Goal: Task Accomplishment & Management: Manage account settings

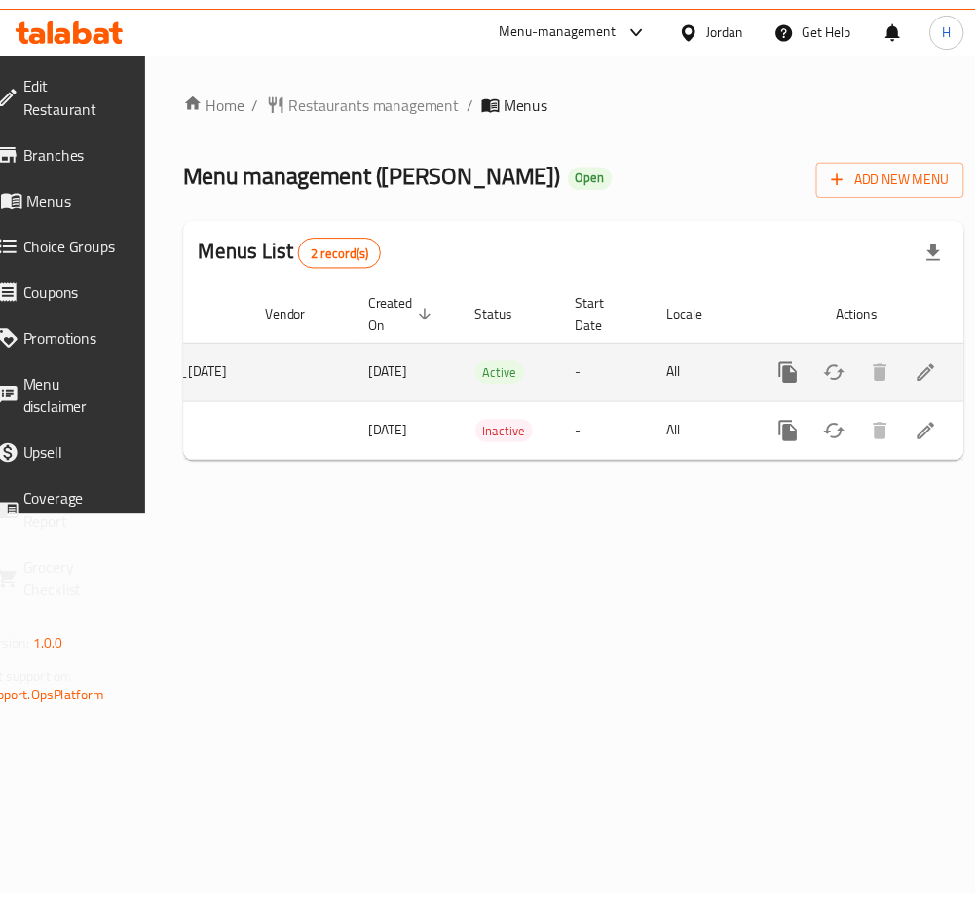
scroll to position [0, 252]
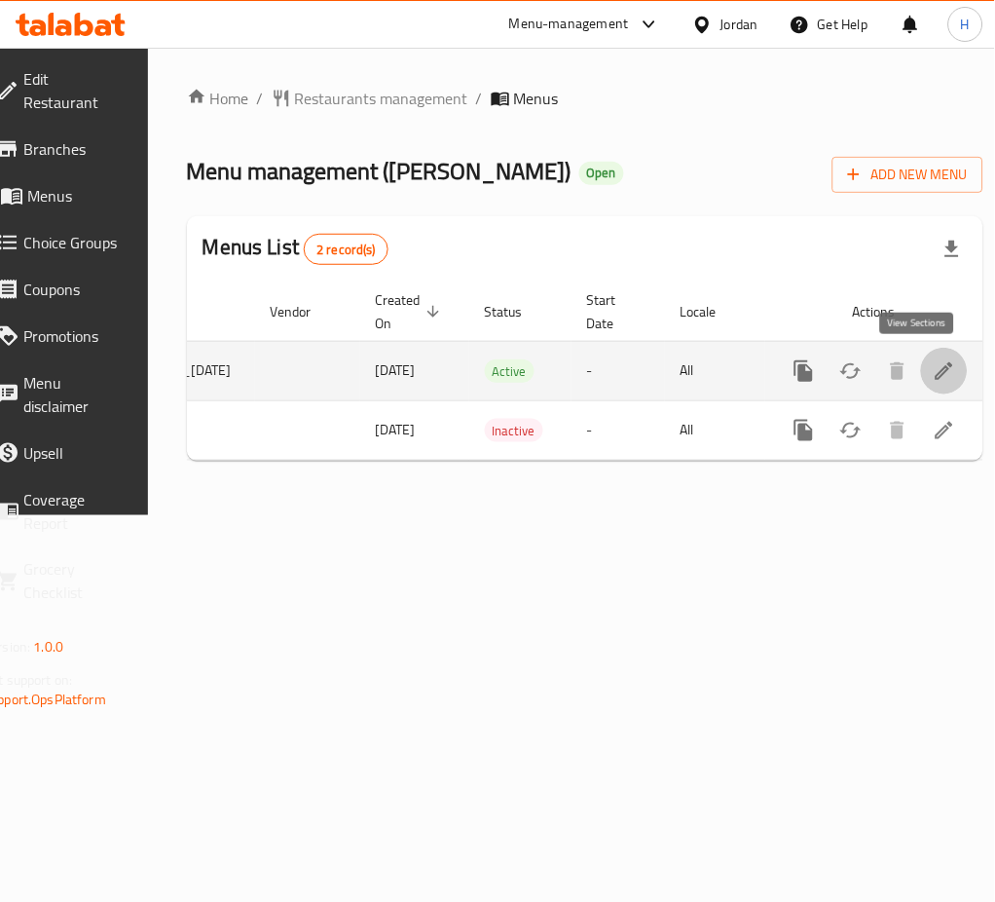
click at [933, 378] on icon "enhanced table" at bounding box center [944, 370] width 23 height 23
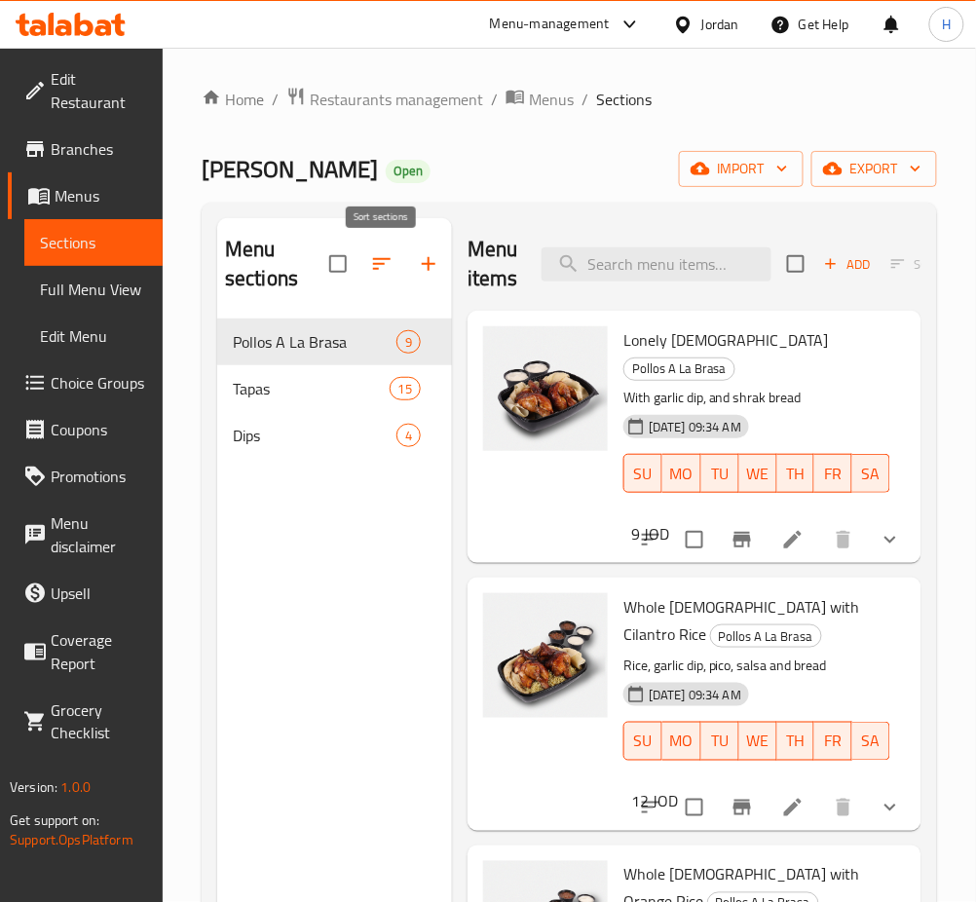
click at [403, 259] on button "button" at bounding box center [381, 264] width 47 height 47
click at [425, 285] on button "button" at bounding box center [428, 264] width 47 height 47
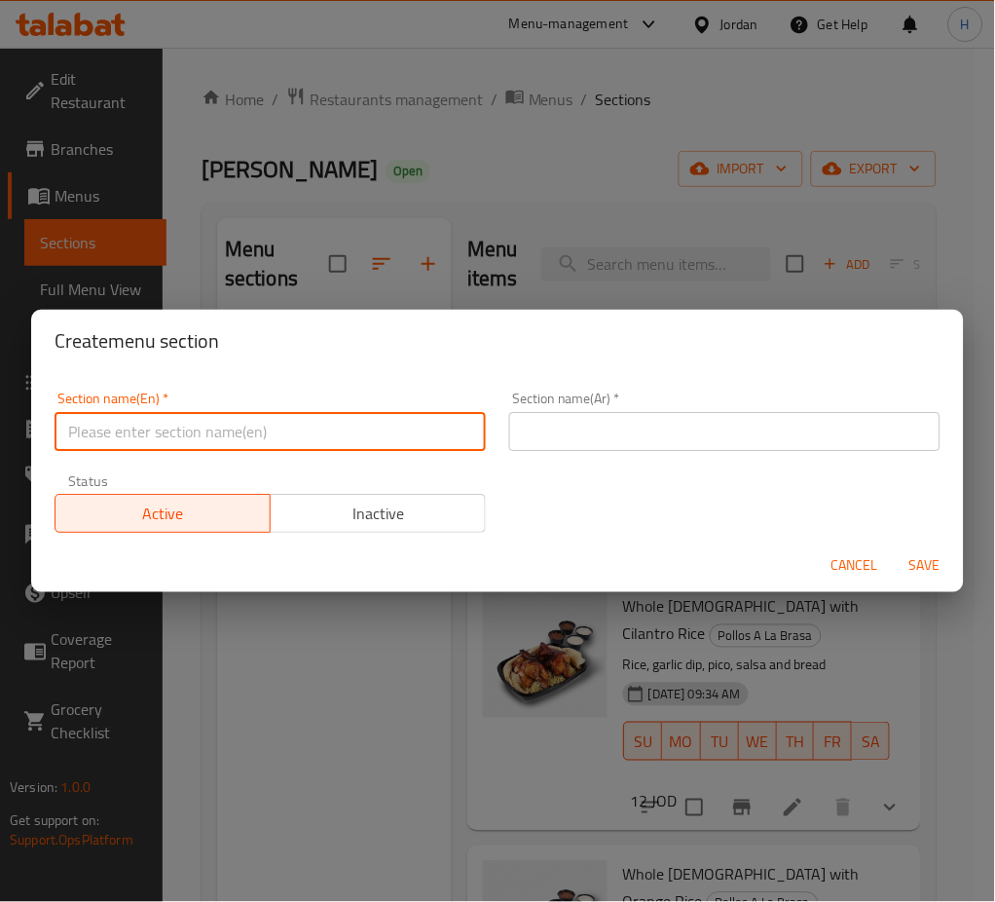
drag, startPoint x: 390, startPoint y: 430, endPoint x: 375, endPoint y: 420, distance: 18.9
click at [388, 430] on input "text" at bounding box center [270, 431] width 431 height 39
type input "Drinks"
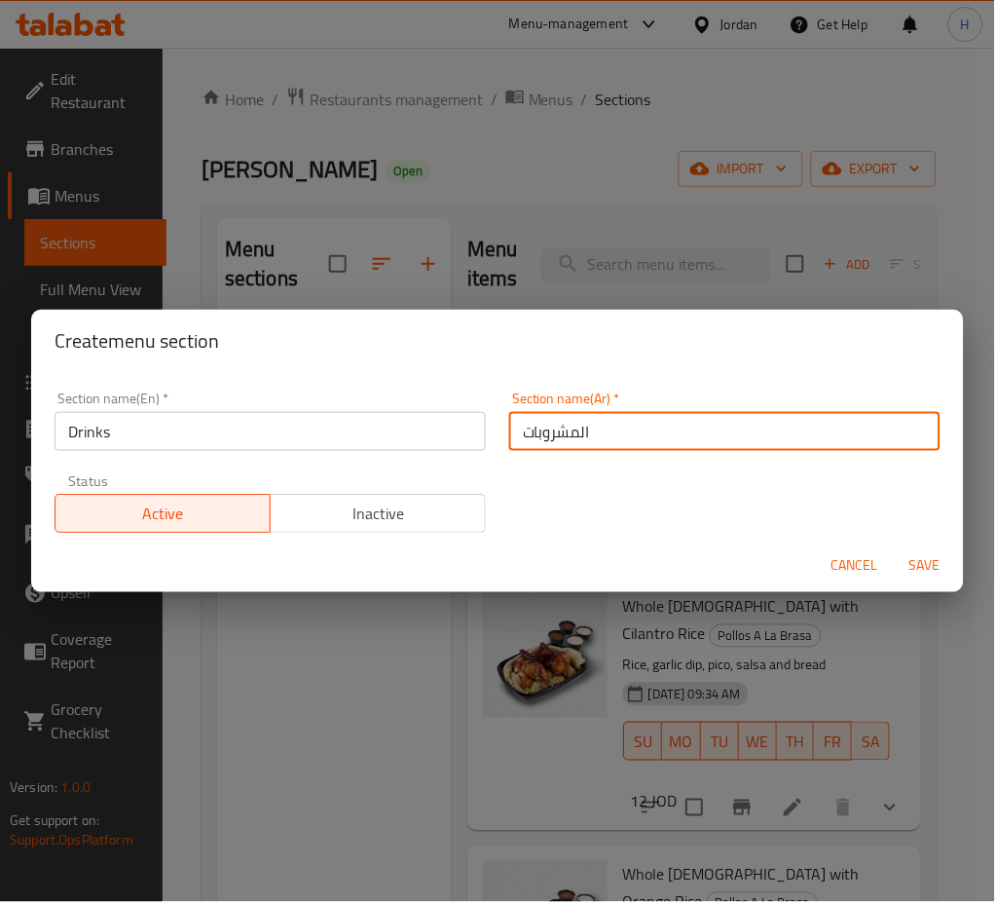
type input "المشروبات"
type button "0"
type button "1"
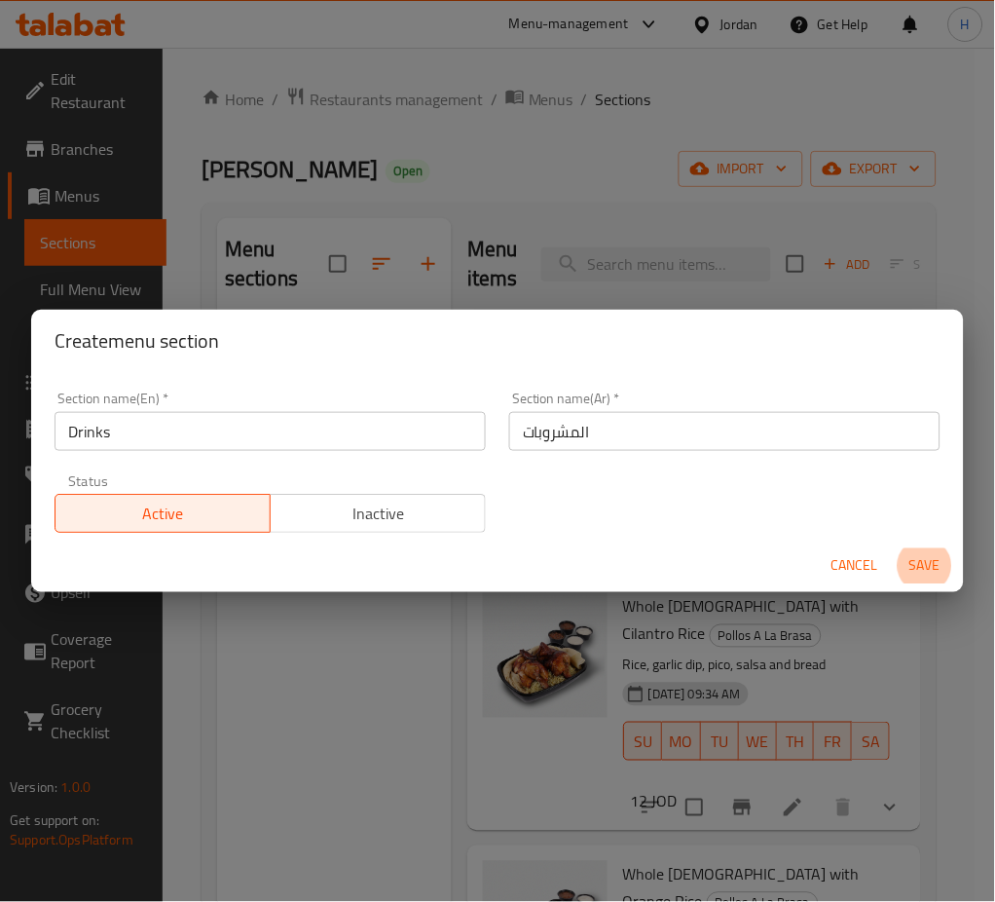
click at [894, 548] on button "Save" at bounding box center [925, 566] width 62 height 36
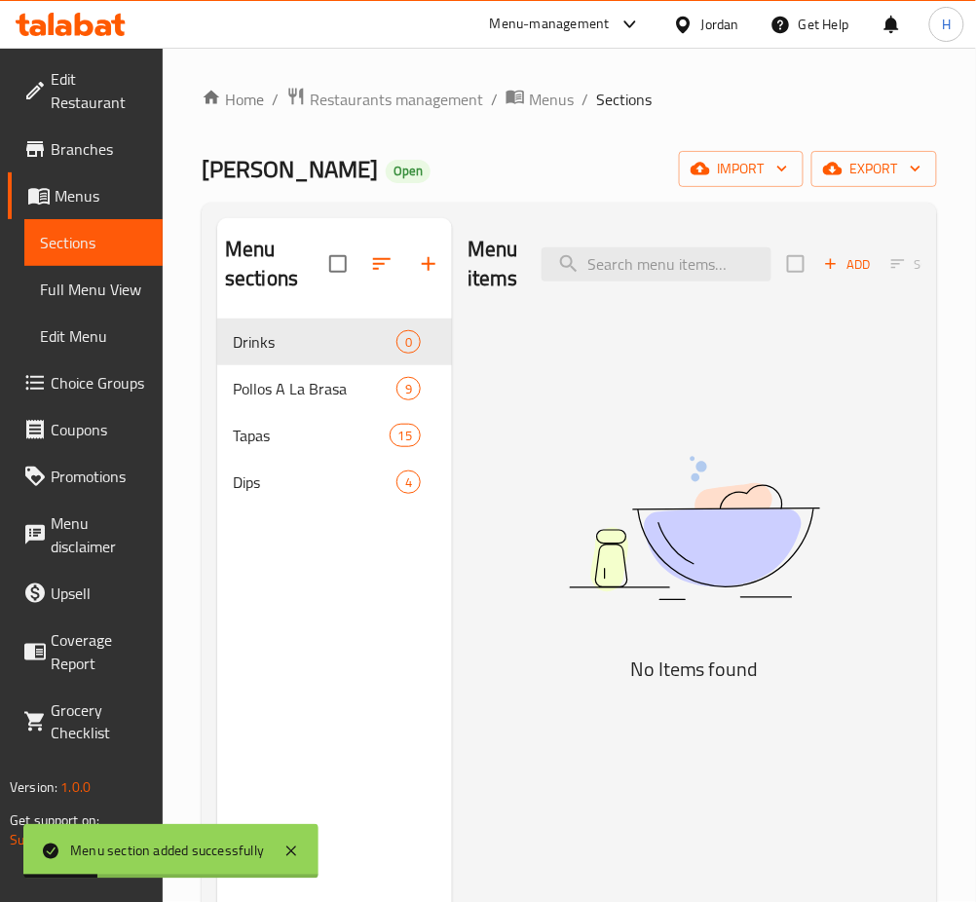
drag, startPoint x: 362, startPoint y: 270, endPoint x: 386, endPoint y: 292, distance: 32.4
click at [386, 292] on div "Menu sections" at bounding box center [334, 264] width 235 height 93
click at [370, 267] on icon "button" at bounding box center [381, 263] width 23 height 23
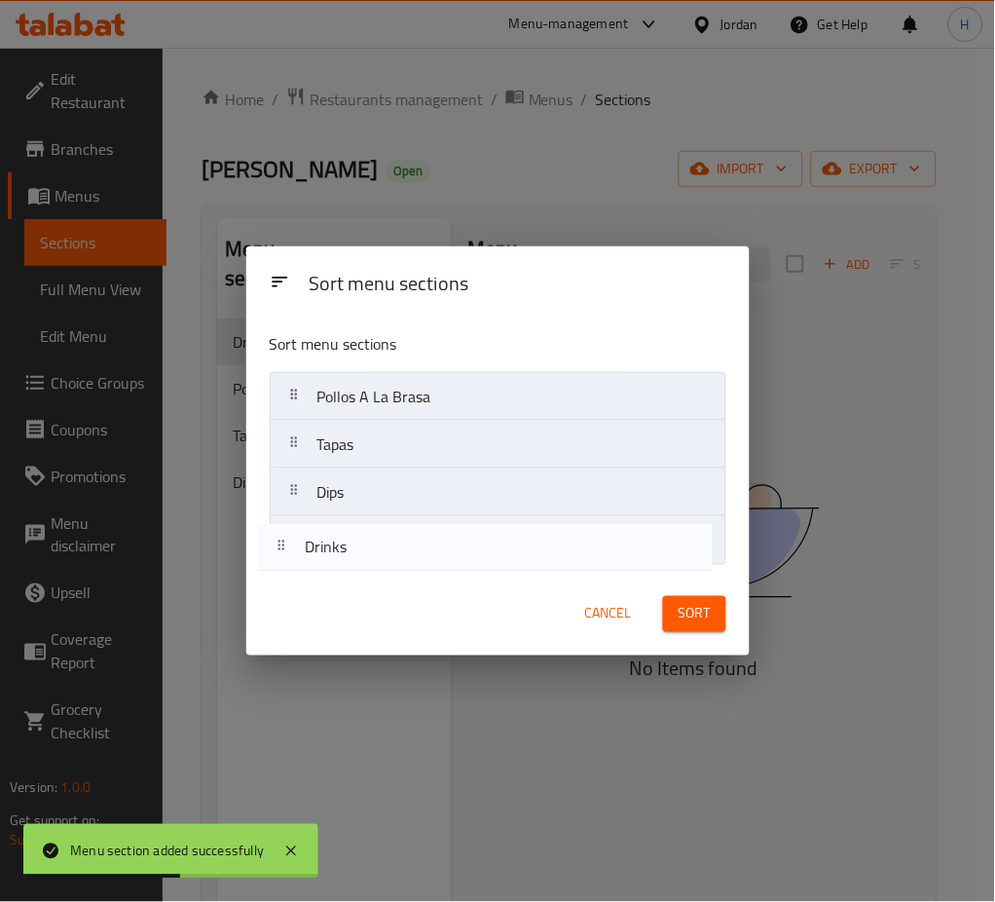
drag, startPoint x: 375, startPoint y: 400, endPoint x: 363, endPoint y: 555, distance: 155.3
click at [363, 555] on nav "Drinks Pollos A La Brasa Tapas Dips" at bounding box center [498, 468] width 457 height 193
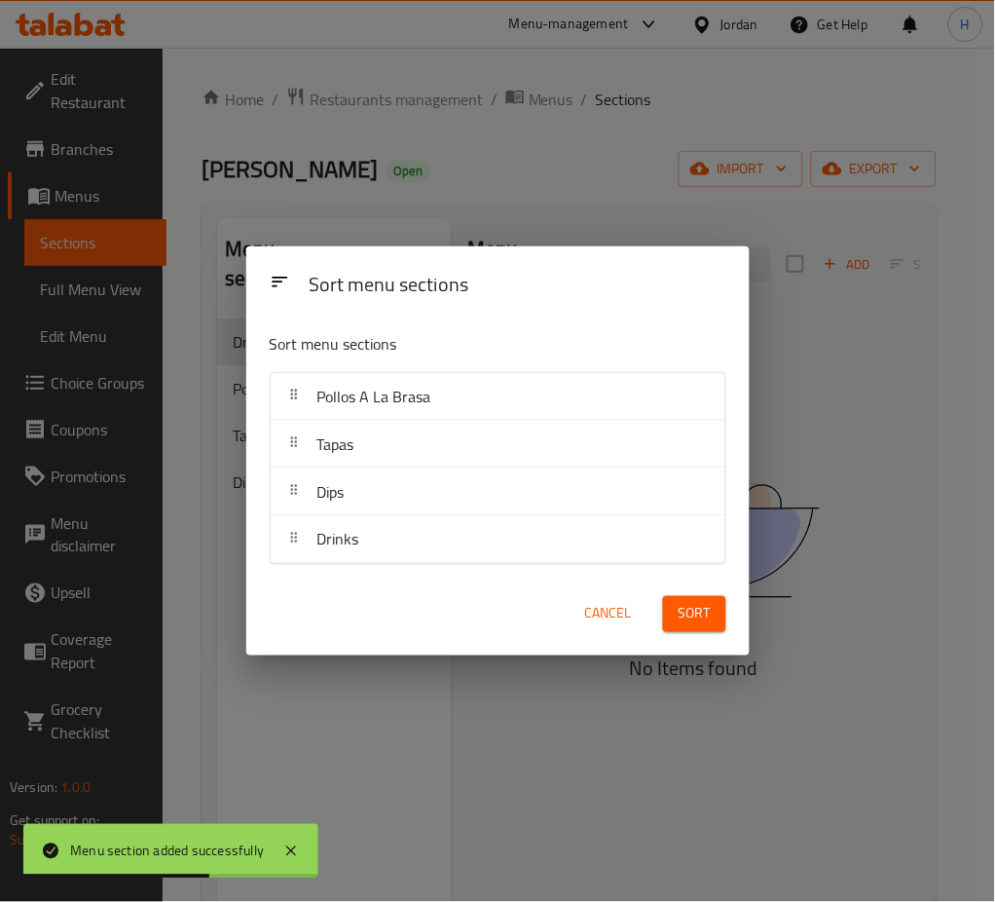
click at [711, 610] on button "Sort" at bounding box center [694, 614] width 63 height 36
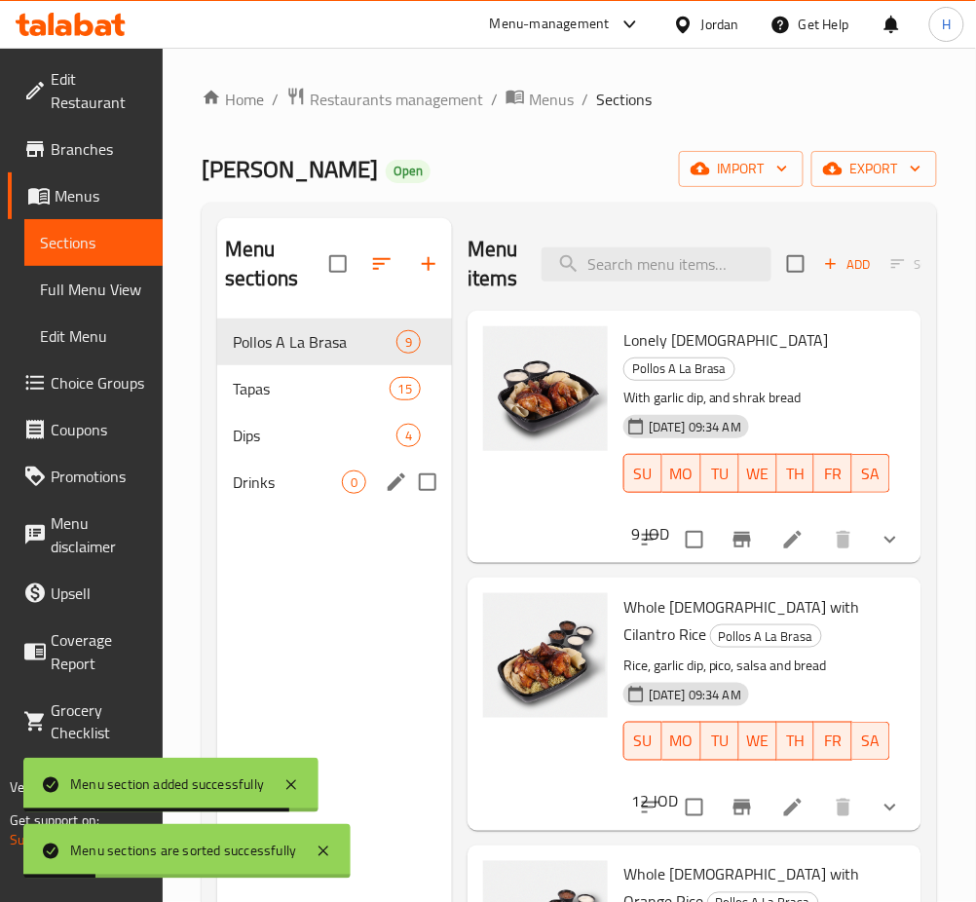
click at [353, 465] on div "Drinks 0" at bounding box center [334, 482] width 235 height 47
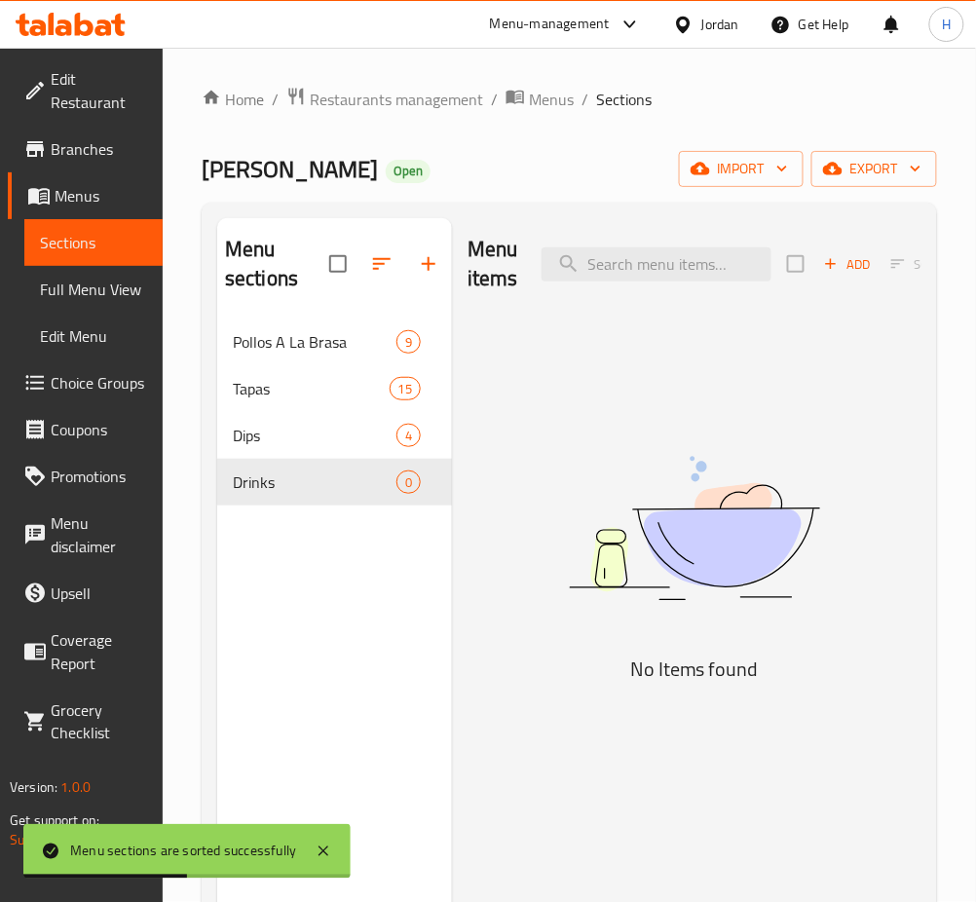
click at [837, 273] on icon "button" at bounding box center [831, 264] width 18 height 18
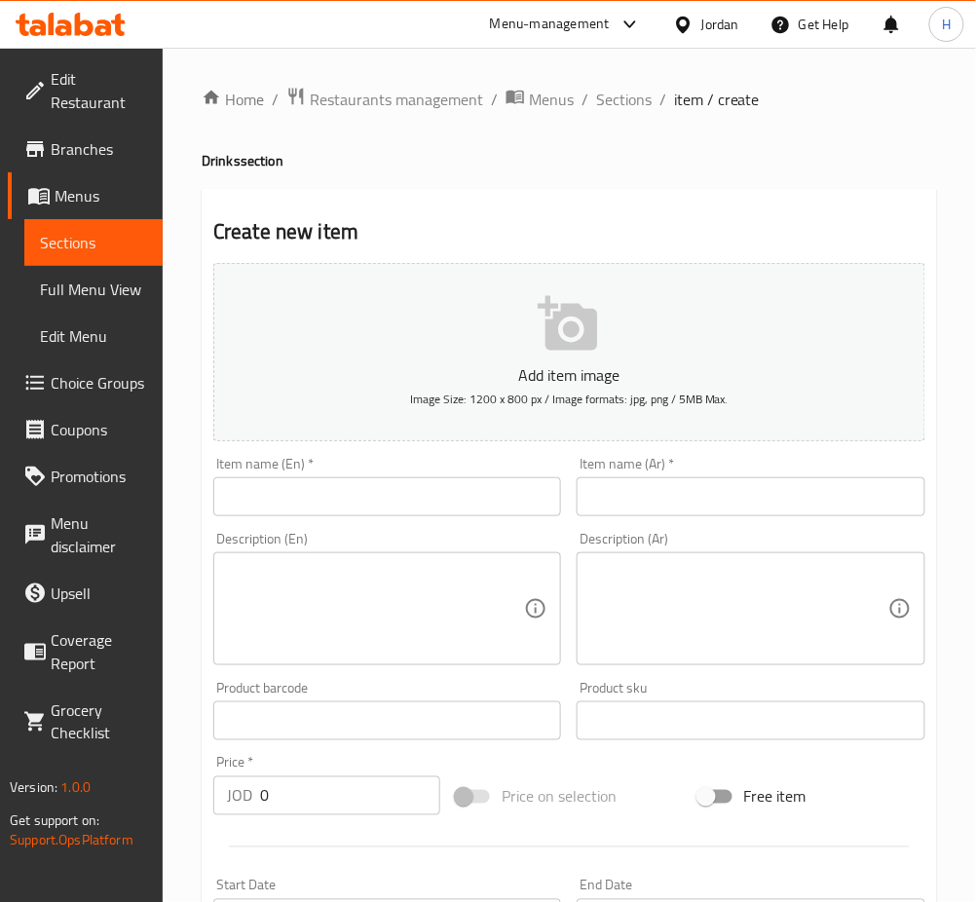
click at [468, 496] on input "text" at bounding box center [387, 496] width 348 height 39
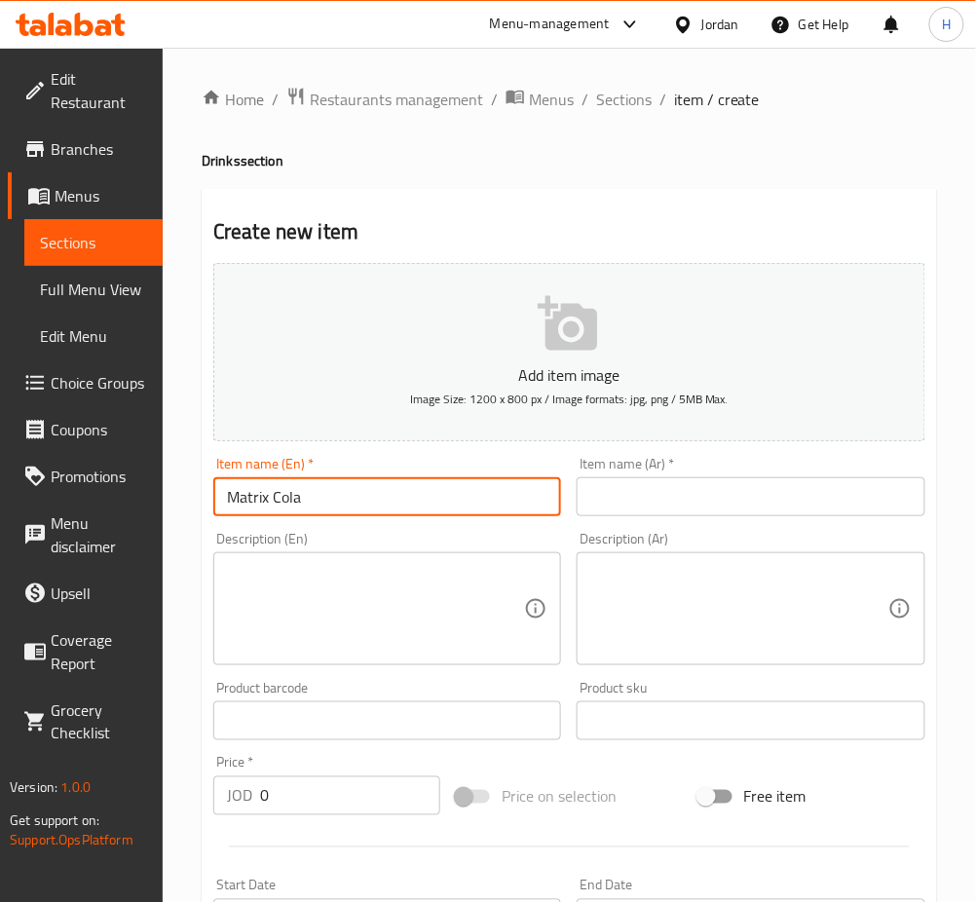
type input "Matrix Cola"
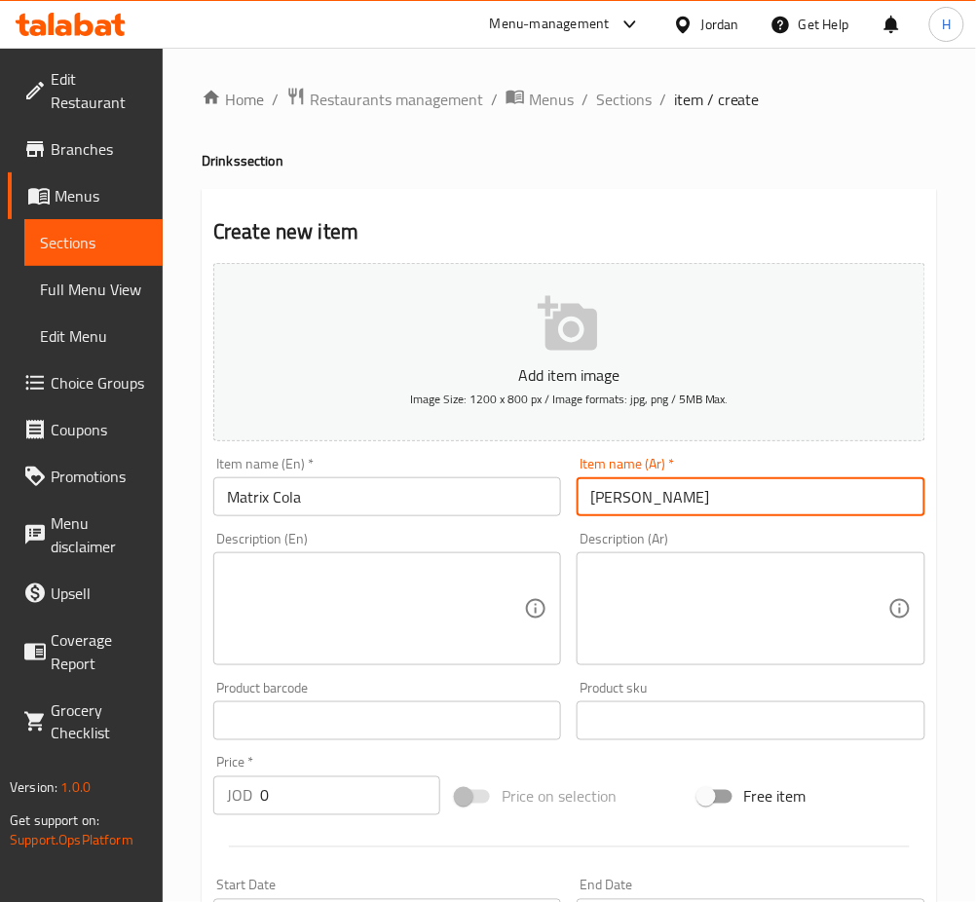
type input "ماتريكس كولا"
click at [351, 795] on input "0" at bounding box center [350, 795] width 180 height 39
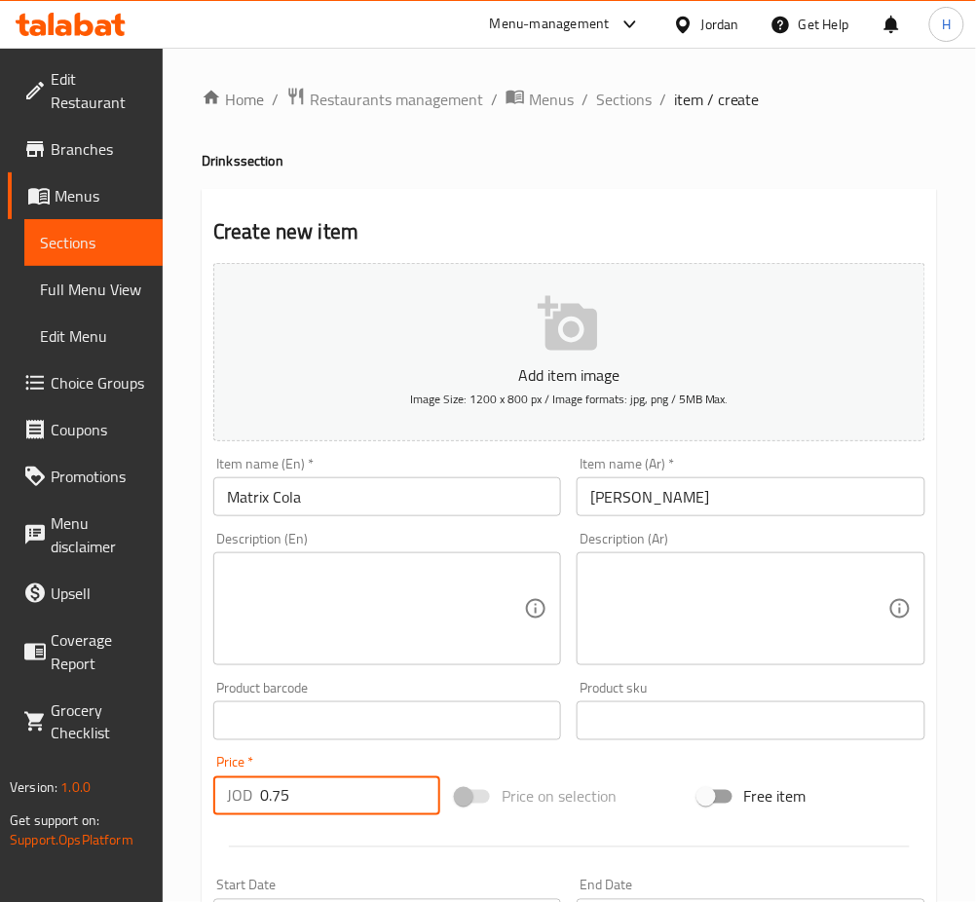
type input "0.75"
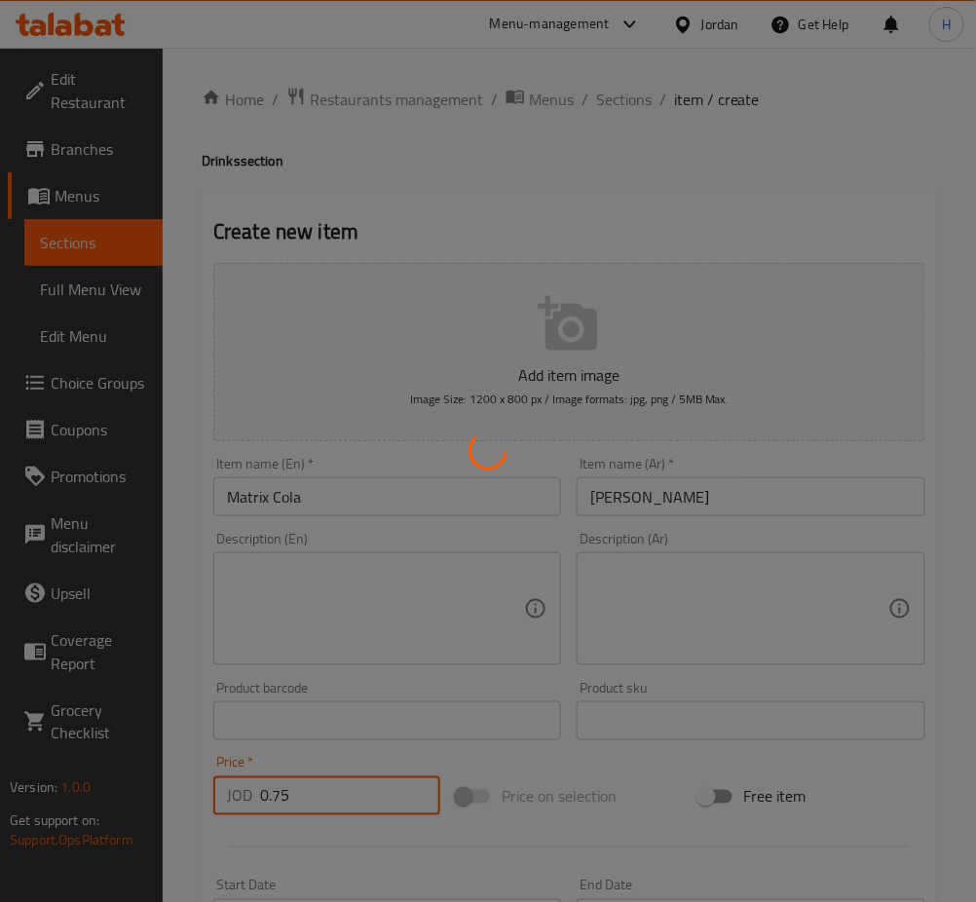
type input "0"
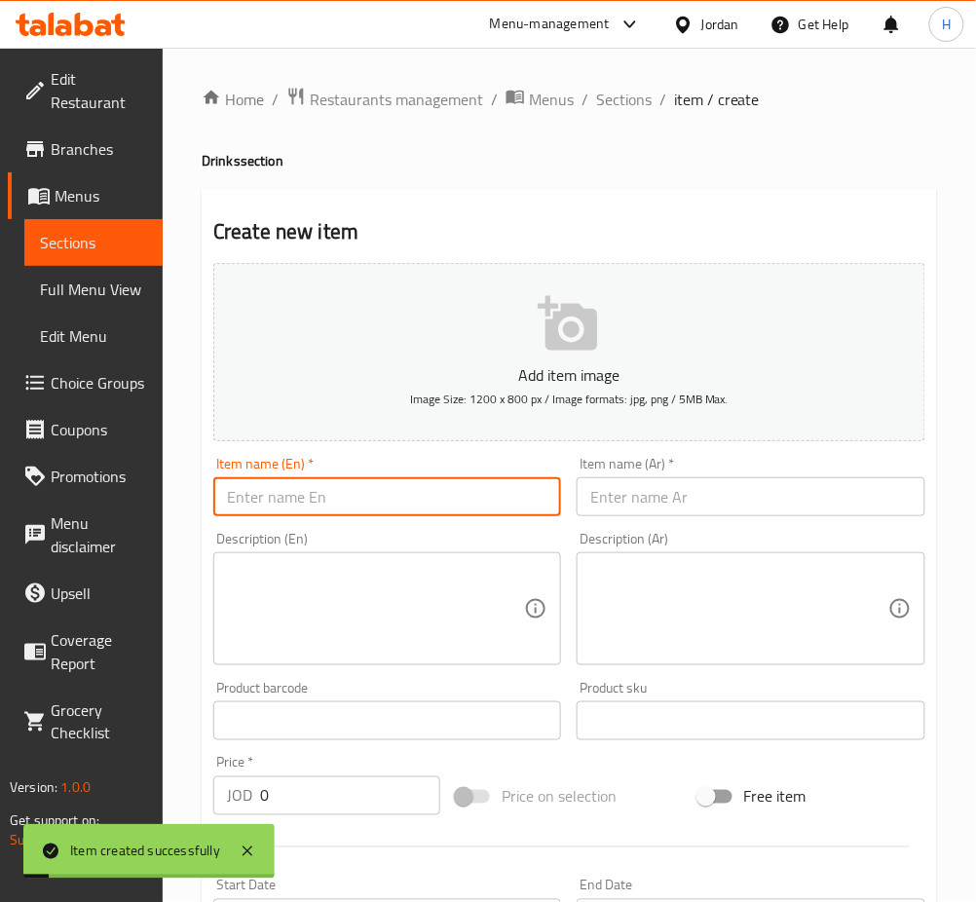
click at [460, 508] on input "text" at bounding box center [387, 496] width 348 height 39
type input "Matrix Cola Zero"
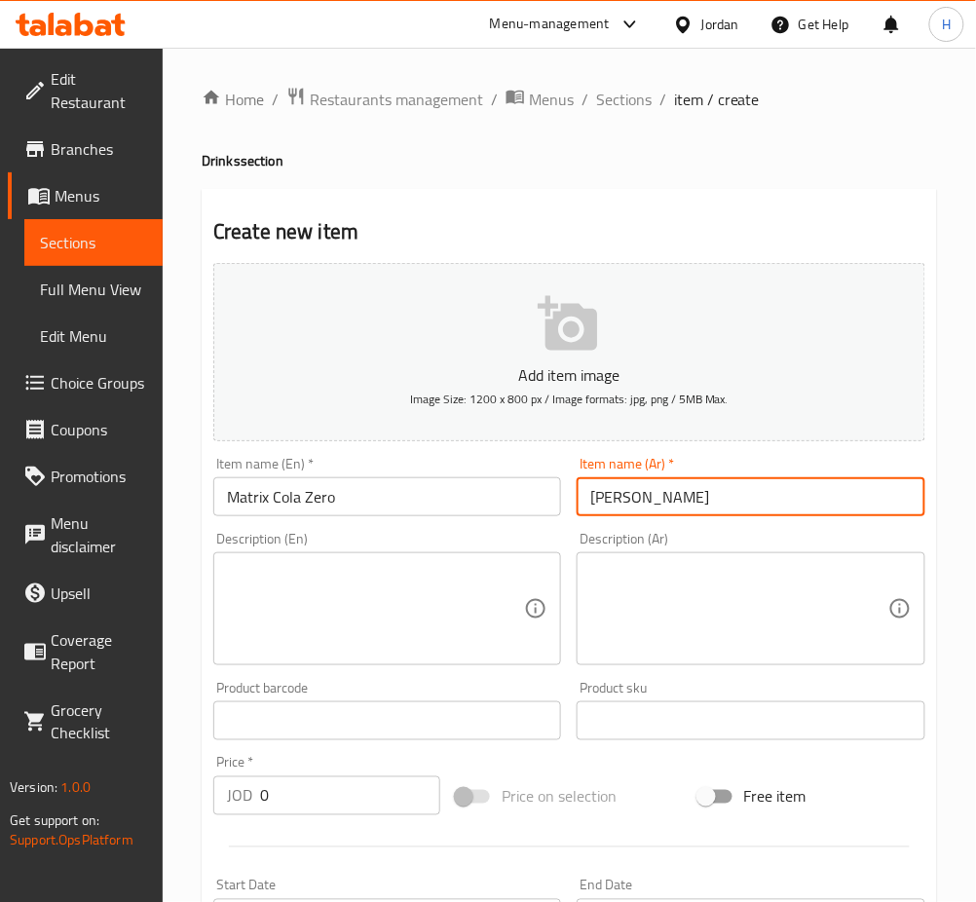
type input "ماتريكس كولا زيرو"
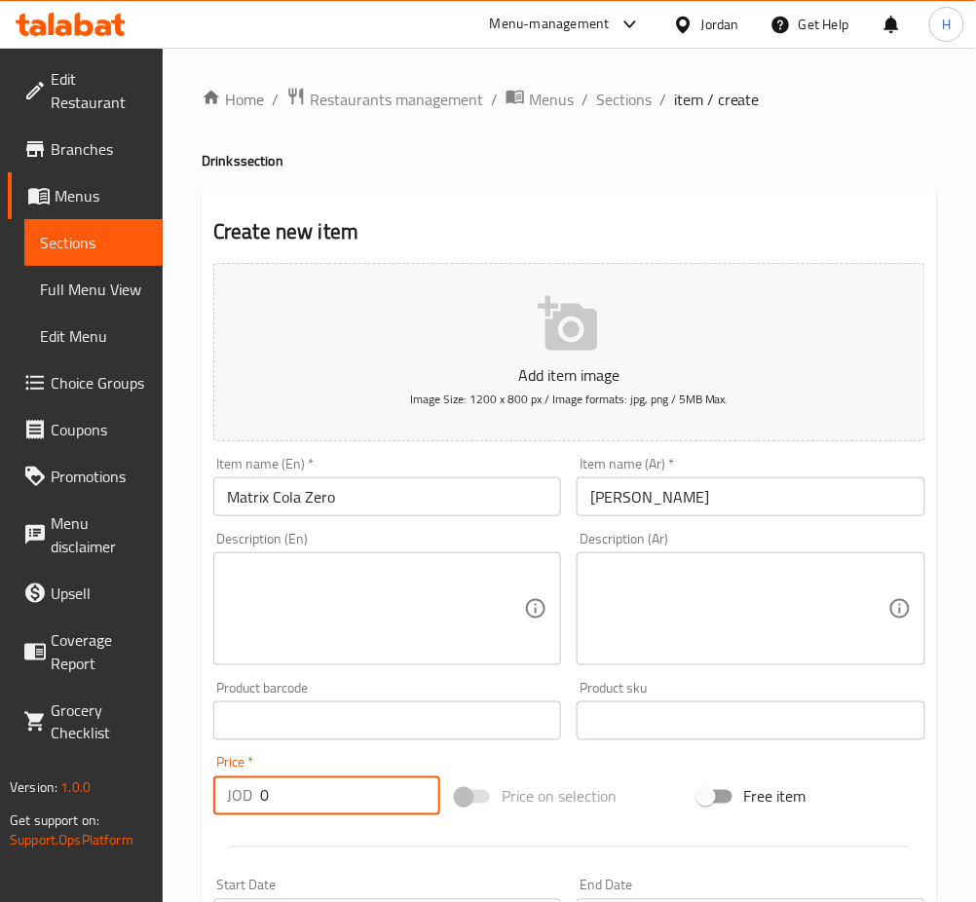
click at [306, 785] on input "0" at bounding box center [350, 795] width 180 height 39
type input "0.75"
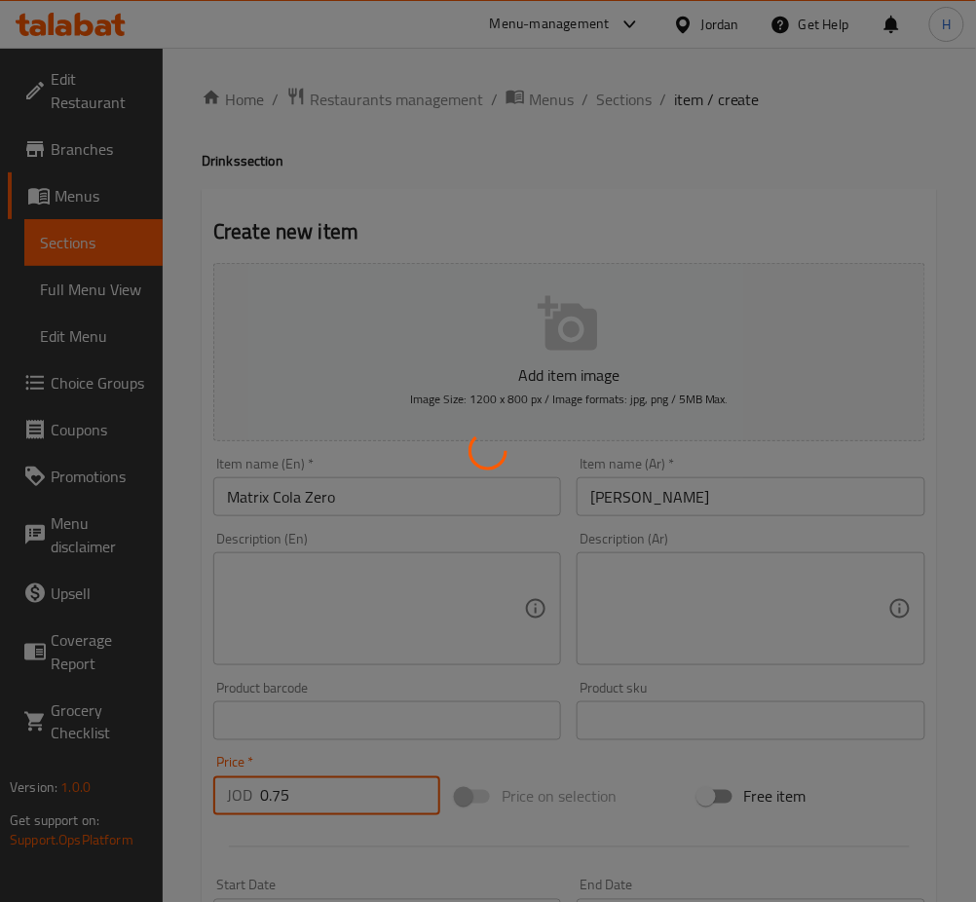
type input "0"
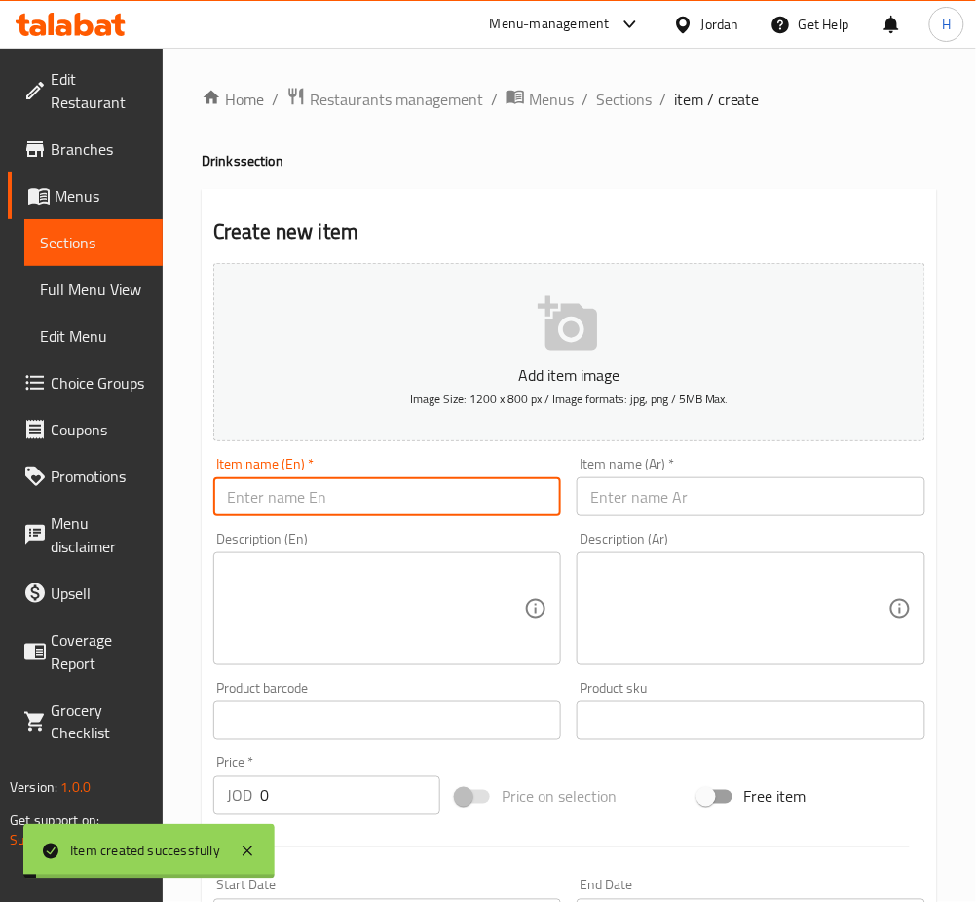
click at [397, 503] on input "text" at bounding box center [387, 496] width 348 height 39
type input "Matrix Up"
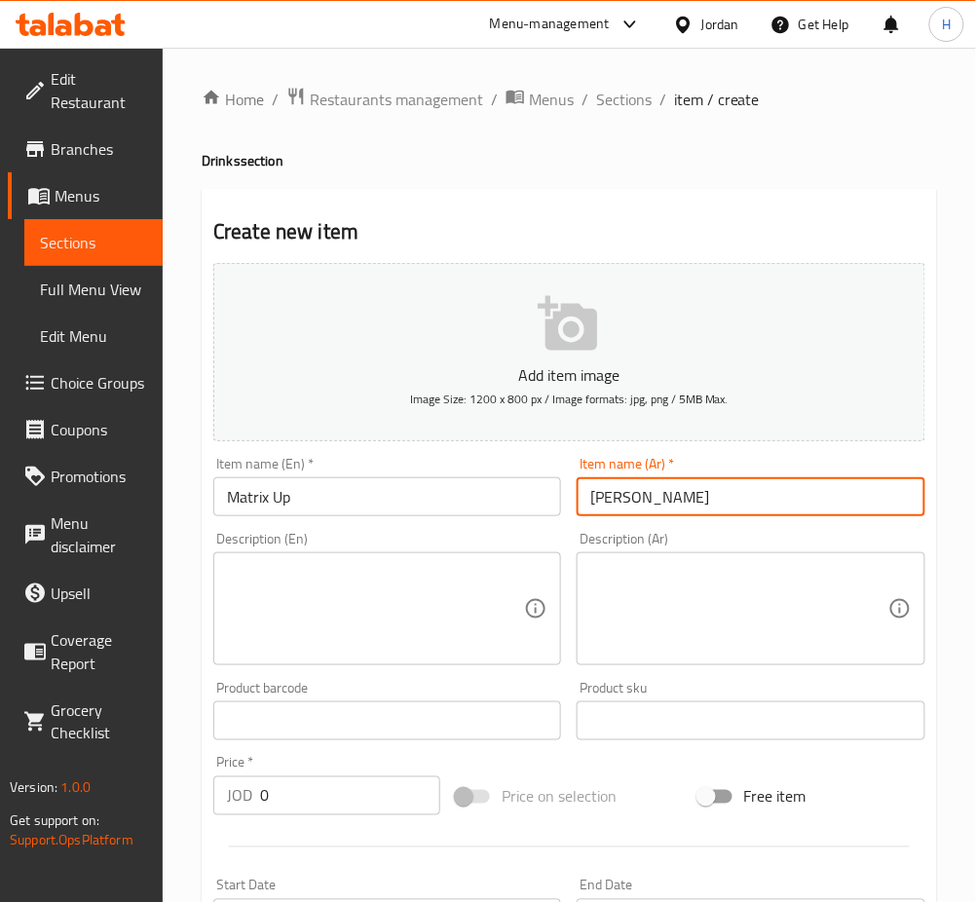
type input "ماتريكس أب"
click at [340, 787] on input "0" at bounding box center [350, 795] width 180 height 39
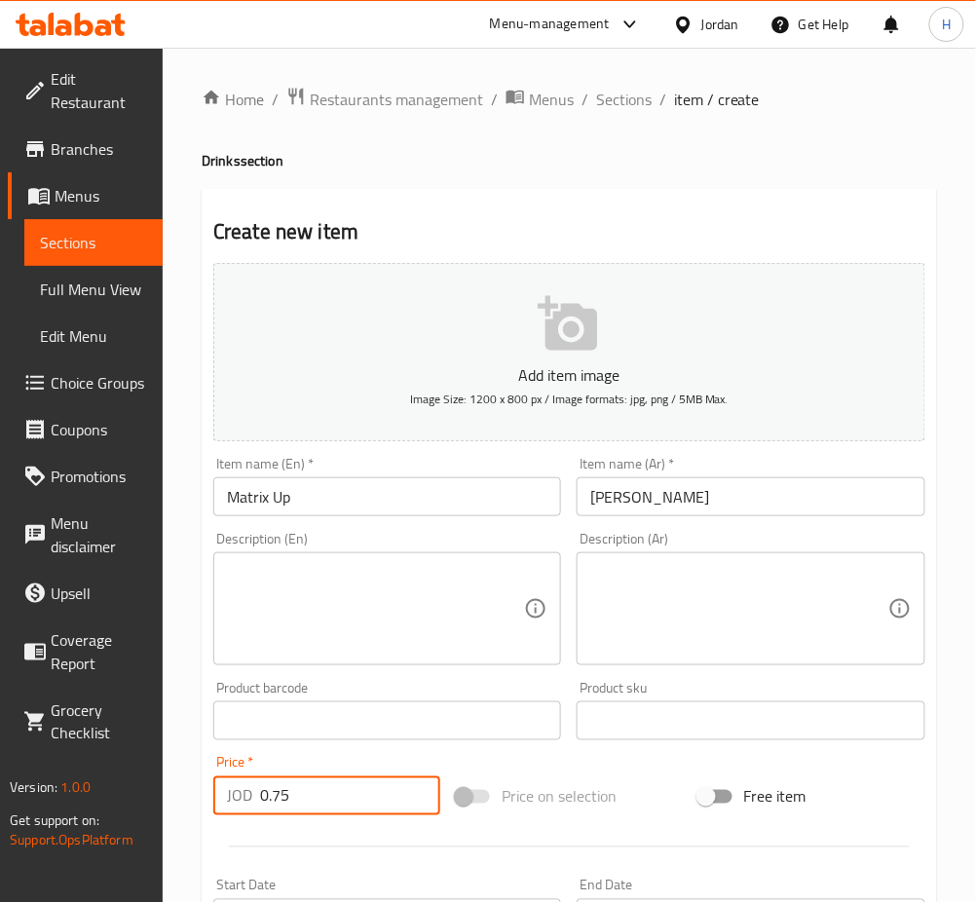
type input "0.75"
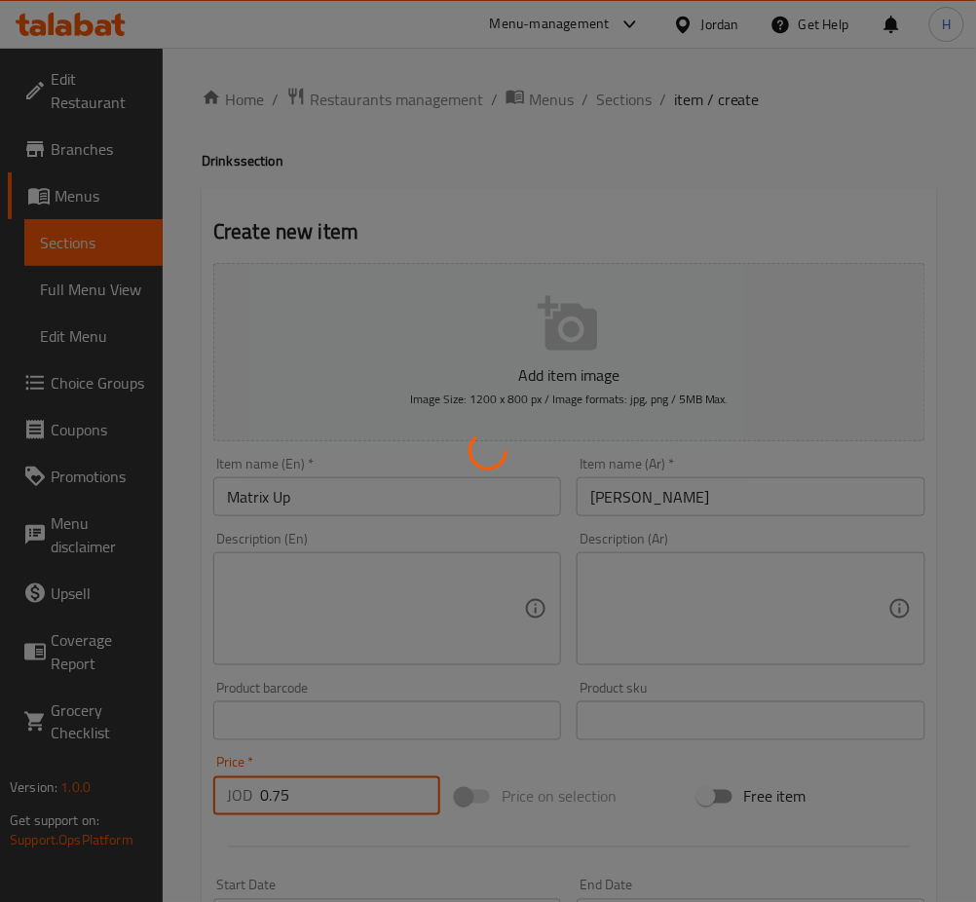
type input "0"
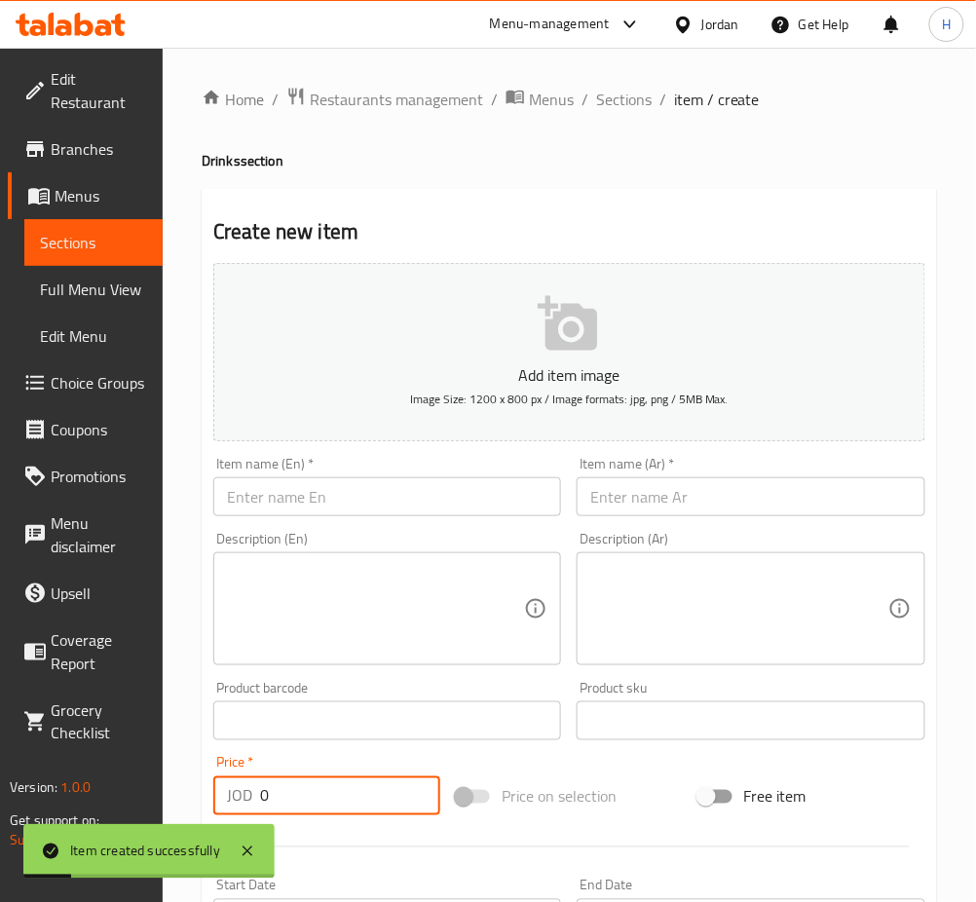
drag, startPoint x: 376, startPoint y: 491, endPoint x: 369, endPoint y: 499, distance: 10.4
click at [376, 491] on input "text" at bounding box center [387, 496] width 348 height 39
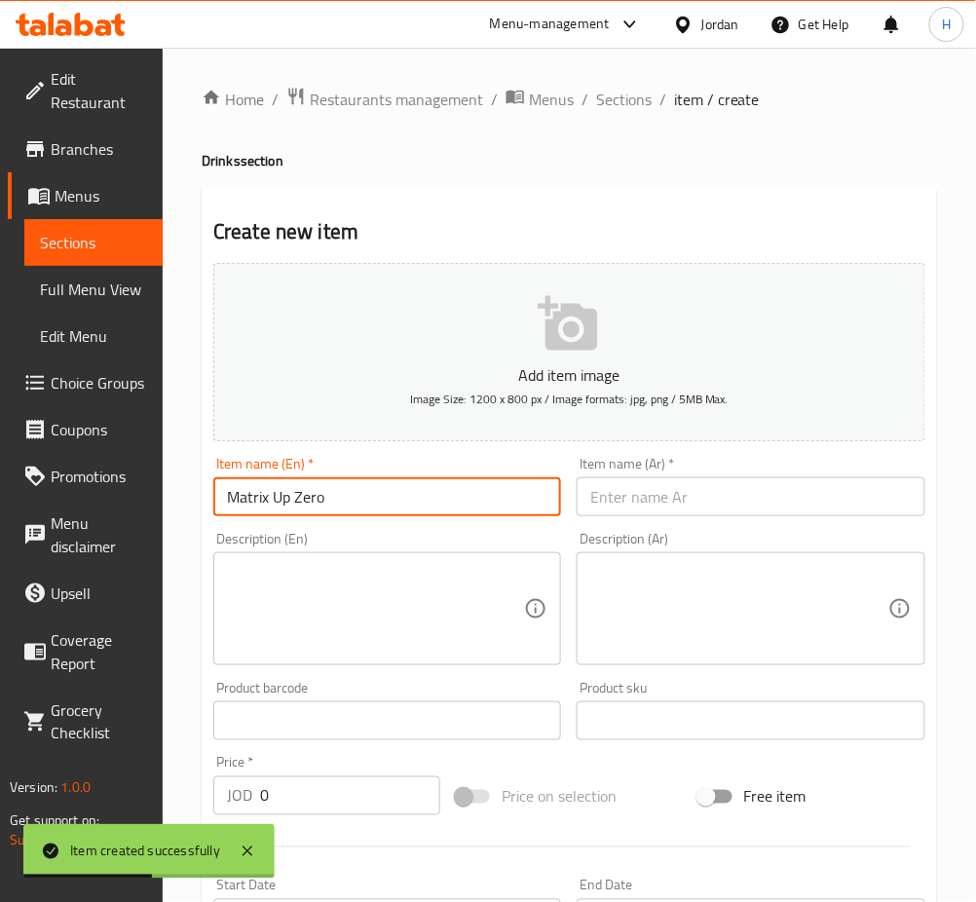
type input "Matrix Up Zero"
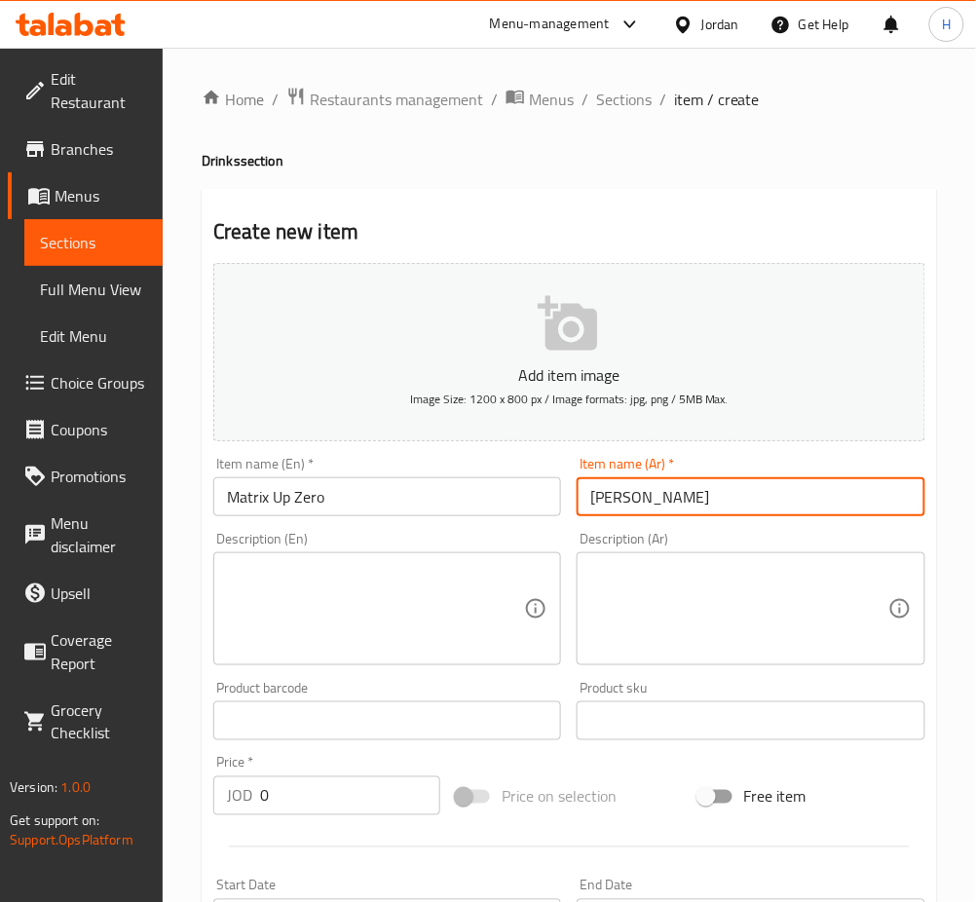
type input "ماتريكس أب زيرو"
click at [382, 796] on input "0" at bounding box center [350, 795] width 180 height 39
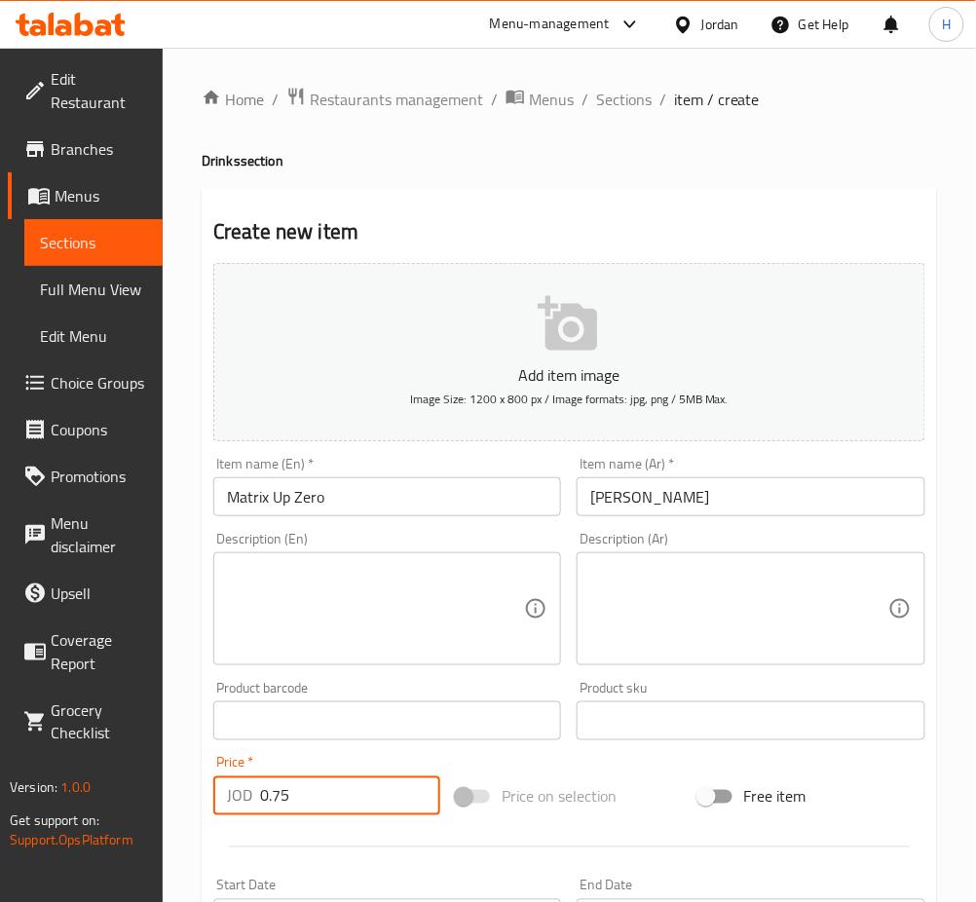
type input "0.75"
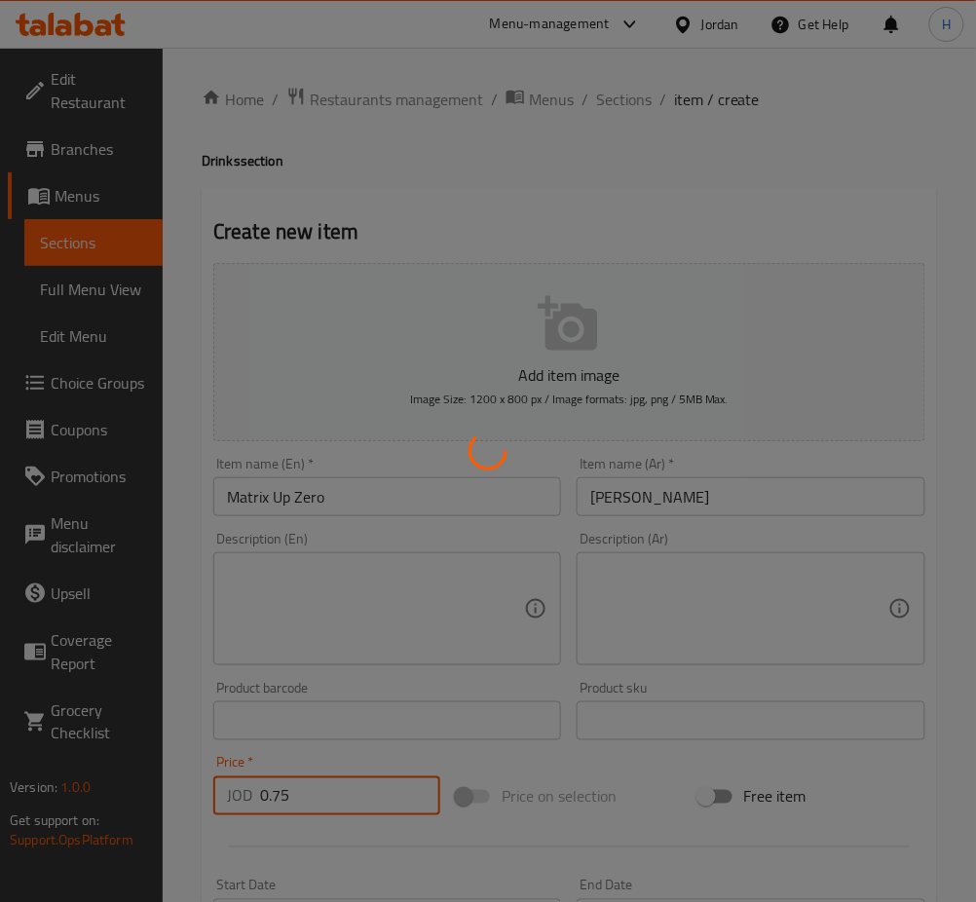
type input "0"
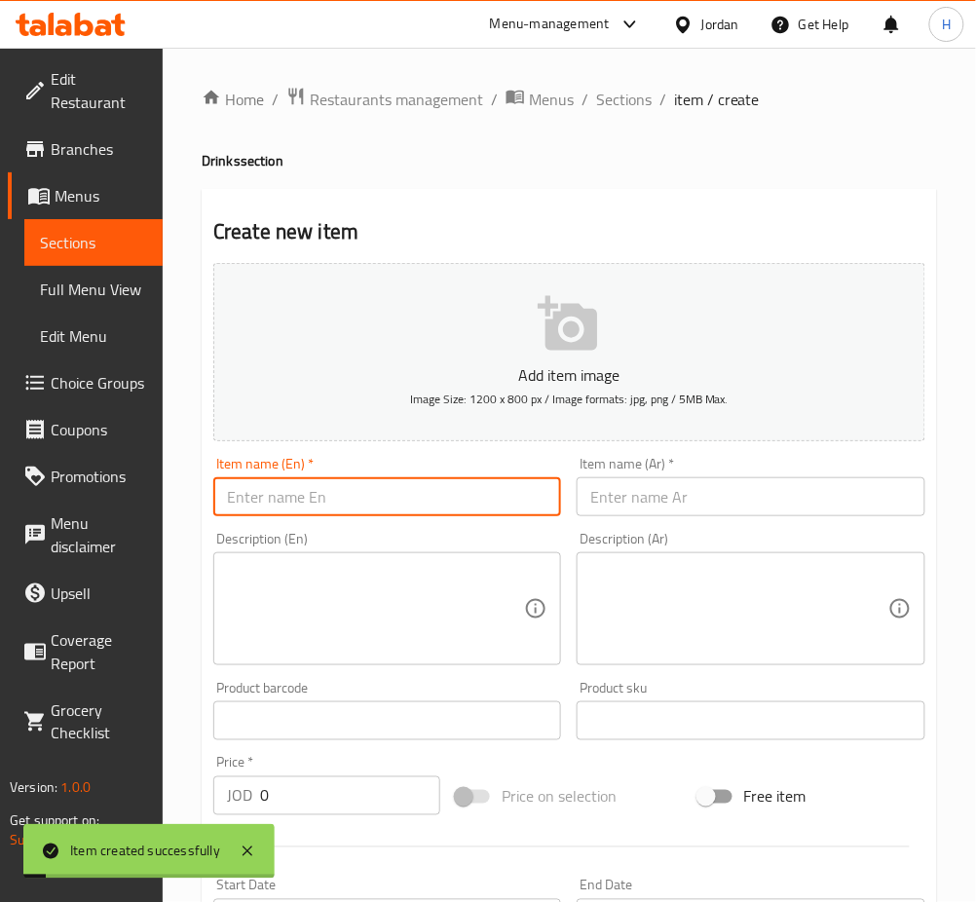
click at [352, 503] on input "text" at bounding box center [387, 496] width 348 height 39
type input "Matrix Orange"
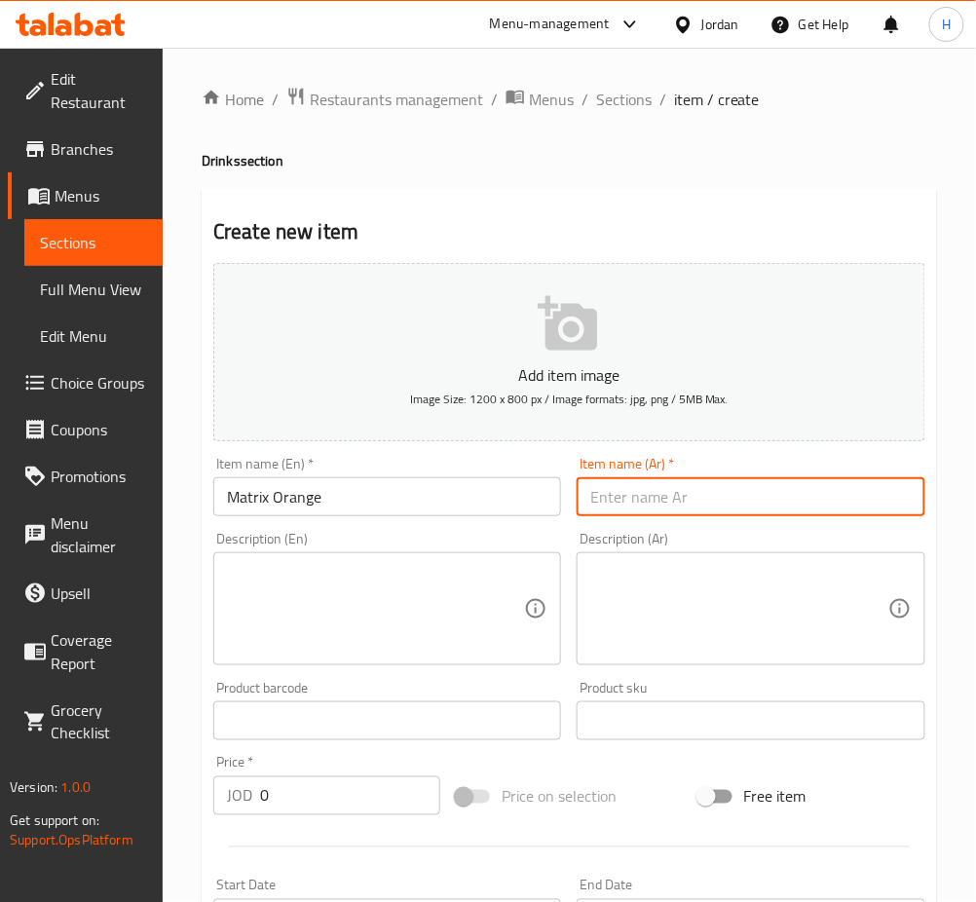
click at [340, 795] on input "0" at bounding box center [350, 795] width 180 height 39
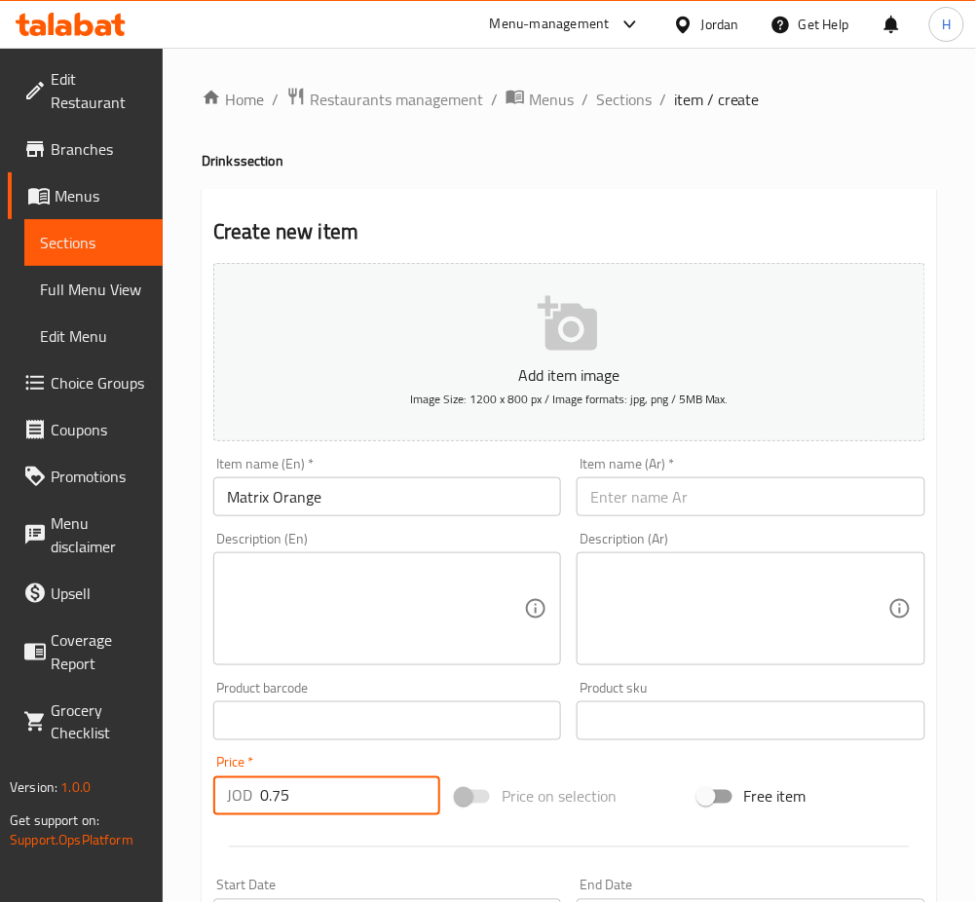
type input "0.75"
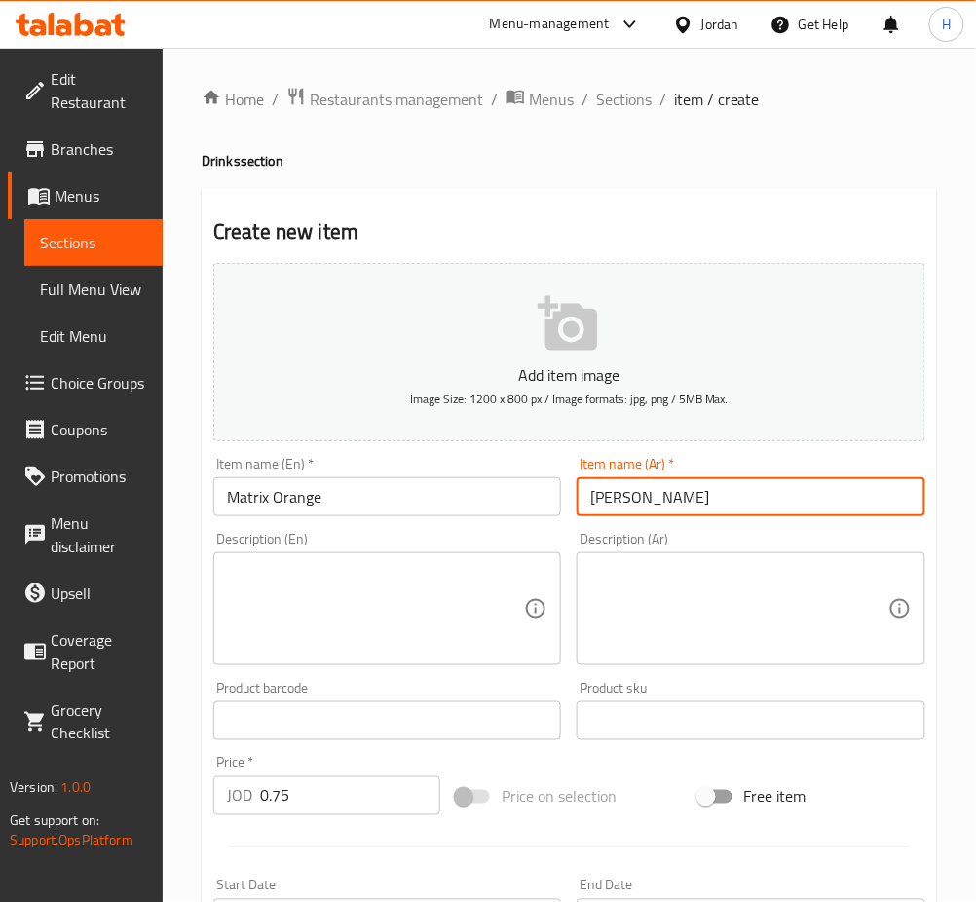
type input "ماتريكس أورانج"
drag, startPoint x: 327, startPoint y: 796, endPoint x: 288, endPoint y: 753, distance: 57.9
click at [321, 789] on input "0.75" at bounding box center [350, 795] width 180 height 39
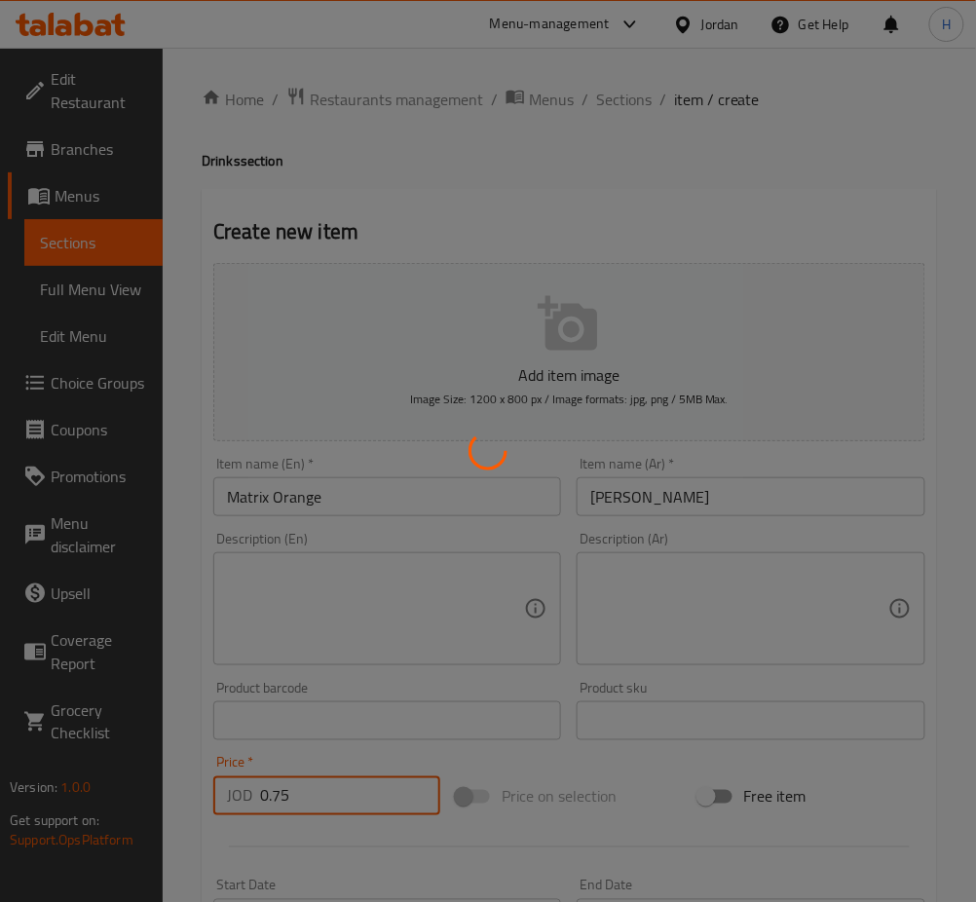
type input "0"
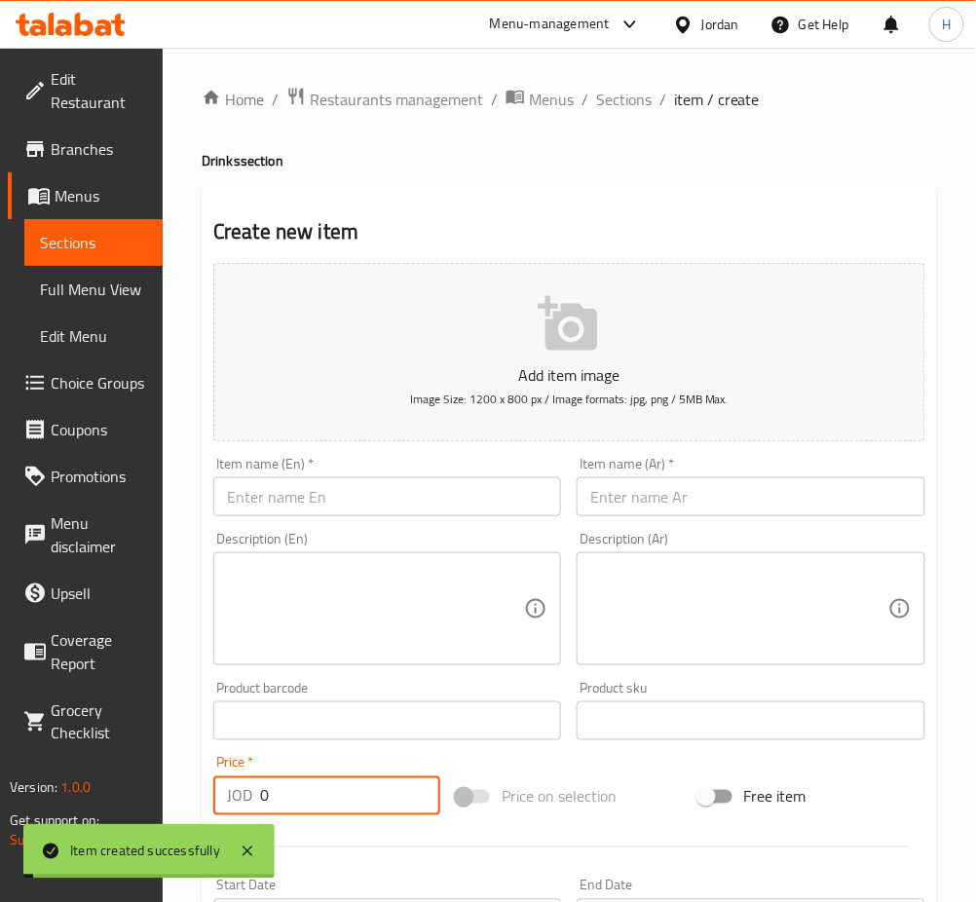
drag, startPoint x: 336, startPoint y: 487, endPoint x: 347, endPoint y: 482, distance: 11.8
click at [341, 482] on input "text" at bounding box center [387, 496] width 348 height 39
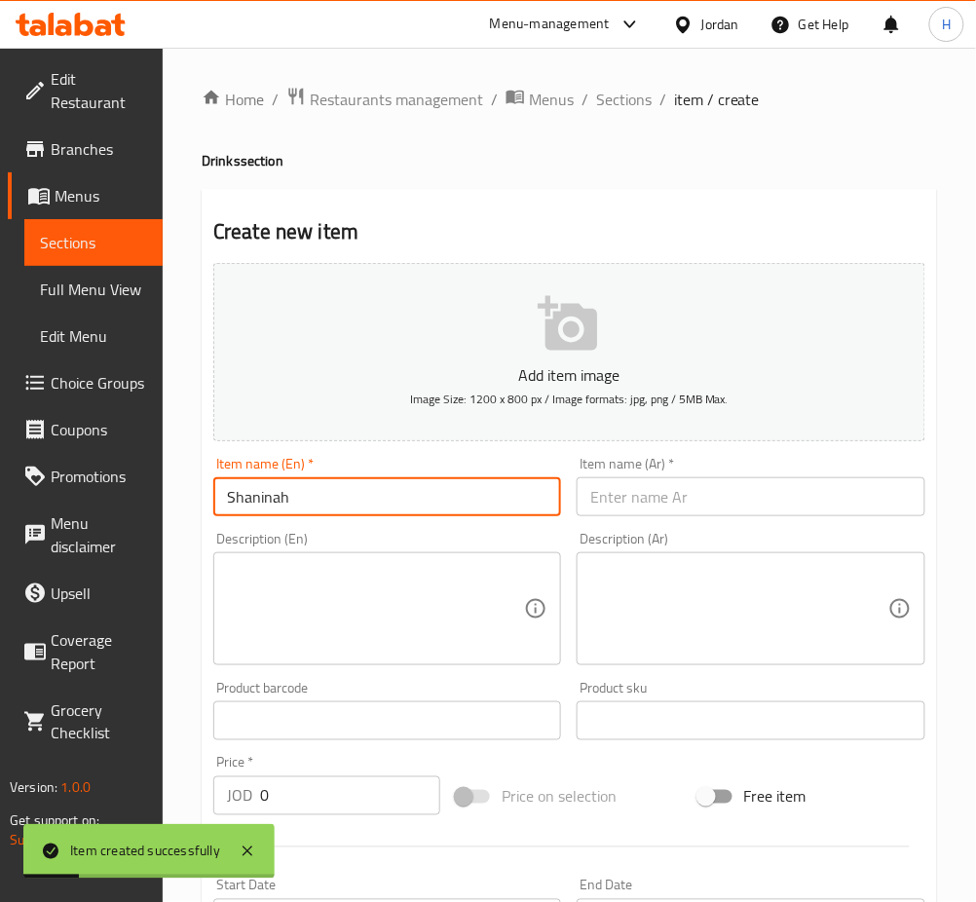
type input "Shaninah"
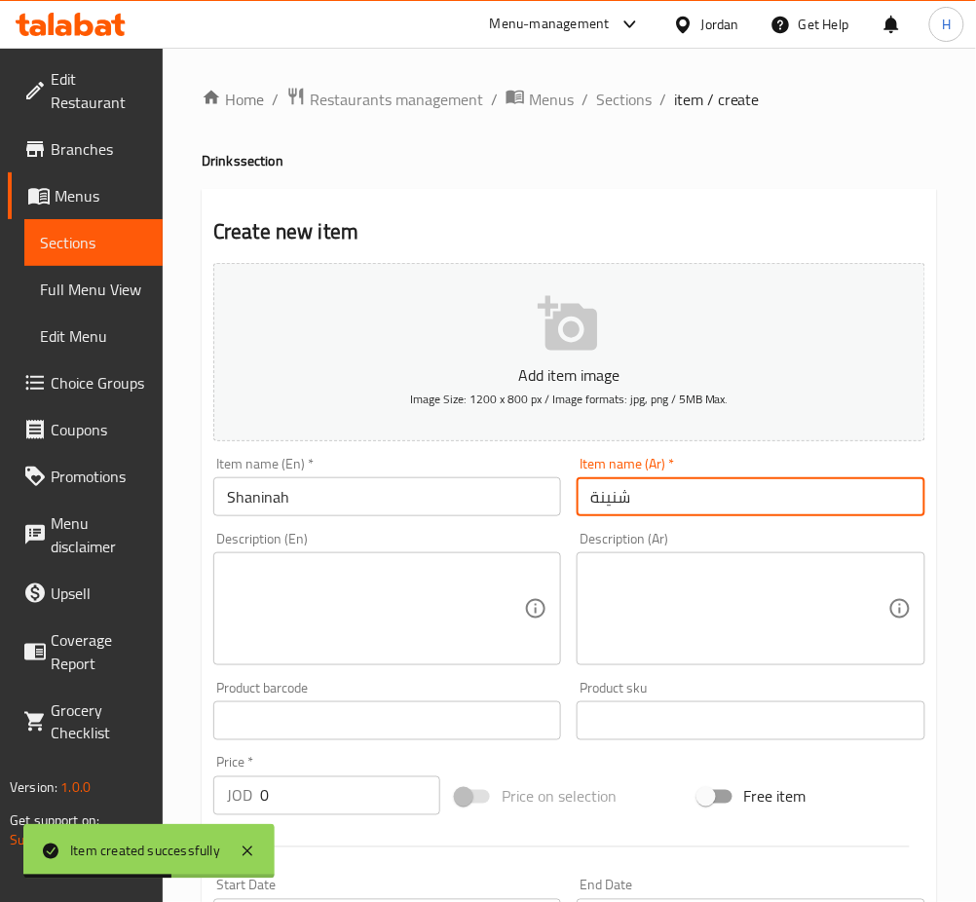
type input "شنينة"
click at [361, 781] on input "0" at bounding box center [350, 795] width 180 height 39
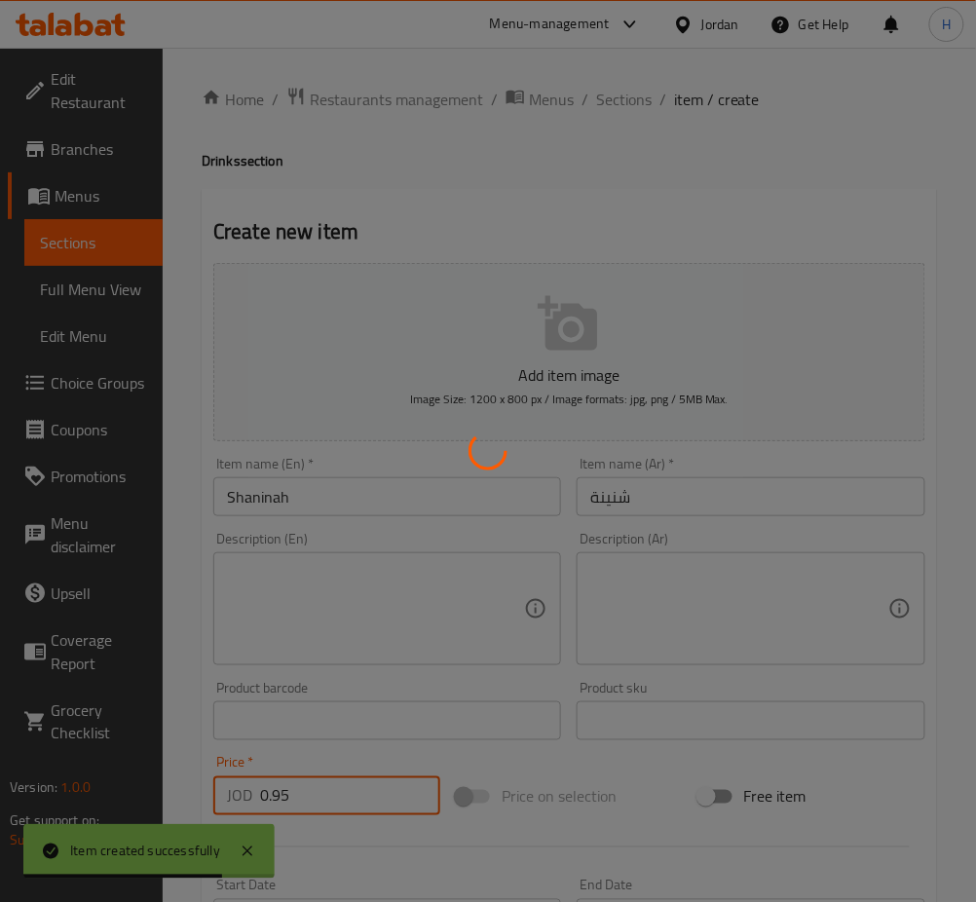
type input "0"
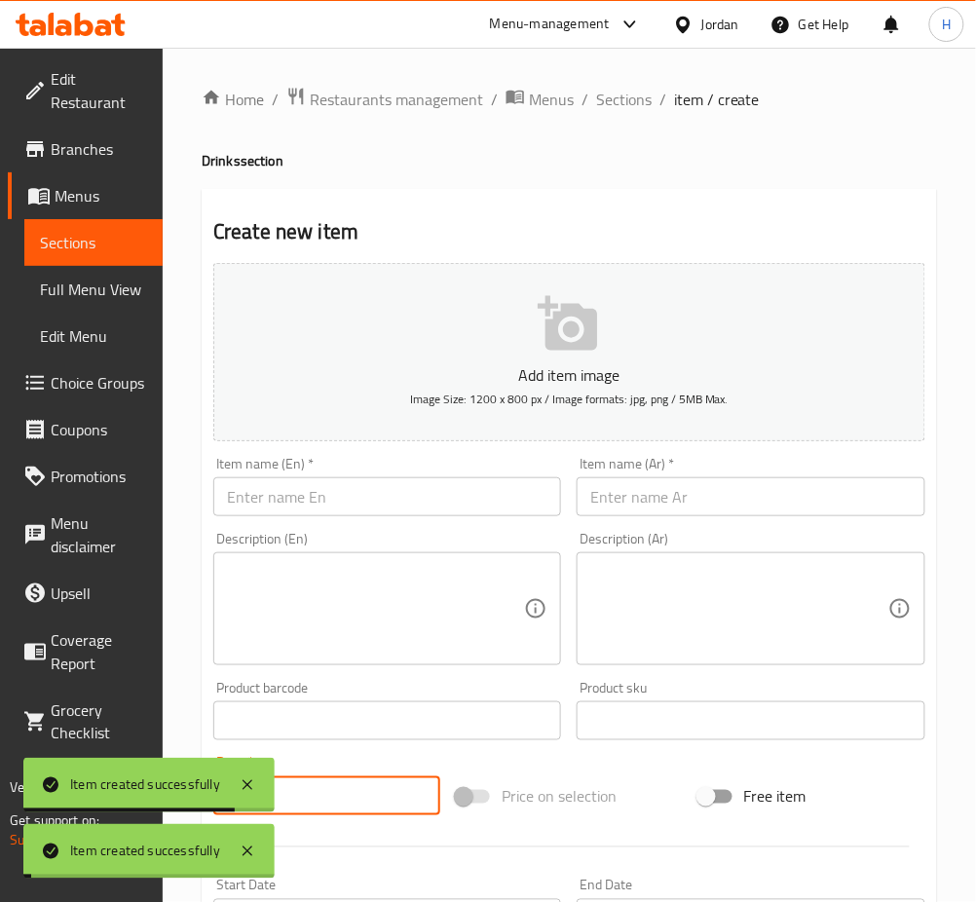
click at [375, 523] on div "Item name (En)   * Item name (En) *" at bounding box center [386, 486] width 363 height 75
drag, startPoint x: 322, startPoint y: 477, endPoint x: 299, endPoint y: 499, distance: 31.7
click at [322, 477] on input "text" at bounding box center [387, 496] width 348 height 39
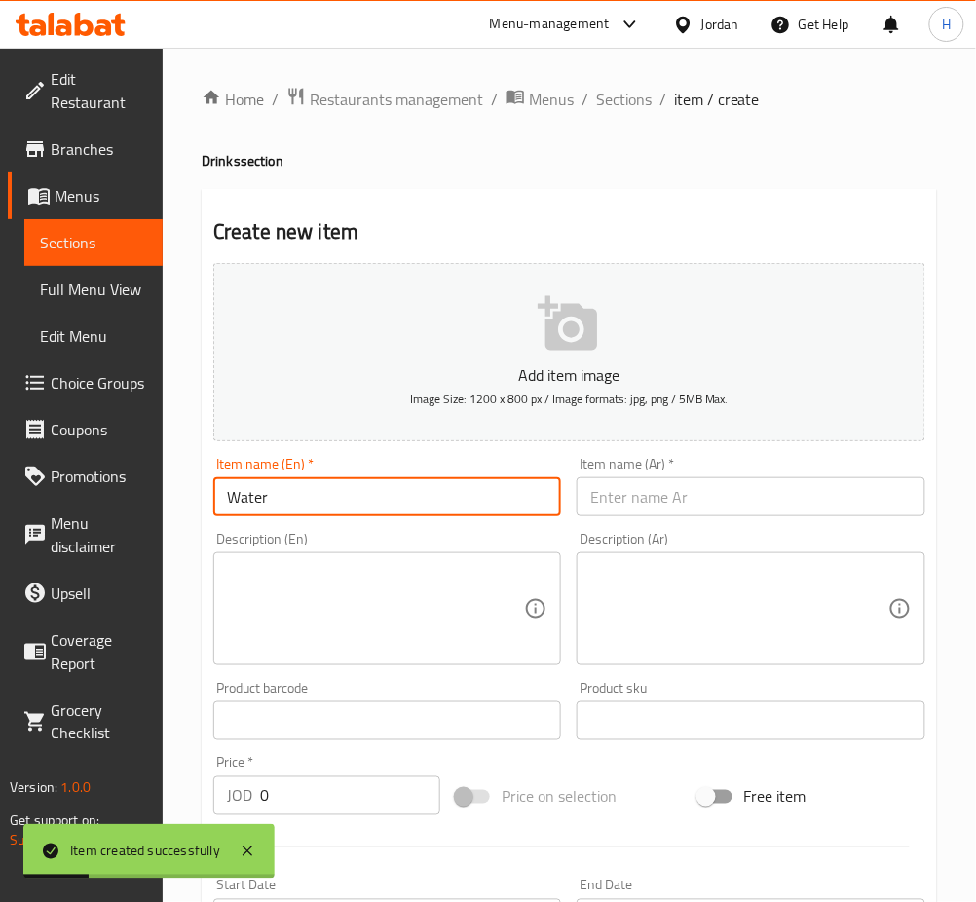
type input "Water"
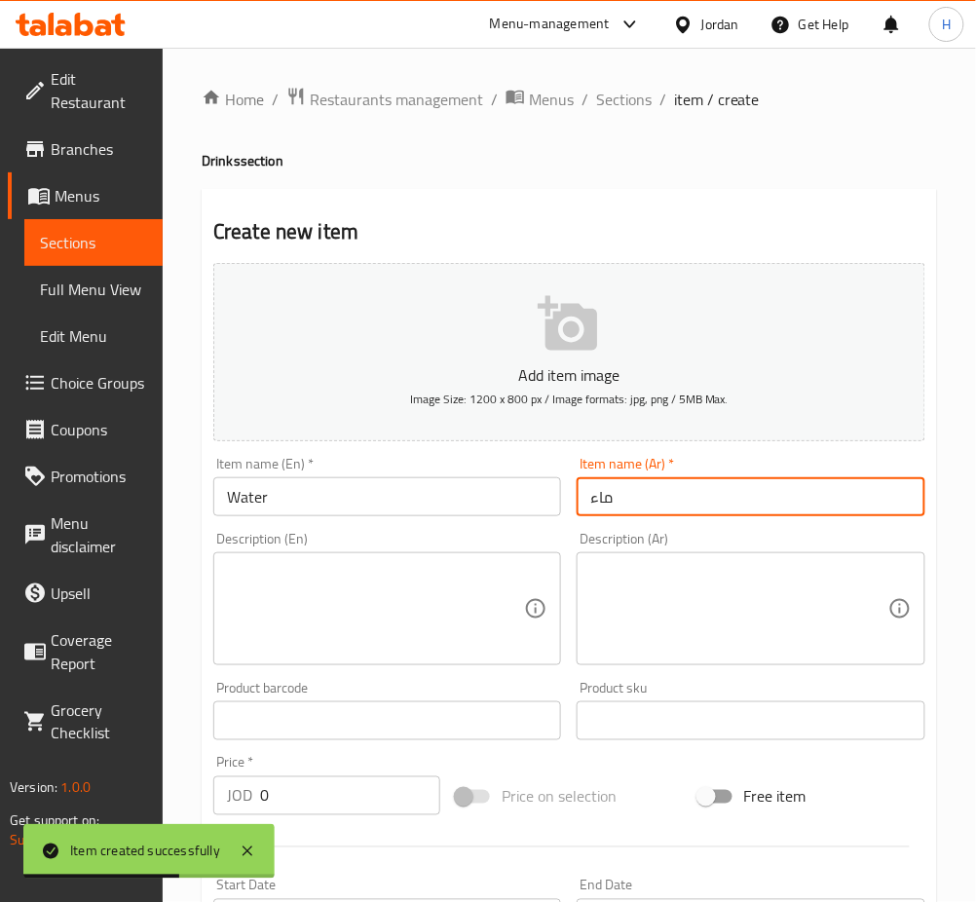
type input "ماء"
click at [315, 787] on input "0" at bounding box center [350, 795] width 180 height 39
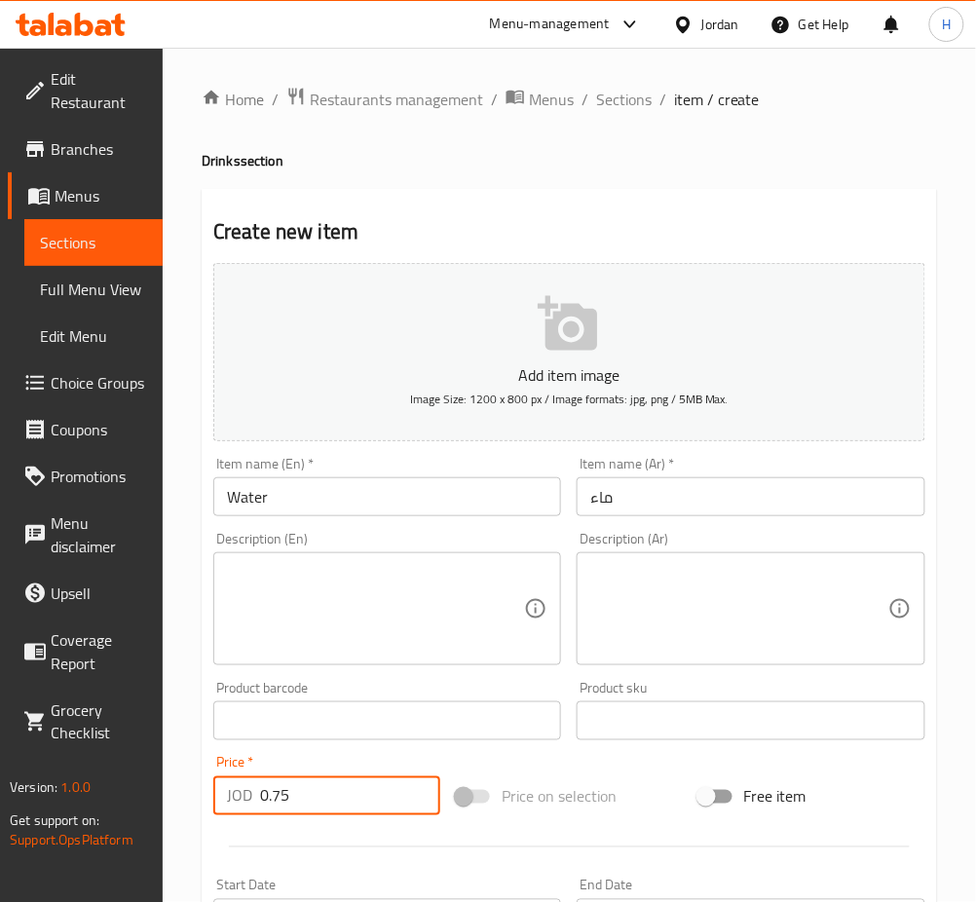
type input "0.75"
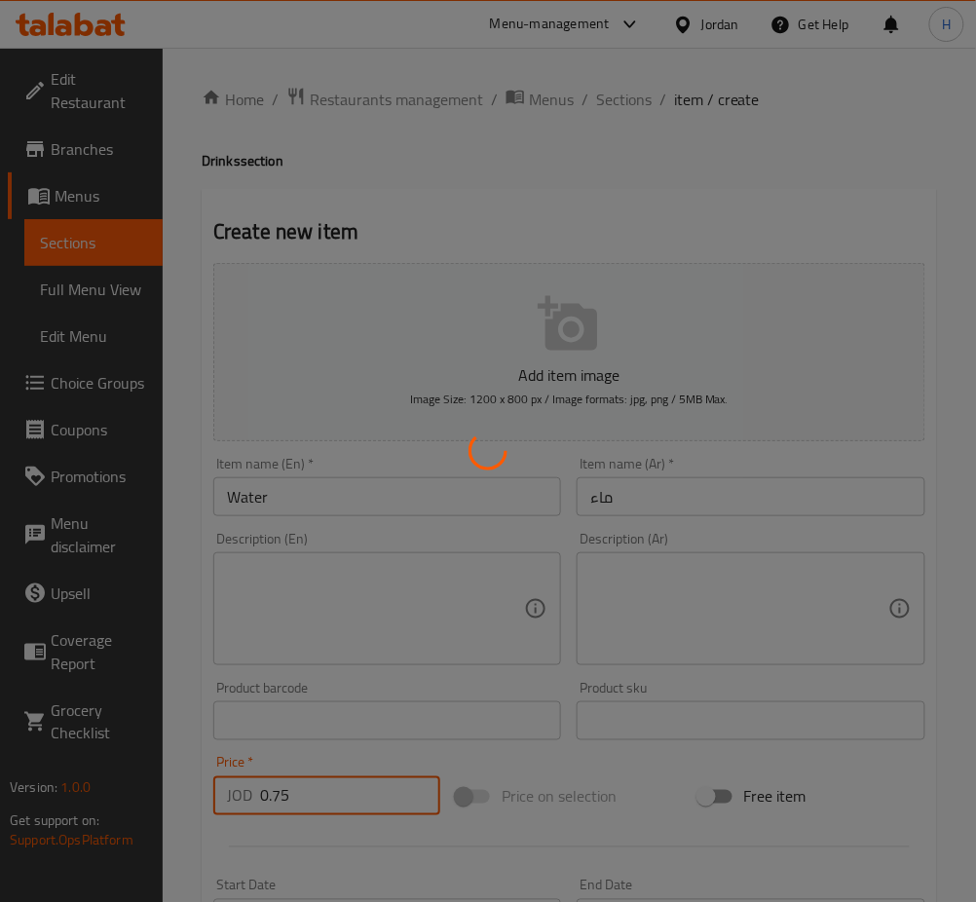
type input "0"
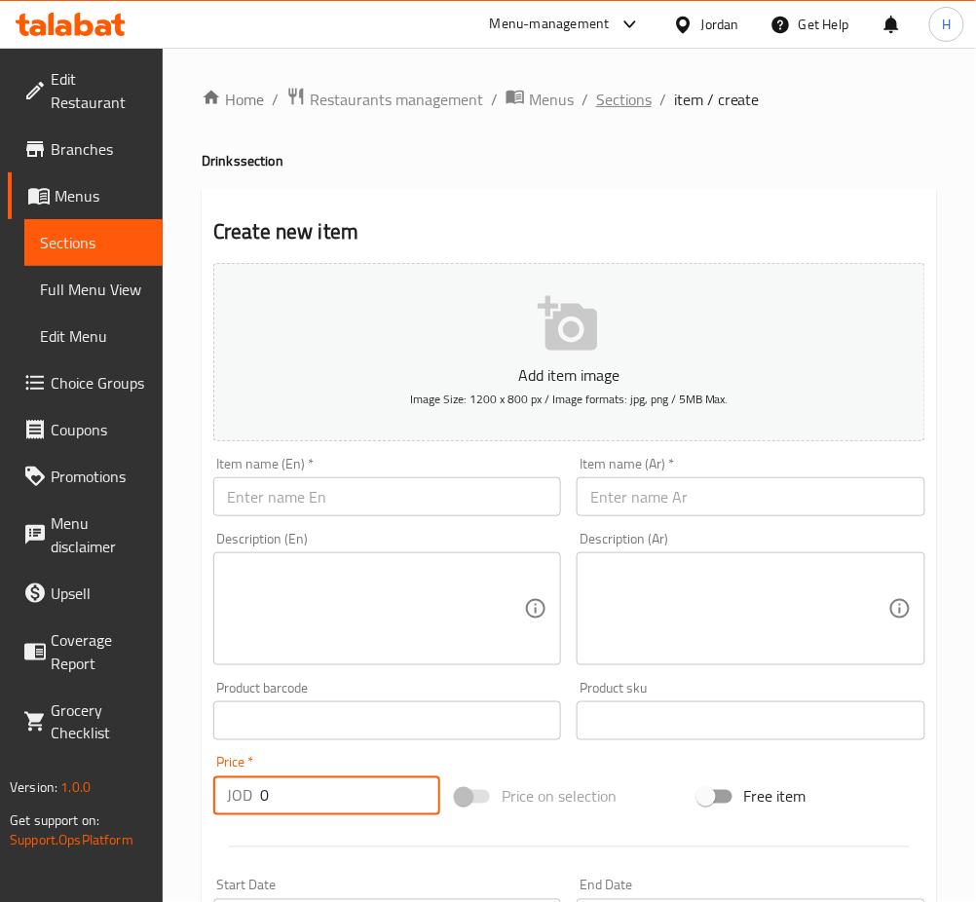
click at [611, 100] on span "Sections" at bounding box center [624, 99] width 56 height 23
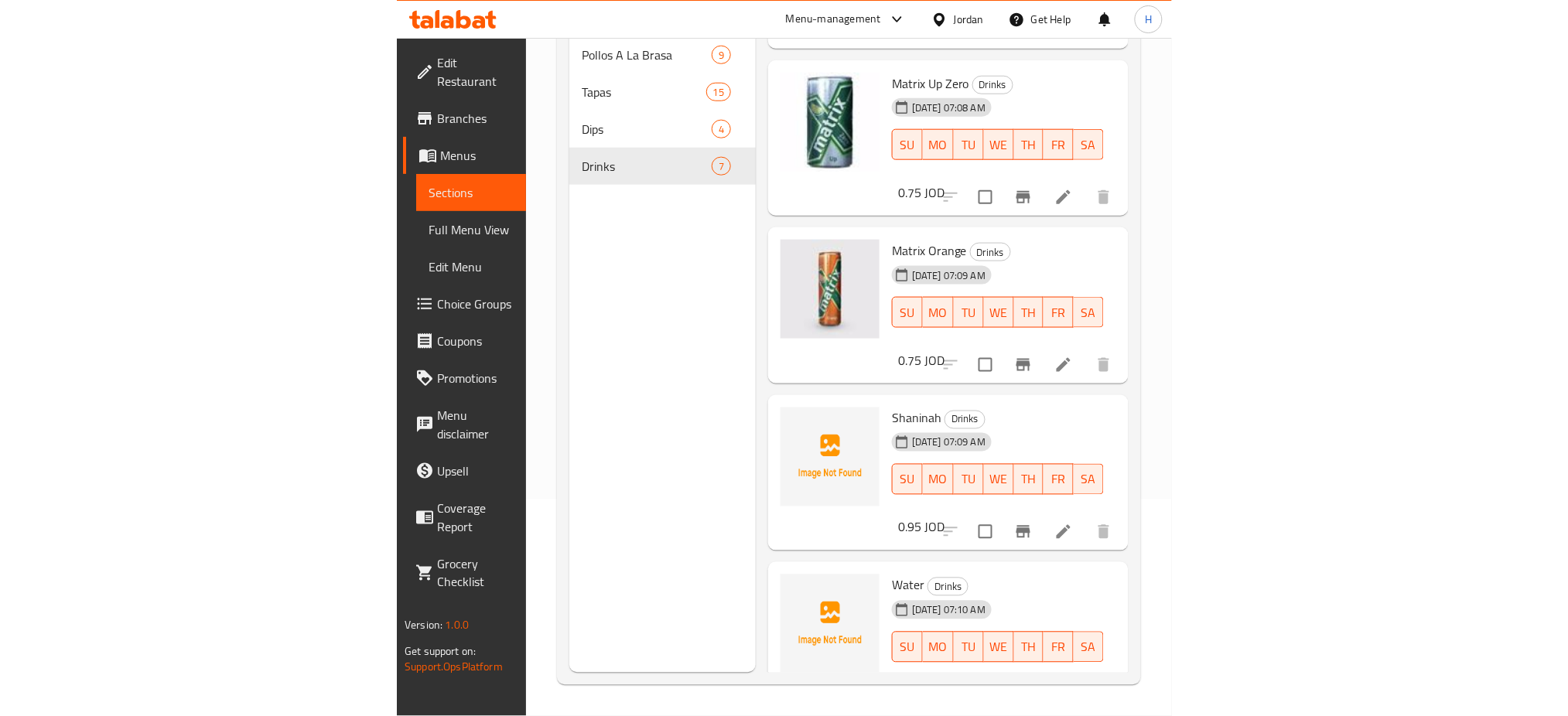
scroll to position [223, 0]
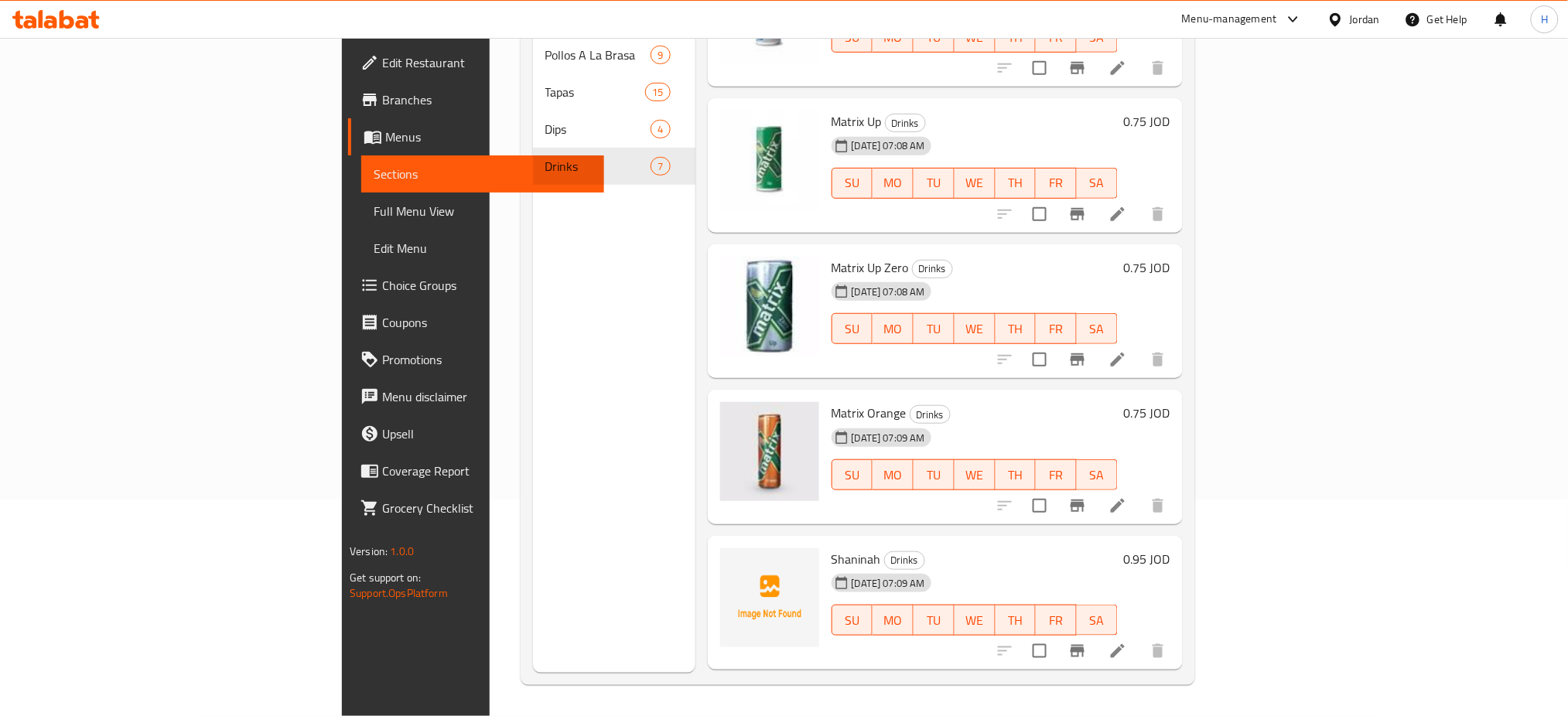
click at [48, 8] on div at bounding box center [56, 19] width 112 height 31
click at [45, 21] on icon at bounding box center [51, 21] width 14 height 13
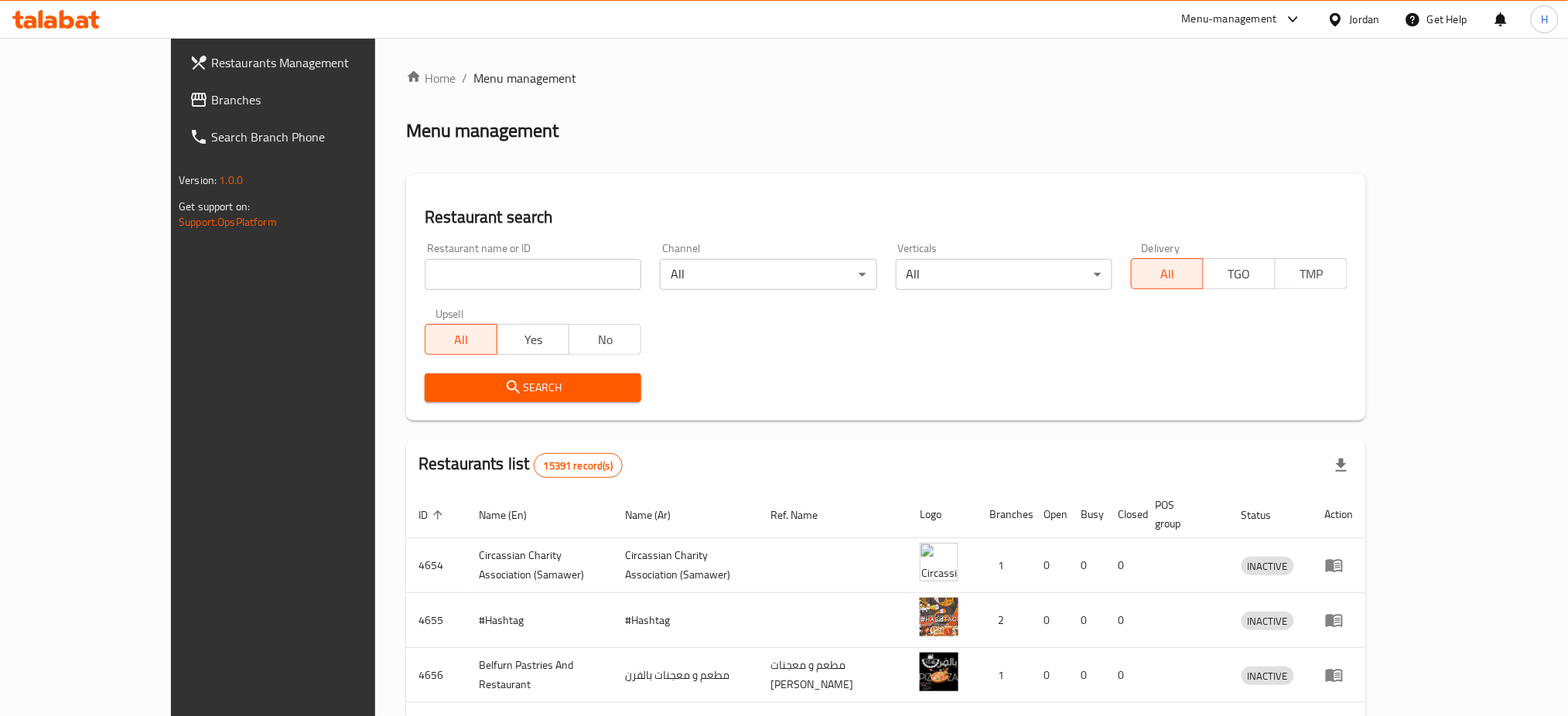
click at [211, 106] on span "Branches" at bounding box center [316, 99] width 210 height 18
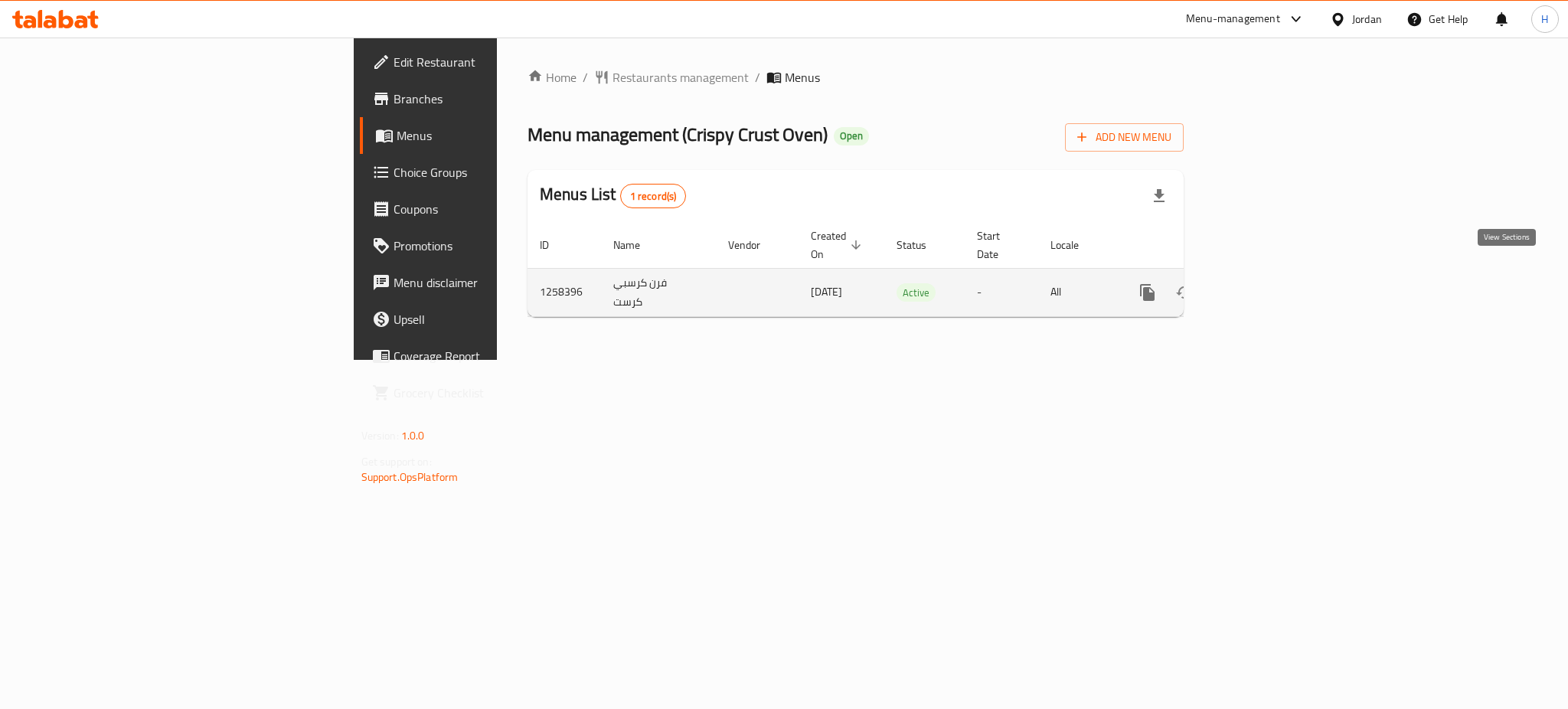
click at [1276, 274] on link "enhanced table" at bounding box center [1258, 292] width 37 height 37
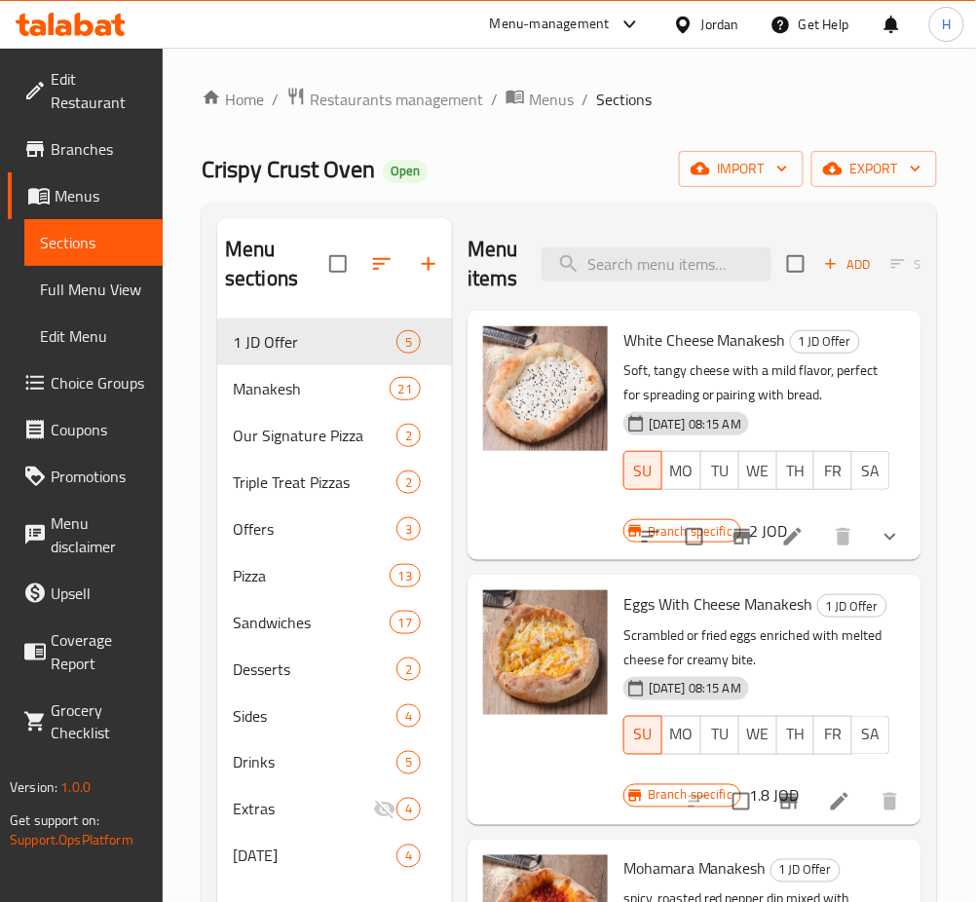
click at [552, 171] on div "Crispy Crust Oven Open import export" at bounding box center [569, 169] width 735 height 36
click at [742, 266] on input "search" at bounding box center [656, 264] width 230 height 34
click at [676, 282] on div "Menu items Add Sort Manage items" at bounding box center [694, 264] width 454 height 93
click at [679, 274] on input "search" at bounding box center [656, 264] width 230 height 34
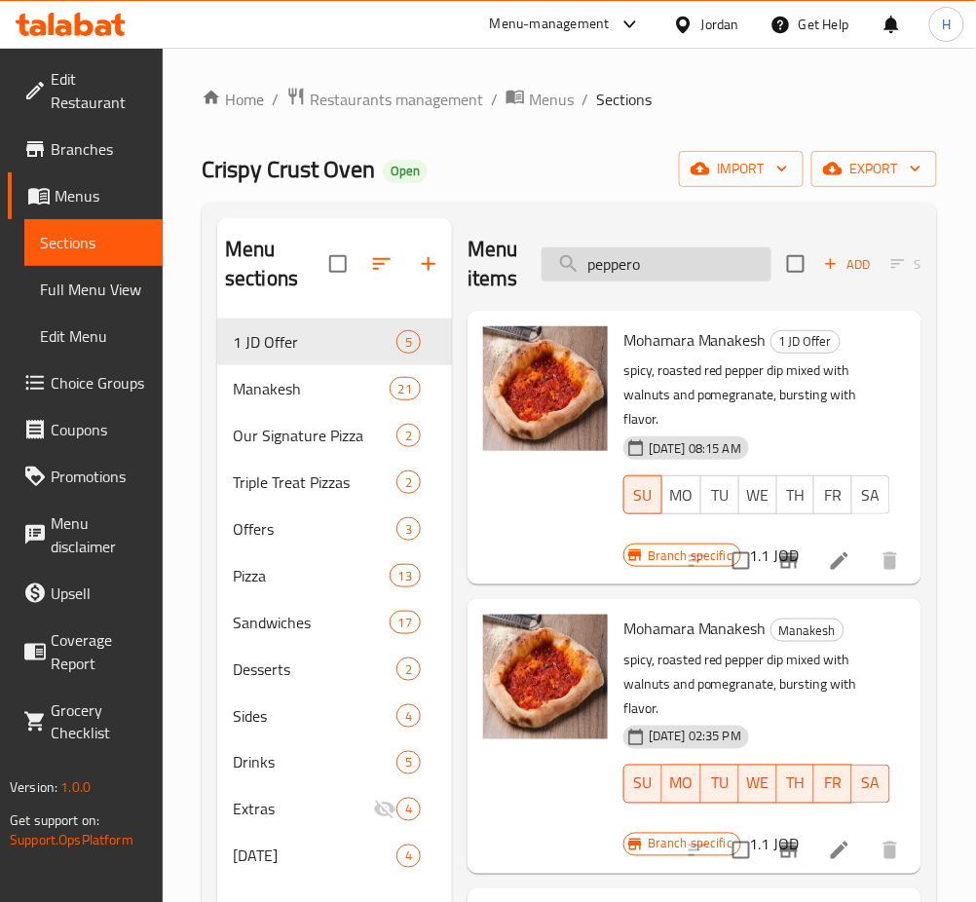
type input "pepperon"
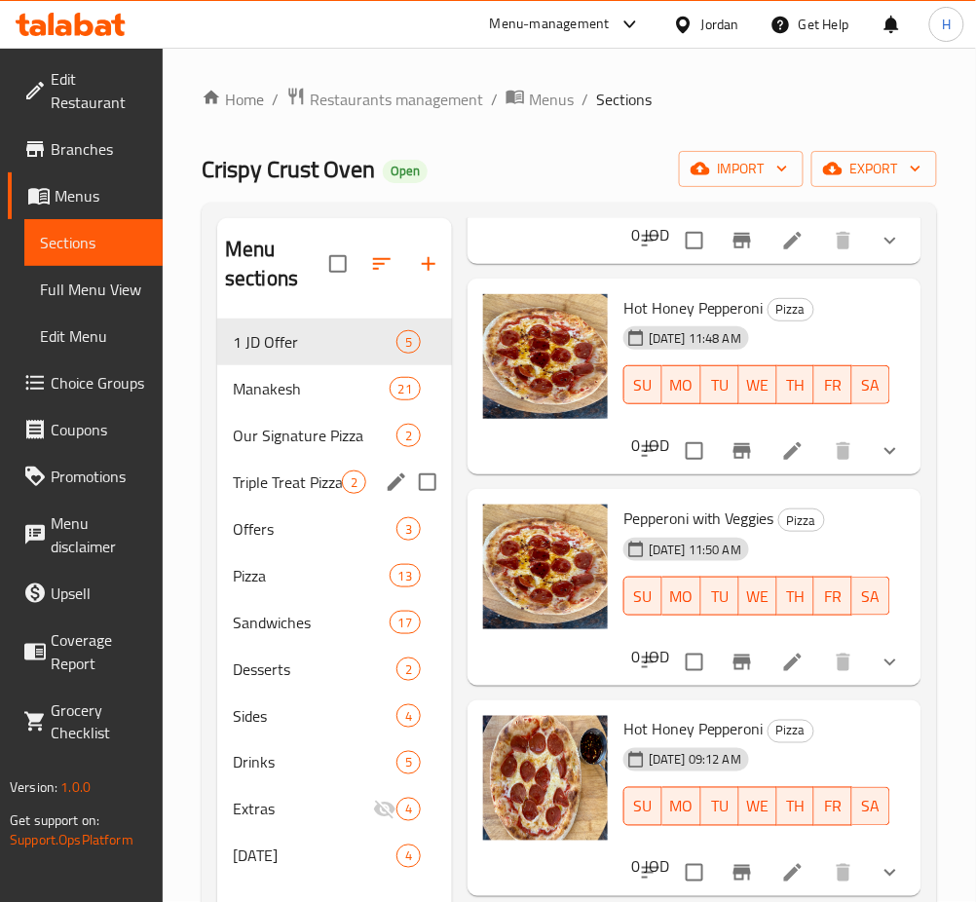
scroll to position [31, 0]
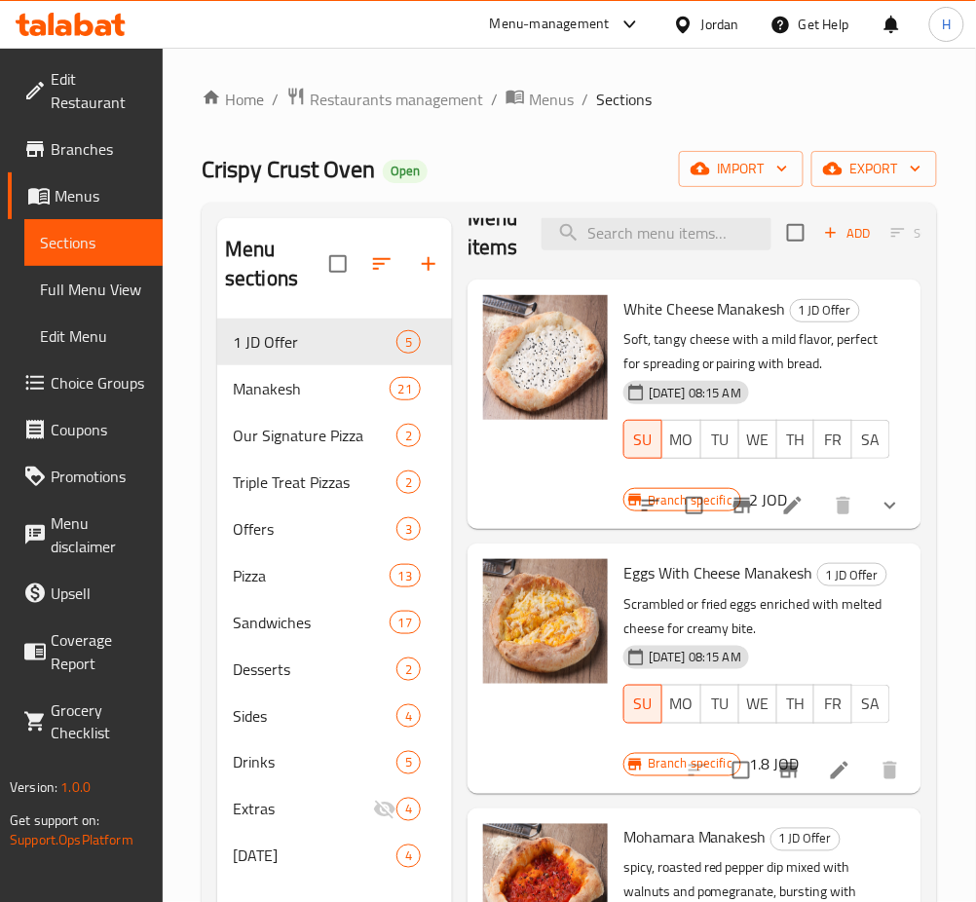
click at [568, 161] on div "Crispy Crust Oven Open import export" at bounding box center [569, 169] width 735 height 36
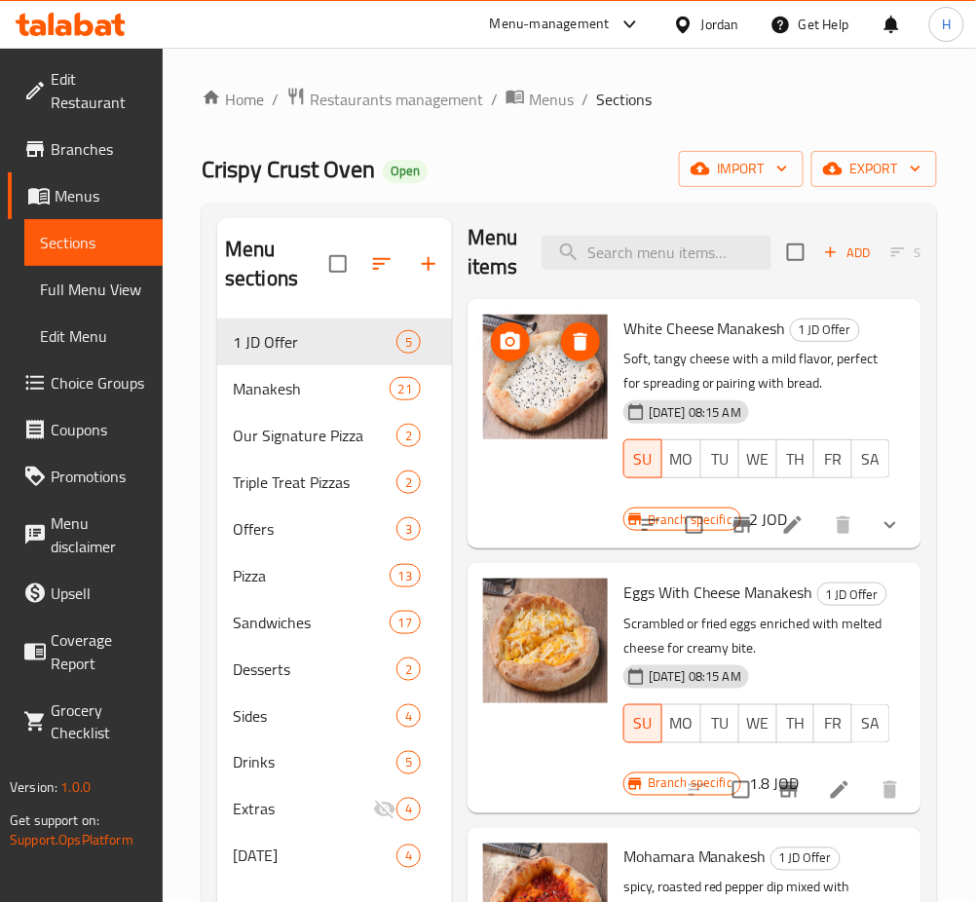
scroll to position [0, 0]
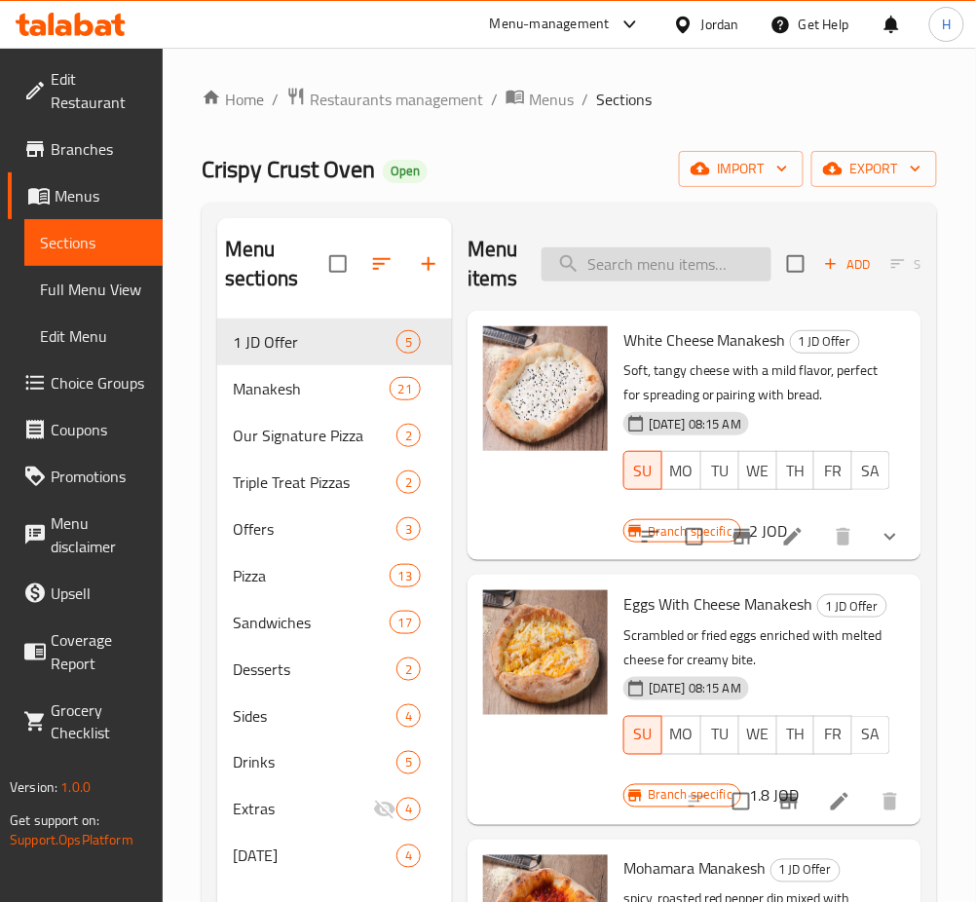
click at [625, 261] on input "search" at bounding box center [656, 264] width 230 height 34
click at [740, 262] on input "search" at bounding box center [656, 264] width 230 height 34
click at [552, 217] on div "Menu sections 1 JD Offer 5 Manakesh 21 Our Signature Pizza 2 Triple Treat Pizza…" at bounding box center [569, 669] width 735 height 933
click at [720, 262] on input "search" at bounding box center [656, 264] width 230 height 34
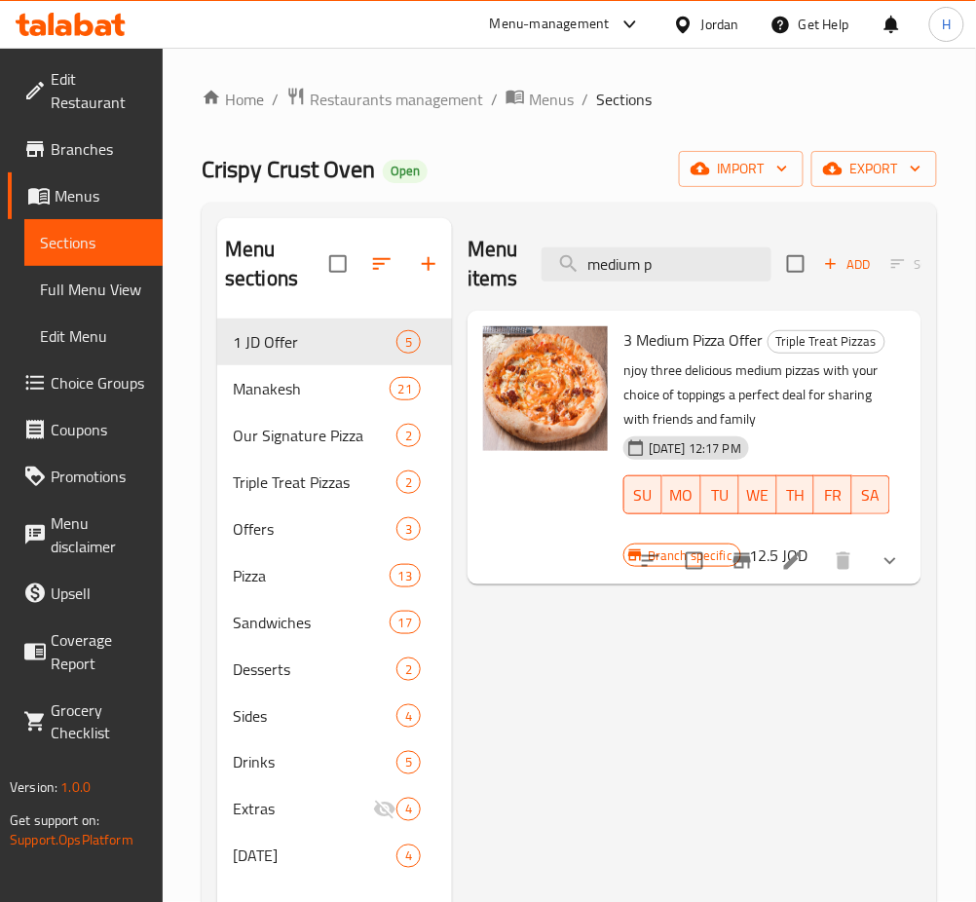
type input "medium p"
click at [742, 563] on icon "Branch-specific-item" at bounding box center [742, 561] width 18 height 16
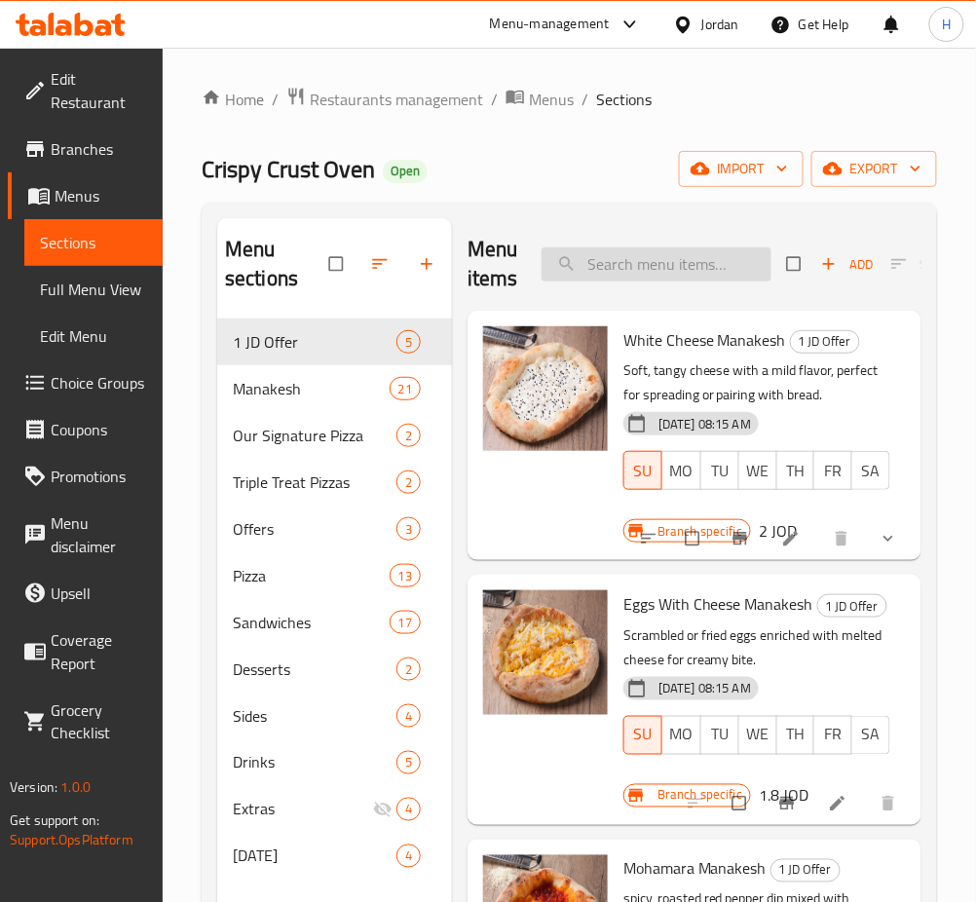
click at [665, 257] on input "search" at bounding box center [656, 264] width 230 height 34
click at [325, 523] on span "Offers" at bounding box center [287, 528] width 109 height 23
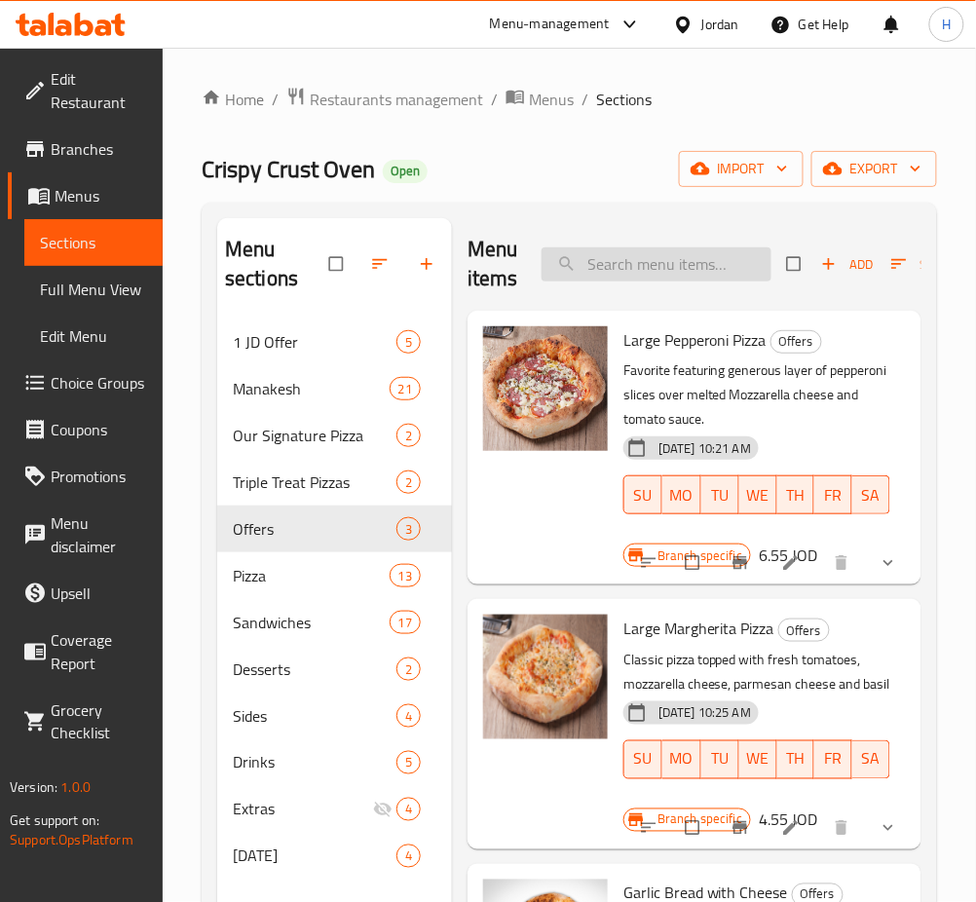
click at [646, 261] on input "search" at bounding box center [656, 264] width 230 height 34
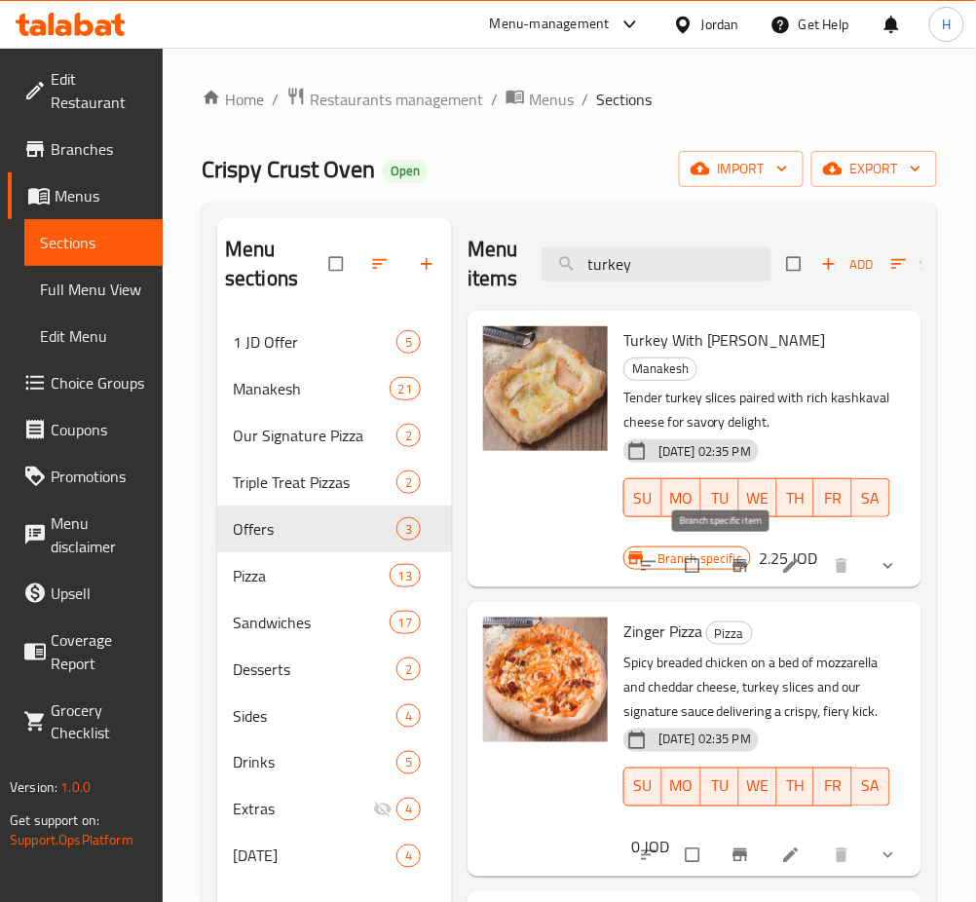
type input "turkey"
click at [732, 567] on icon "Branch-specific-item" at bounding box center [739, 566] width 15 height 13
click at [431, 270] on icon "button" at bounding box center [426, 263] width 19 height 19
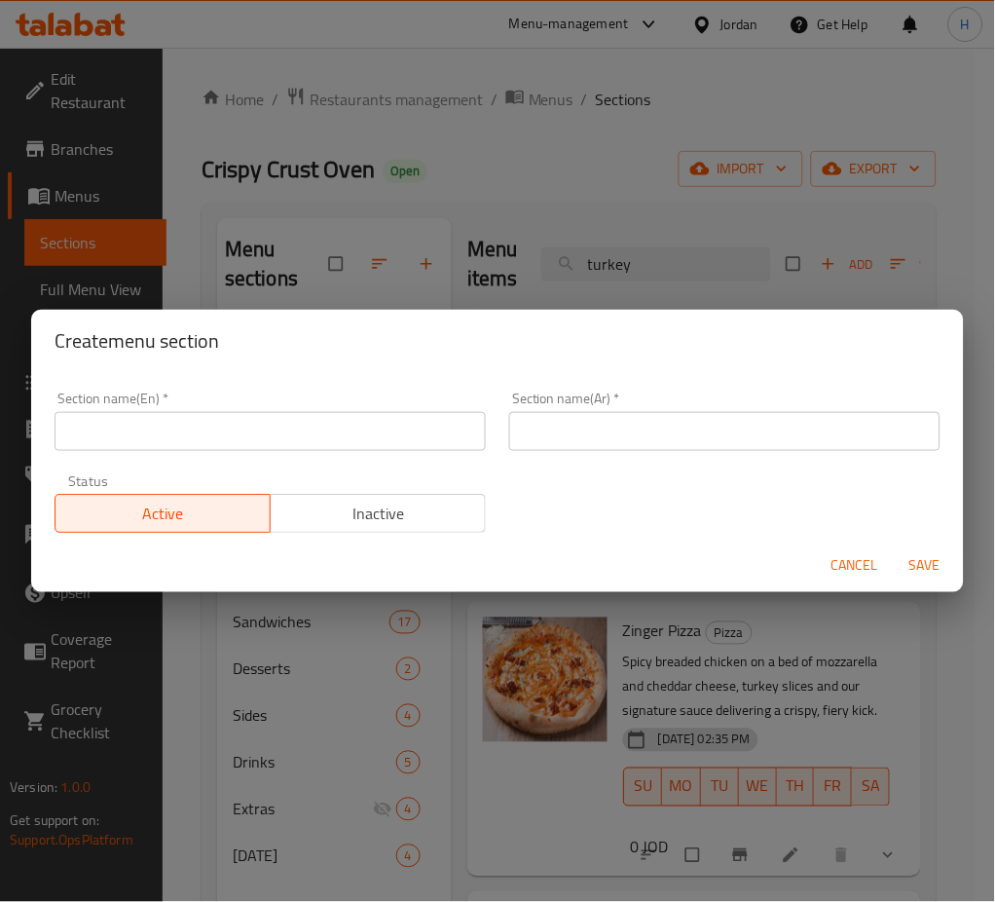
click at [418, 448] on input "text" at bounding box center [270, 431] width 431 height 39
type input "Bundles"
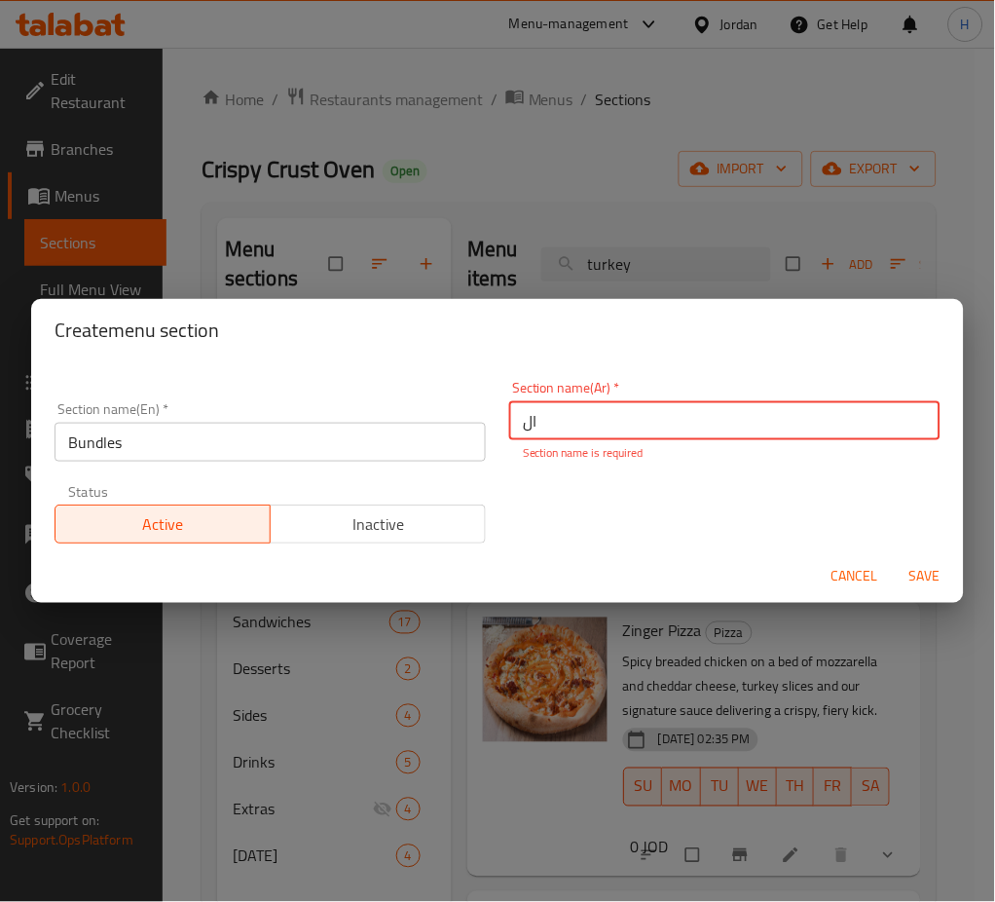
type input "ا"
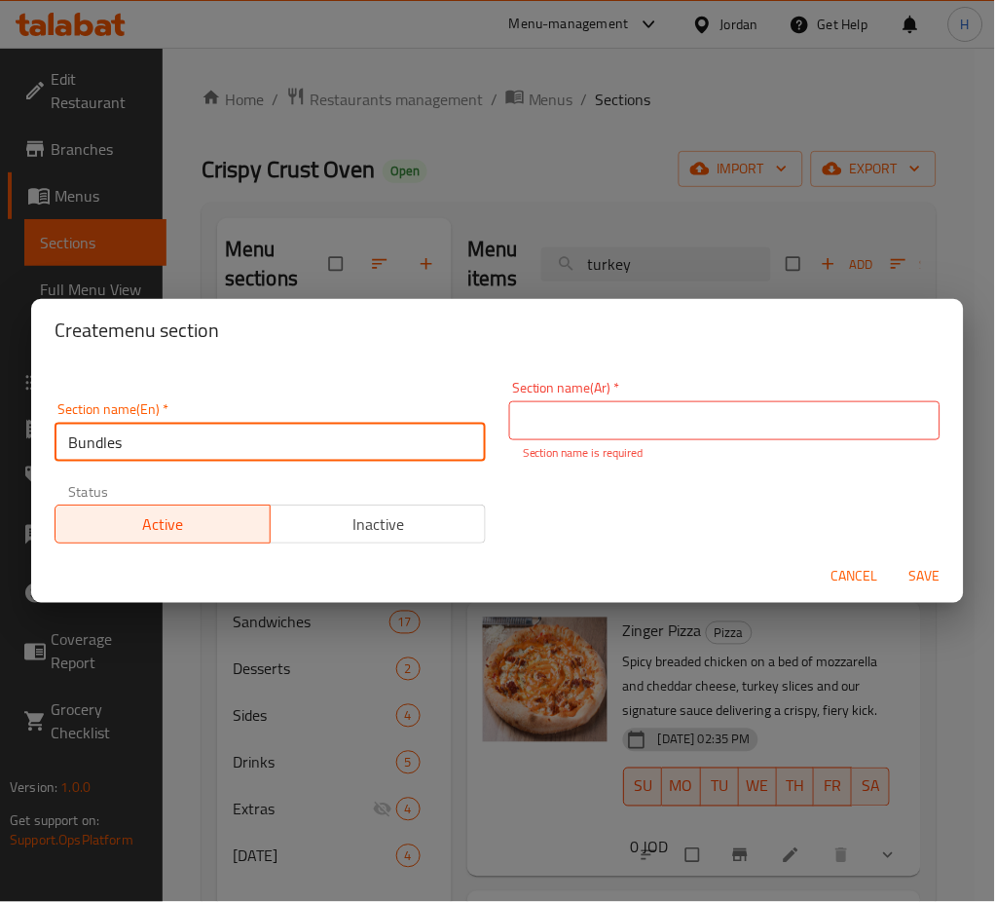
click at [412, 434] on input "Bundles" at bounding box center [270, 442] width 431 height 39
type input "Bundle Offer"
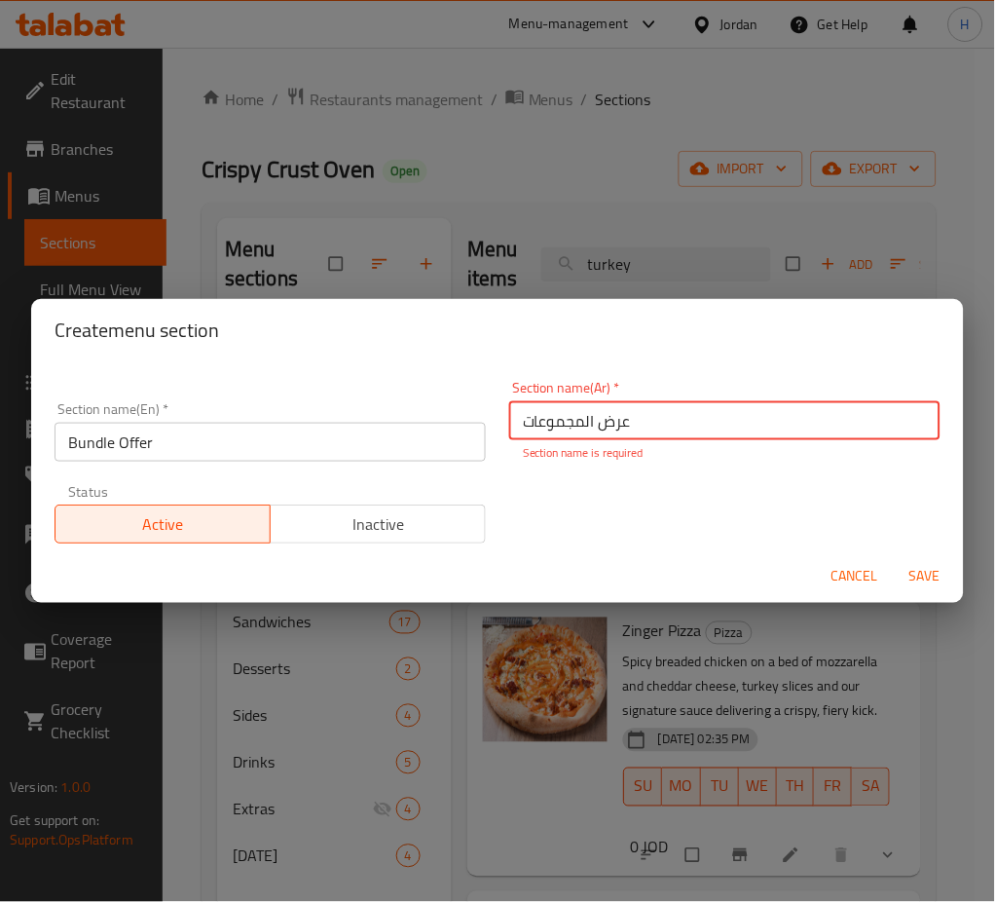
type input "عرض المجموعات"
type button "0"
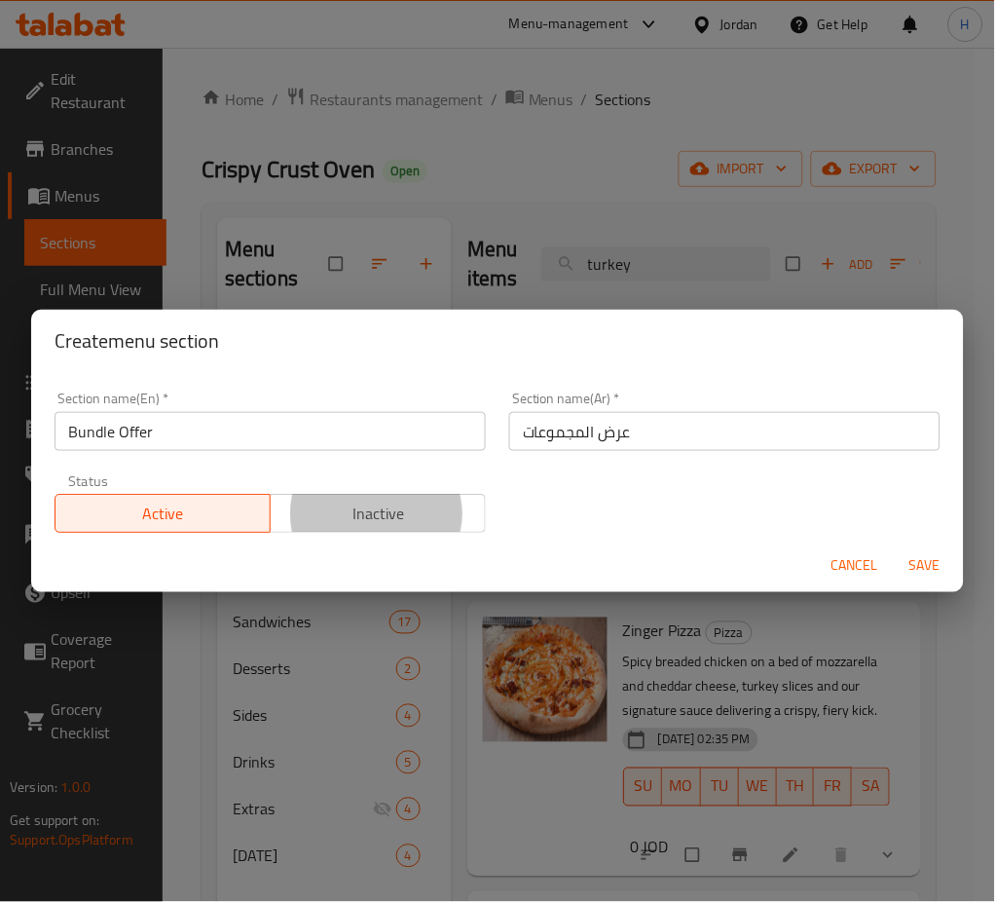
type button "1"
click at [894, 548] on button "Save" at bounding box center [925, 566] width 62 height 36
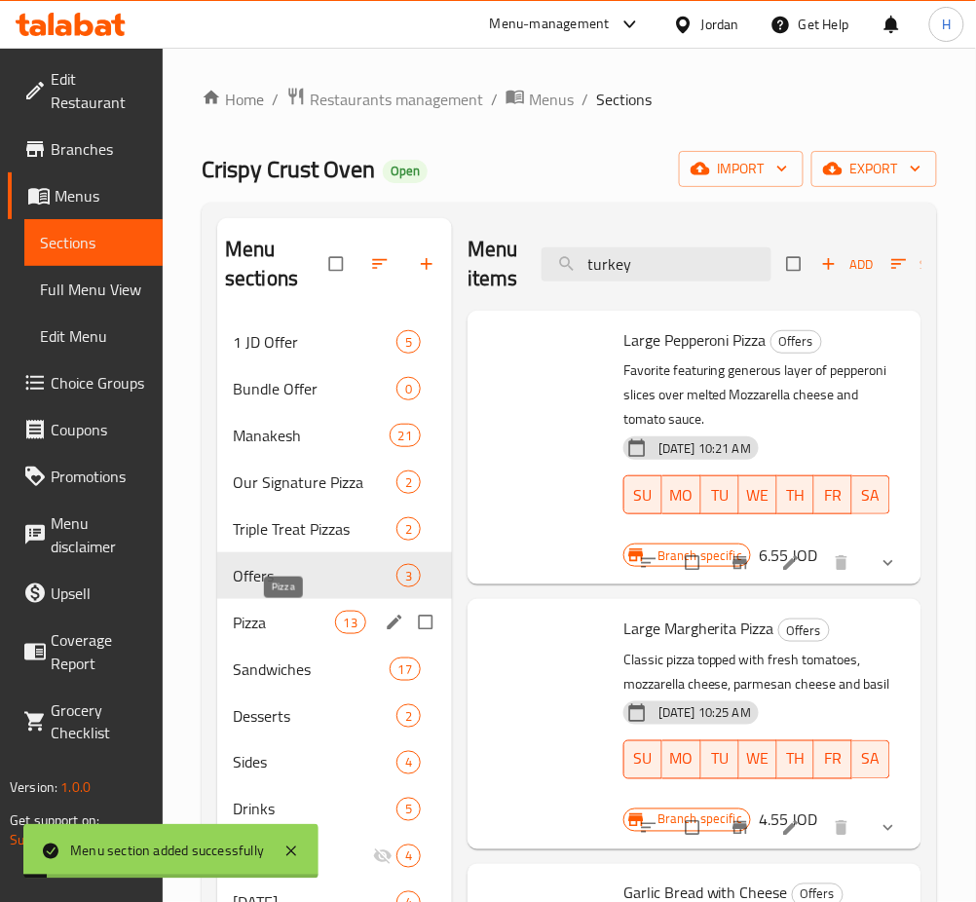
scroll to position [130, 0]
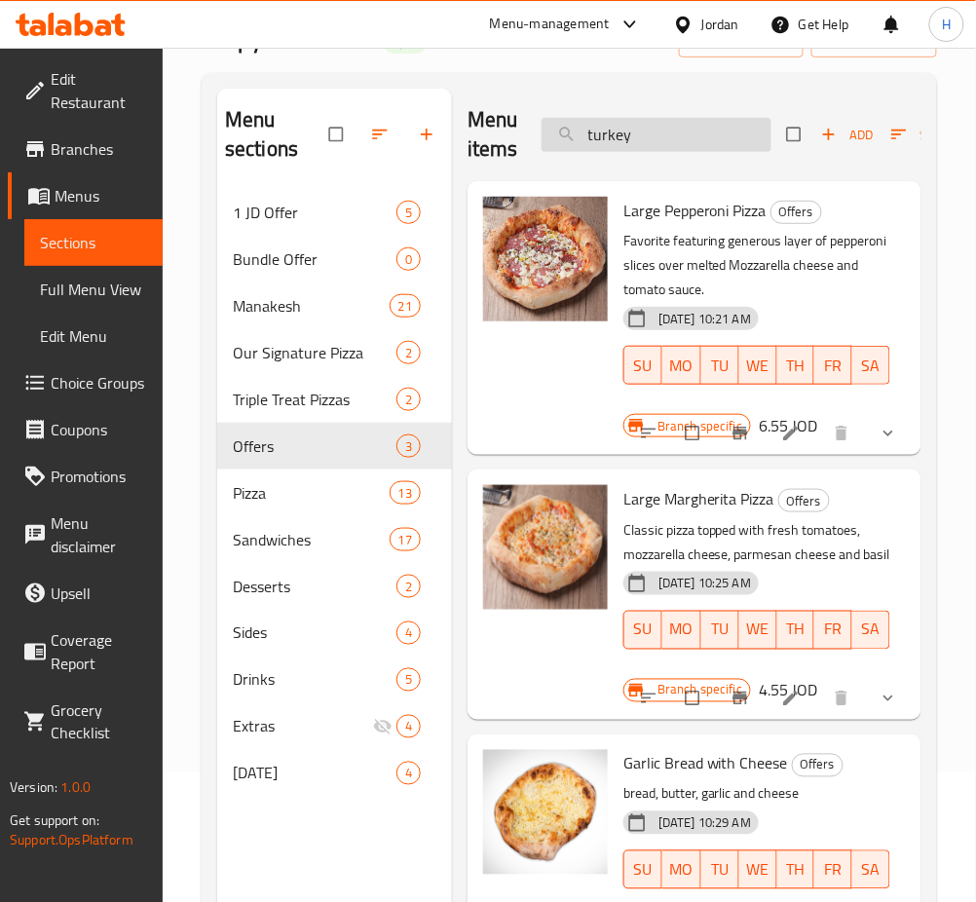
click at [728, 140] on input "turkey" at bounding box center [656, 135] width 230 height 34
click at [727, 140] on input "turkey" at bounding box center [656, 135] width 230 height 34
click at [284, 255] on span "Bundle Offer" at bounding box center [287, 258] width 109 height 23
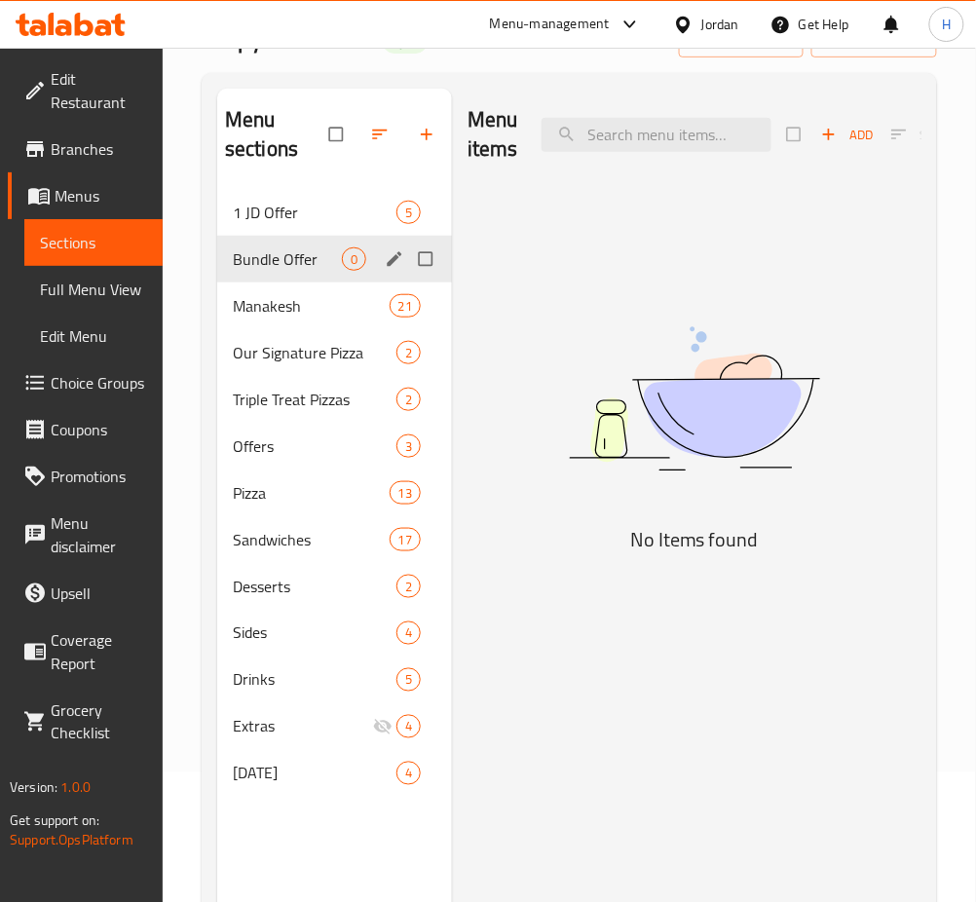
click at [385, 266] on icon "edit" at bounding box center [394, 258] width 19 height 19
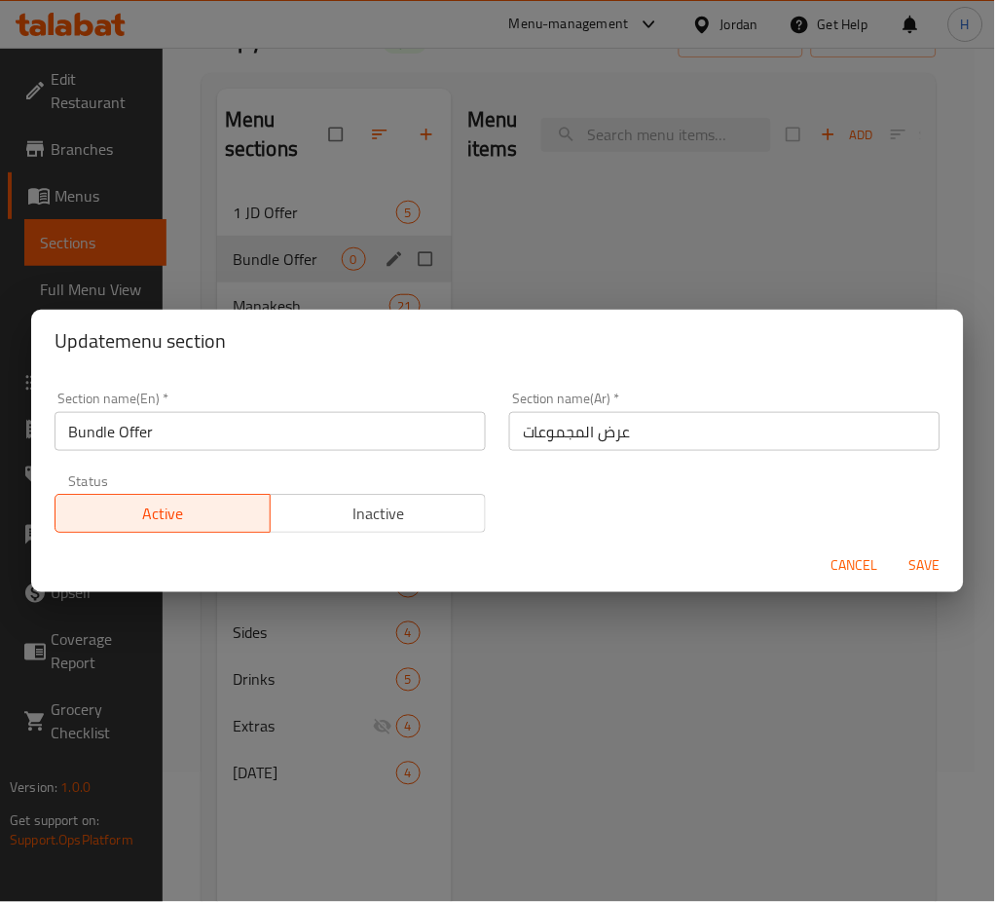
click at [317, 427] on input "Bundle Offer" at bounding box center [270, 431] width 431 height 39
type input "Bundle Offers"
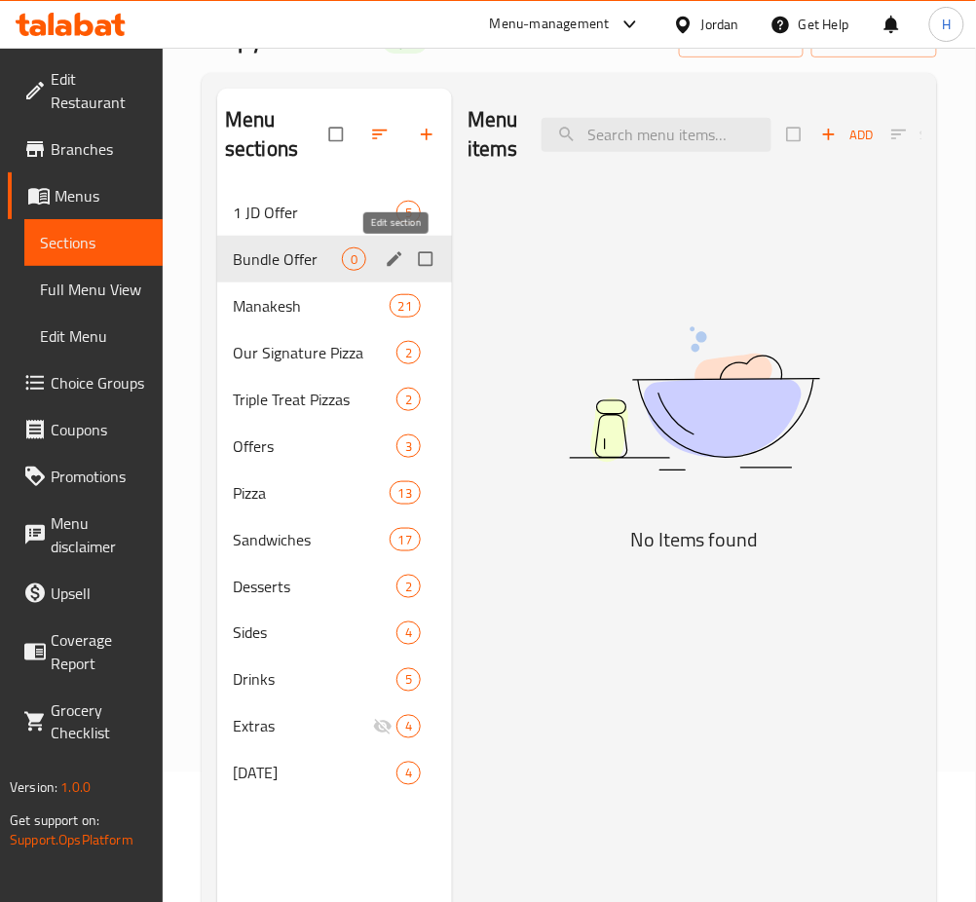
click at [399, 267] on icon "edit" at bounding box center [394, 258] width 19 height 19
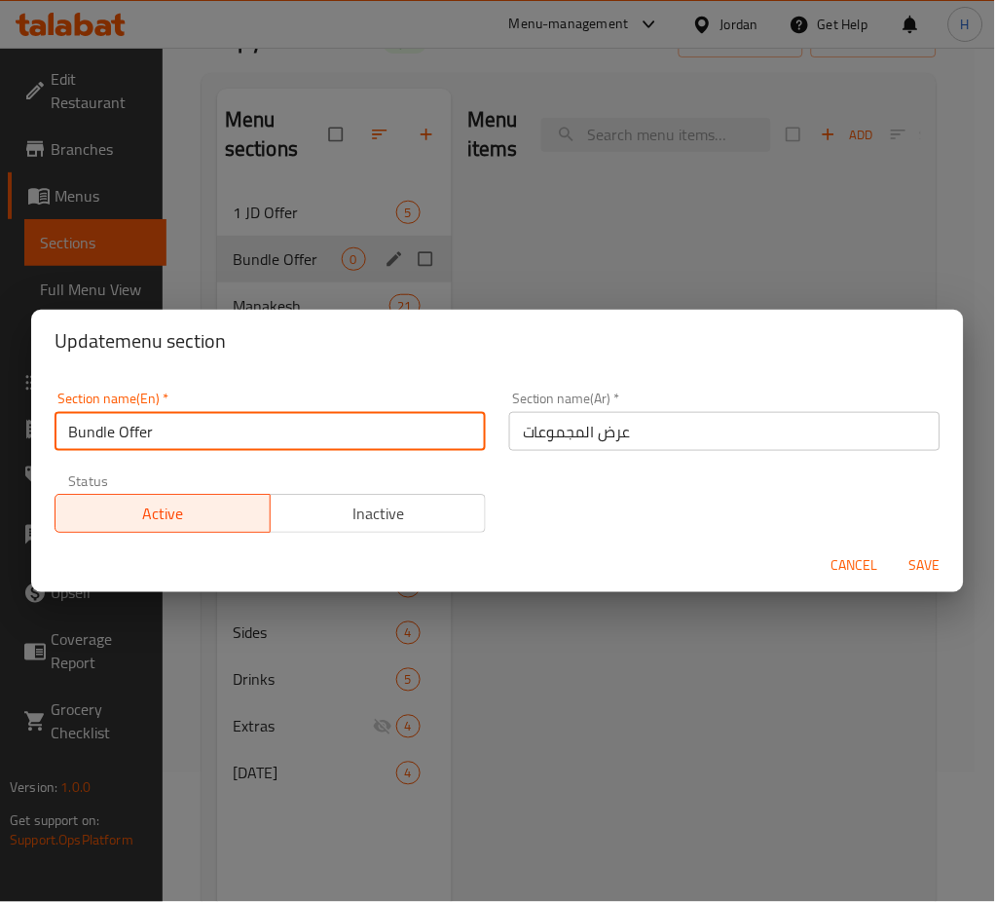
drag, startPoint x: 383, startPoint y: 435, endPoint x: 395, endPoint y: 438, distance: 13.0
click at [383, 434] on input "Bundle Offer" at bounding box center [270, 431] width 431 height 39
type input "Bundle Offers"
click at [915, 556] on span "Save" at bounding box center [925, 566] width 47 height 24
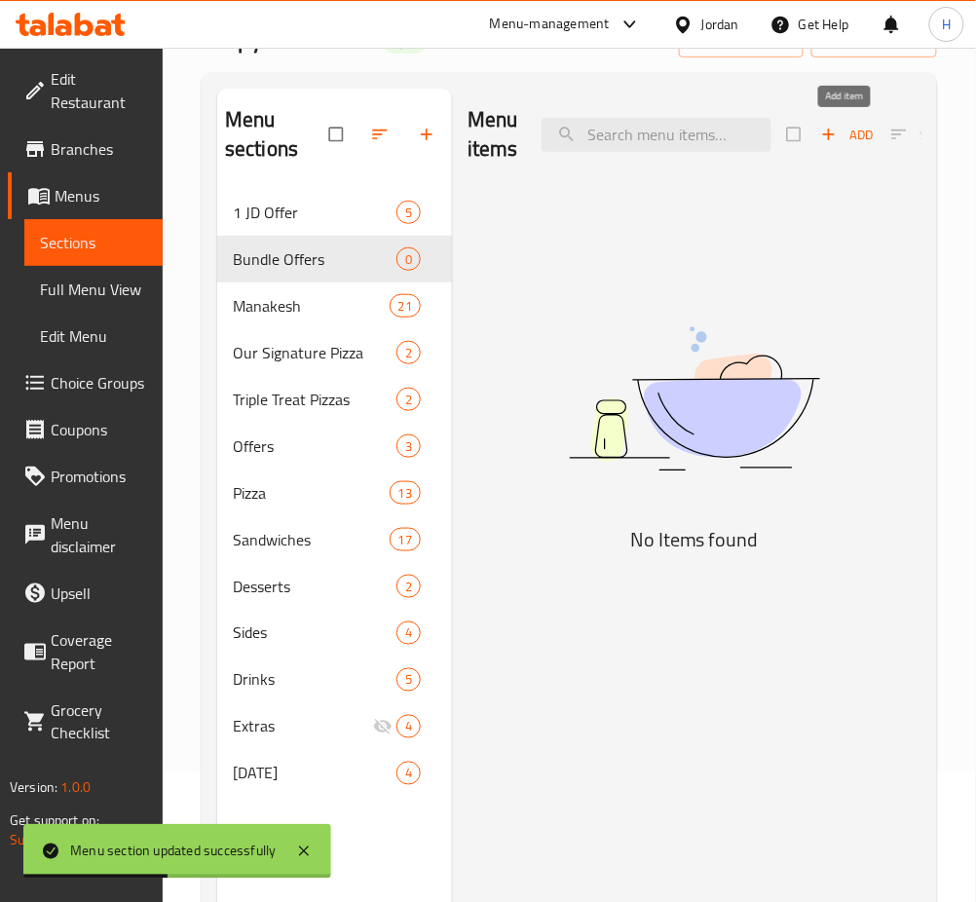
click at [848, 132] on span "Add" at bounding box center [847, 135] width 53 height 22
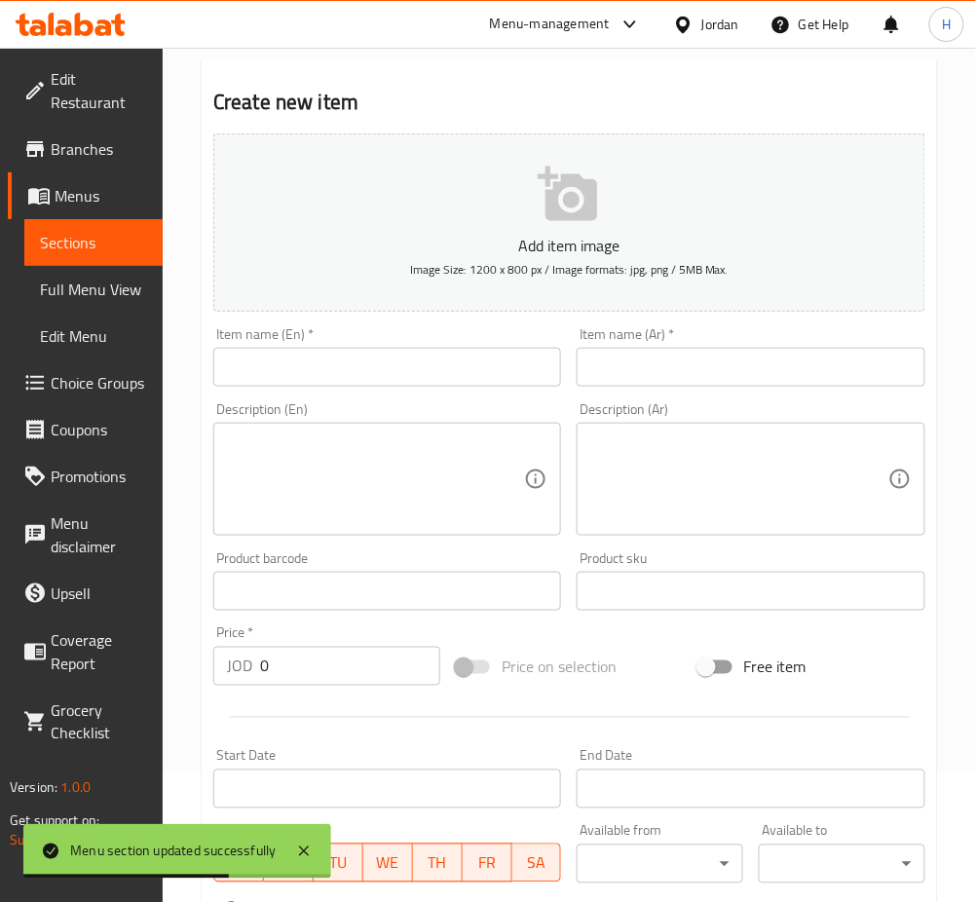
click at [500, 370] on input "text" at bounding box center [387, 367] width 348 height 39
paste input "Medium Pepperoni and soft drink"
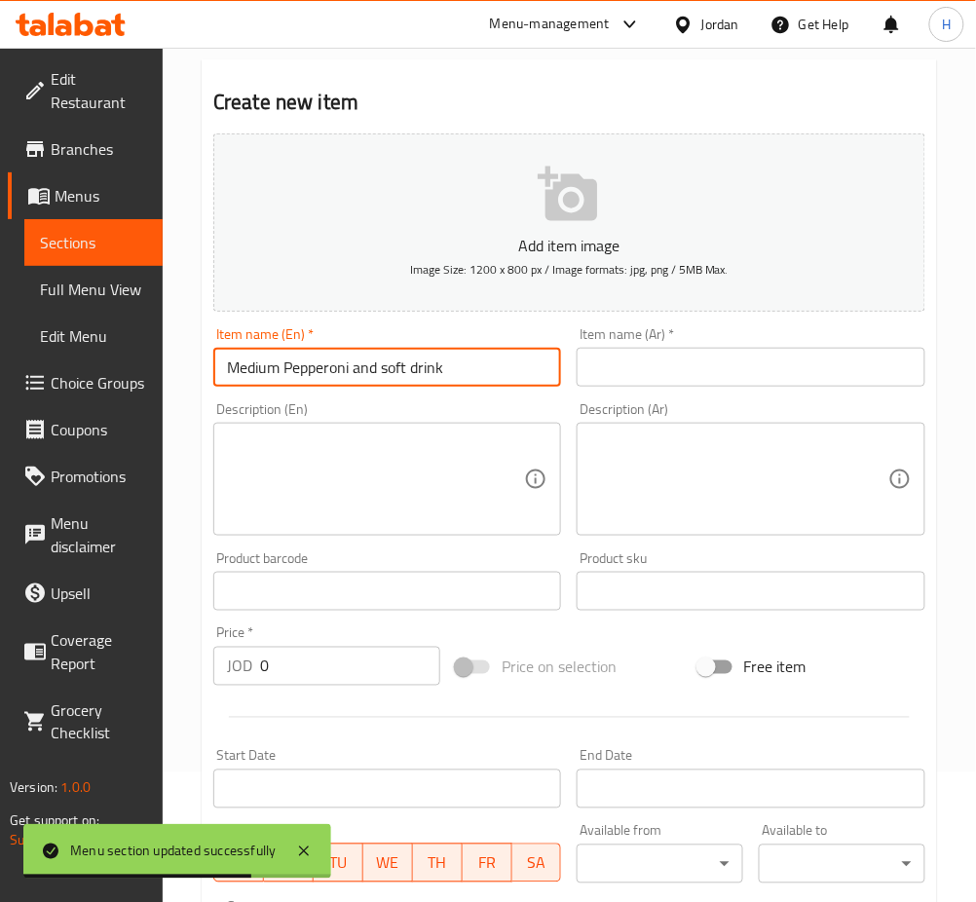
type input "Medium Pepperoni and soft drink"
click at [924, 363] on input "text" at bounding box center [750, 367] width 348 height 39
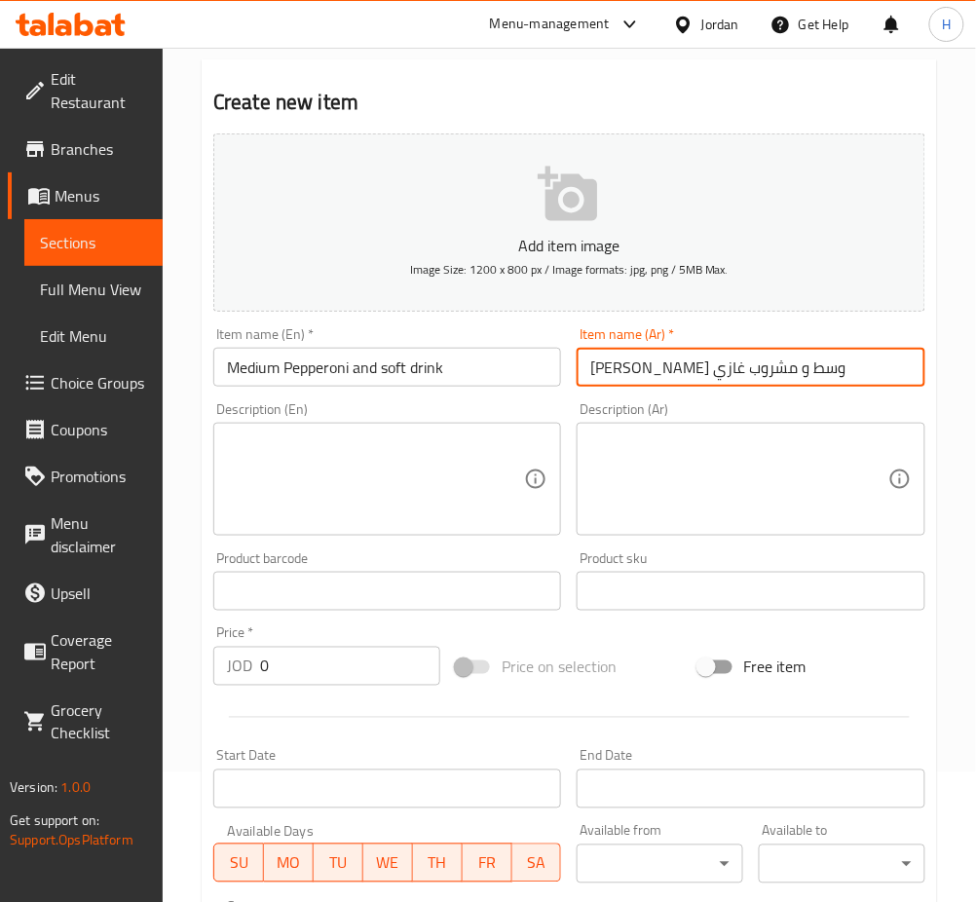
type input "بيتزا بيبروني وسط و مشروب غازي"
click at [283, 672] on input "0" at bounding box center [350, 666] width 180 height 39
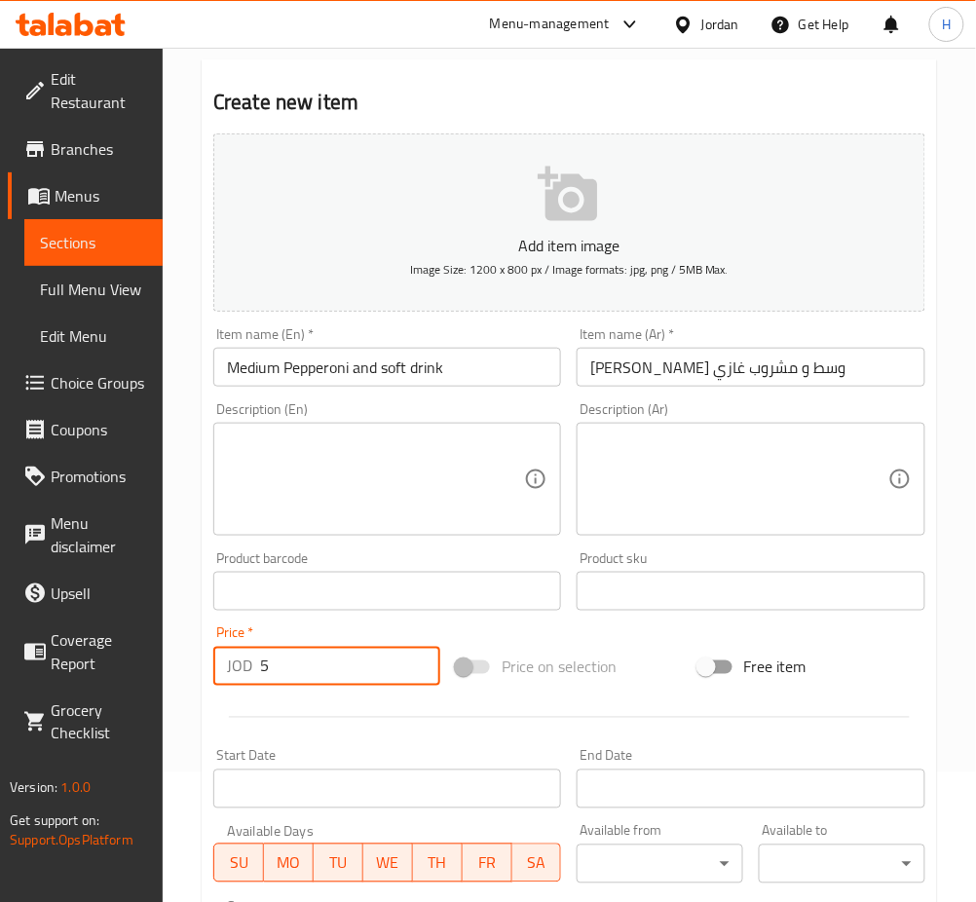
type input "5"
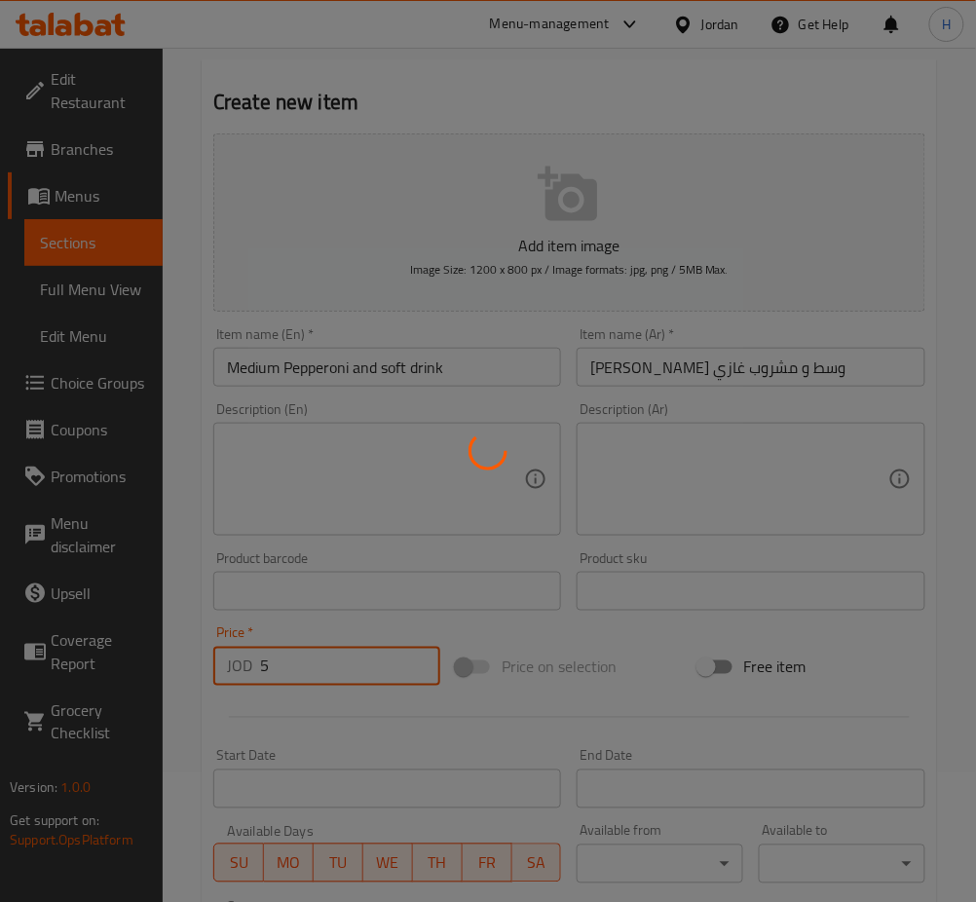
type input "0"
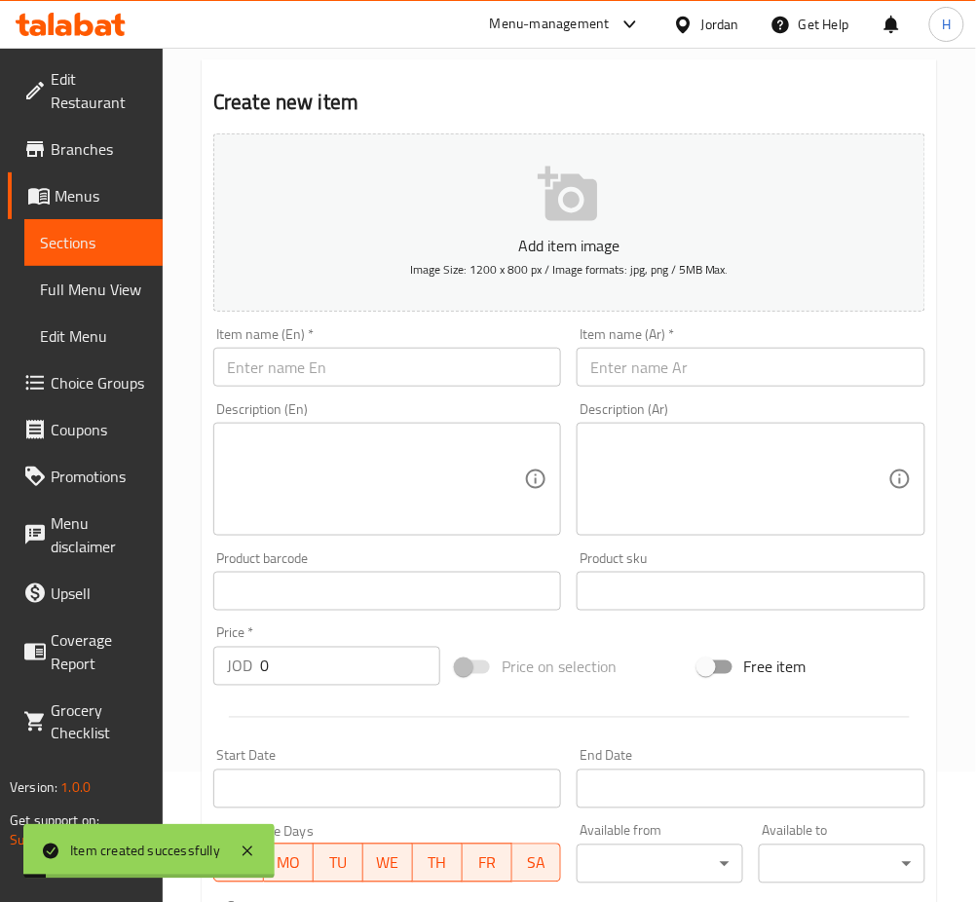
click at [400, 357] on input "text" at bounding box center [387, 367] width 348 height 39
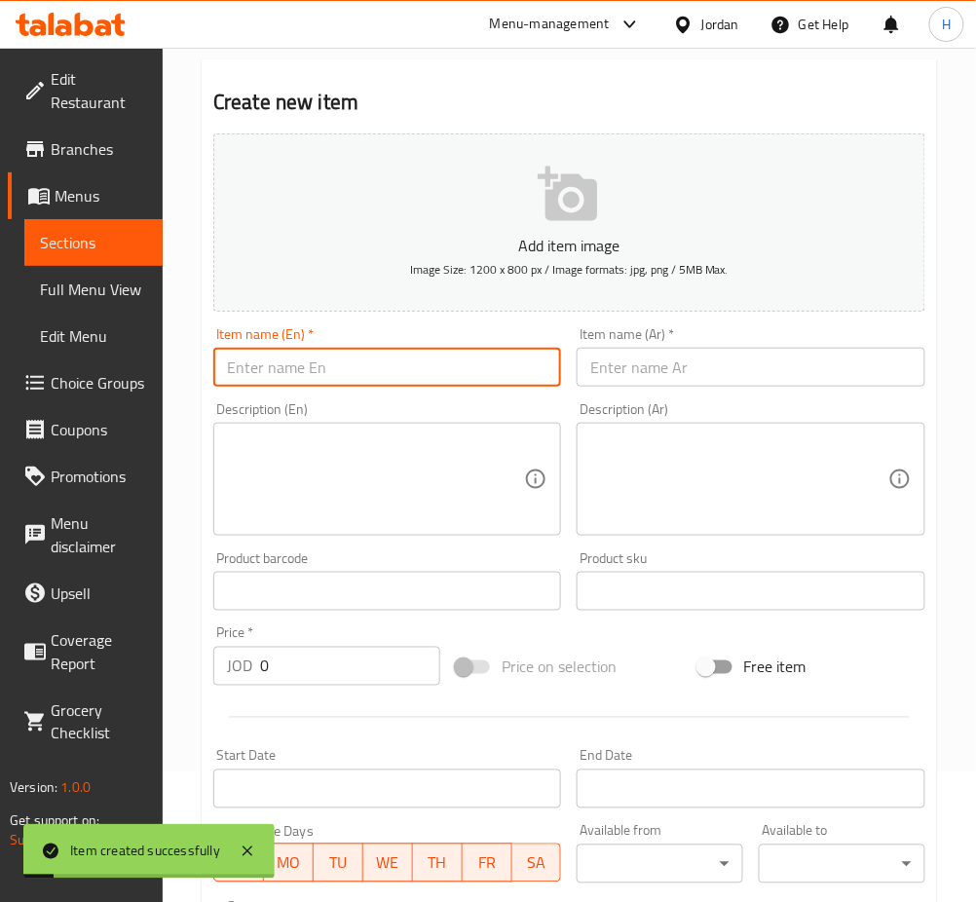
paste input "Turkey and kashkaval, salami with kashkaval and zaatar"
type input "Turkey and kashkaval, salami with kashkaval and zaatar"
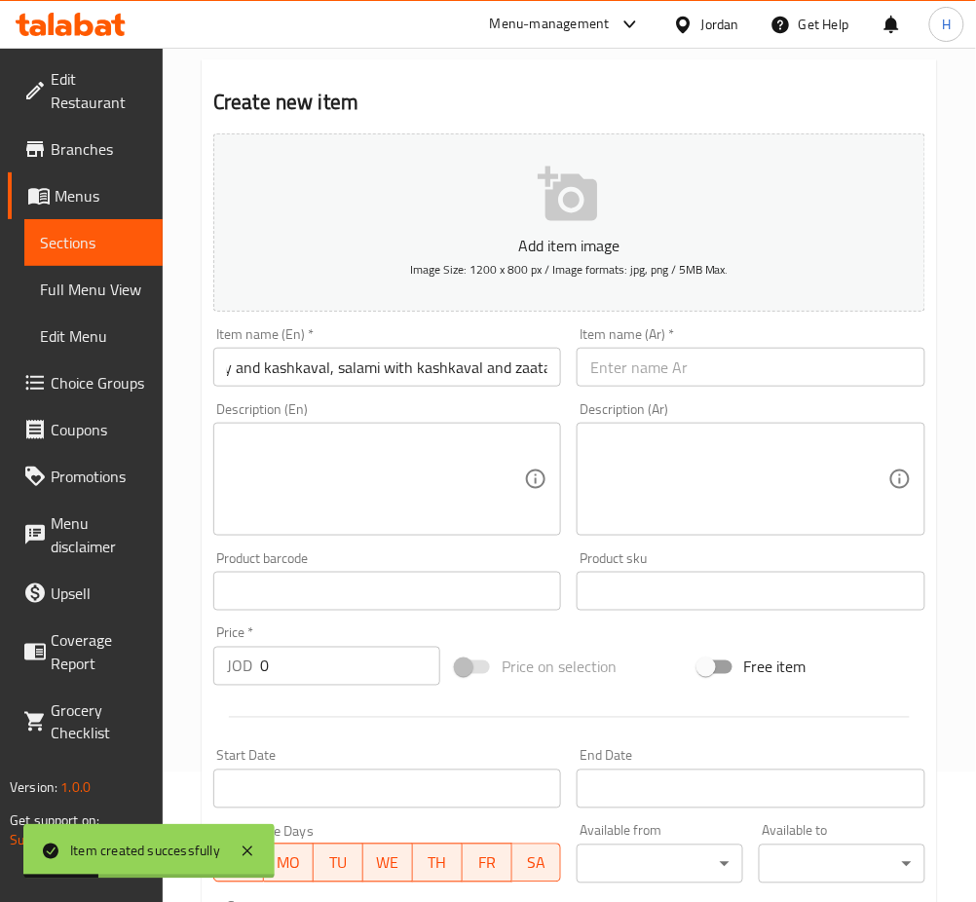
scroll to position [0, 0]
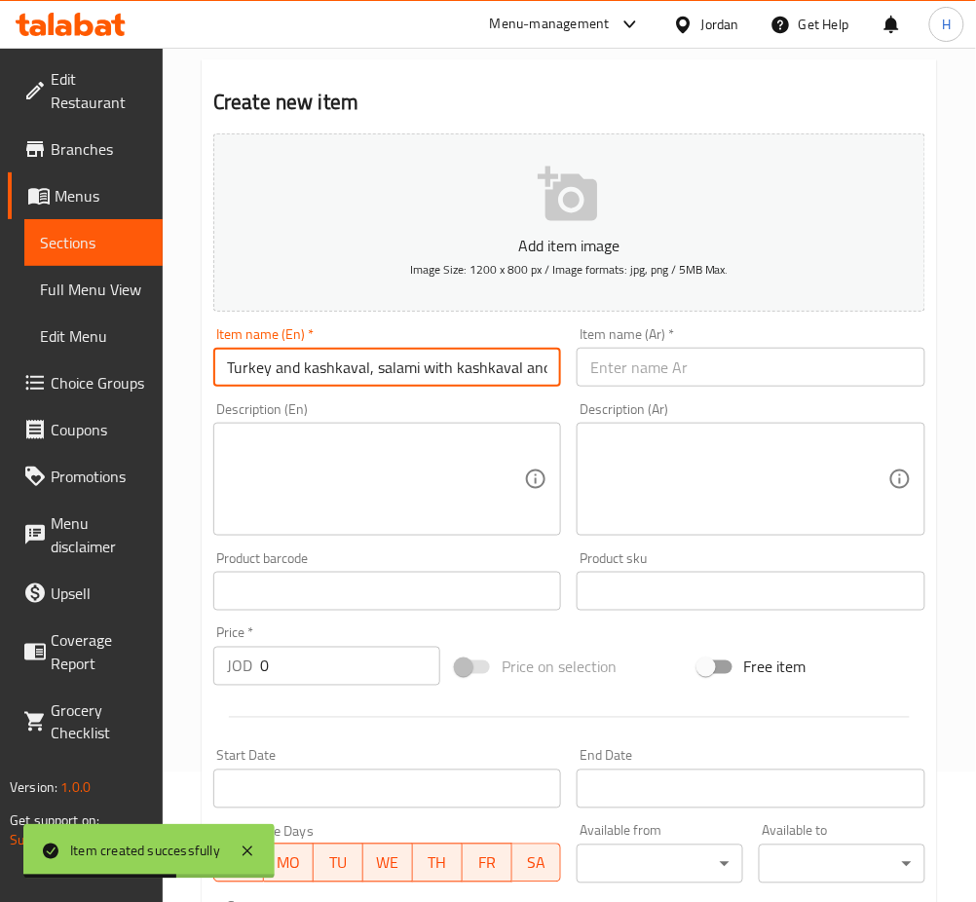
click at [628, 358] on input "text" at bounding box center [750, 367] width 348 height 39
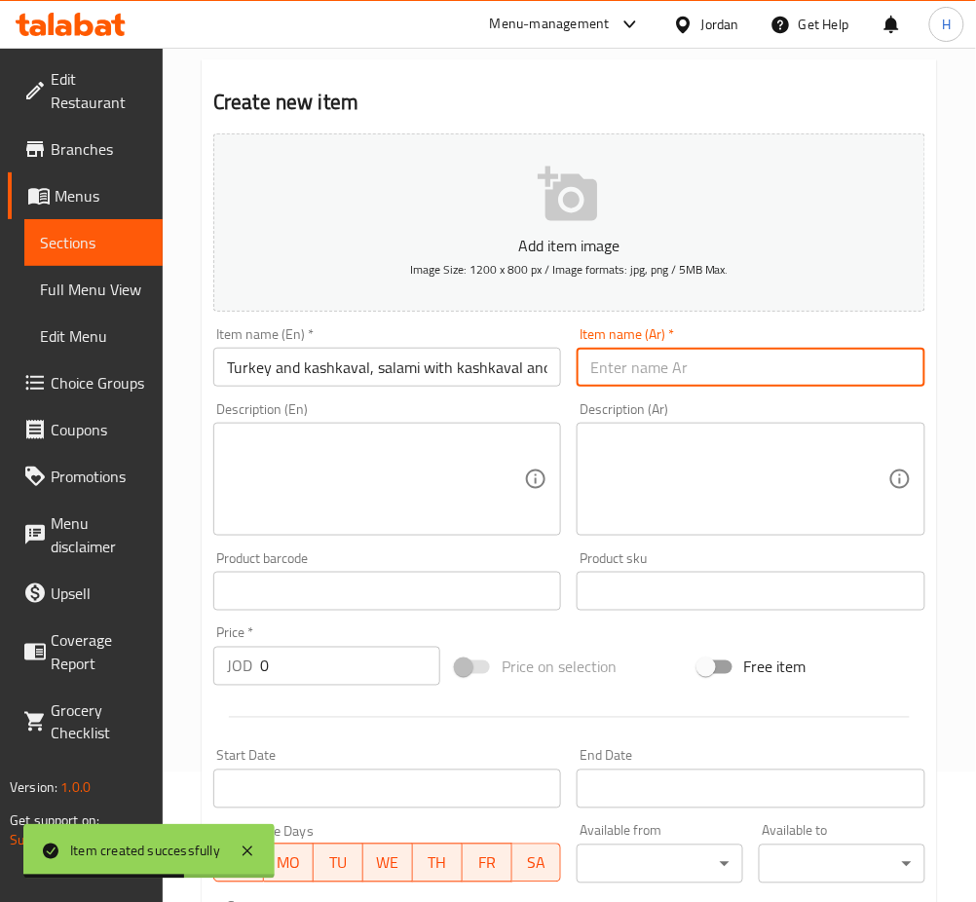
paste input "لحم رومي وقشقوان، سلامي مع قشقوان وزعتر"
type input "لحم رومي وقشقوان، سلامي مع قشقوان وزعتر"
click at [322, 665] on input "0" at bounding box center [350, 666] width 180 height 39
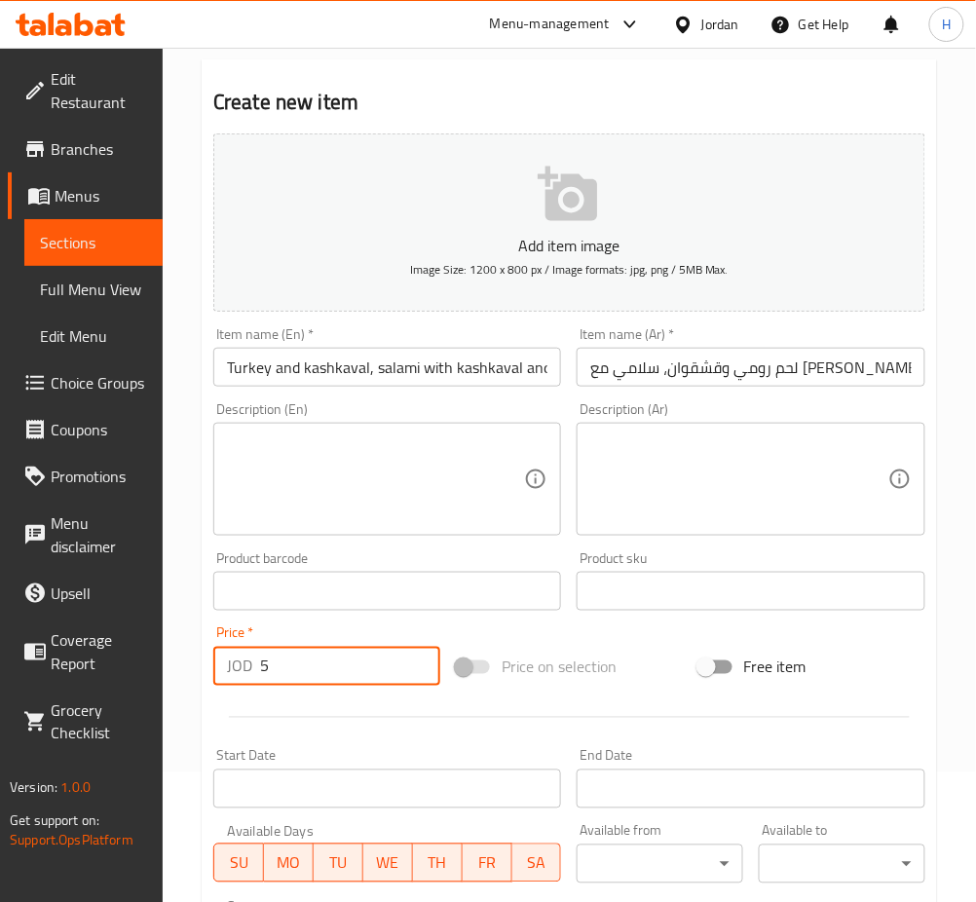
type input "5"
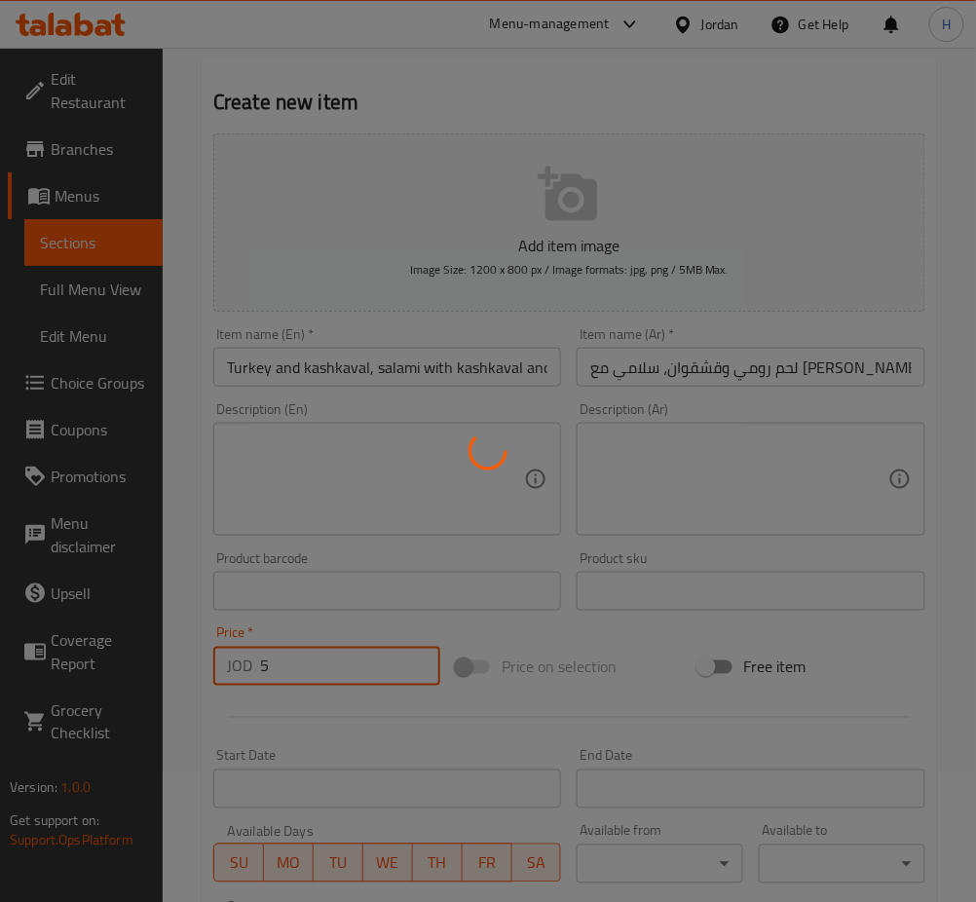
type input "0"
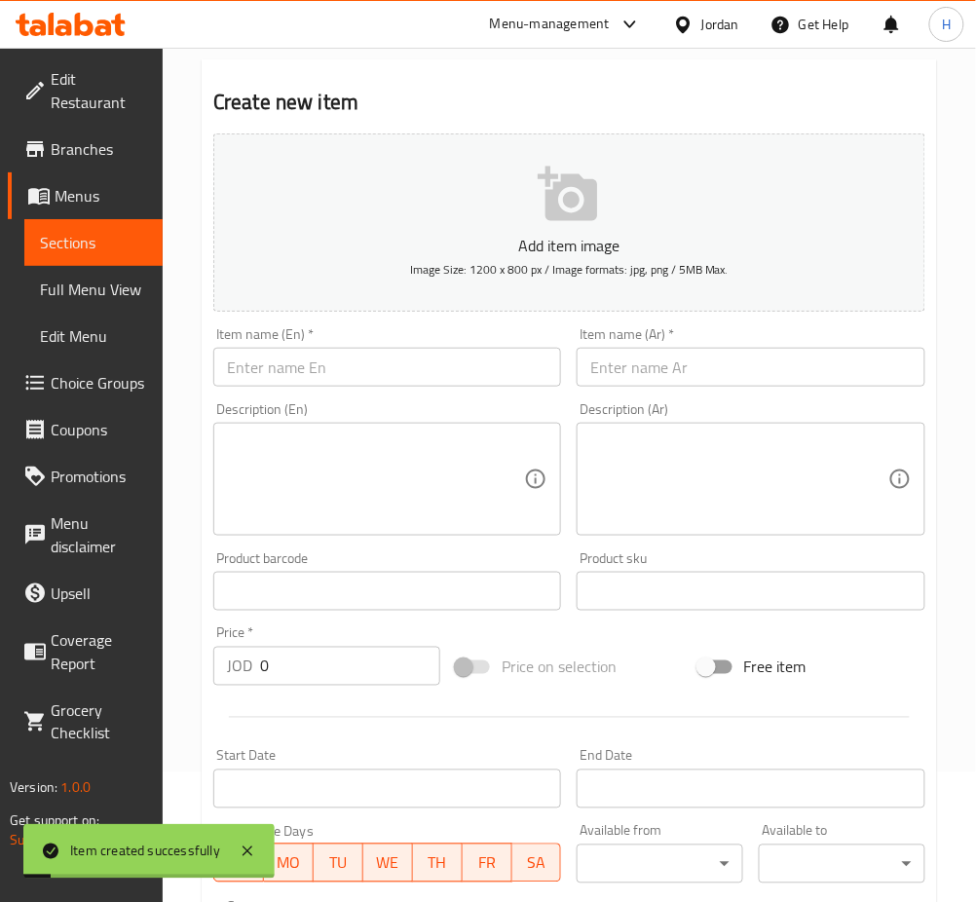
click at [436, 386] on input "text" at bounding box center [387, 367] width 348 height 39
paste input "Halloumi Sandwich and Turkey Sandwich"
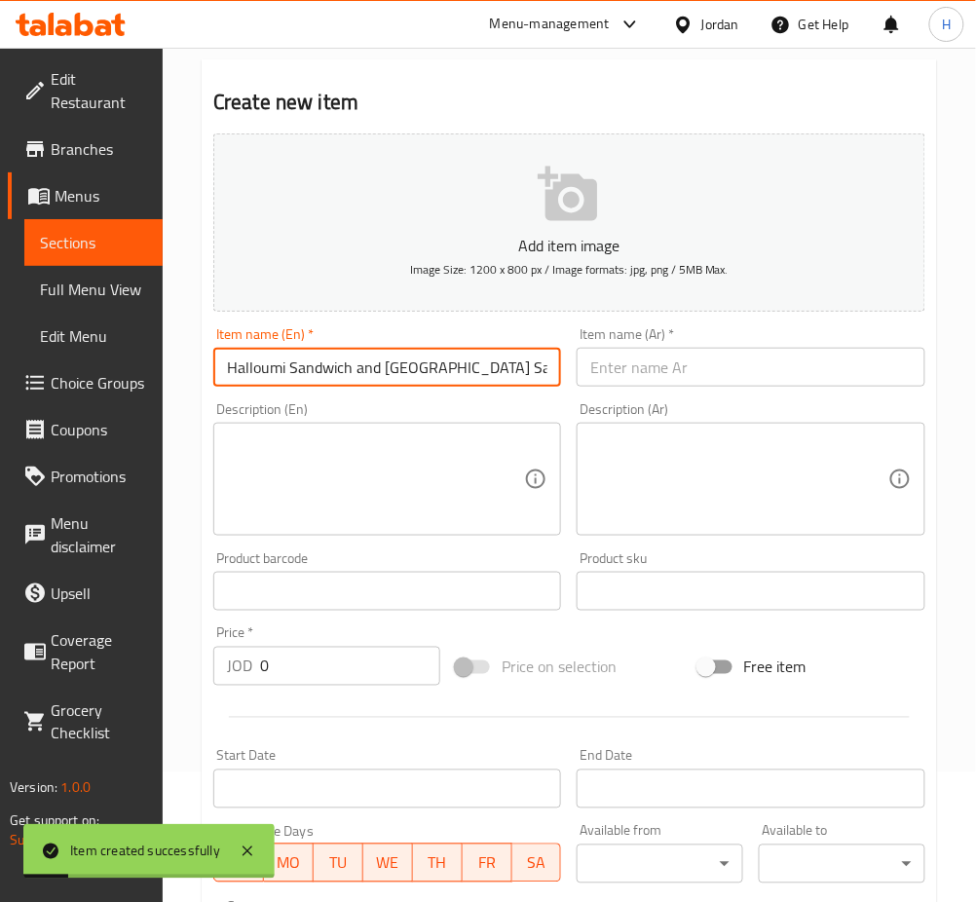
type input "Halloumi Sandwich and Turkey Sandwich"
click at [658, 375] on input "text" at bounding box center [750, 367] width 348 height 39
paste input "ساندوتش حلومي و ساندوتش ديك رومي"
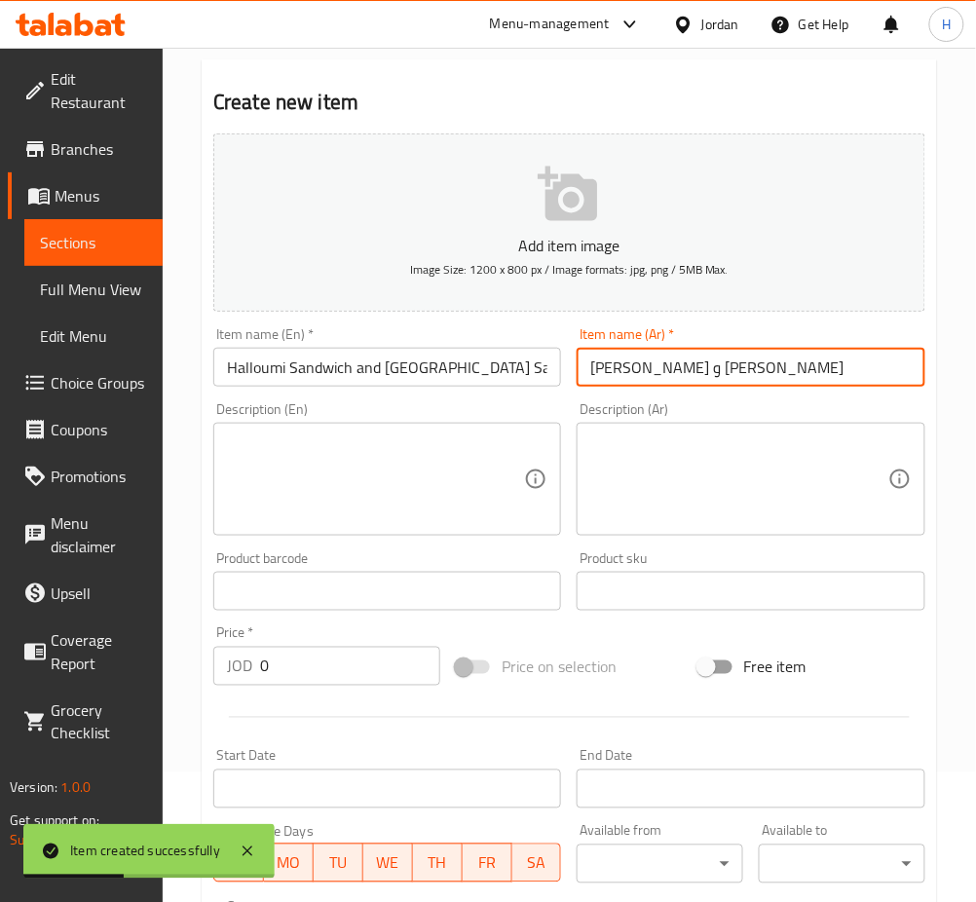
type input "ساندوتش حلومي و ساندوتش ديك رومي"
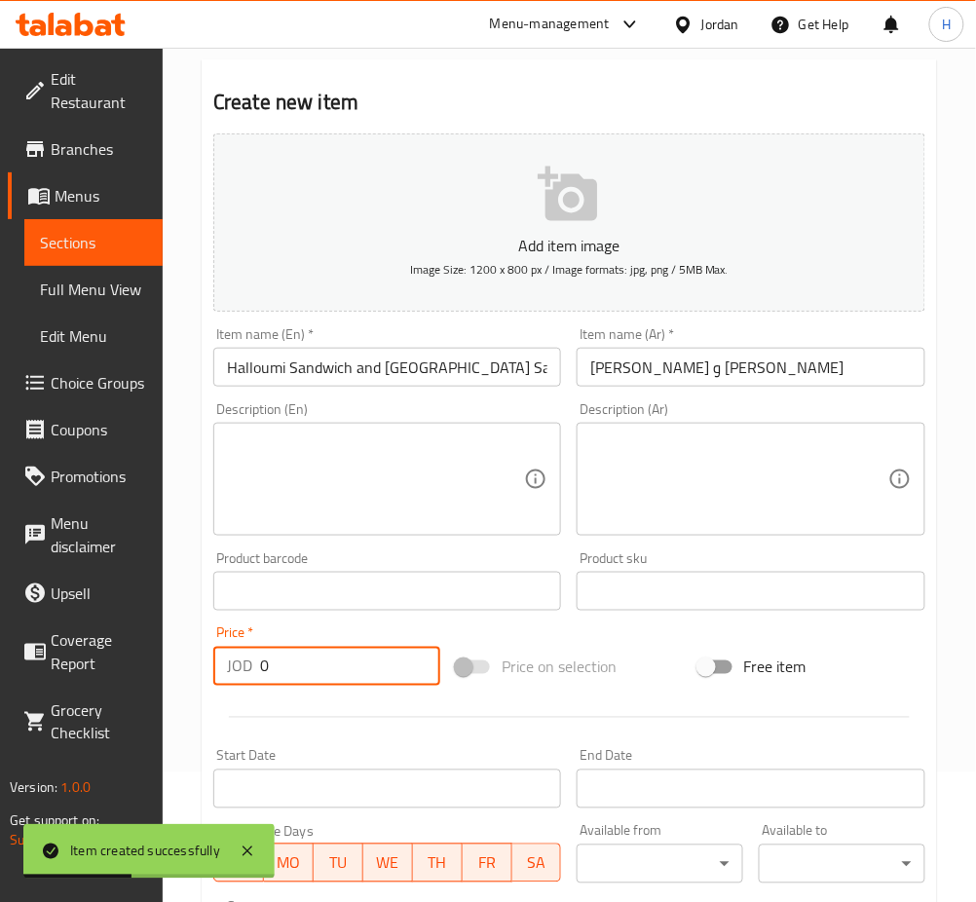
click at [277, 678] on input "0" at bounding box center [350, 666] width 180 height 39
type input "5"
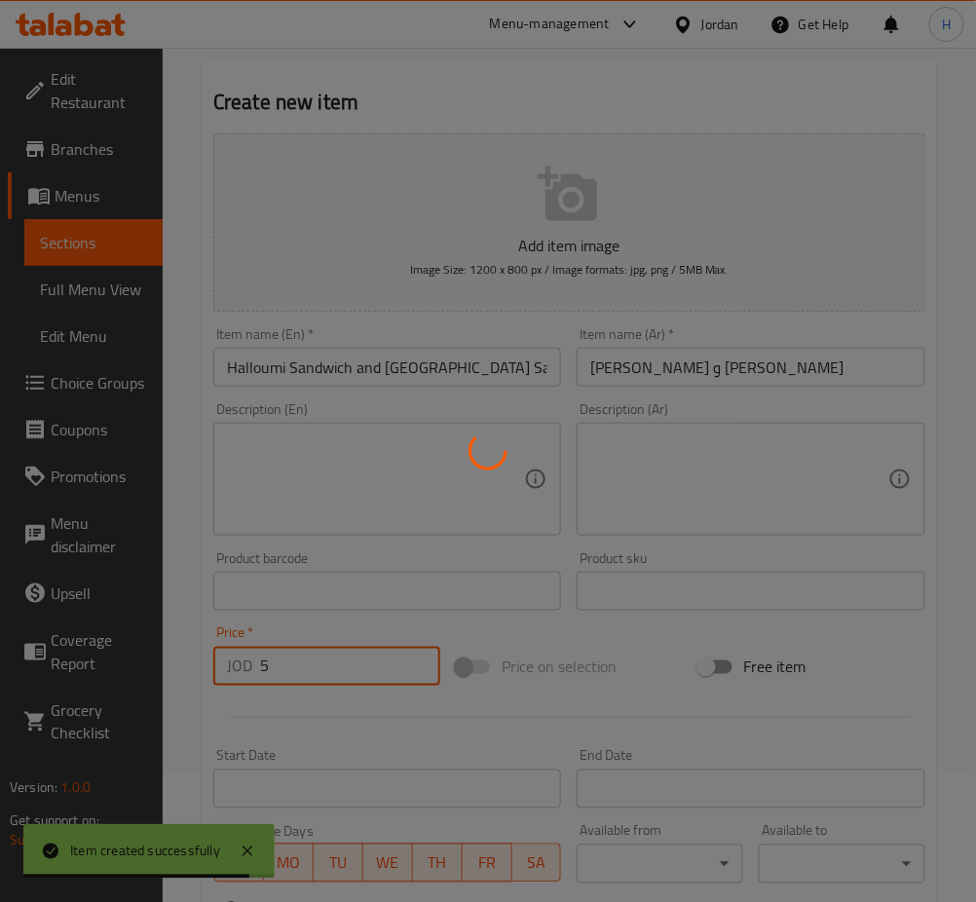
type input "0"
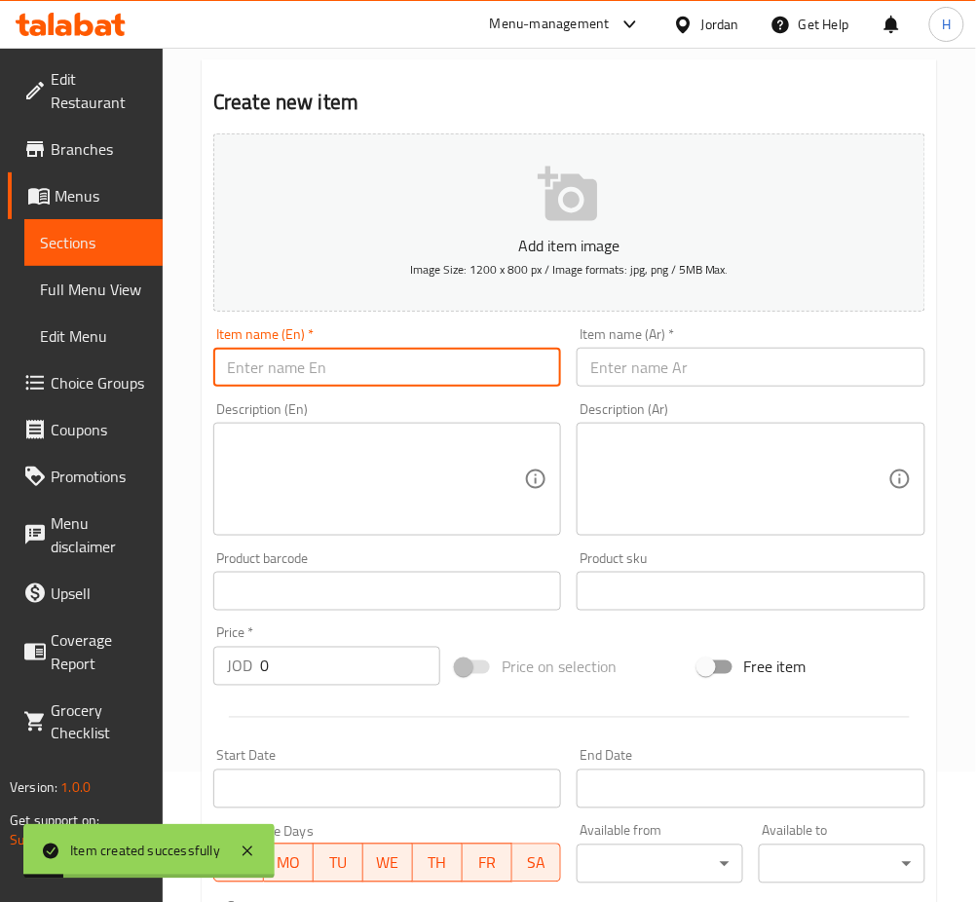
click at [446, 367] on input "text" at bounding box center [387, 367] width 348 height 39
paste input "Zaatar, halloumi cheese and mix cheese (manakish)"
type input "Zaatar, halloumi cheese and mix cheese (manakish)"
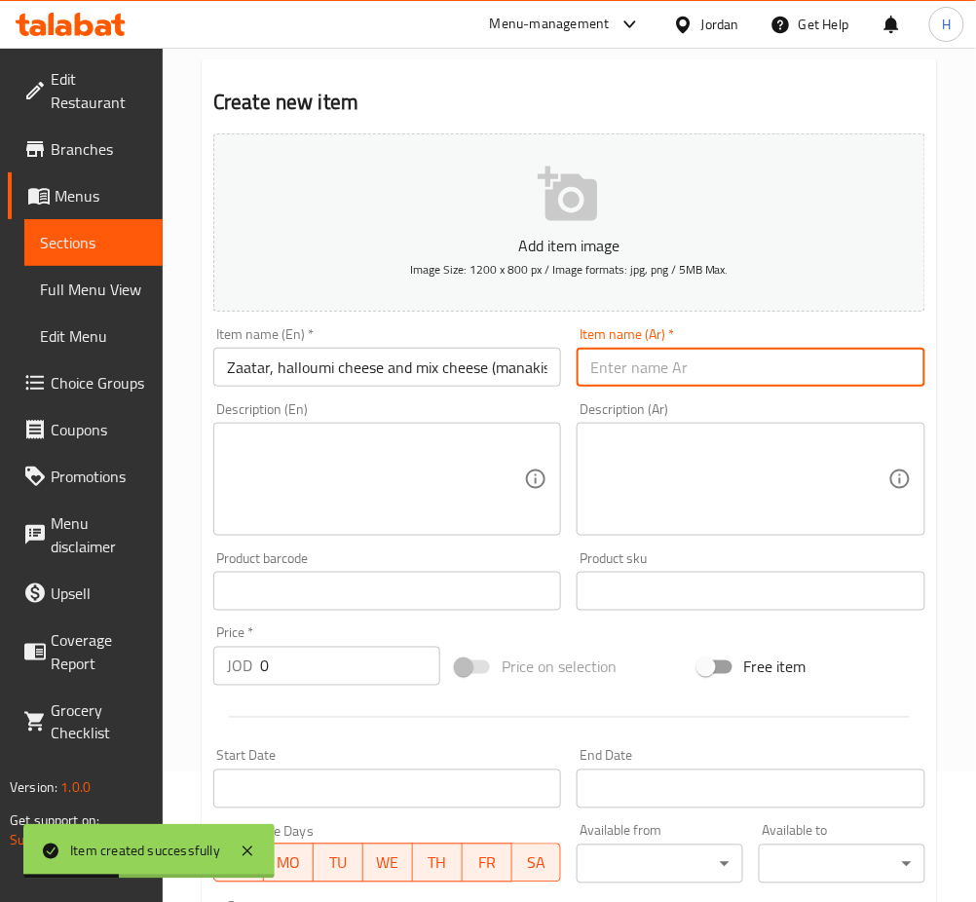
drag, startPoint x: 666, startPoint y: 359, endPoint x: 644, endPoint y: 378, distance: 29.1
click at [667, 359] on input "text" at bounding box center [750, 367] width 348 height 39
paste input "زعتر، جبنة حلومي و جبنة مشكلة (مناقيش)"
type input "زعتر، جبنة حلومي و جبنة مشكلة (مناقيش)"
click at [351, 665] on input "0" at bounding box center [350, 666] width 180 height 39
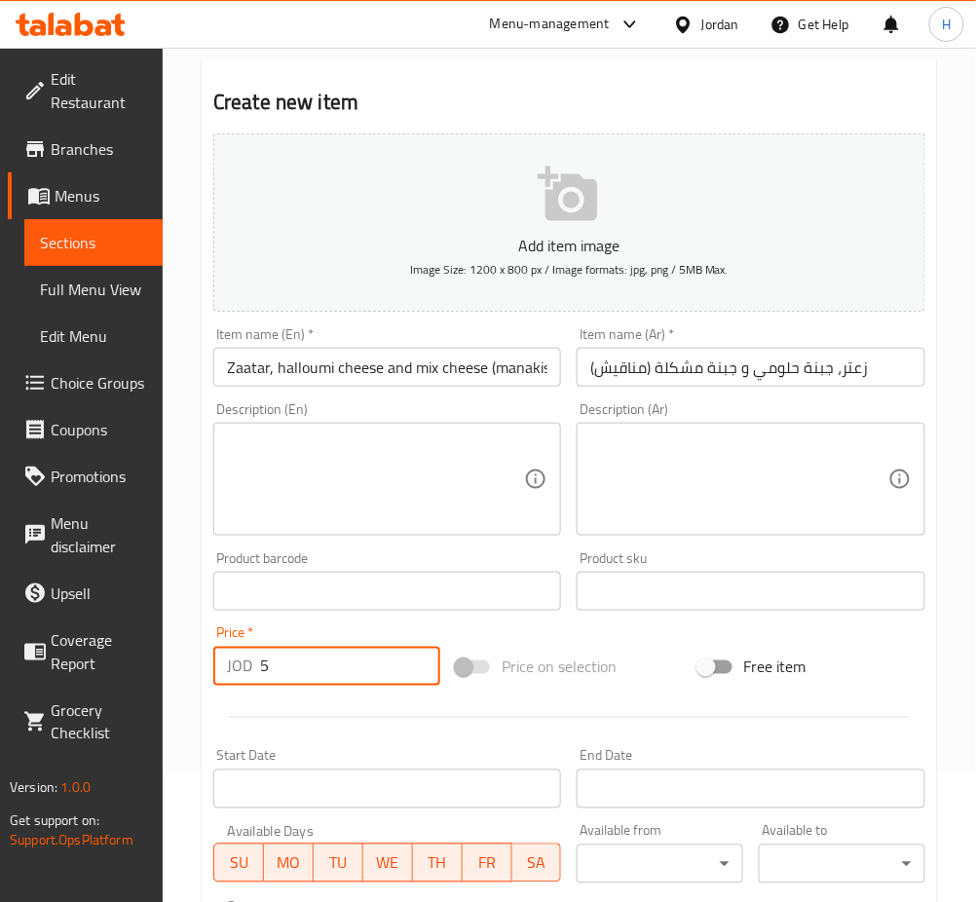
type input "5"
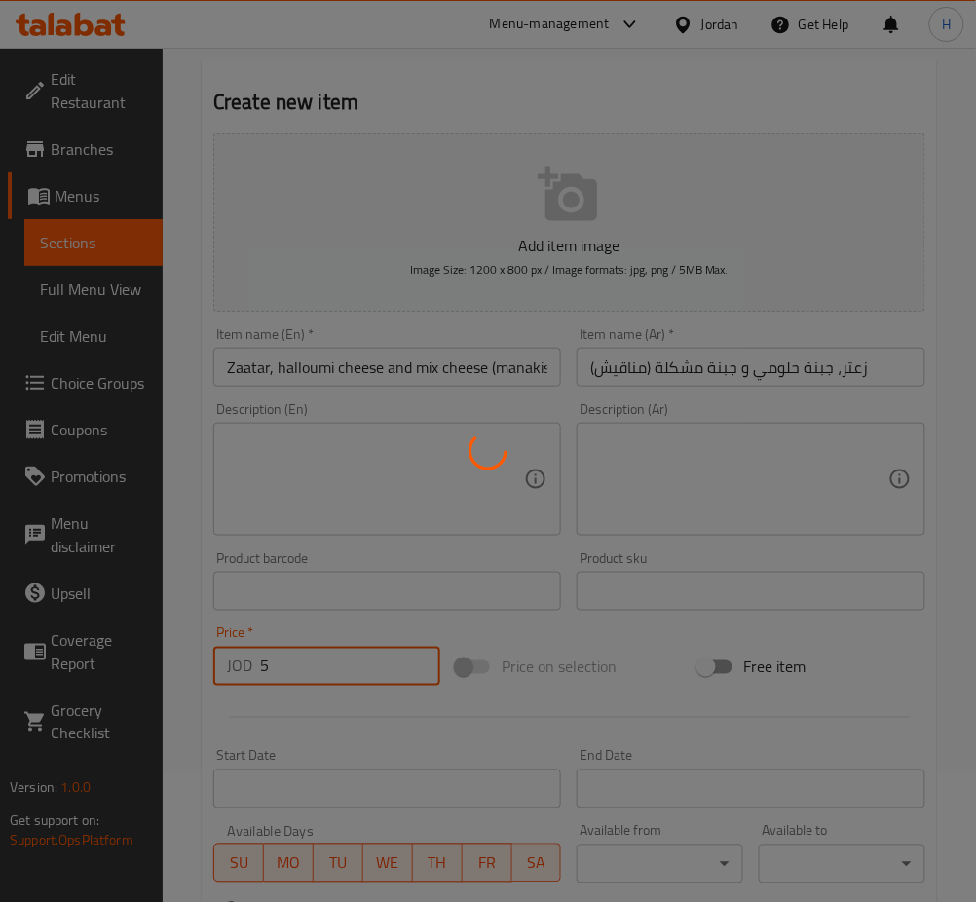
type input "0"
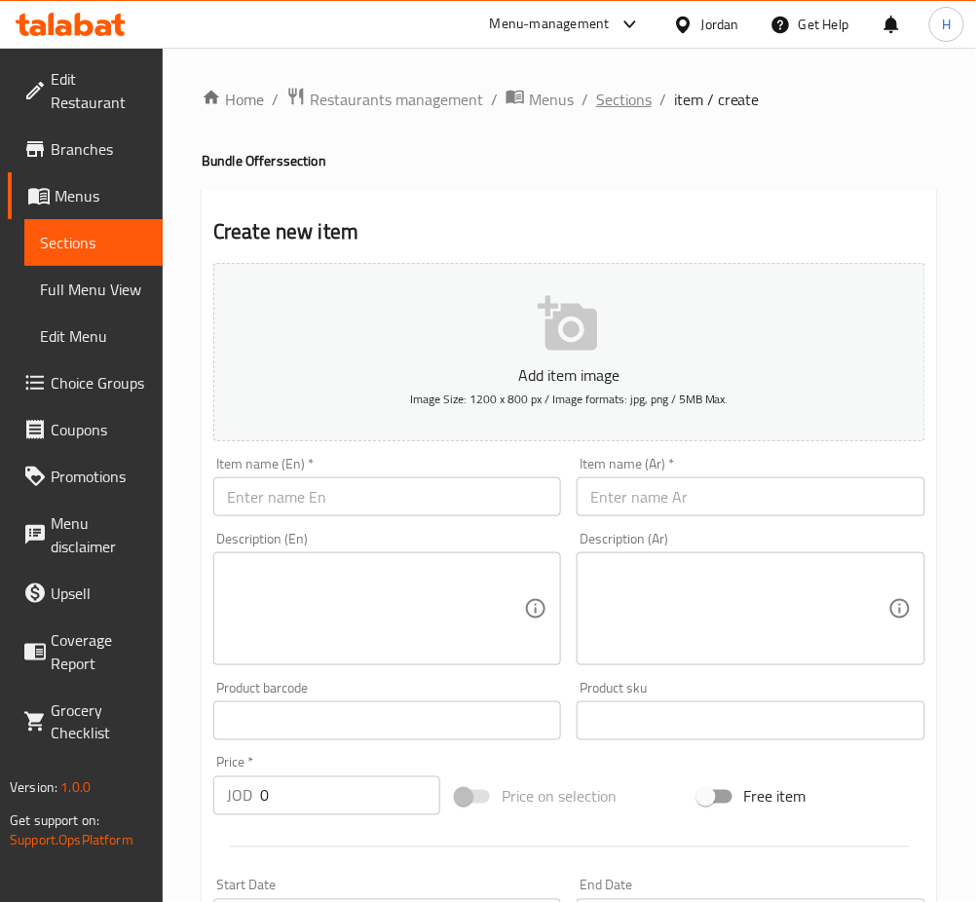
click at [619, 103] on span "Sections" at bounding box center [624, 99] width 56 height 23
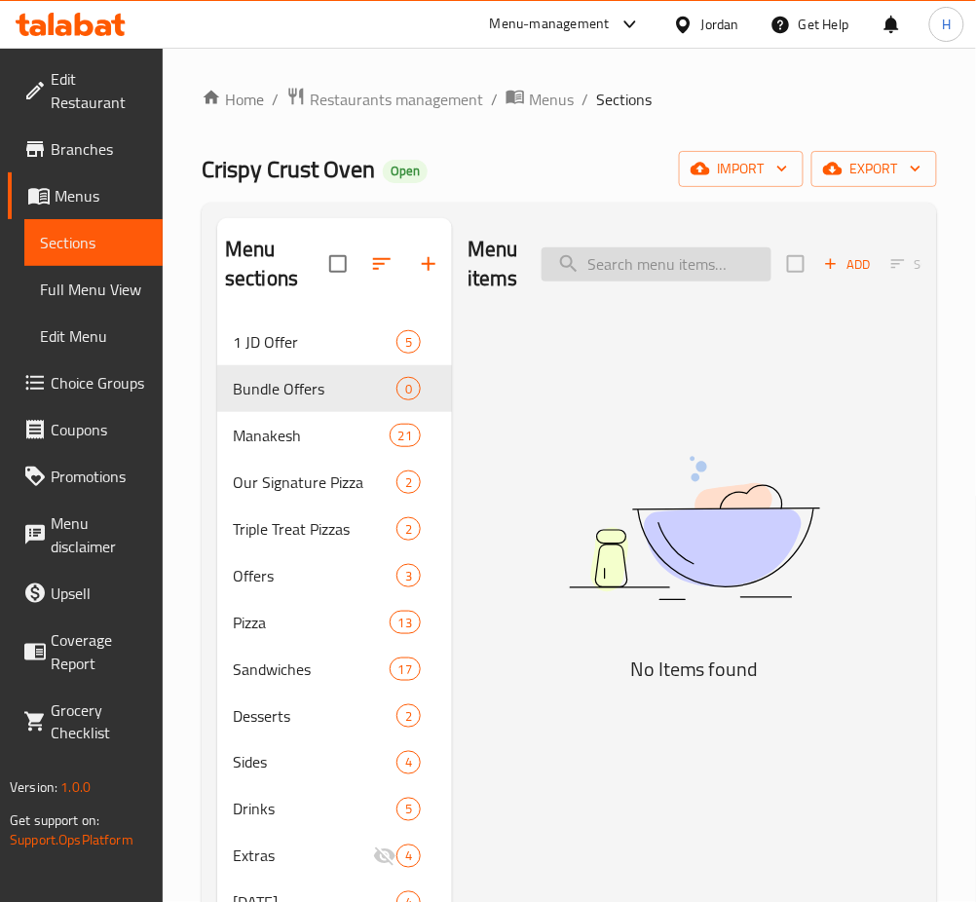
click at [623, 280] on input "search" at bounding box center [656, 264] width 230 height 34
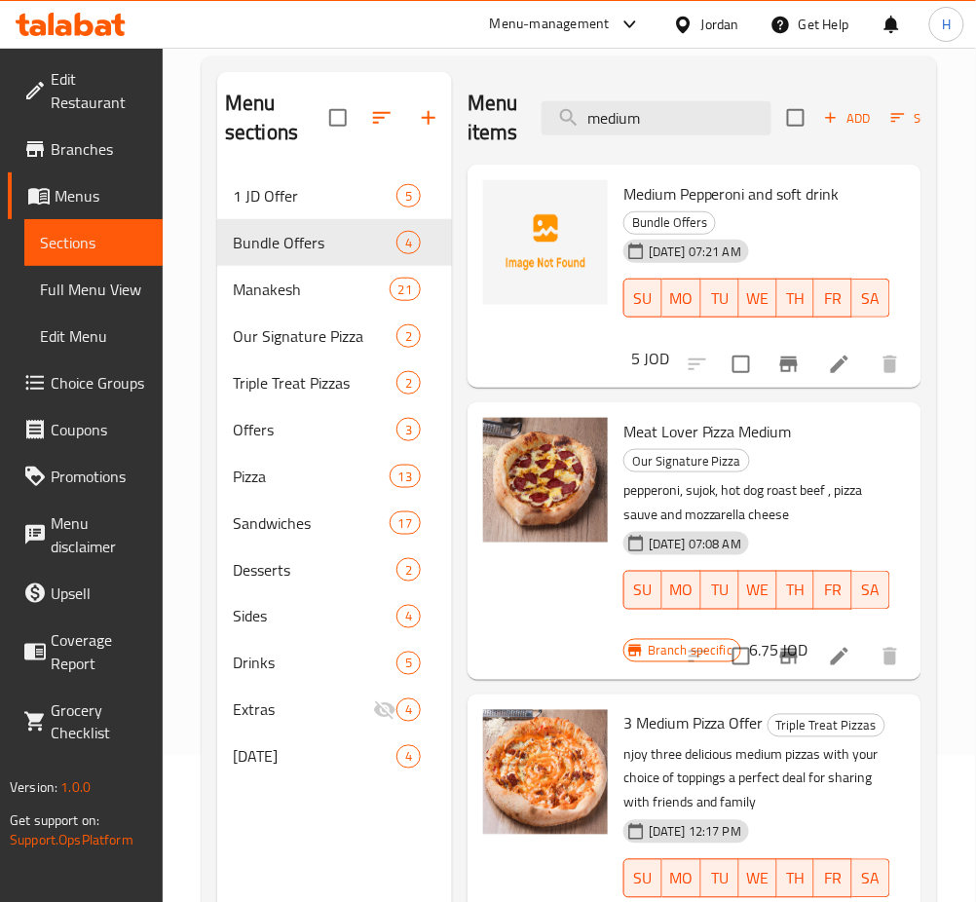
scroll to position [273, 0]
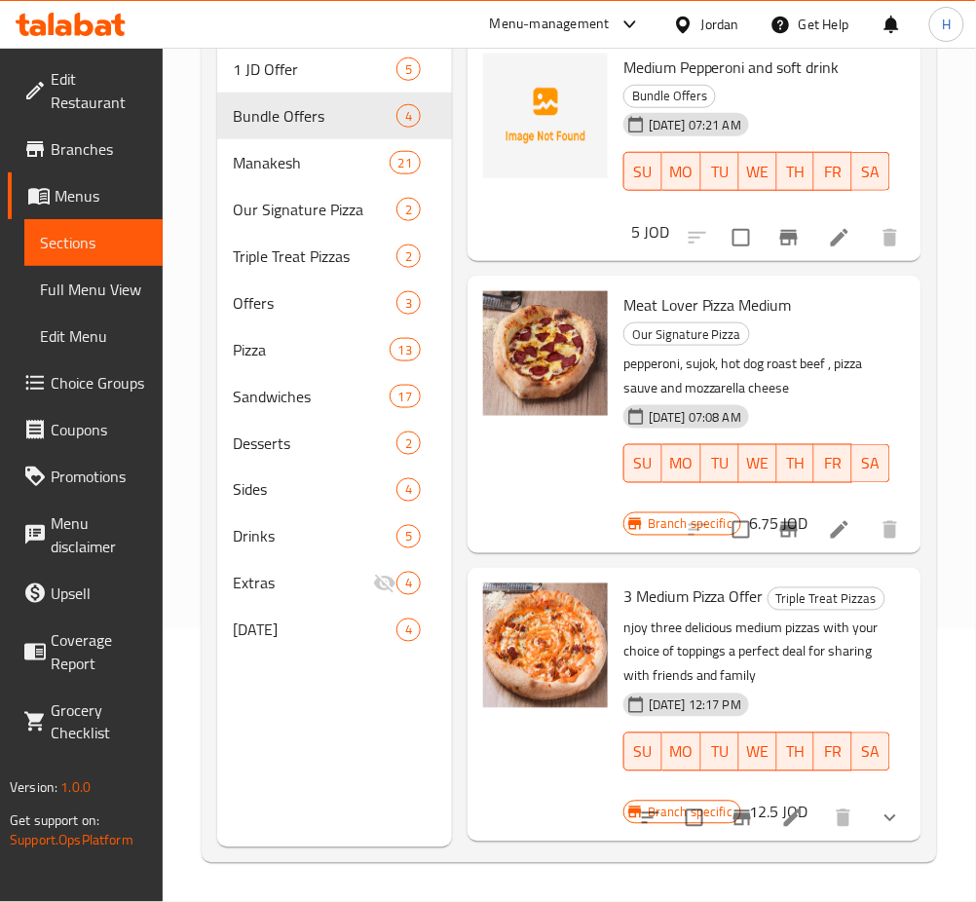
type input "medium"
click at [733, 810] on icon "Branch-specific-item" at bounding box center [742, 818] width 18 height 16
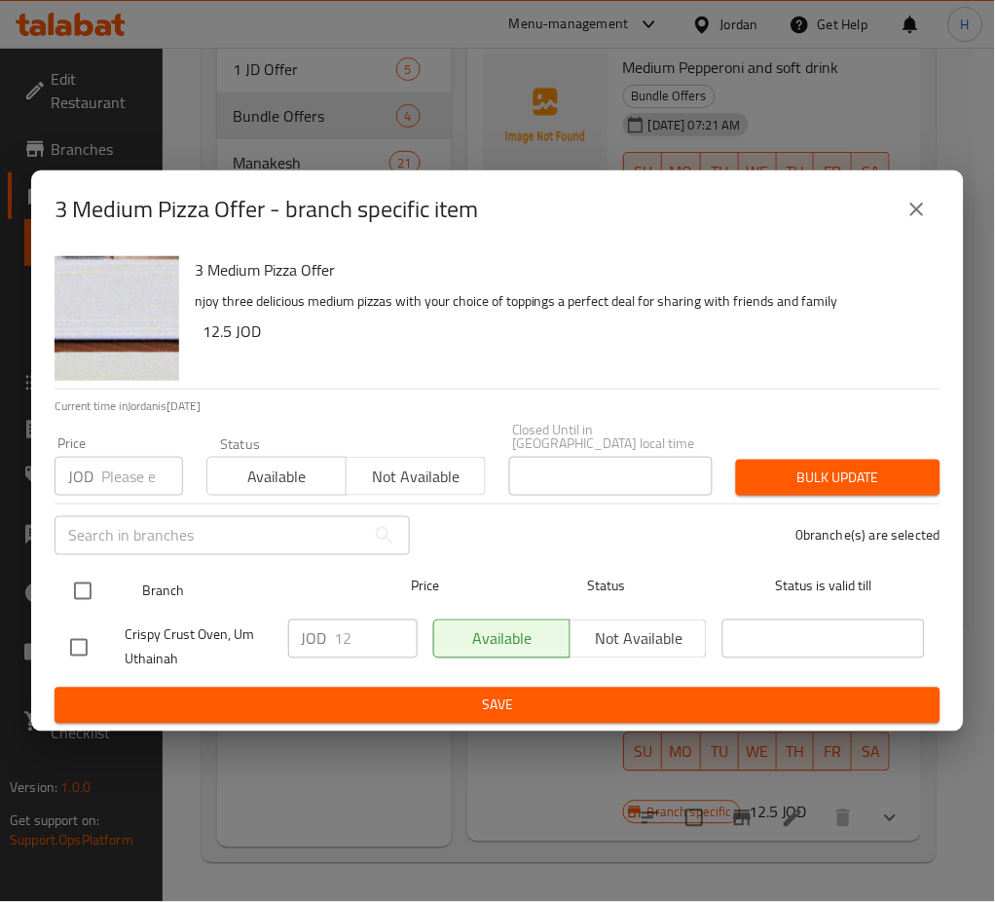
click at [85, 581] on input "checkbox" at bounding box center [82, 591] width 41 height 41
checkbox input "true"
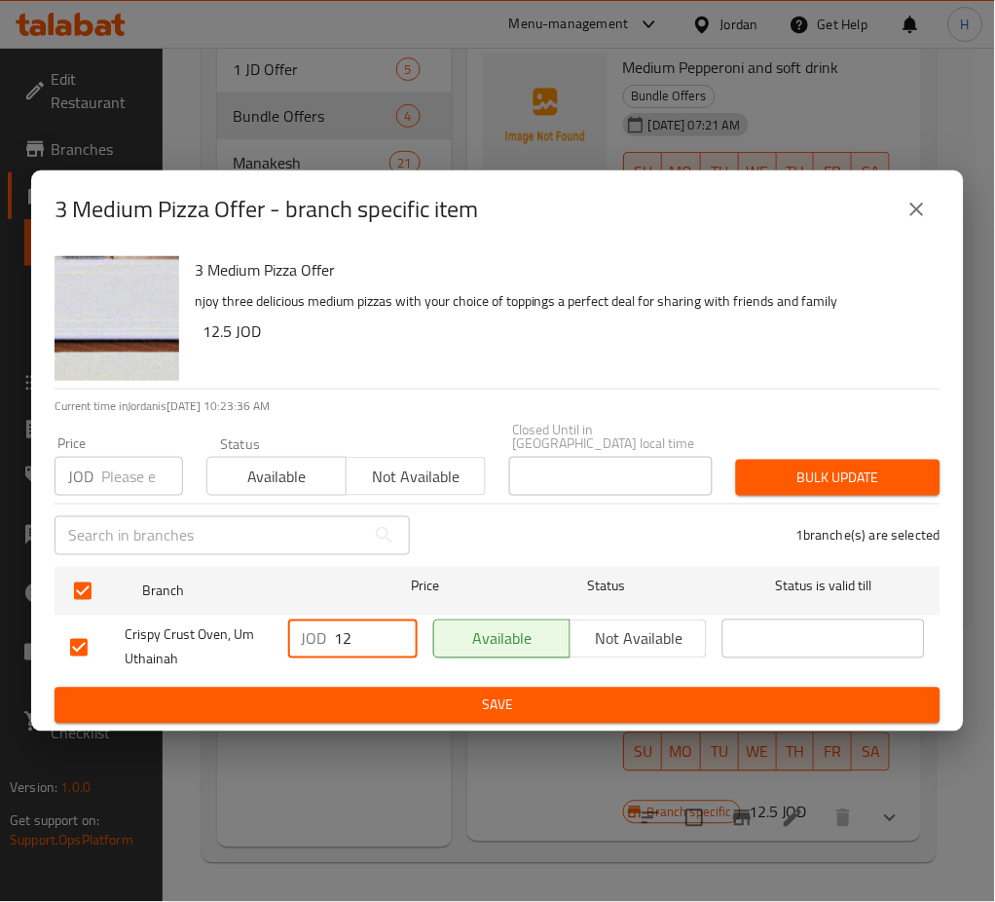
drag, startPoint x: 353, startPoint y: 638, endPoint x: 319, endPoint y: 636, distance: 33.2
click at [325, 638] on div "JOD 12 ​" at bounding box center [353, 638] width 130 height 39
type input "14"
click at [509, 717] on div "3 Medium Pizza Offer njoy three delicious medium pizzas with your choice of top…" at bounding box center [497, 489] width 933 height 483
click at [508, 711] on span "Save" at bounding box center [497, 705] width 855 height 24
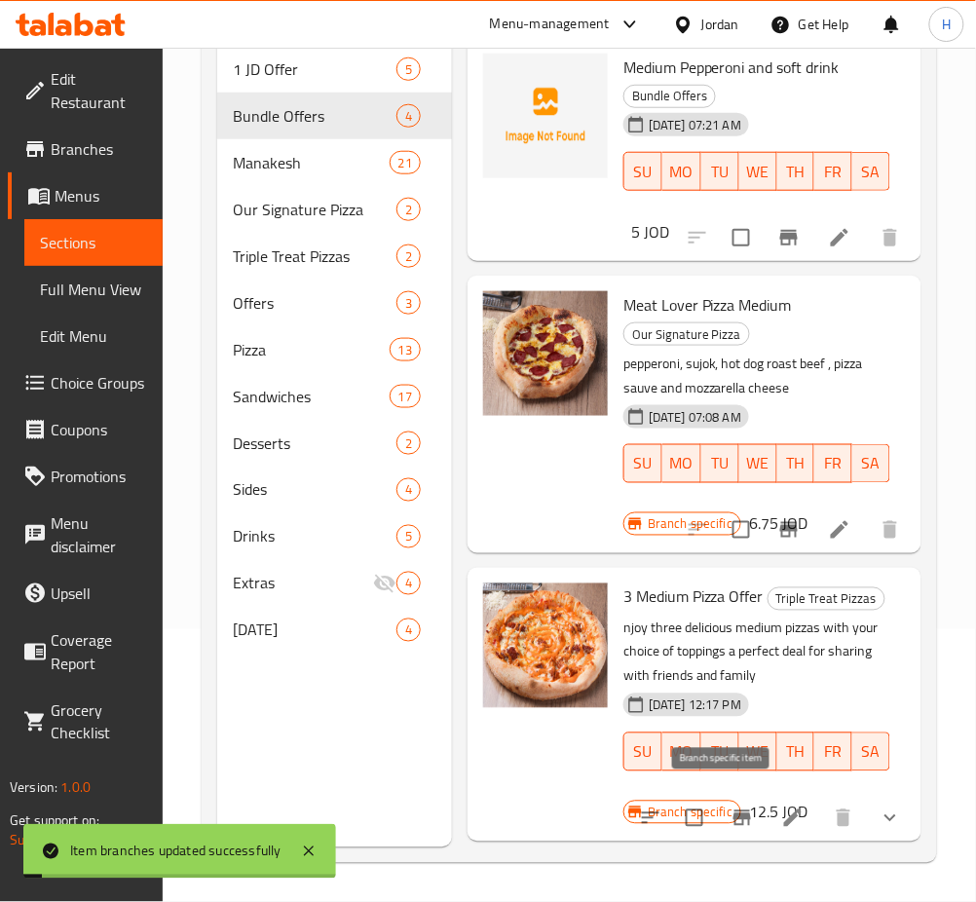
click at [733, 810] on icon "Branch-specific-item" at bounding box center [742, 818] width 18 height 16
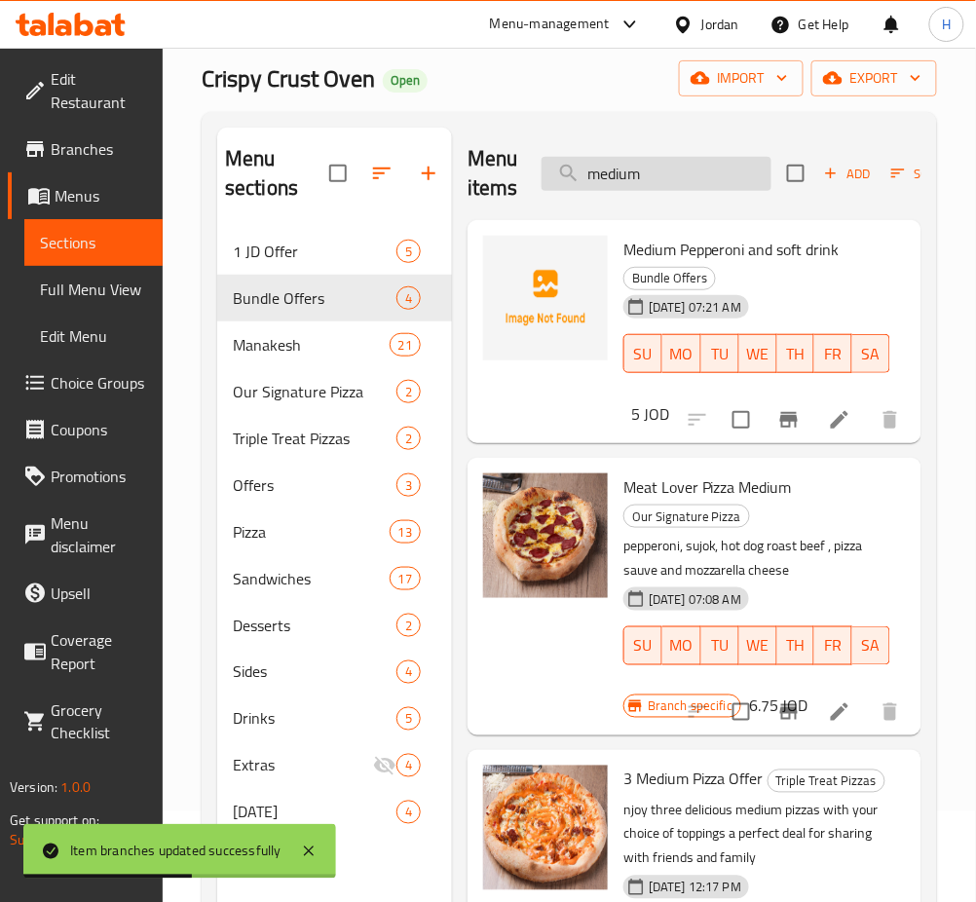
scroll to position [0, 0]
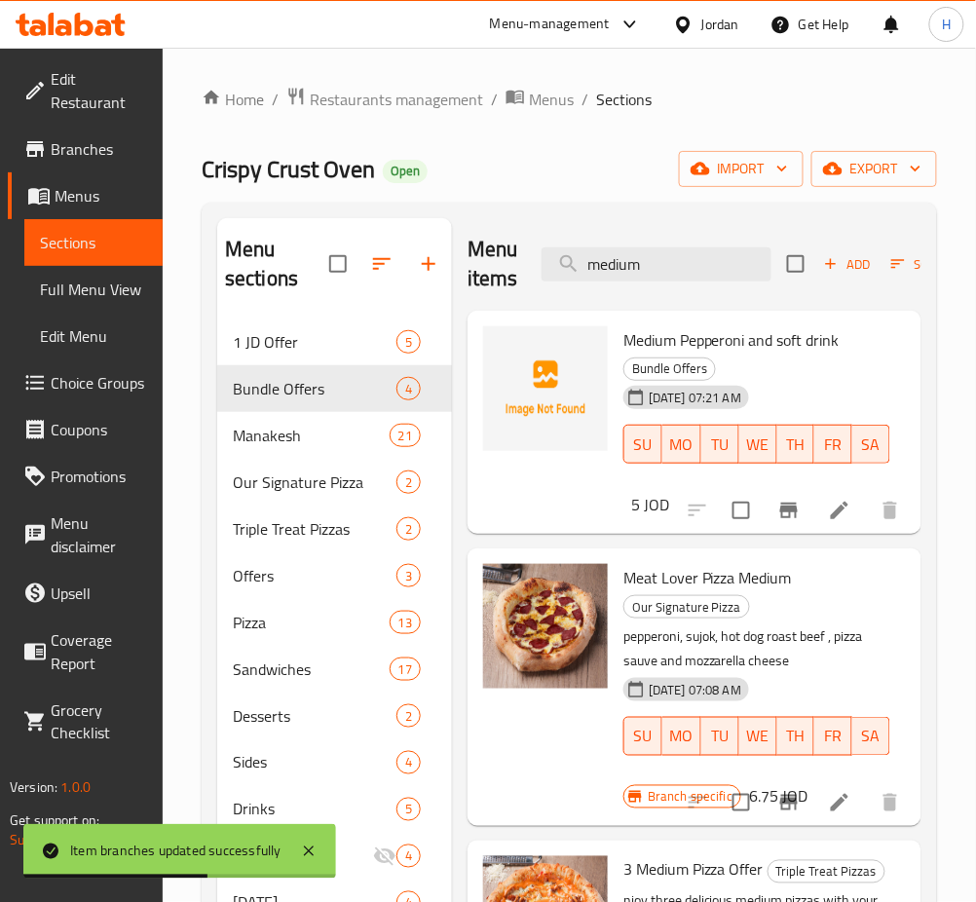
click at [630, 282] on div "Menu items medium Add Sort Manage items" at bounding box center [694, 264] width 454 height 93
click at [642, 254] on input "medium" at bounding box center [656, 264] width 230 height 34
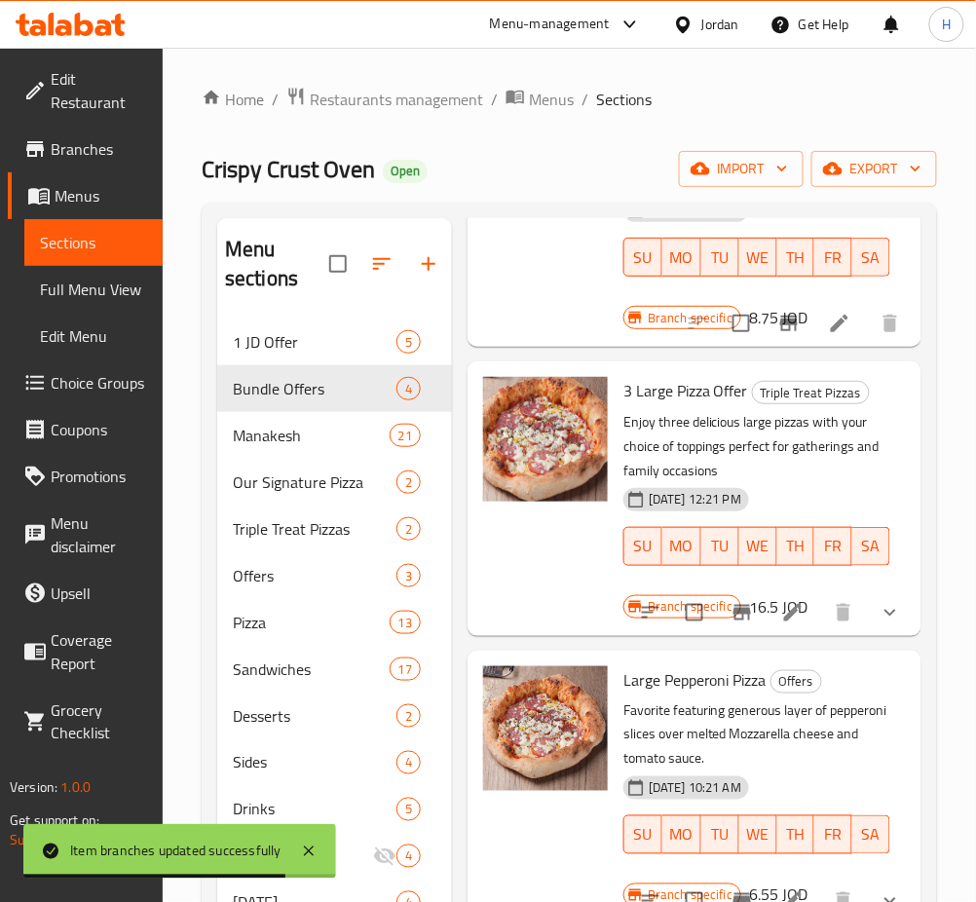
scroll to position [352, 0]
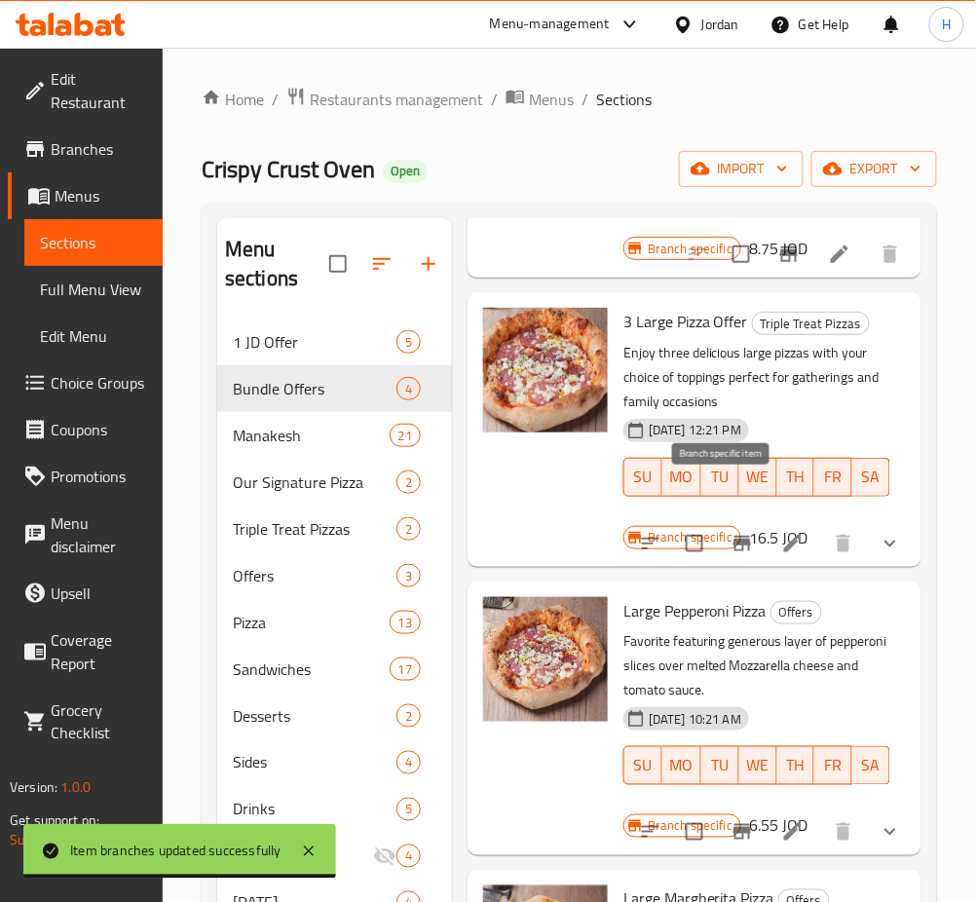
type input "large"
click at [730, 532] on icon "Branch-specific-item" at bounding box center [741, 543] width 23 height 23
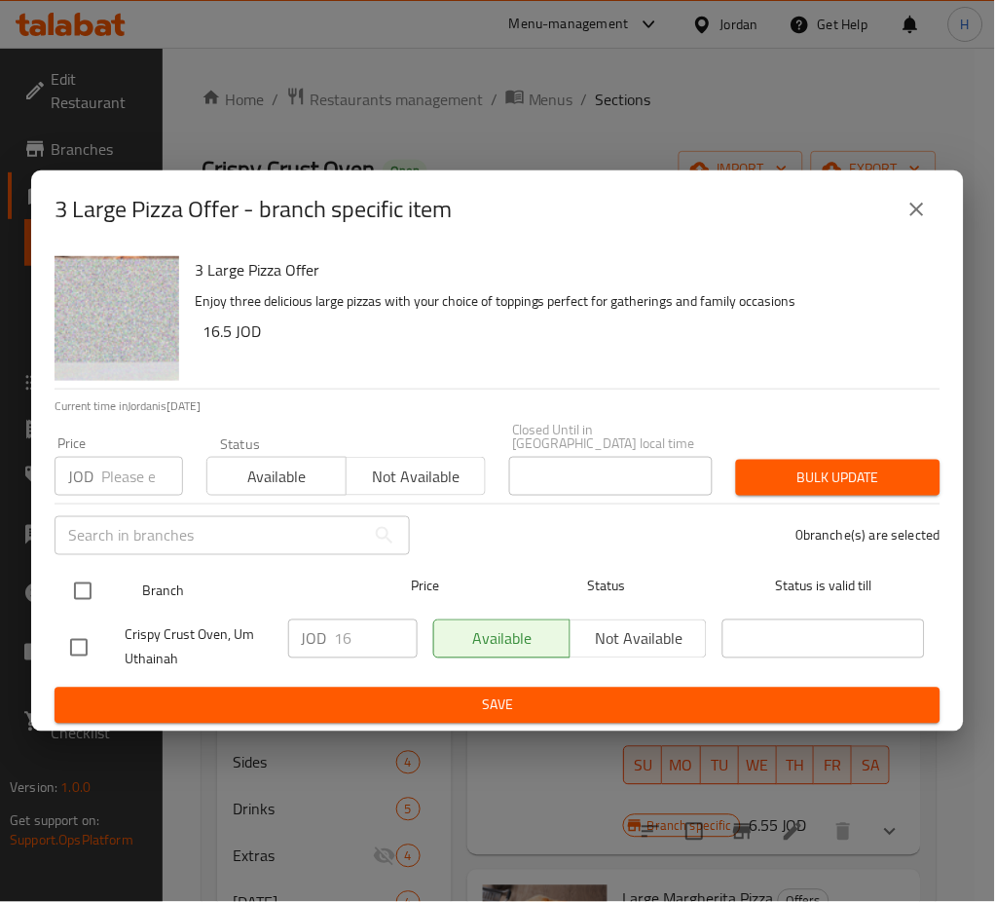
click at [81, 573] on input "checkbox" at bounding box center [82, 591] width 41 height 41
checkbox input "true"
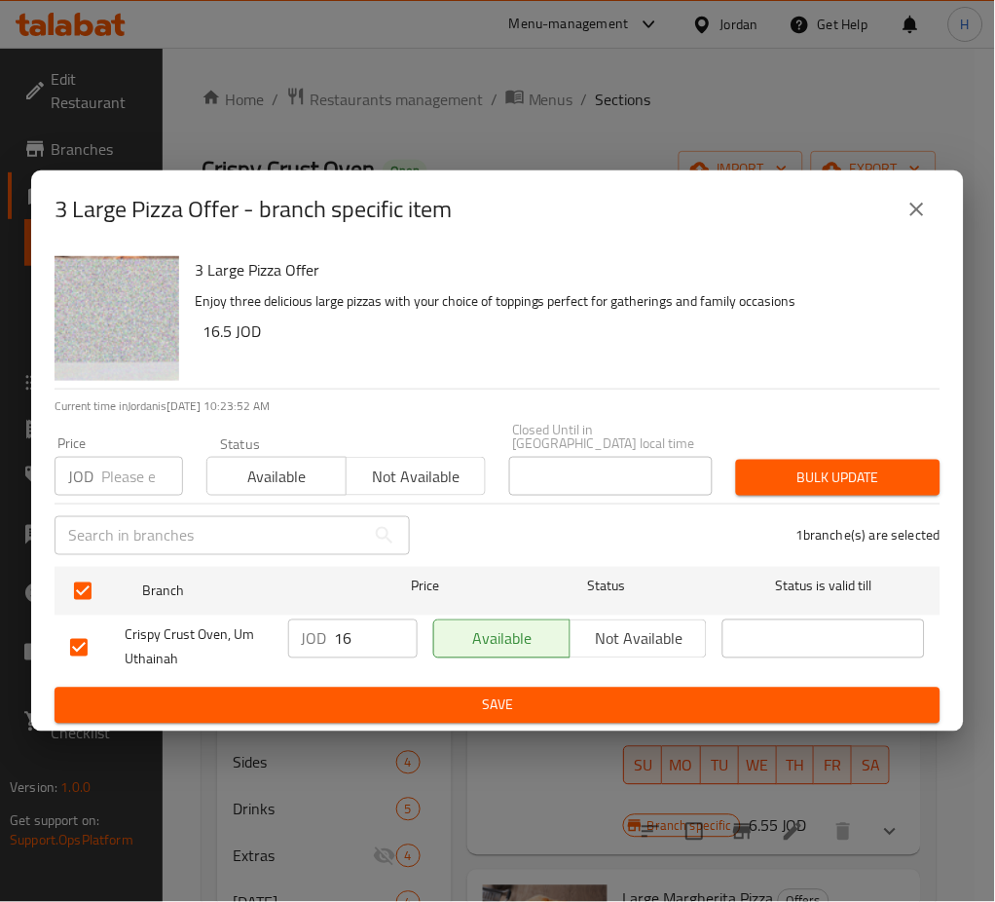
click at [353, 644] on input "16" at bounding box center [376, 638] width 83 height 39
type input "18"
drag, startPoint x: 424, startPoint y: 709, endPoint x: 453, endPoint y: 701, distance: 30.2
click at [428, 696] on span "Save" at bounding box center [497, 705] width 855 height 24
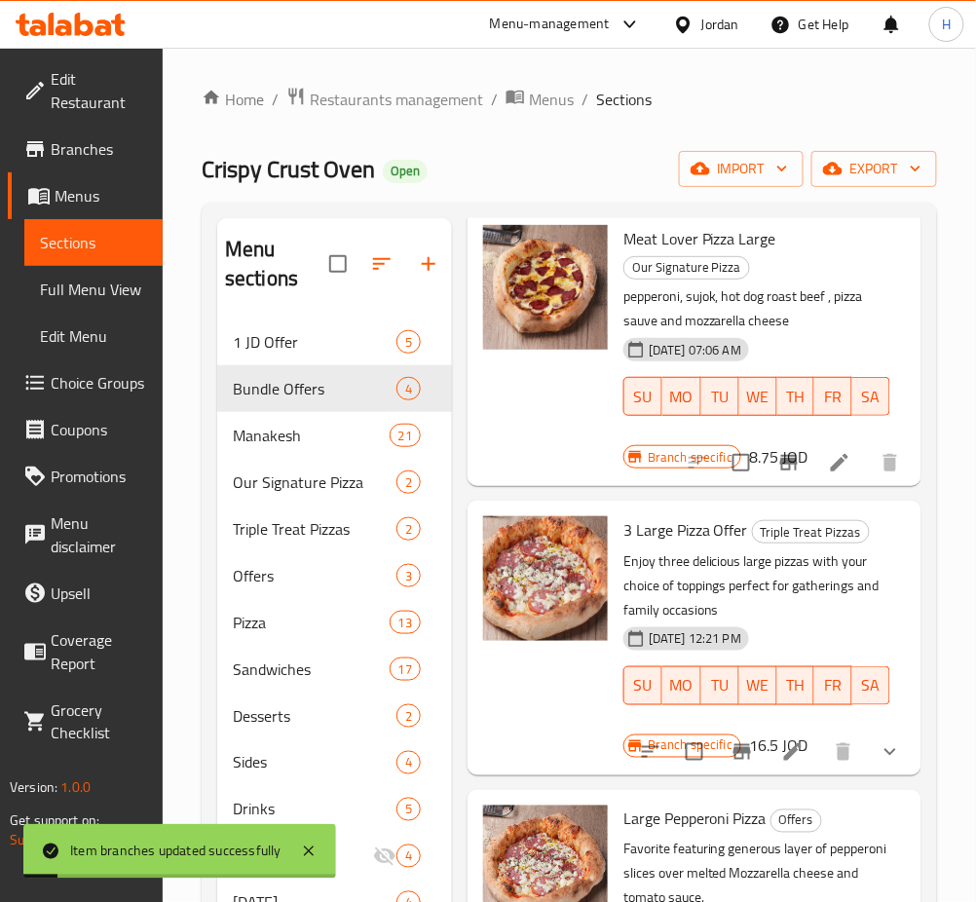
scroll to position [0, 0]
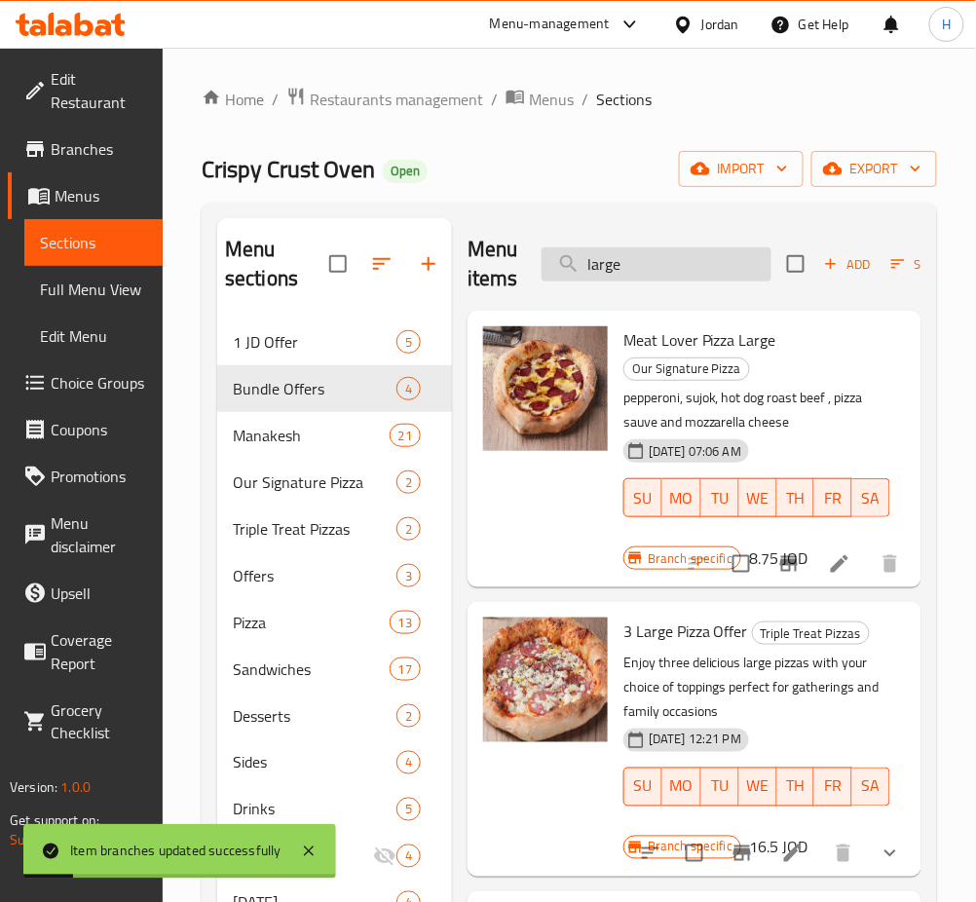
click at [694, 264] on input "large" at bounding box center [656, 264] width 230 height 34
type input "gather"
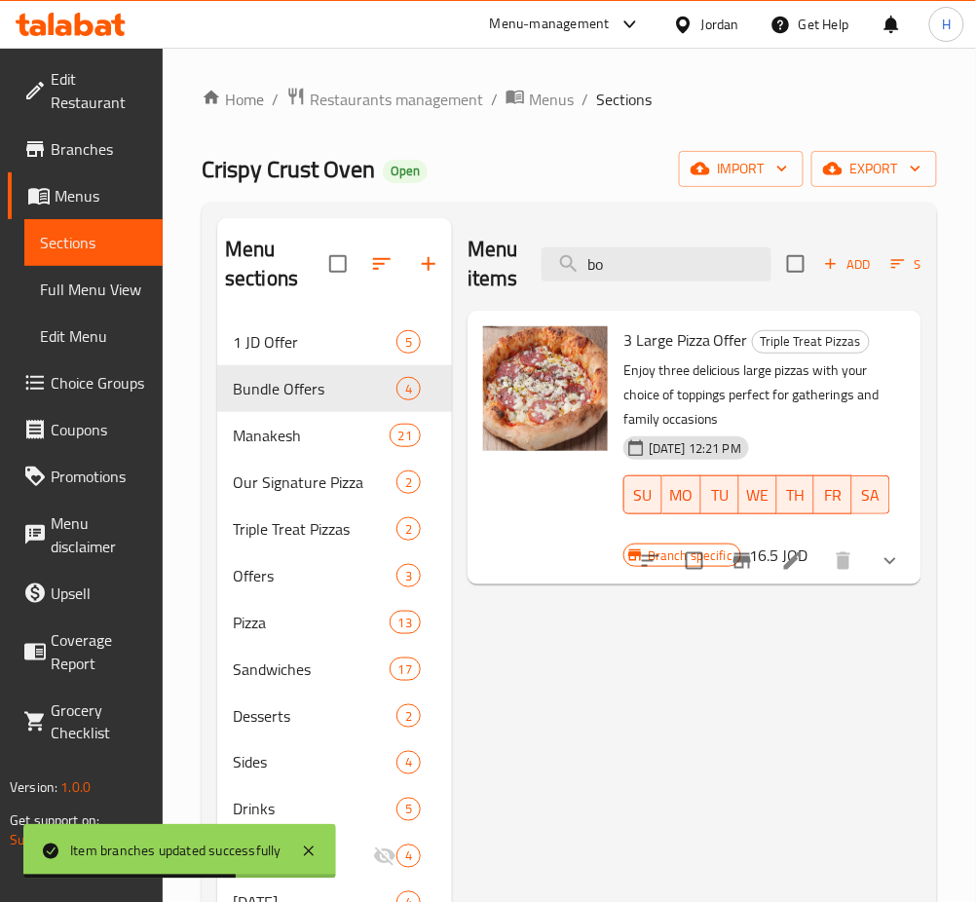
type input "box"
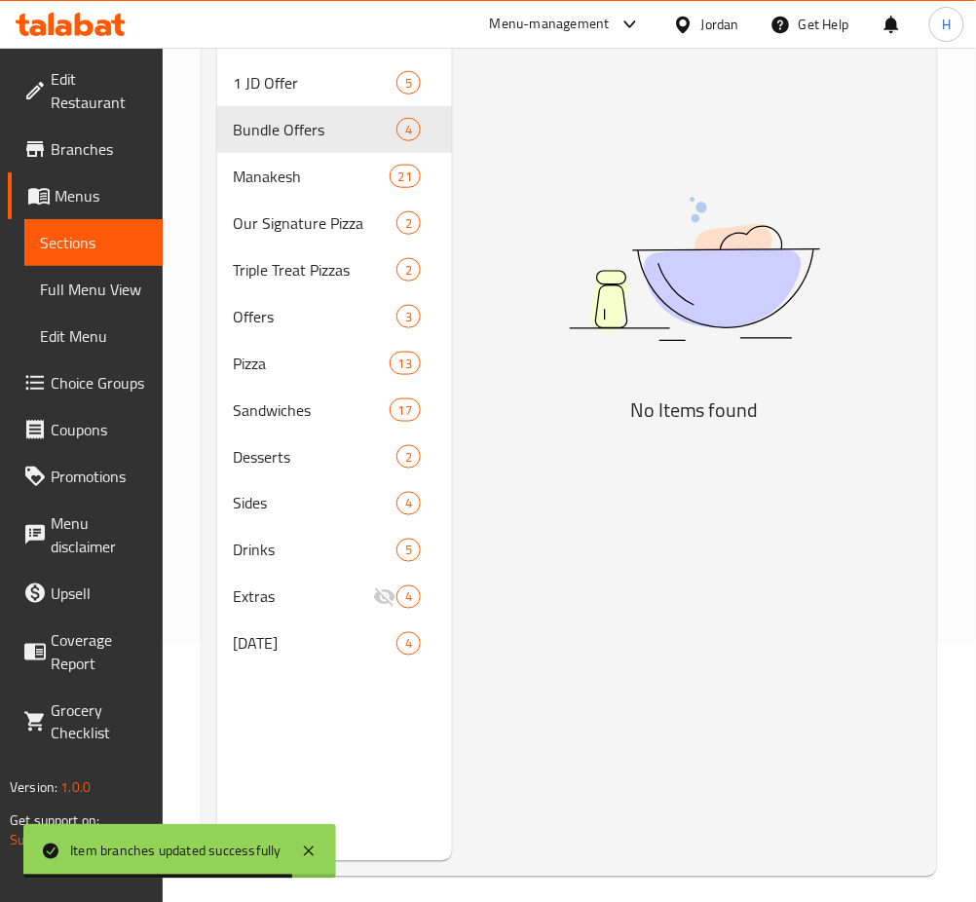
scroll to position [250, 0]
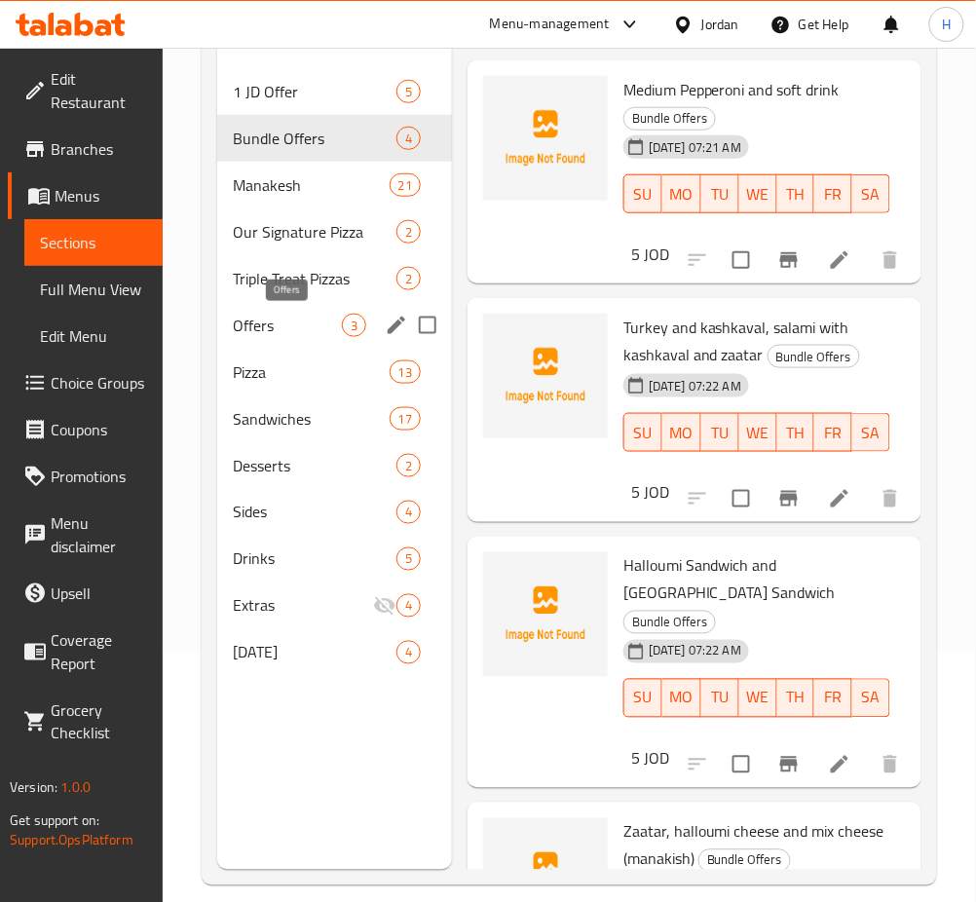
click at [280, 326] on span "Offers" at bounding box center [287, 325] width 109 height 23
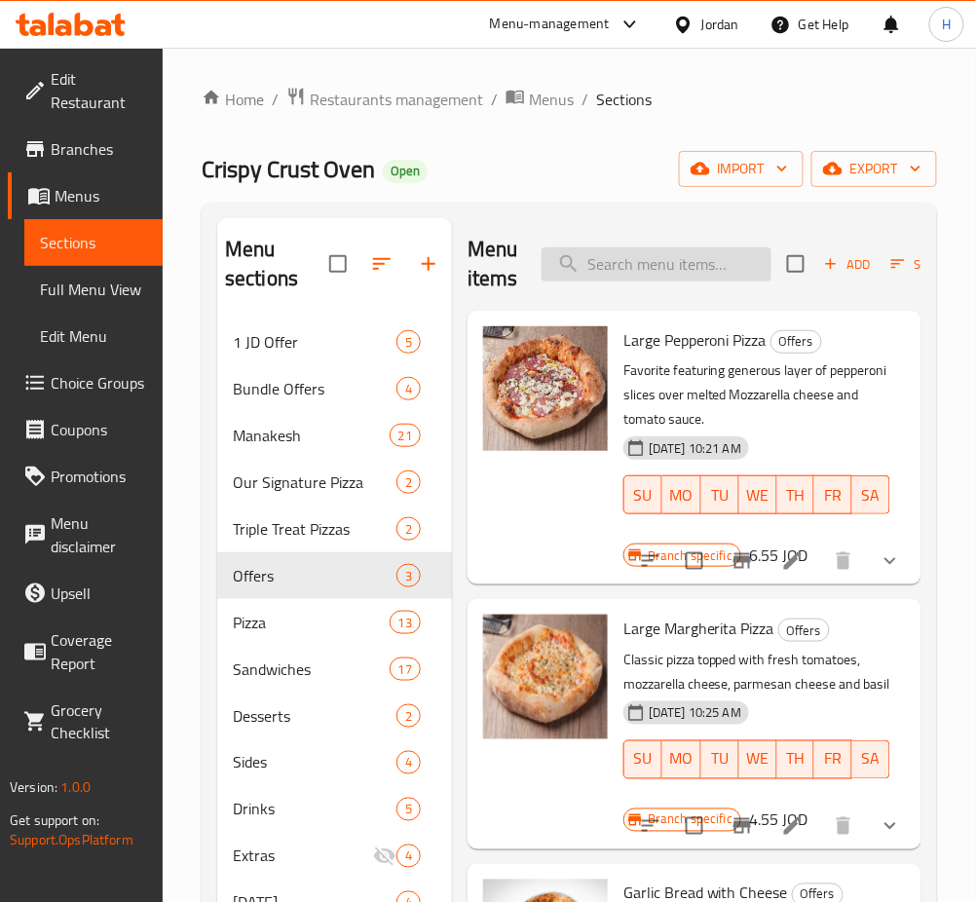
click at [651, 247] on input "search" at bounding box center [656, 264] width 230 height 34
type input "3 me"
click at [316, 539] on span "Triple Treat Pizzas" at bounding box center [287, 528] width 109 height 23
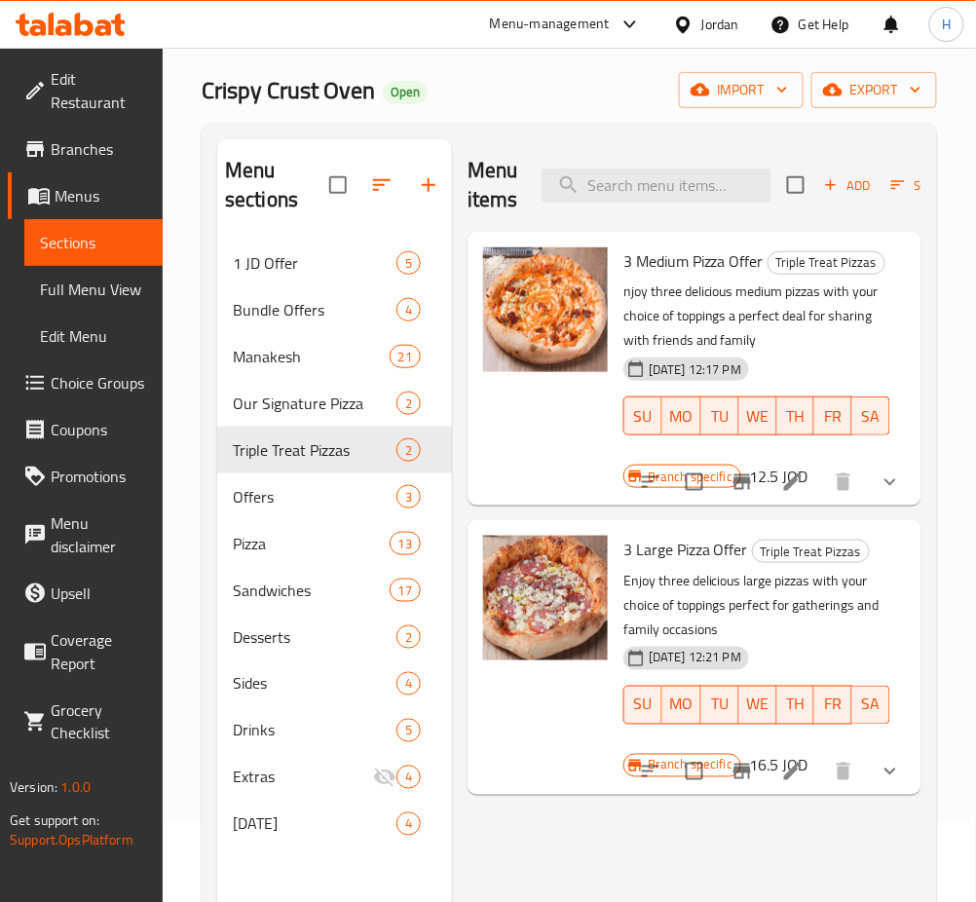
scroll to position [130, 0]
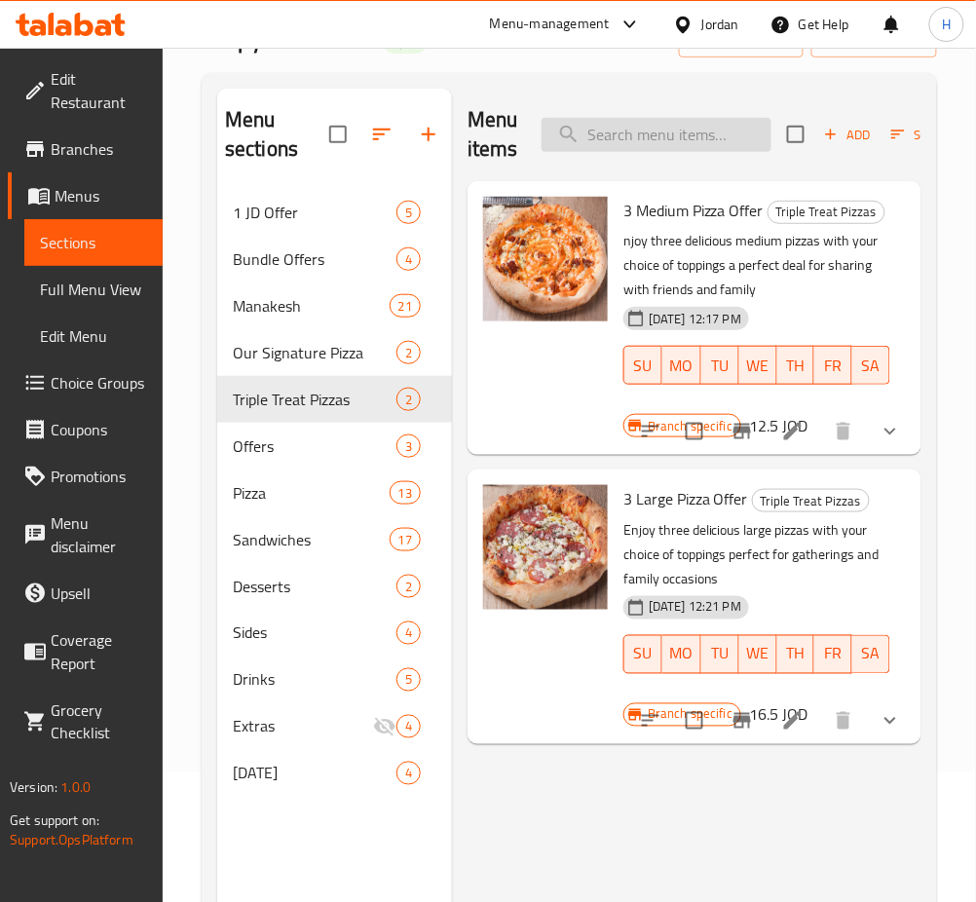
click at [672, 121] on input "search" at bounding box center [656, 135] width 230 height 34
click at [629, 134] on input "search" at bounding box center [656, 135] width 230 height 34
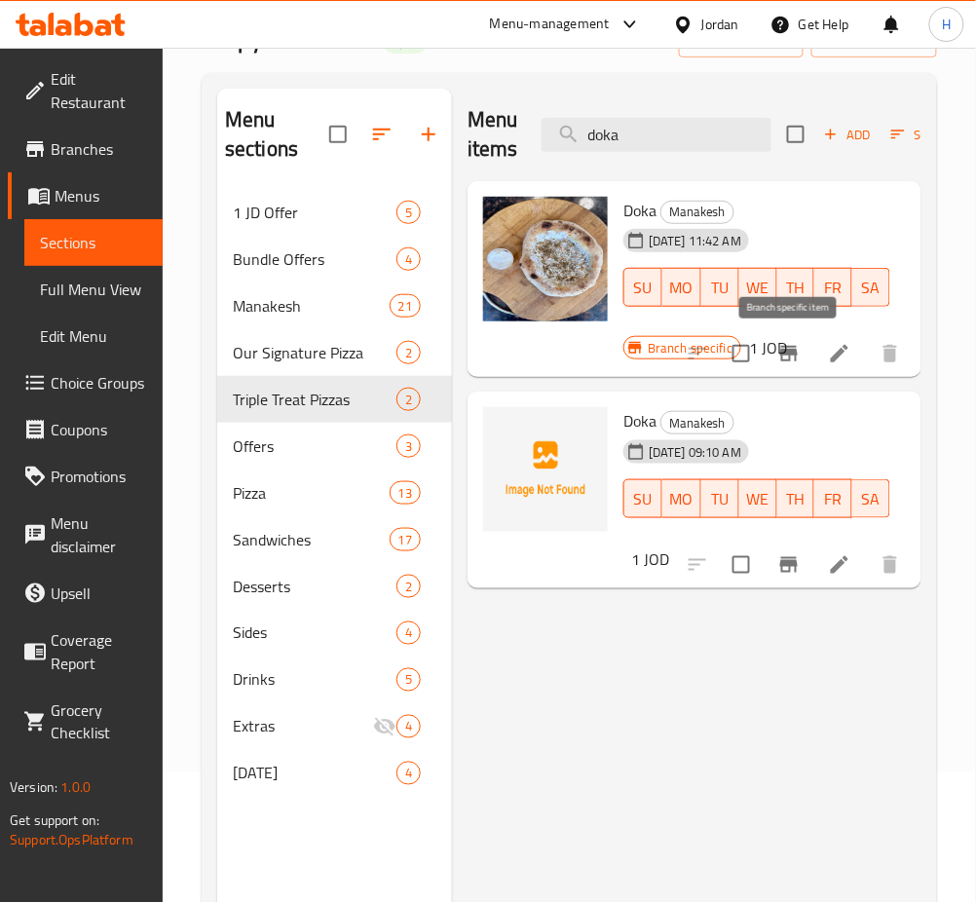
type input "doka"
click at [775, 356] on button "Branch-specific-item" at bounding box center [788, 353] width 47 height 47
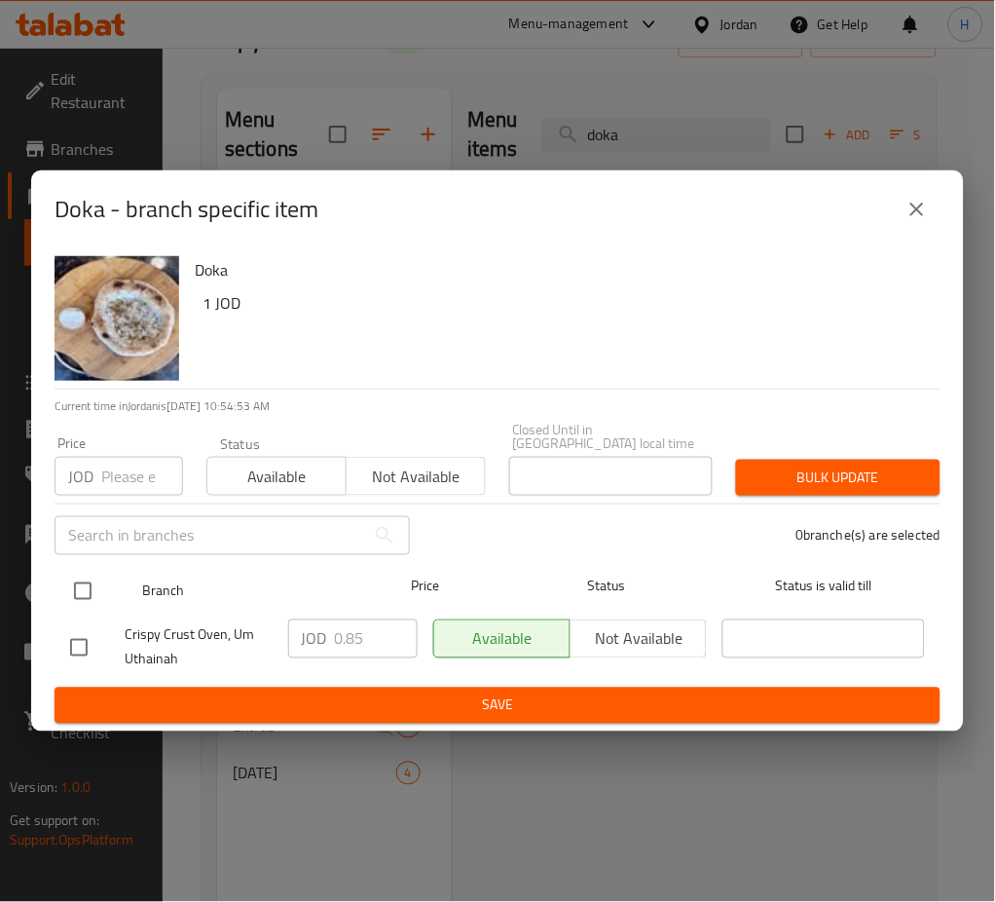
drag, startPoint x: 45, startPoint y: 584, endPoint x: 68, endPoint y: 578, distance: 24.1
click at [51, 582] on div "Doka 1 JOD Current time in Jordan is 11 Sep 2025 10:54:53 AM Price JOD Price St…" at bounding box center [497, 489] width 933 height 483
click at [69, 581] on input "checkbox" at bounding box center [82, 591] width 41 height 41
checkbox input "true"
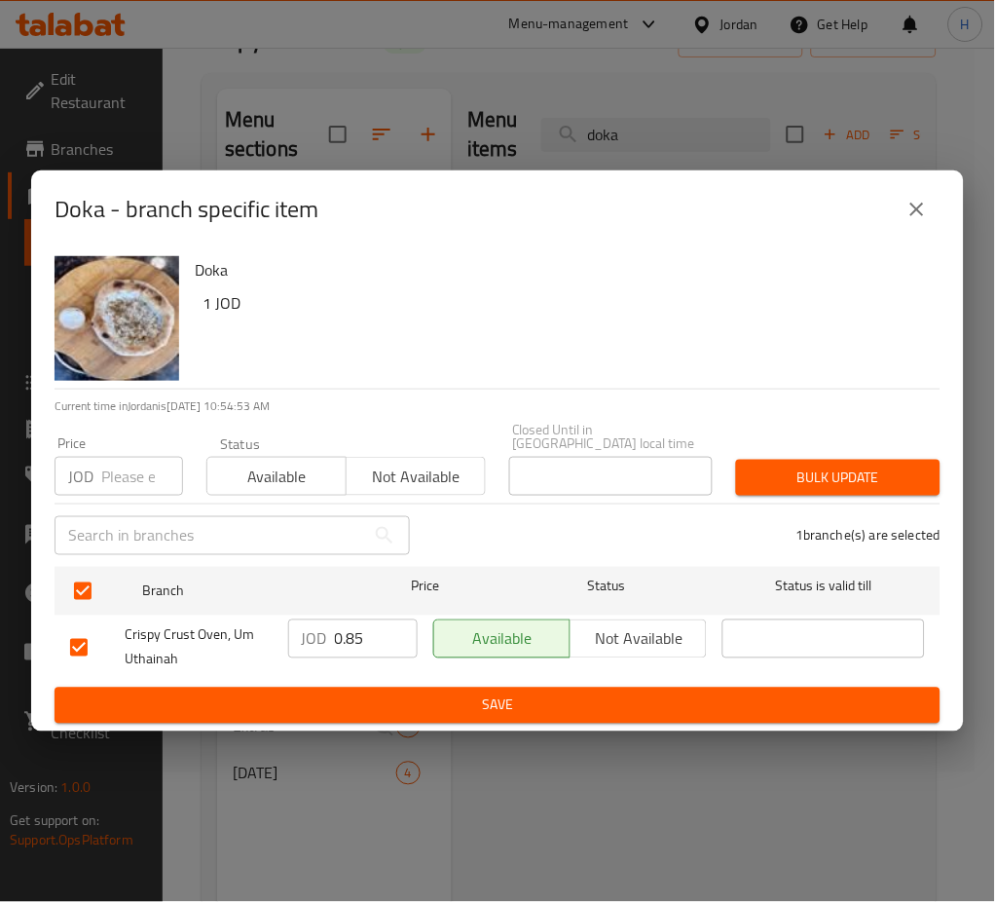
click at [365, 632] on input "0.85" at bounding box center [376, 638] width 83 height 39
type input "1"
click at [627, 688] on button "Save" at bounding box center [498, 706] width 886 height 36
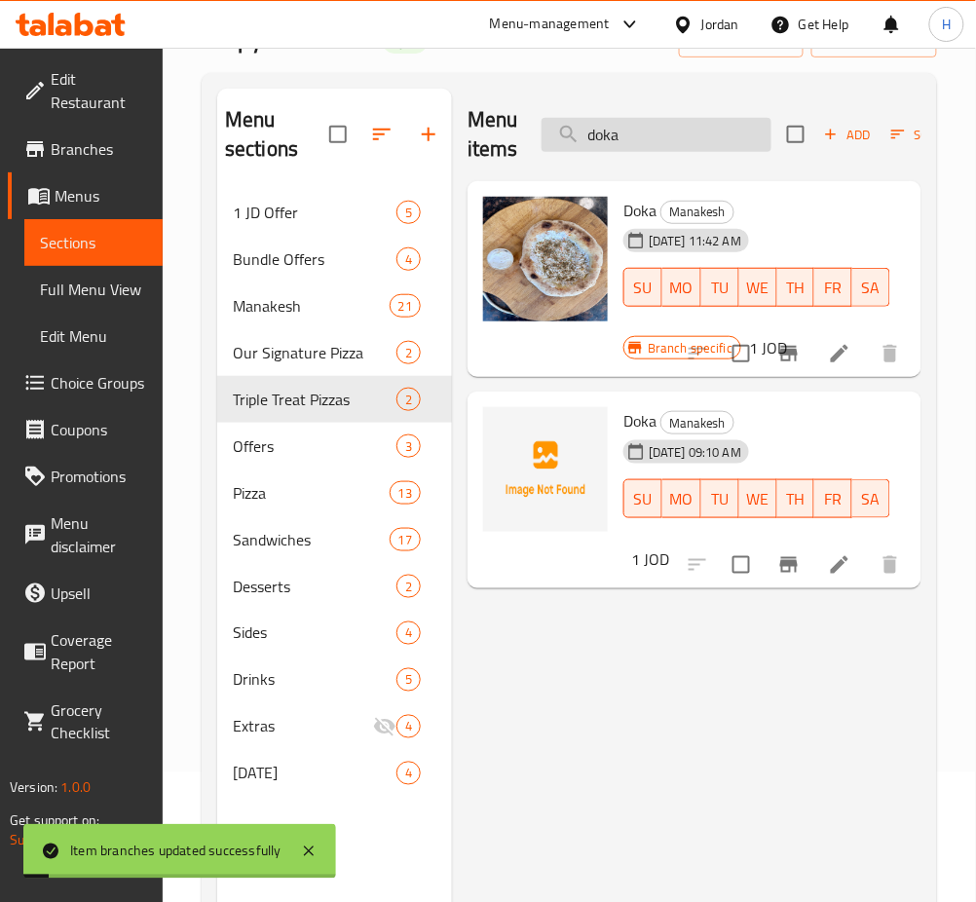
click at [710, 152] on input "doka" at bounding box center [656, 135] width 230 height 34
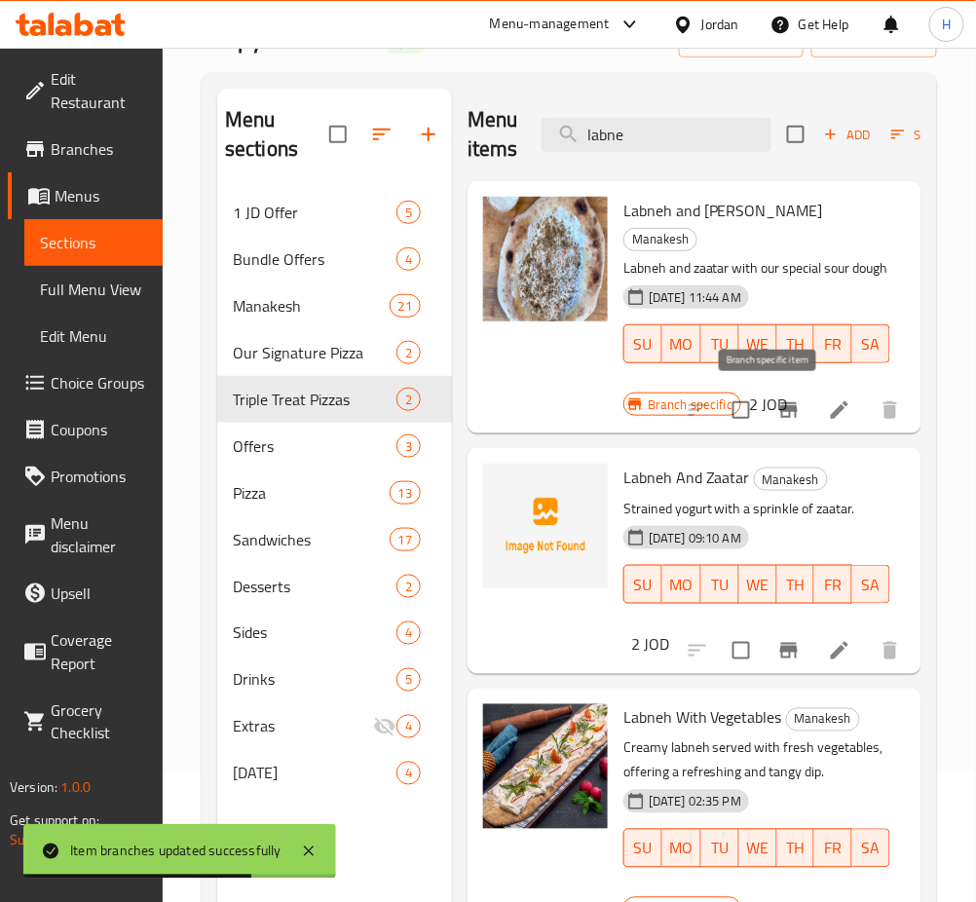
type input "labne"
click at [780, 412] on icon "Branch-specific-item" at bounding box center [789, 410] width 18 height 16
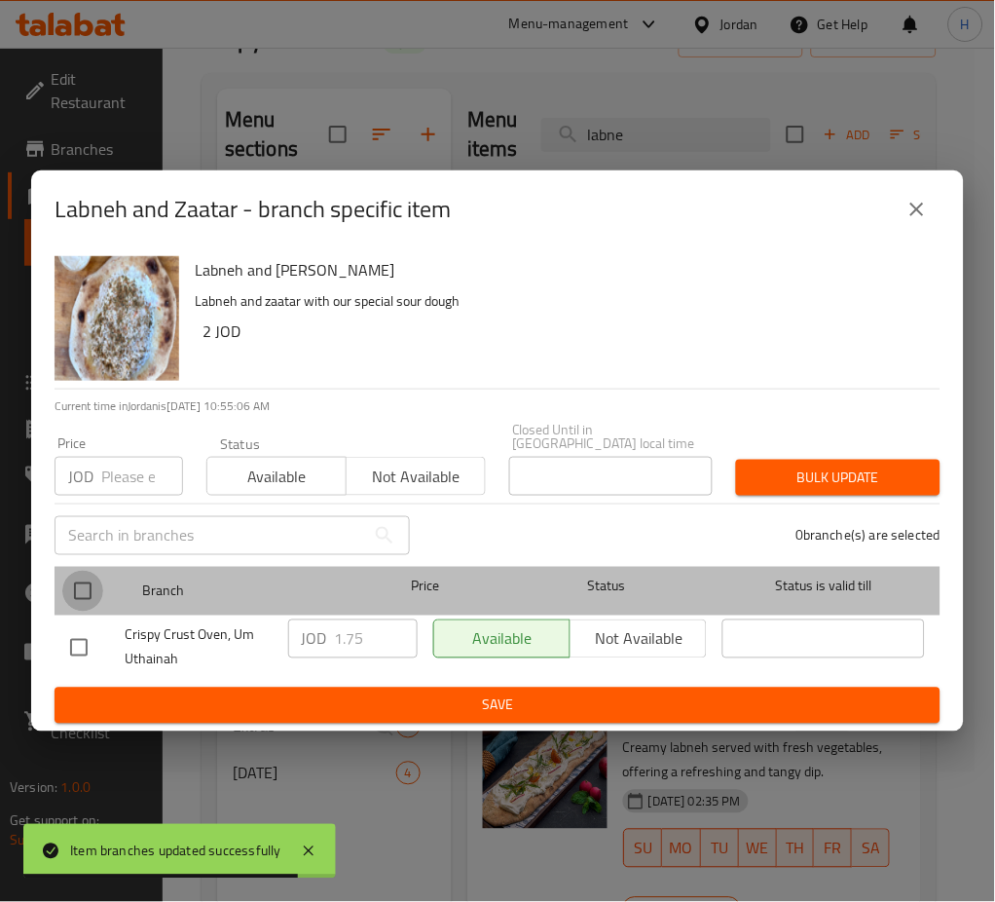
click at [68, 573] on input "checkbox" at bounding box center [82, 591] width 41 height 41
checkbox input "true"
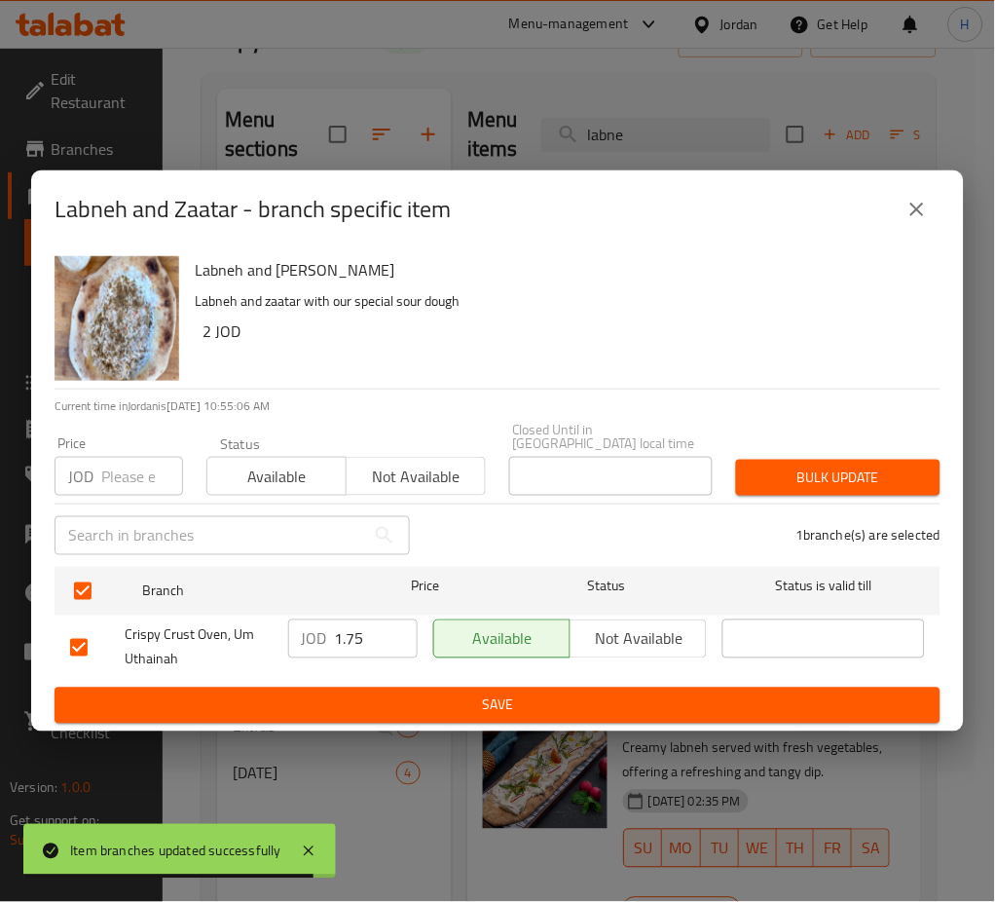
click at [355, 619] on input "1.75" at bounding box center [376, 638] width 83 height 39
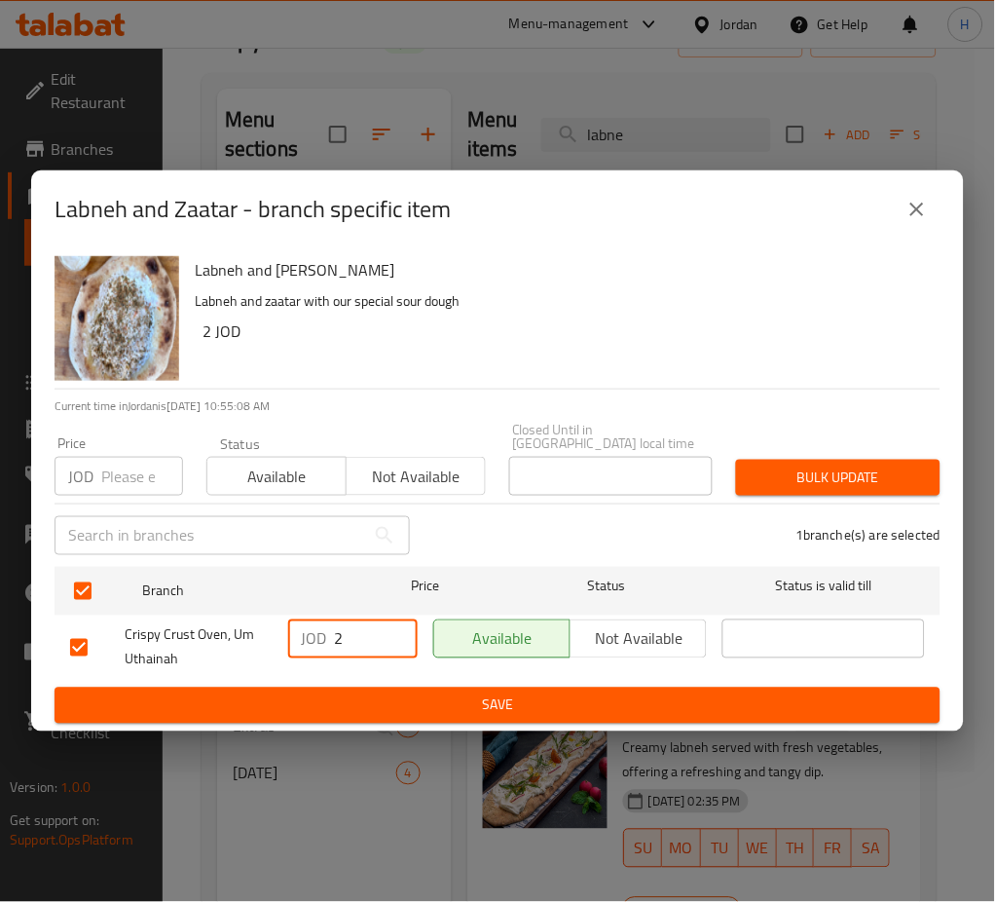
type input "2"
click at [432, 696] on span "Save" at bounding box center [497, 705] width 855 height 24
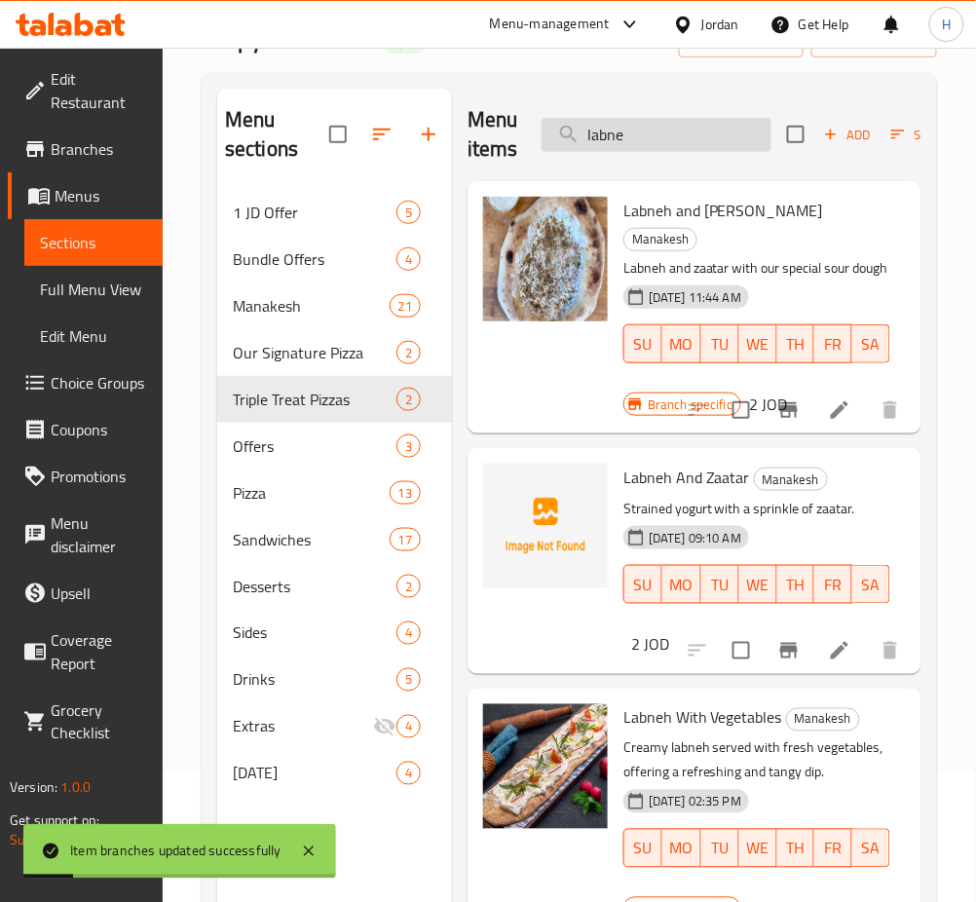
click at [655, 130] on input "labne" at bounding box center [656, 135] width 230 height 34
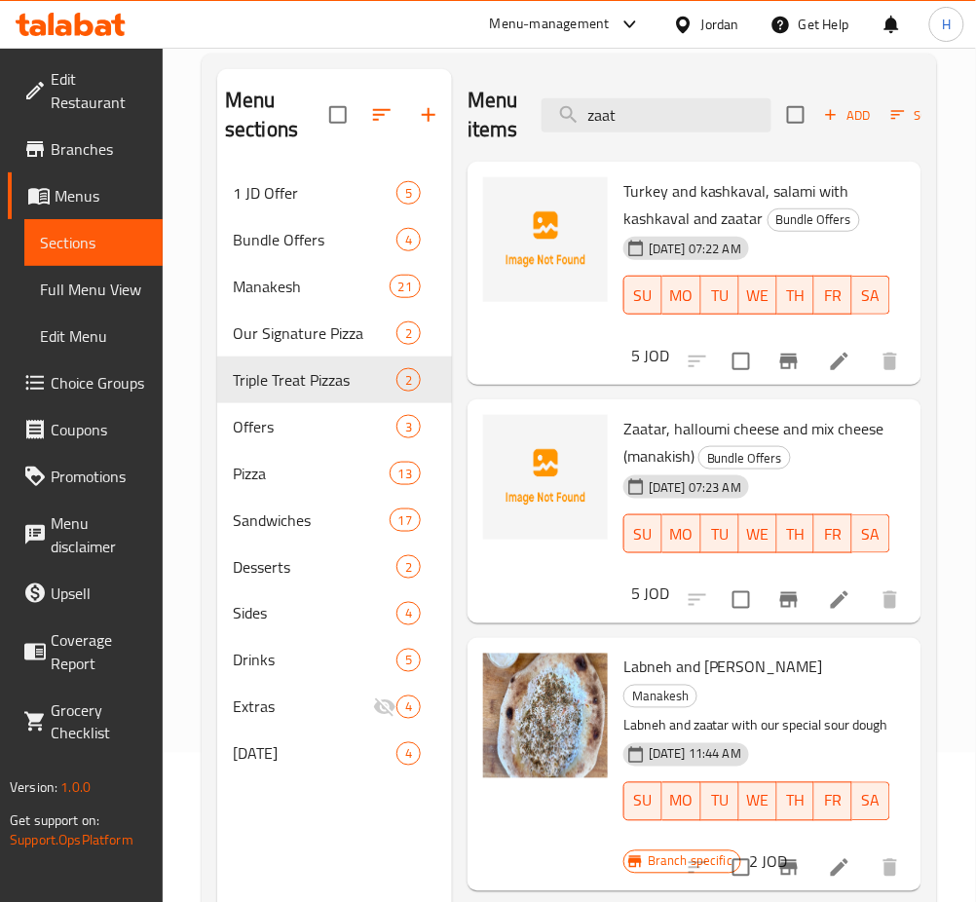
scroll to position [0, 0]
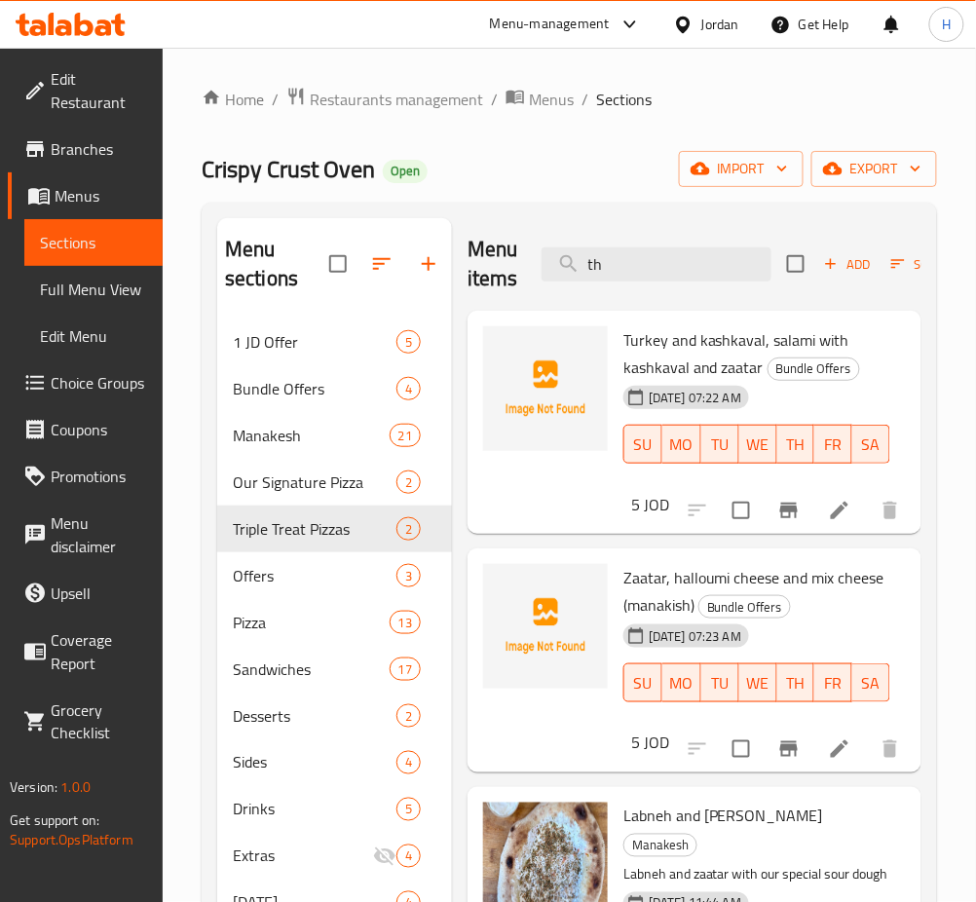
type input "thy"
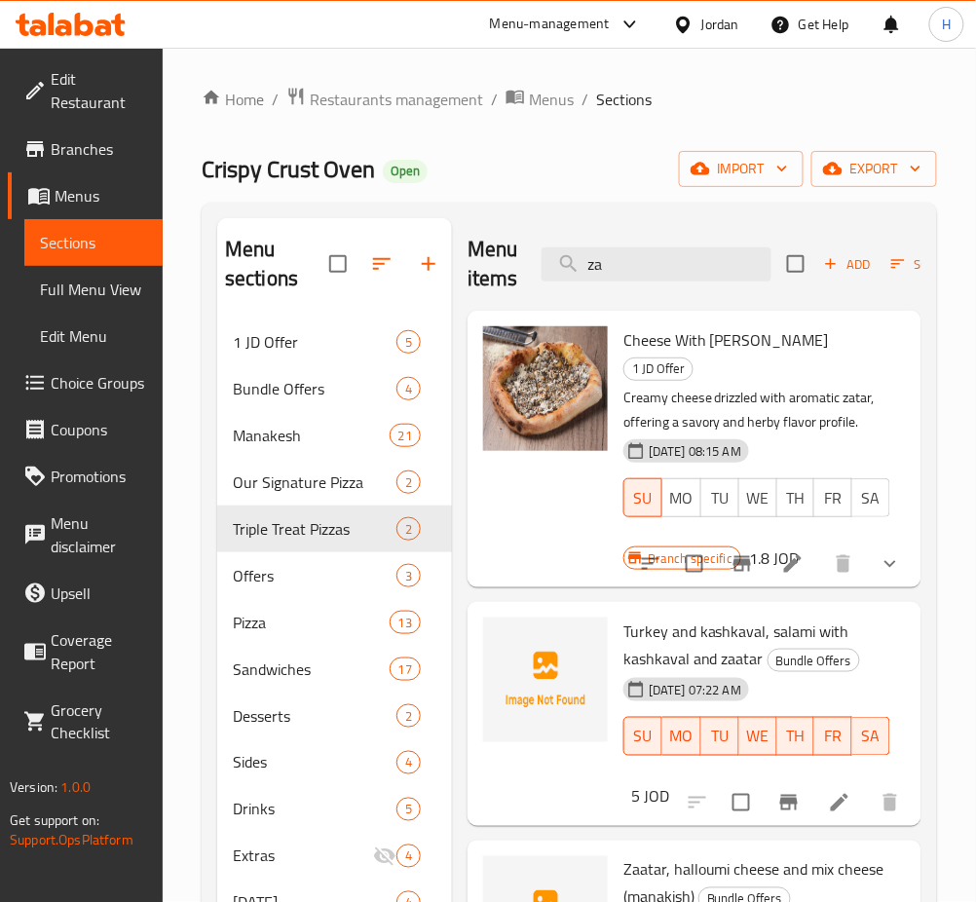
type input "za'"
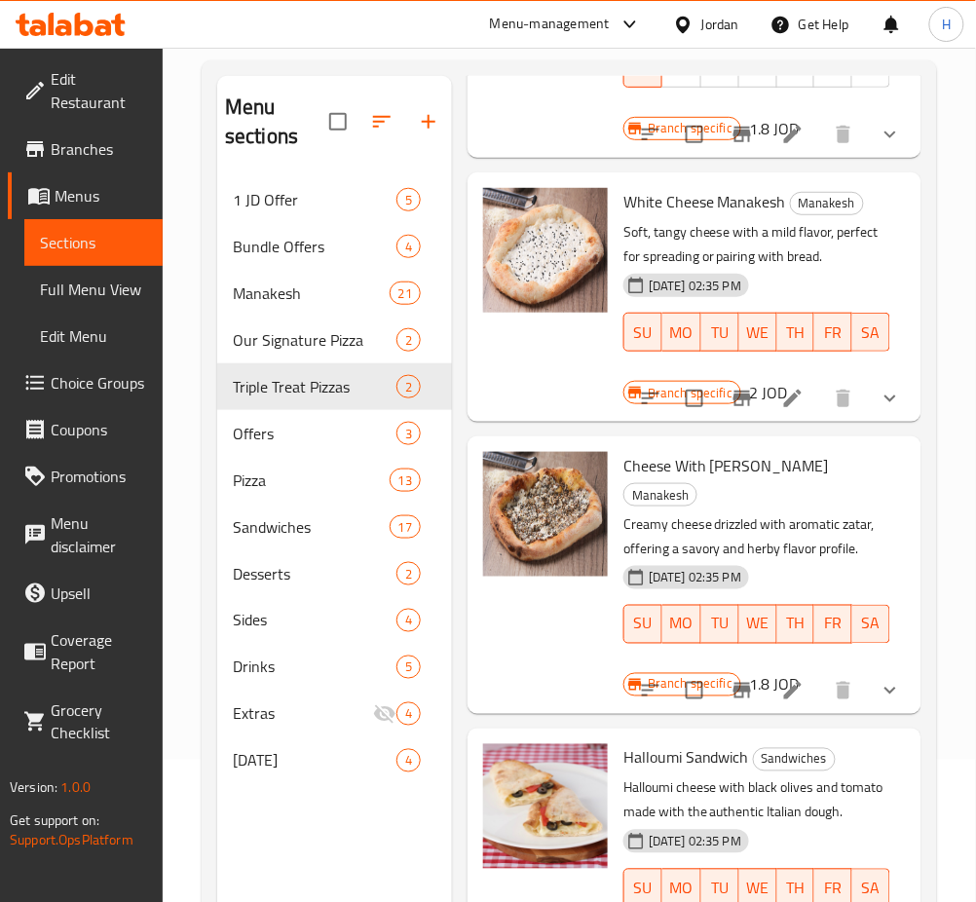
scroll to position [273, 0]
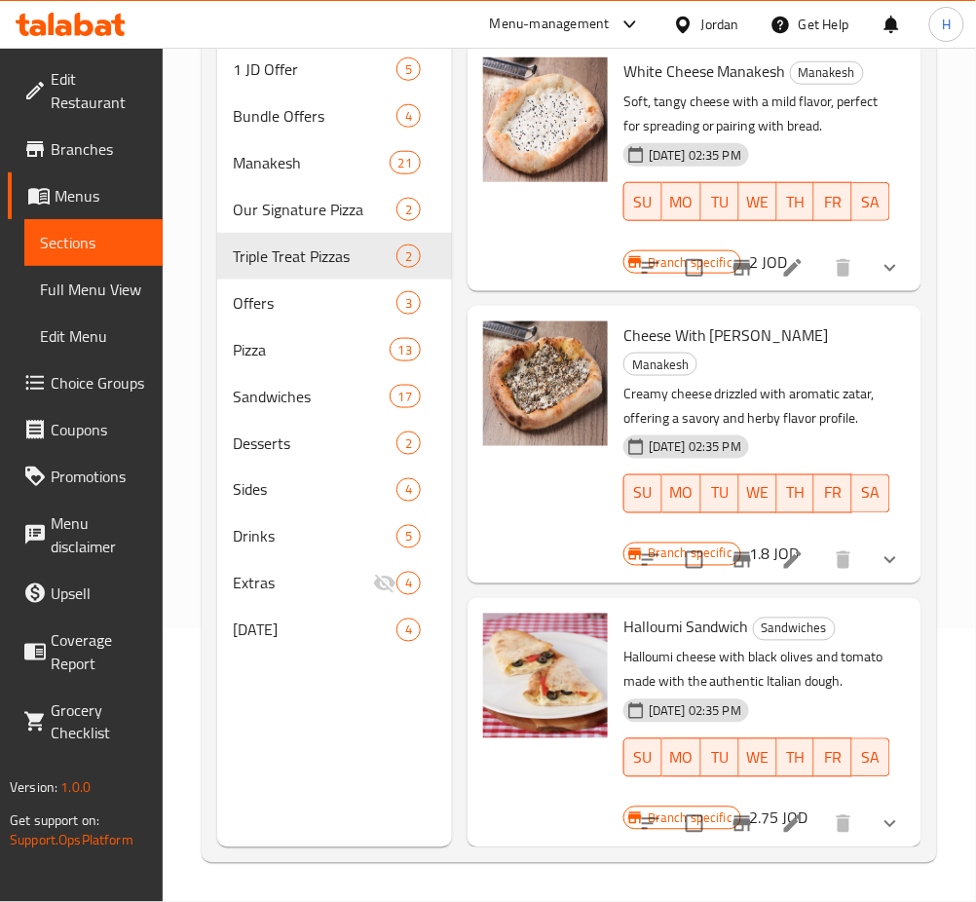
type input "cheese w"
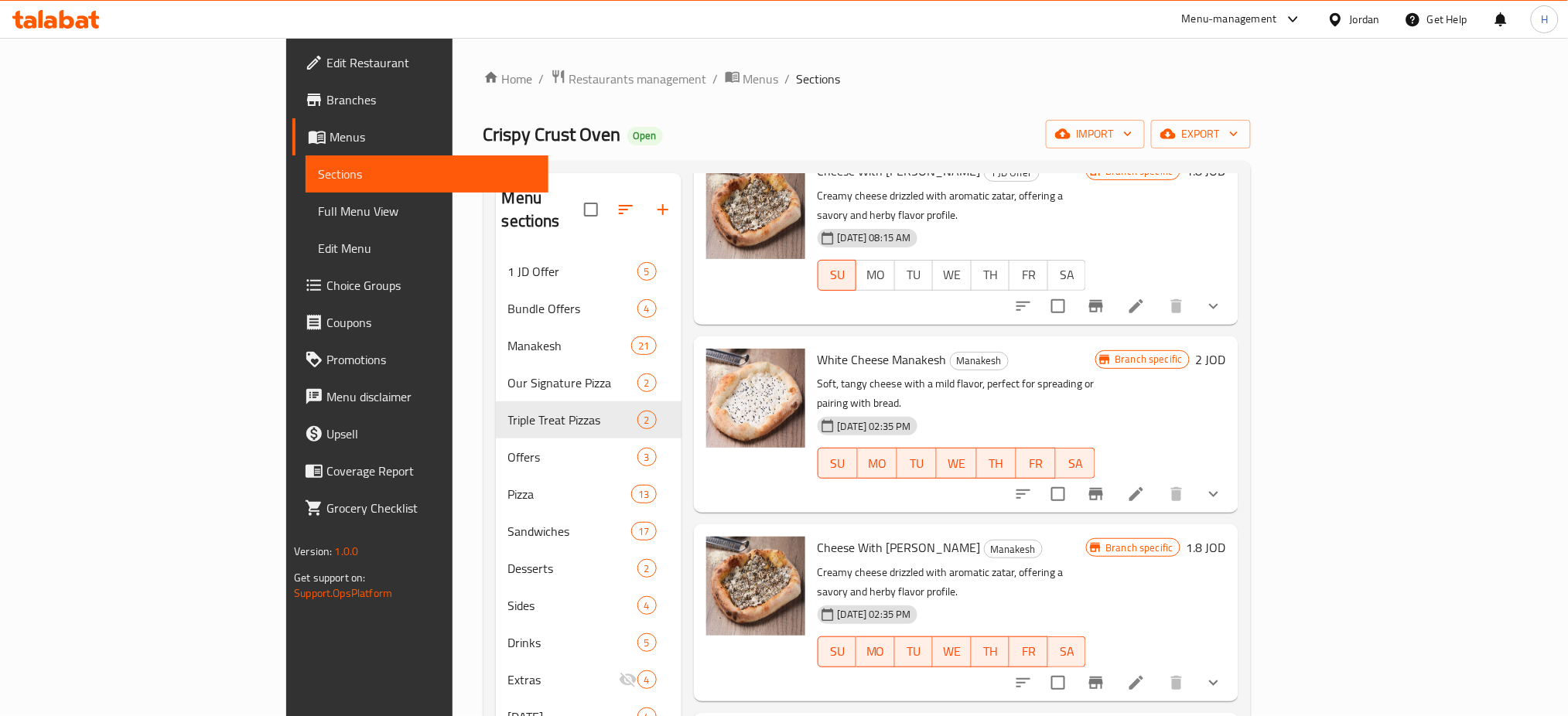
scroll to position [166, 0]
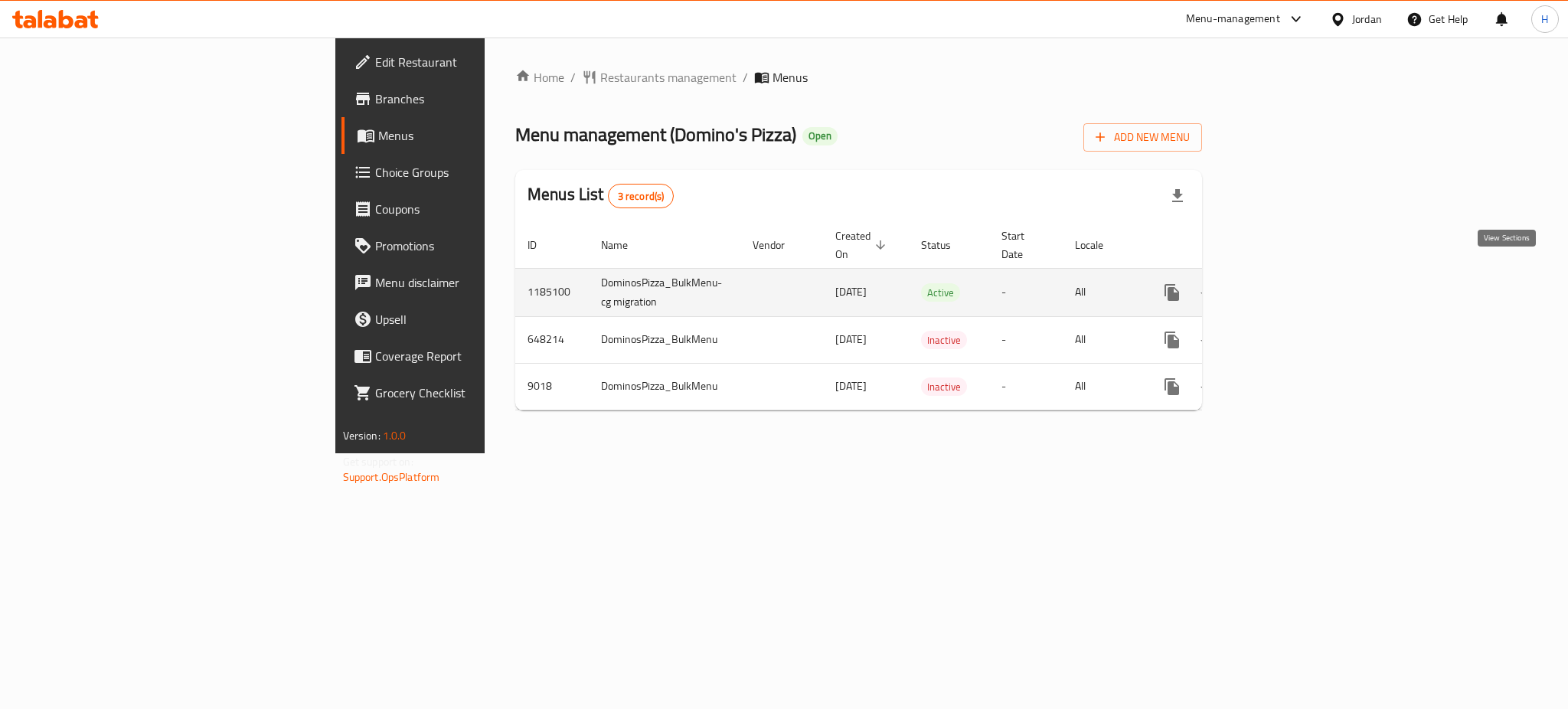
click at [1292, 283] on icon "enhanced table" at bounding box center [1282, 292] width 18 height 18
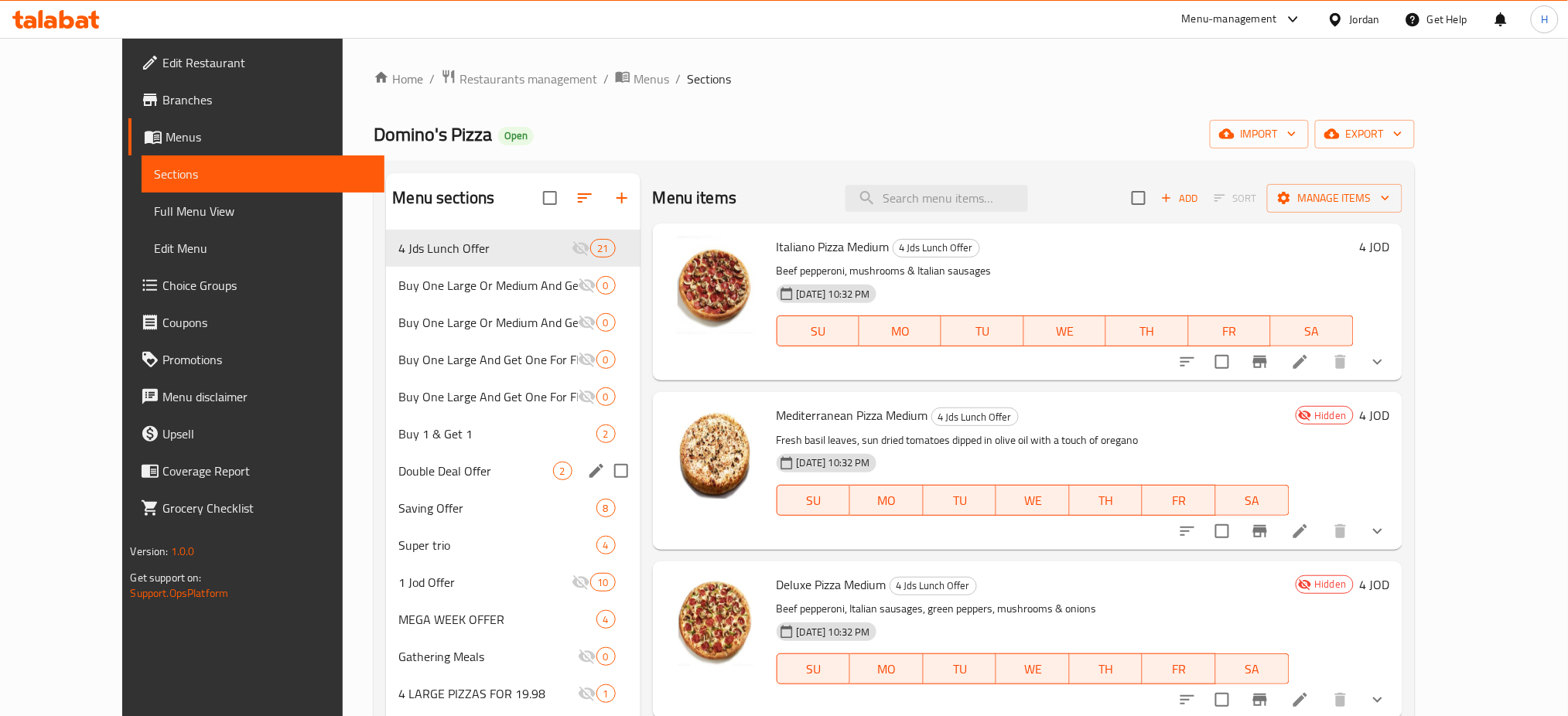
click at [458, 478] on span "Double Deal Offer" at bounding box center [476, 470] width 154 height 18
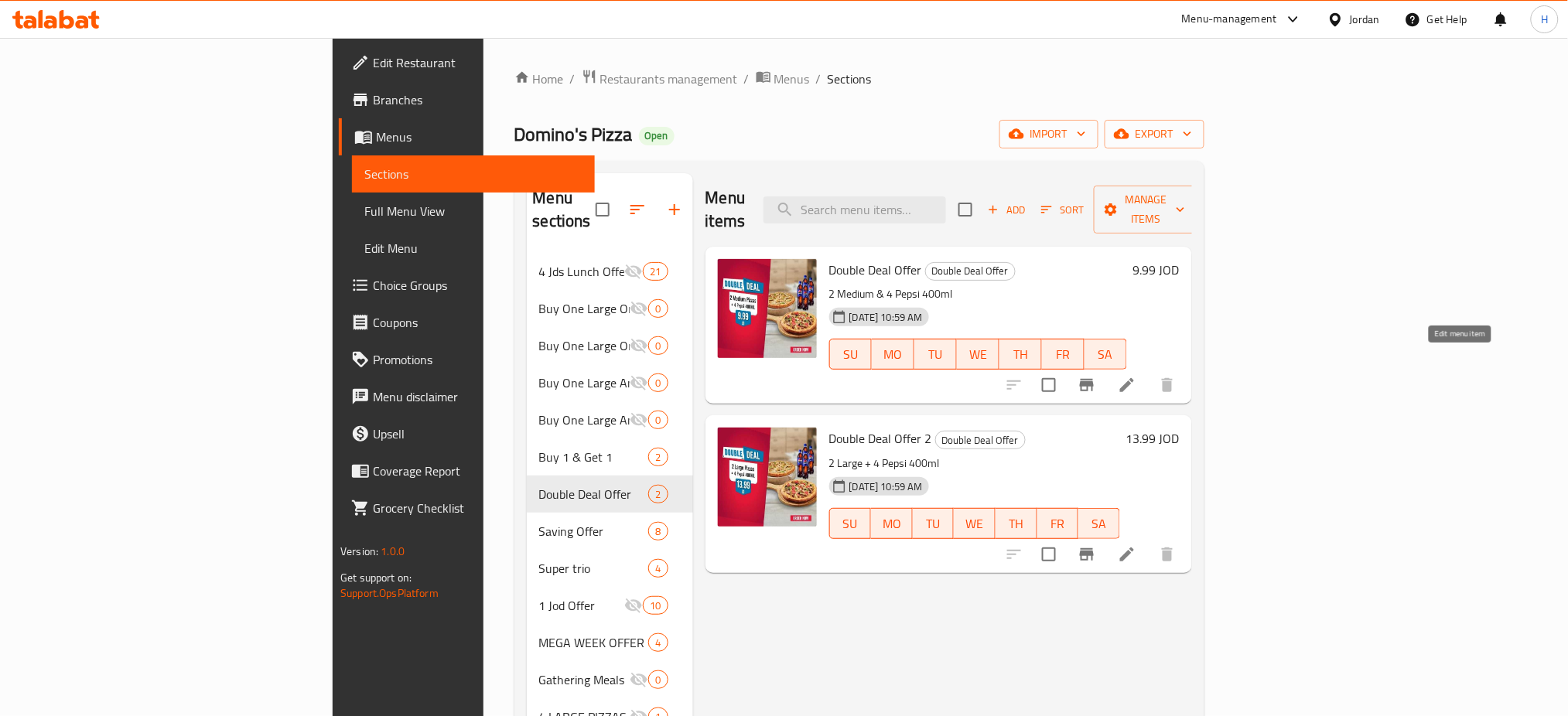
drag, startPoint x: 1459, startPoint y: 363, endPoint x: 1487, endPoint y: 556, distance: 195.0
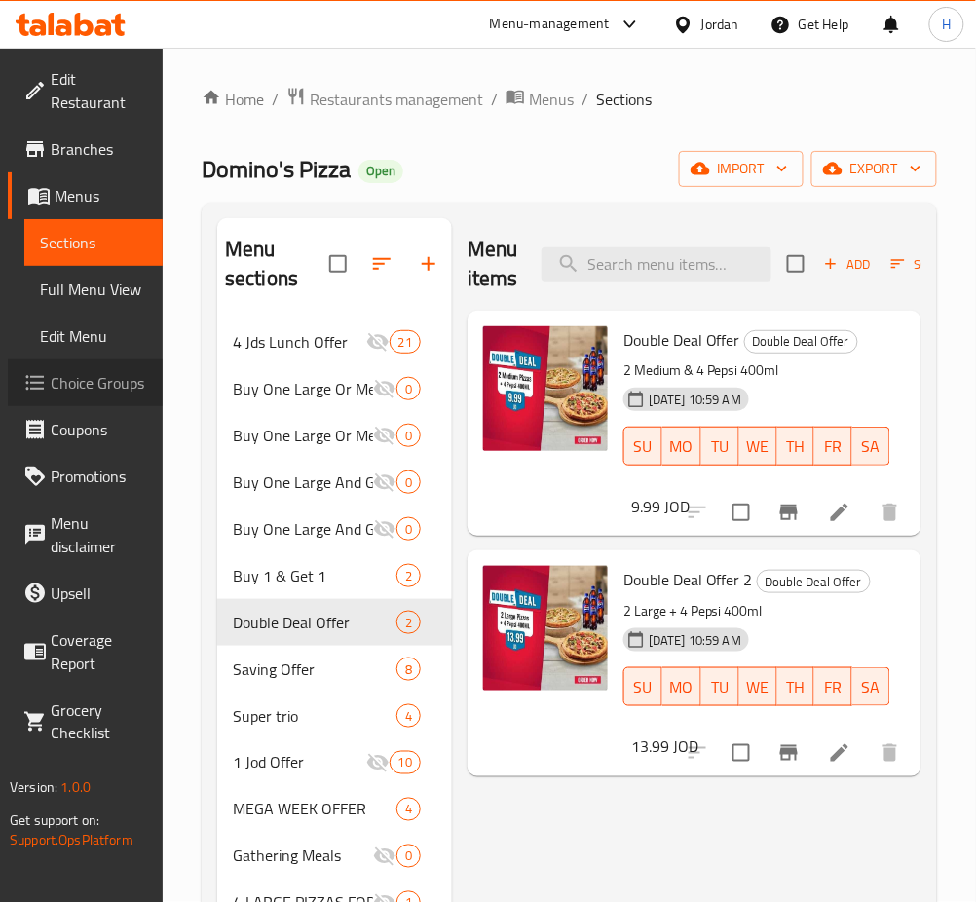
click at [73, 371] on span "Choice Groups" at bounding box center [99, 382] width 96 height 23
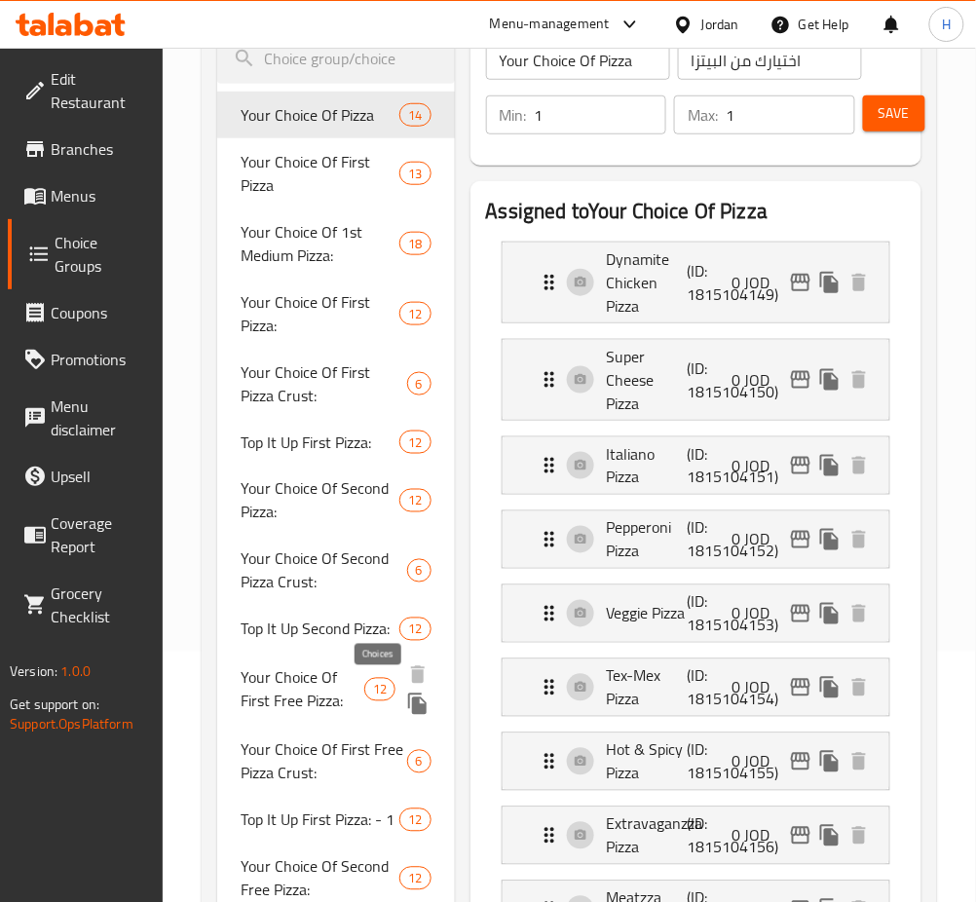
scroll to position [259, 0]
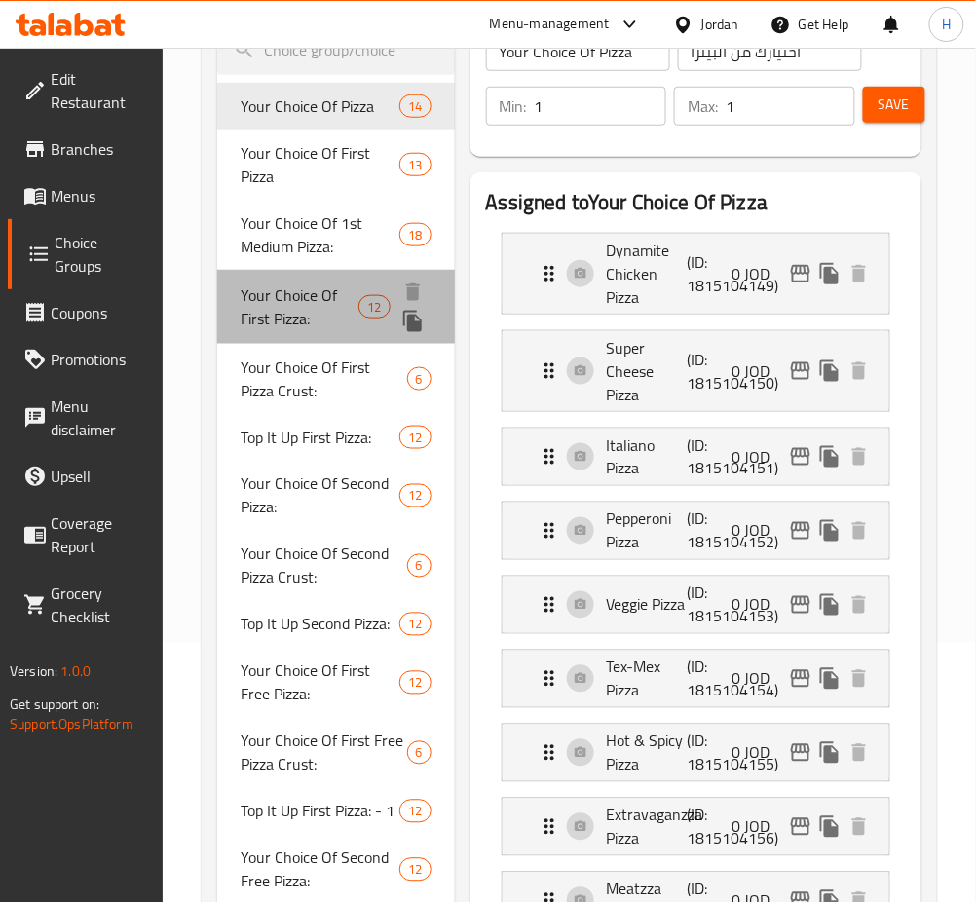
click at [299, 310] on span "Your Choice Of First Pizza:" at bounding box center [300, 306] width 118 height 47
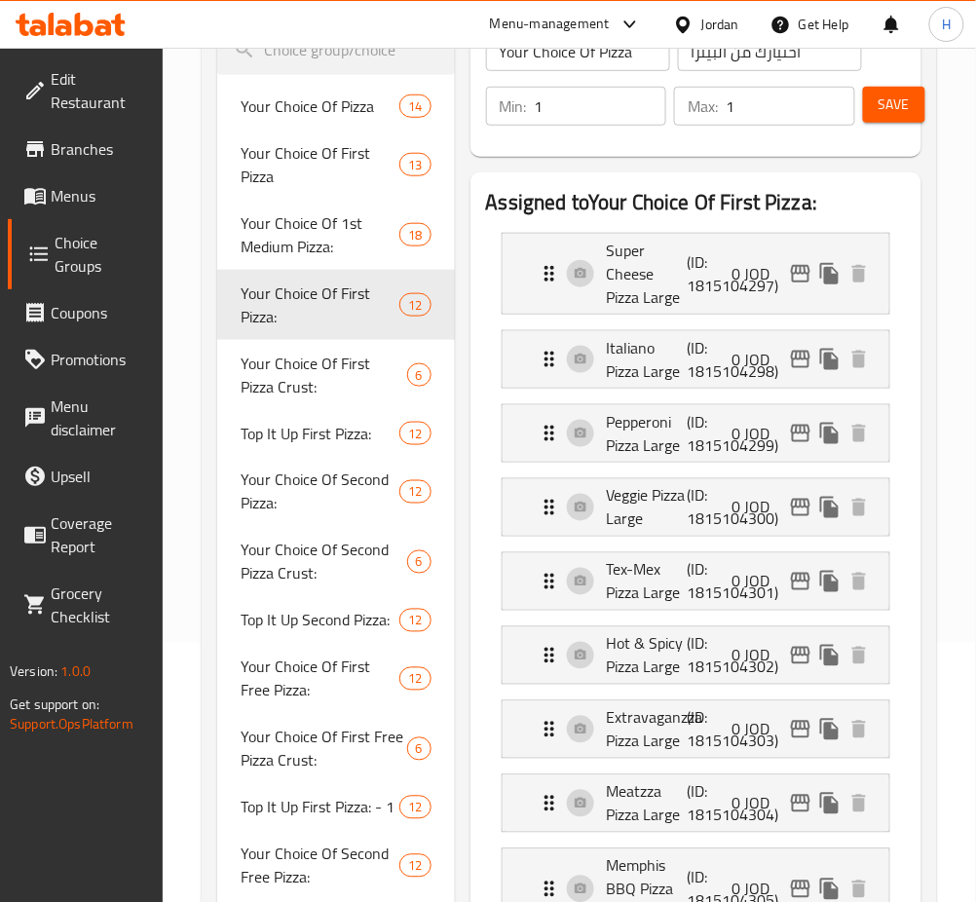
type input "Your Choice Of First Pizza:"
type input "إختيارك من البيتزا الأولى:"
click at [796, 265] on icon "edit" at bounding box center [800, 274] width 19 height 18
click at [808, 507] on icon "edit" at bounding box center [800, 508] width 19 height 18
click at [154, 240] on link "Choice Groups" at bounding box center [85, 254] width 155 height 70
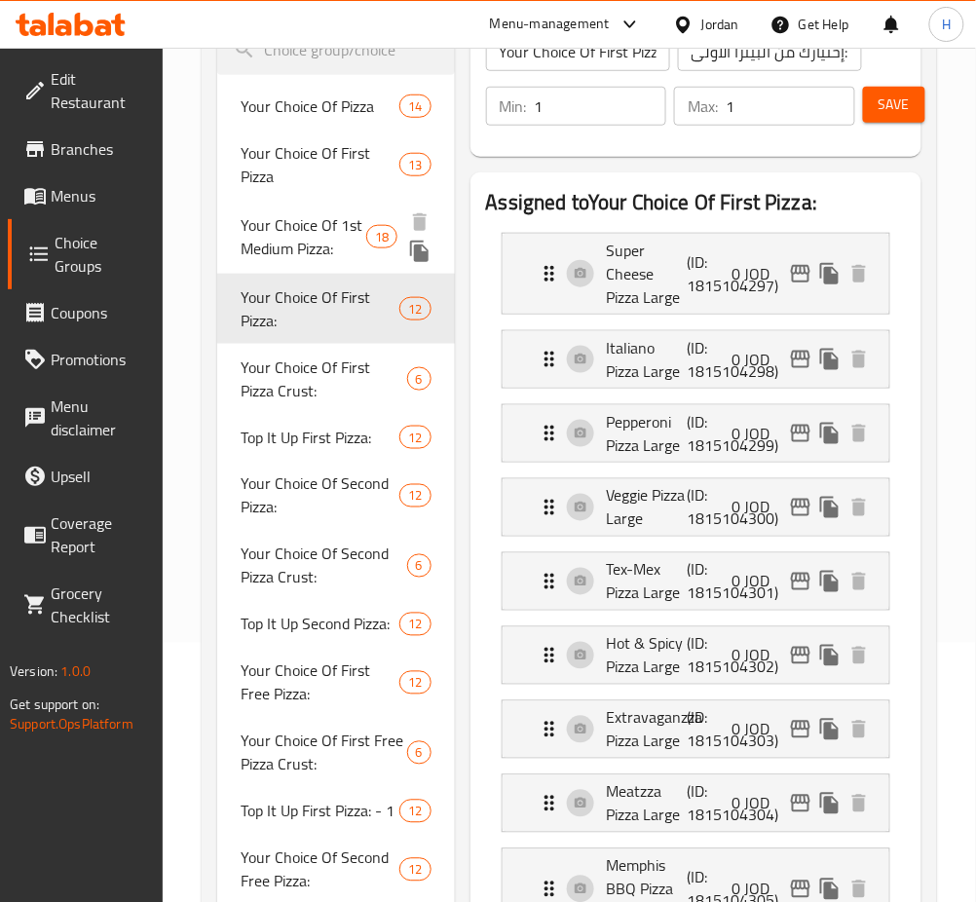
click at [296, 239] on span "Your Choice Of 1st Medium Pizza:" at bounding box center [304, 236] width 126 height 47
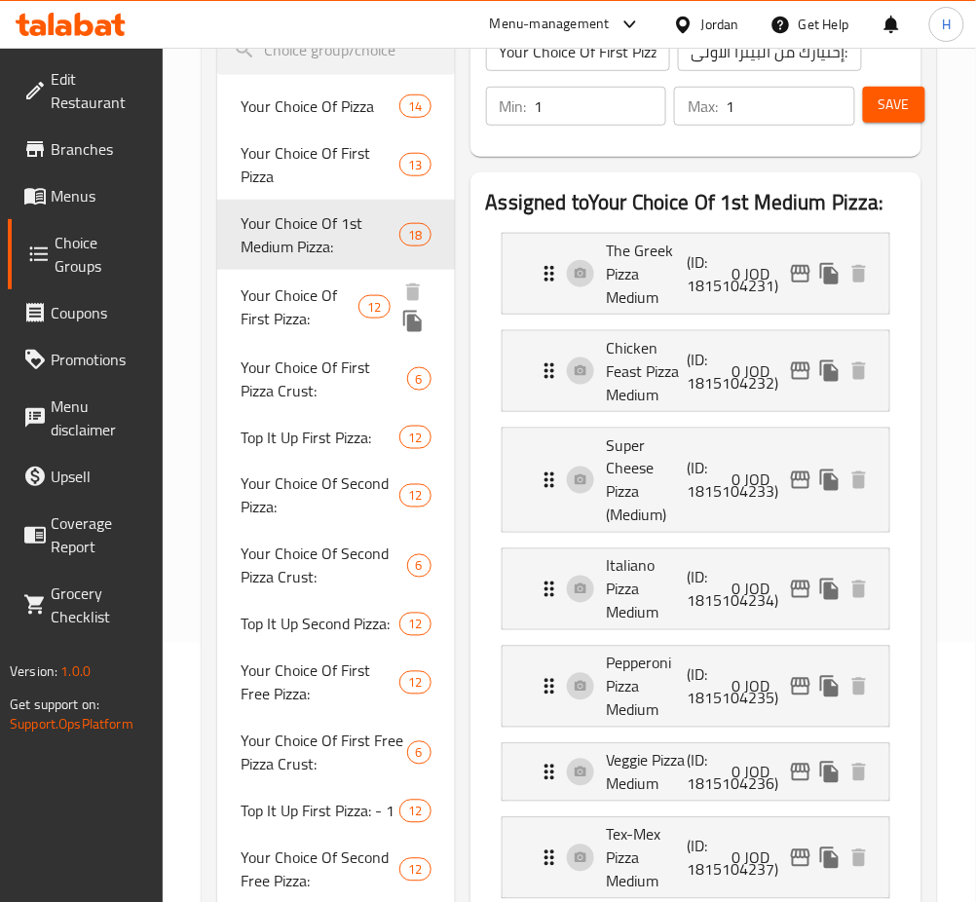
type input "Your Choice Of 1st Medium Pizza:"
type input "إختيارك من البيتزا الوسط الاولي:"
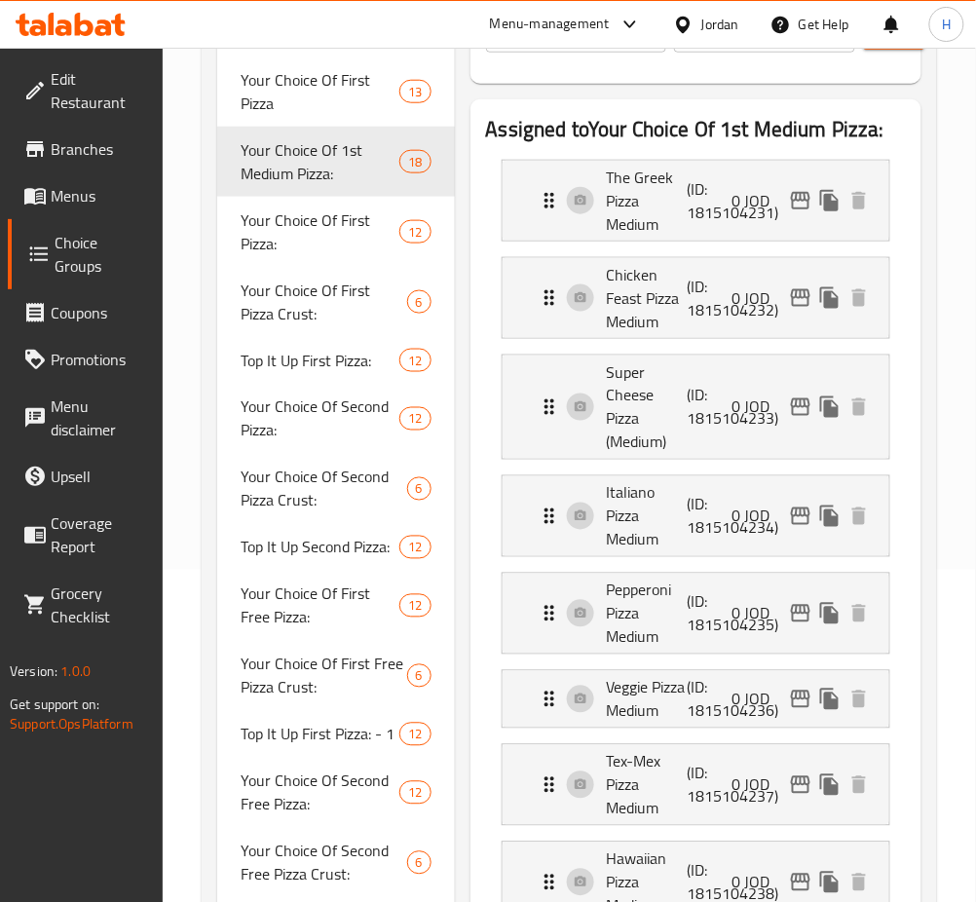
scroll to position [390, 0]
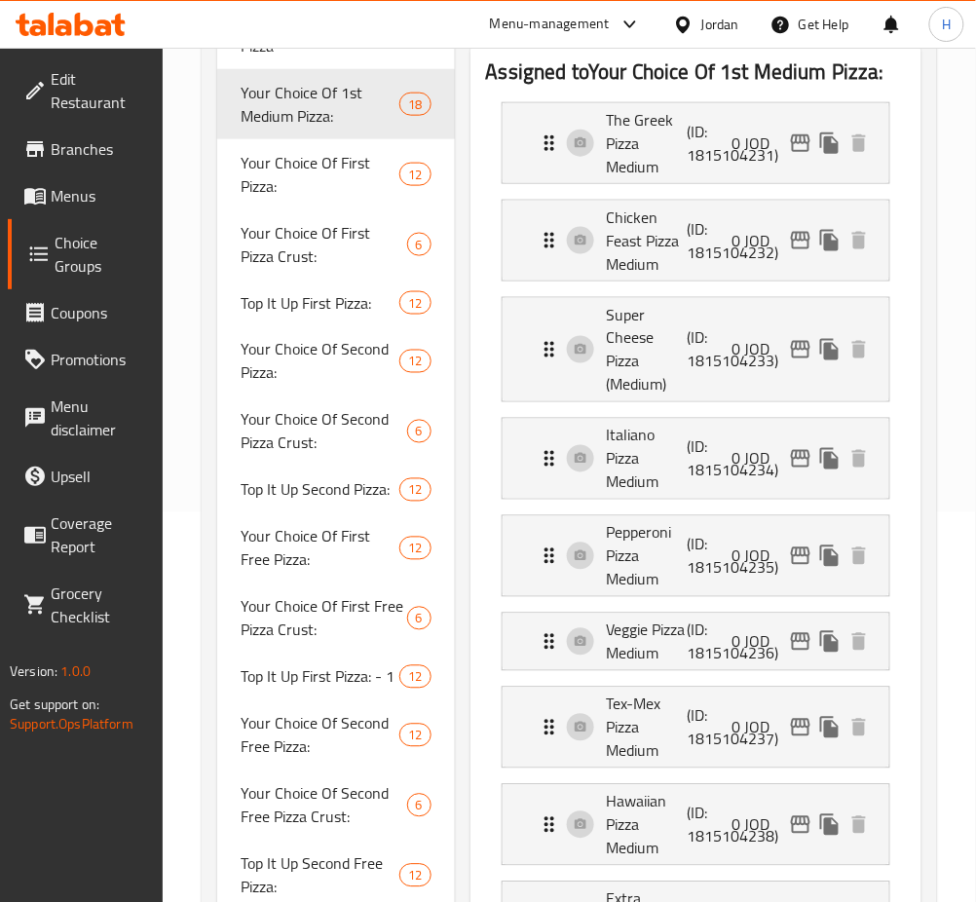
drag, startPoint x: 184, startPoint y: 663, endPoint x: 197, endPoint y: 706, distance: 44.7
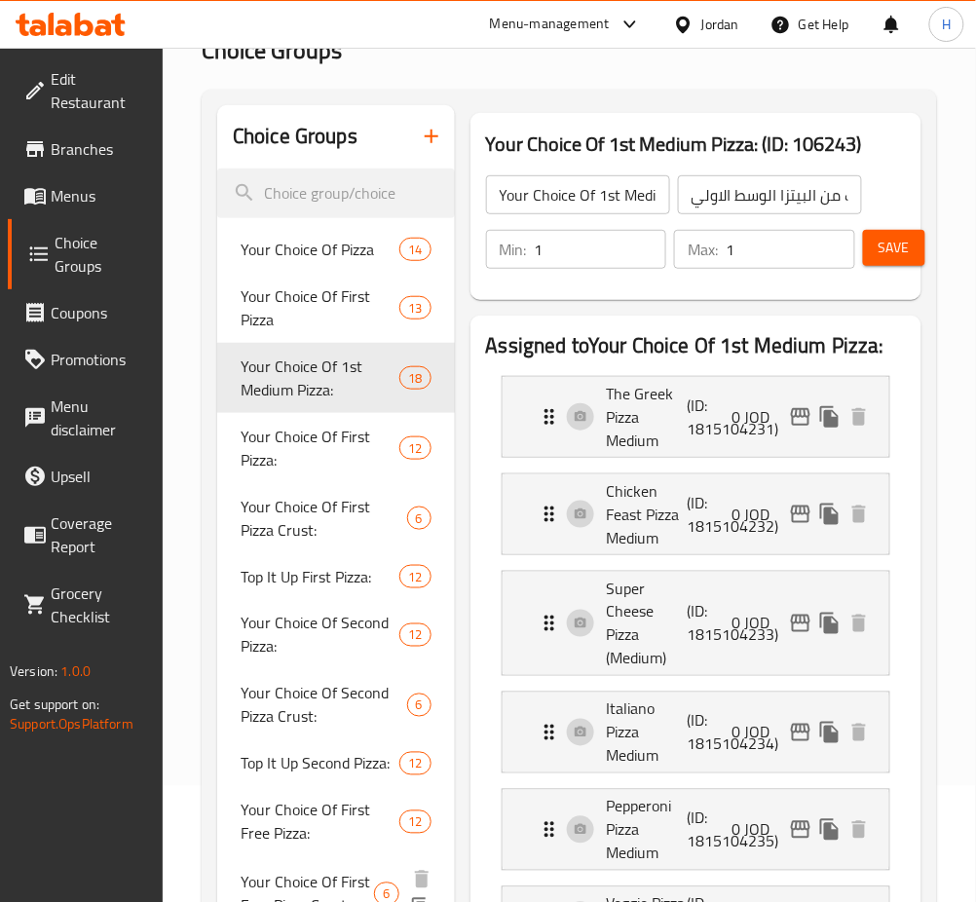
scroll to position [0, 0]
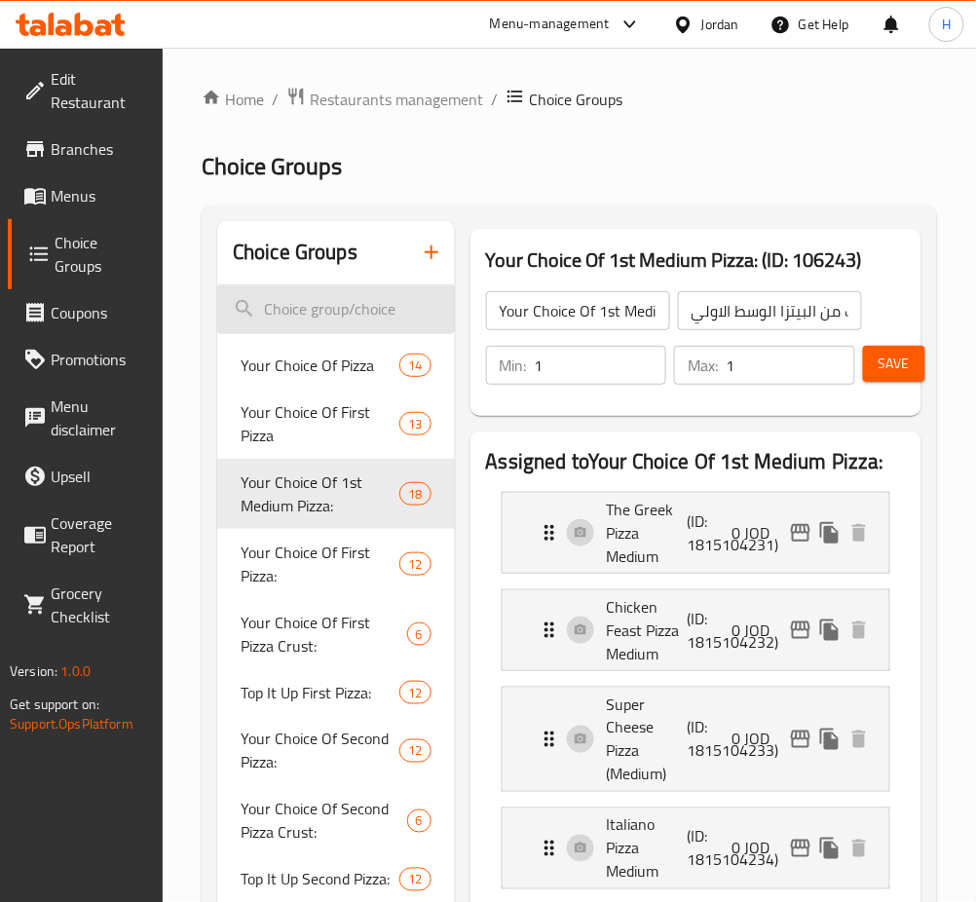
click at [329, 324] on input "search" at bounding box center [336, 309] width 238 height 50
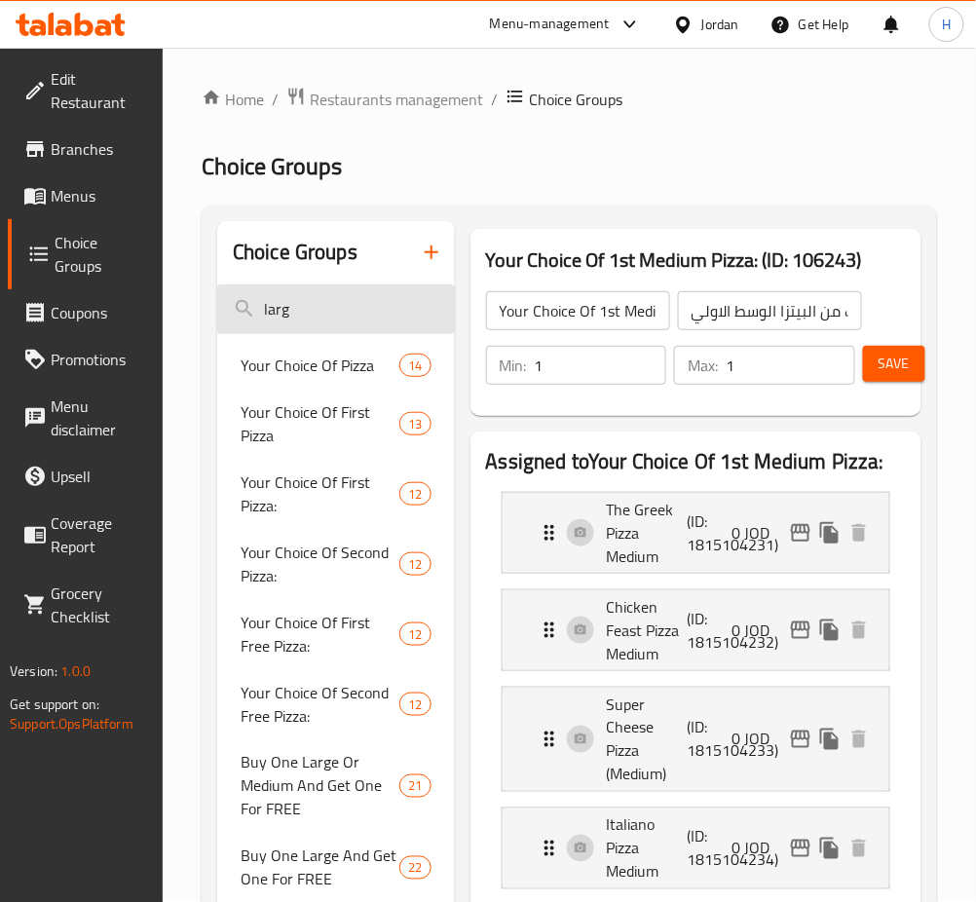
click at [372, 310] on input "larg" at bounding box center [336, 309] width 238 height 50
click at [366, 310] on input "larg" at bounding box center [336, 309] width 238 height 50
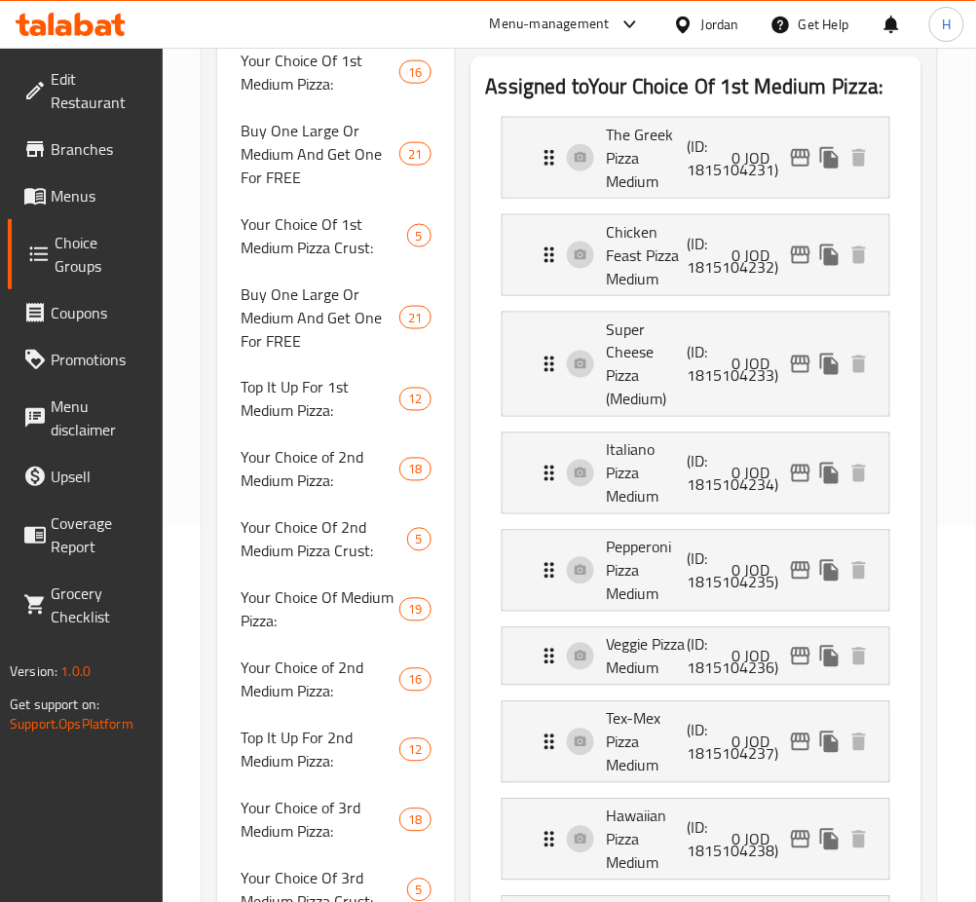
scroll to position [130, 0]
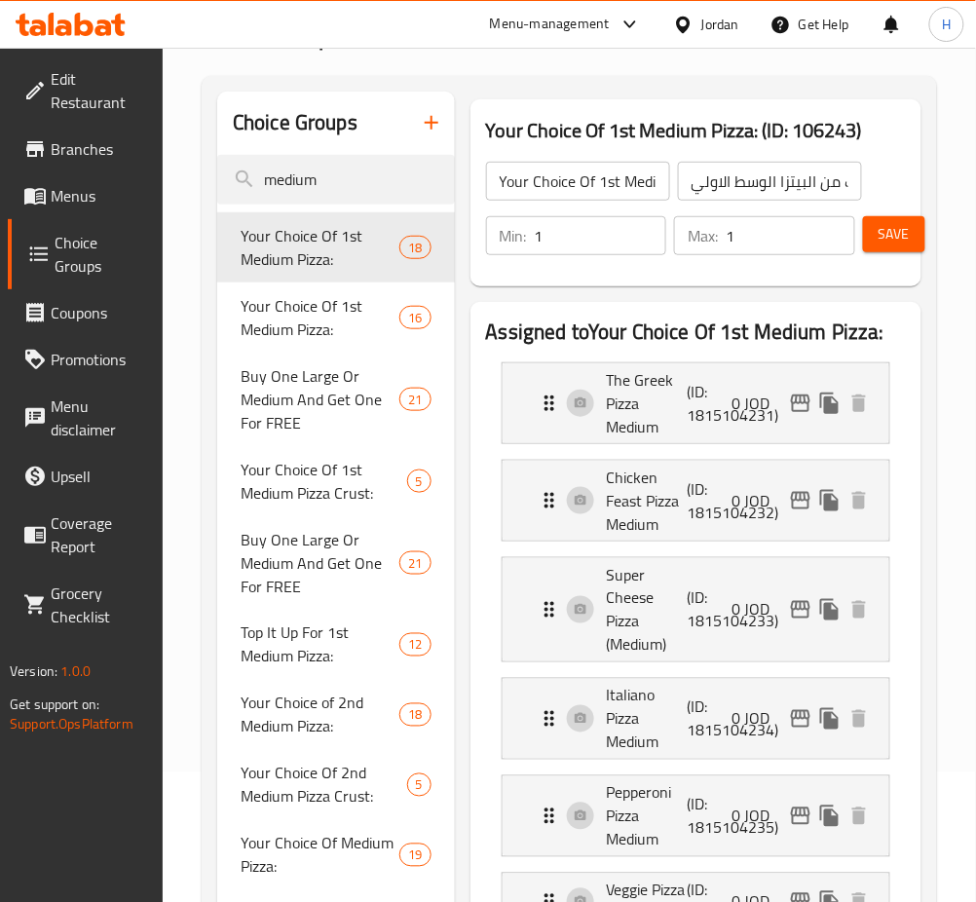
type input "medium"
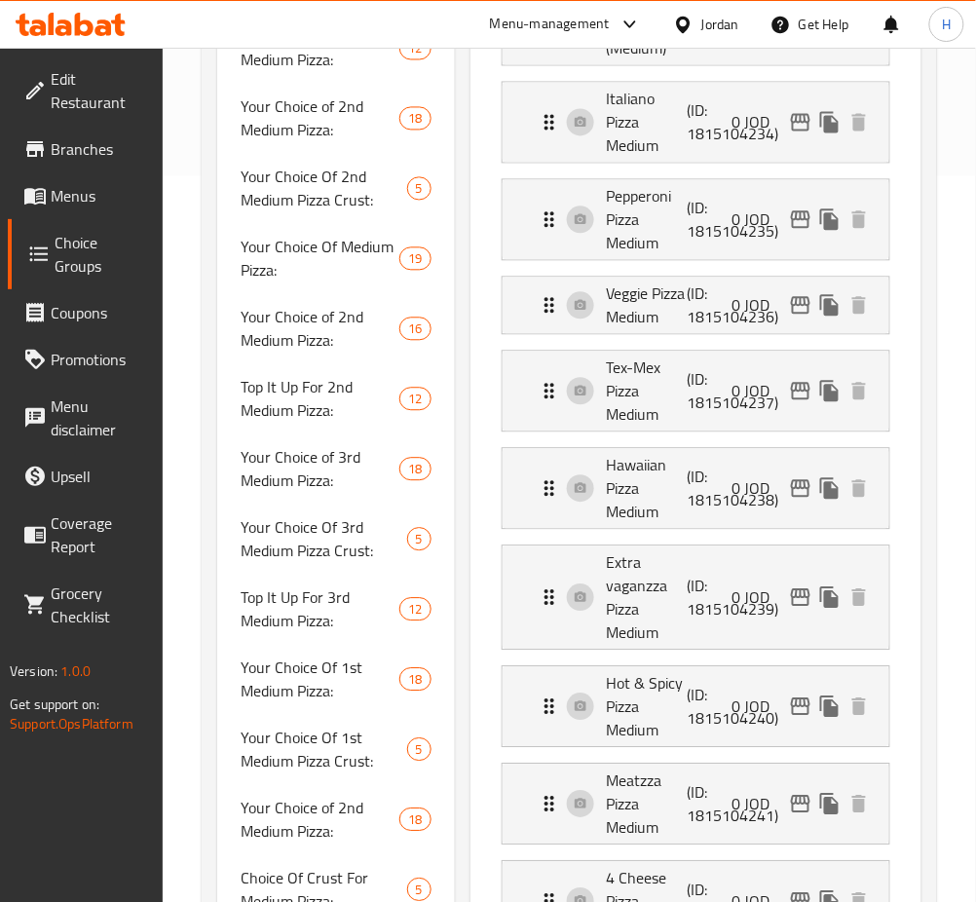
scroll to position [779, 0]
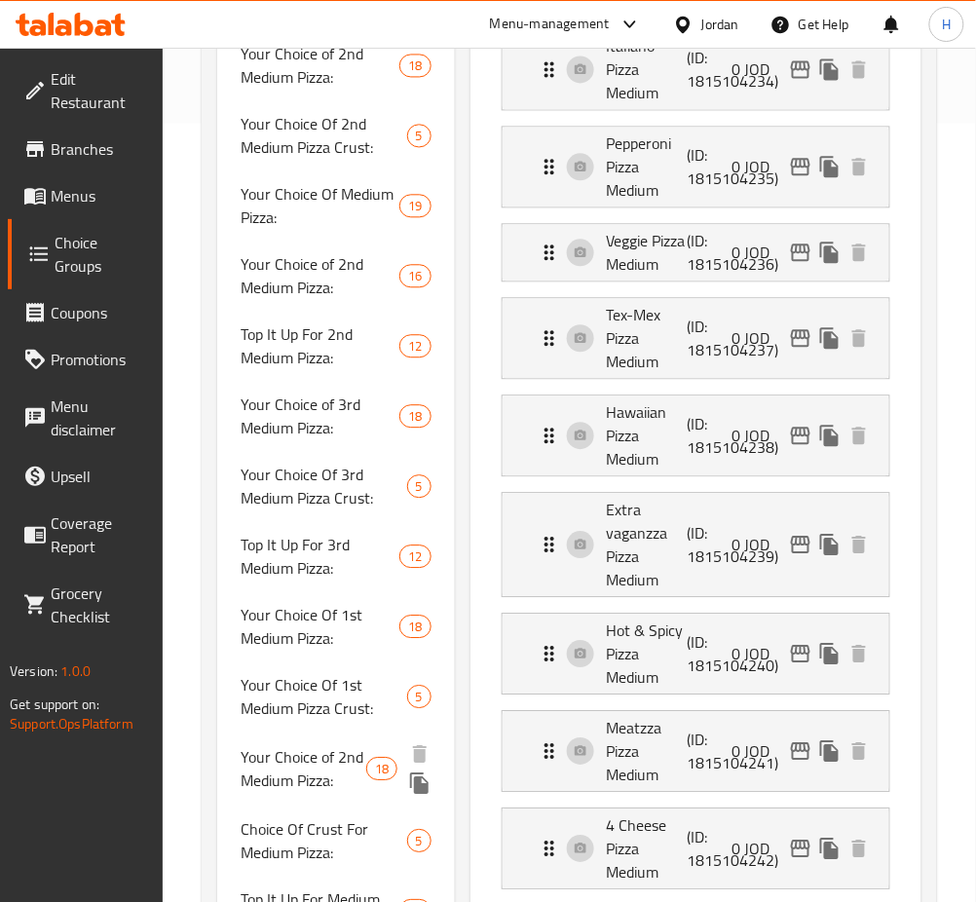
drag, startPoint x: 276, startPoint y: 774, endPoint x: 222, endPoint y: 506, distance: 273.1
click at [276, 774] on span "Your Choice of 2nd Medium Pizza:" at bounding box center [304, 768] width 126 height 47
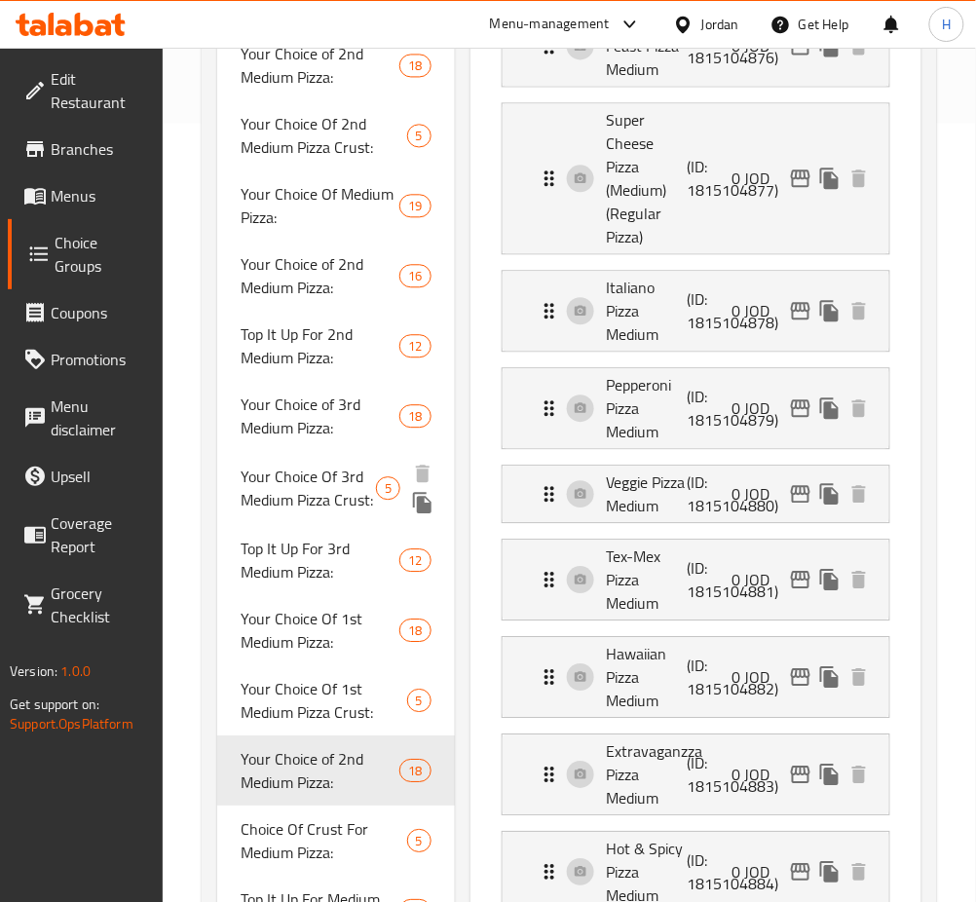
type input "Your Choice of 2nd Medium Pizza:"
type input "إختيارك من البيتزا الوسط الثانية:"
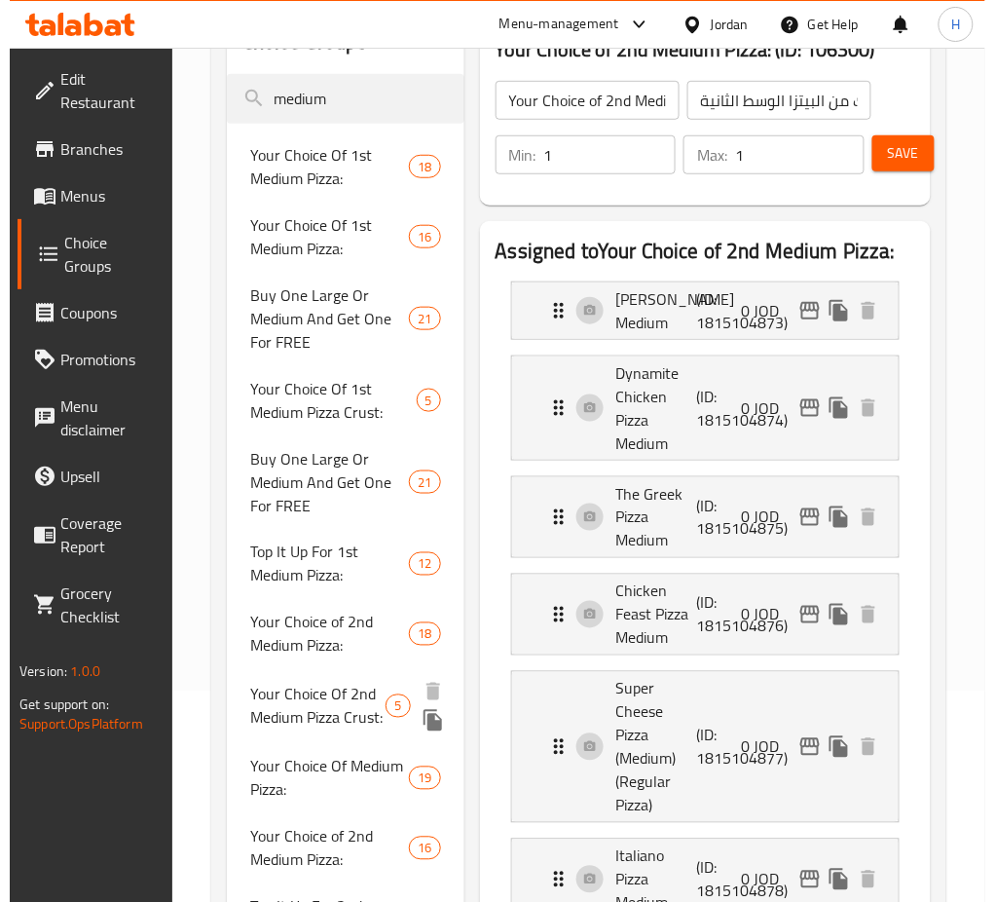
scroll to position [390, 0]
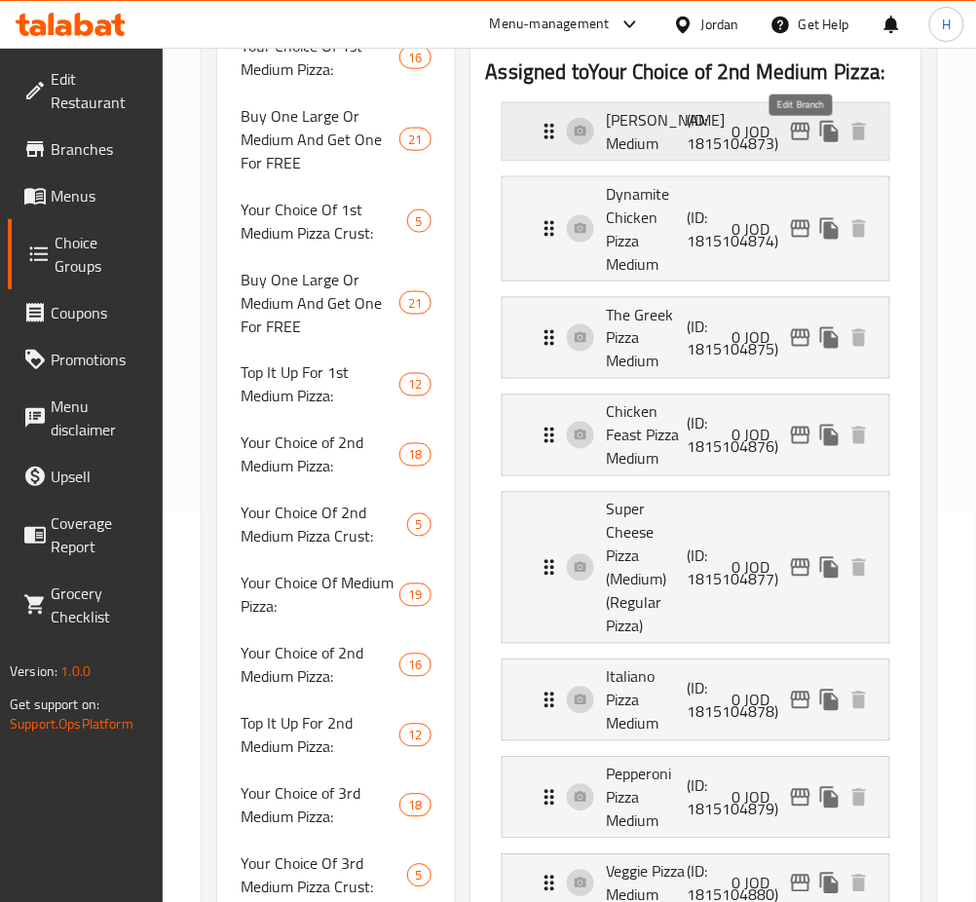
click at [798, 143] on icon "edit" at bounding box center [800, 131] width 23 height 23
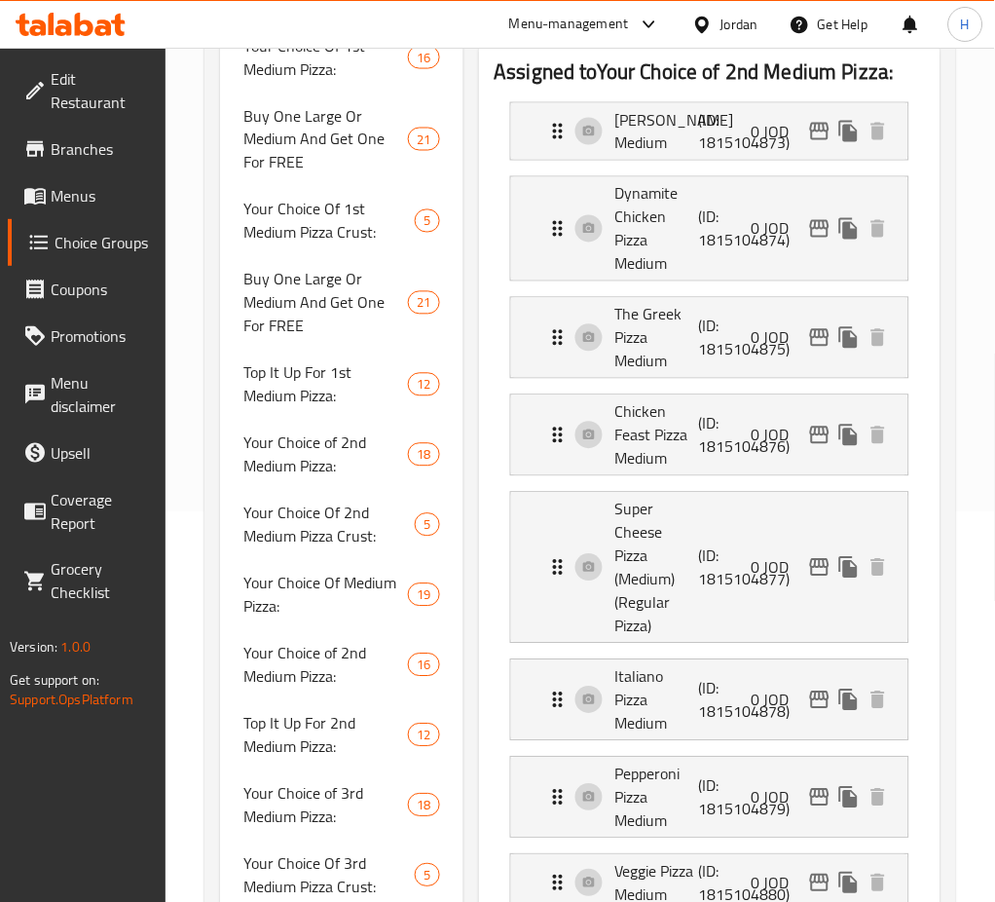
scroll to position [1095, 0]
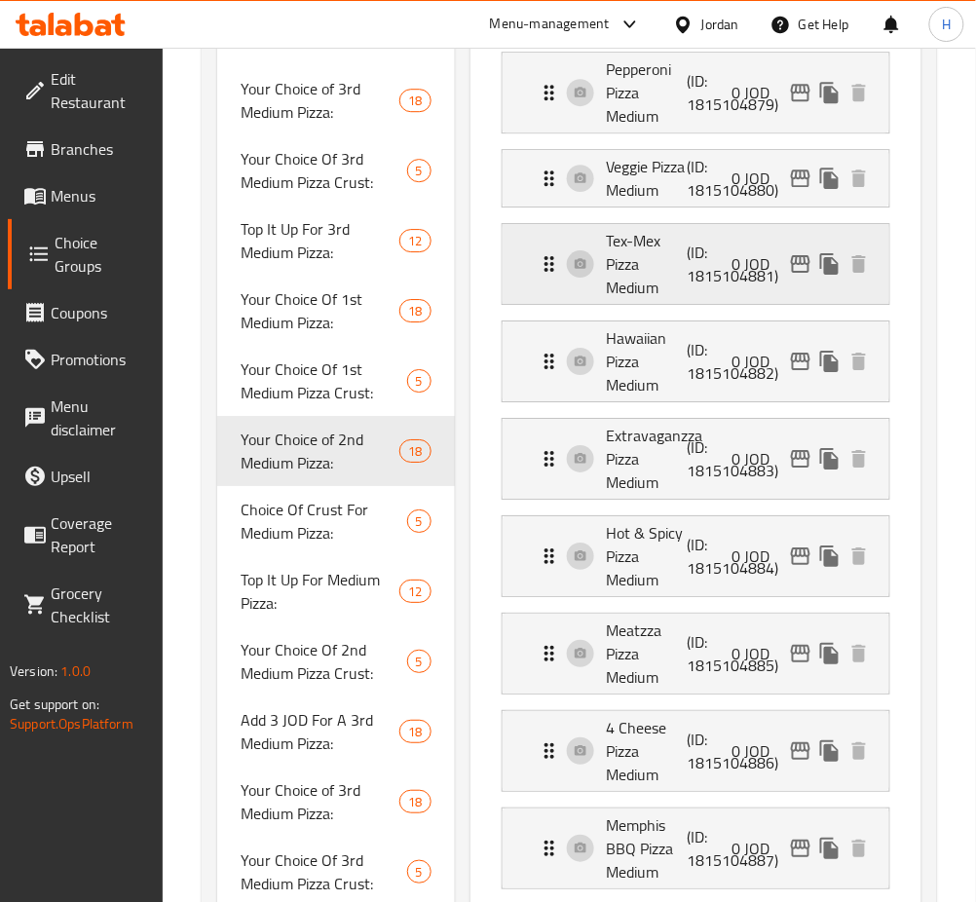
click at [801, 276] on icon "edit" at bounding box center [800, 263] width 23 height 23
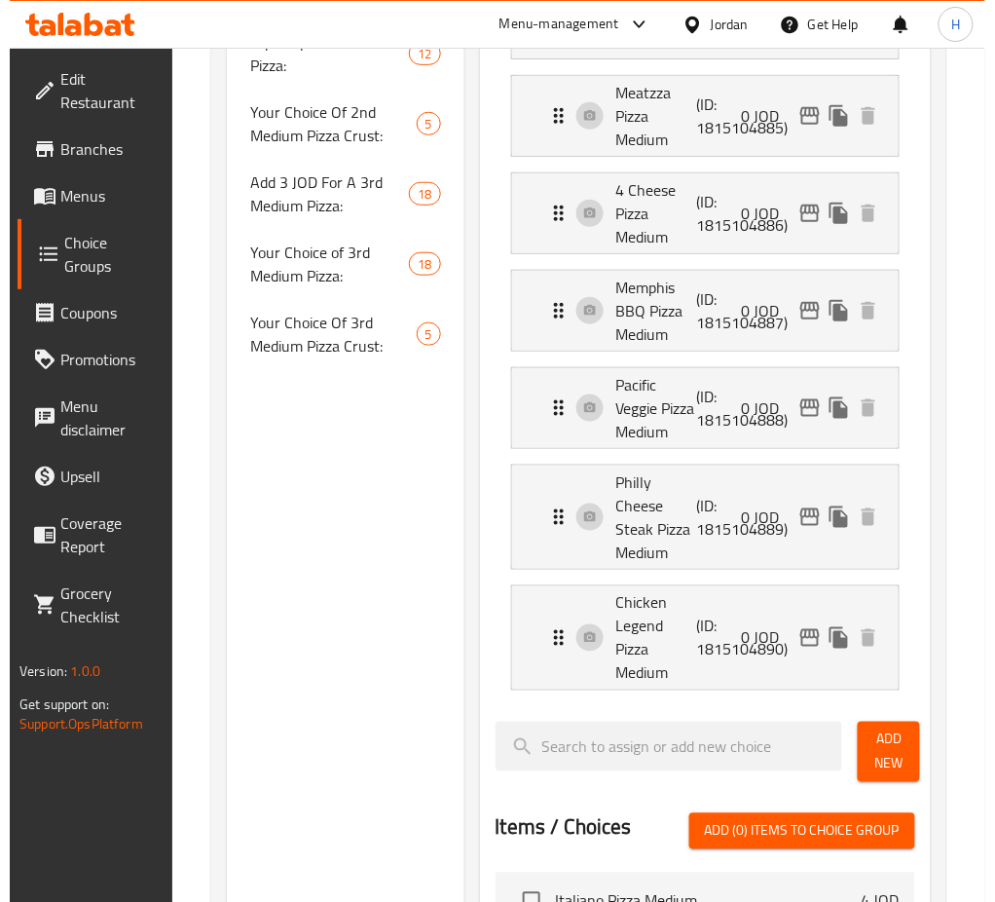
scroll to position [1874, 0]
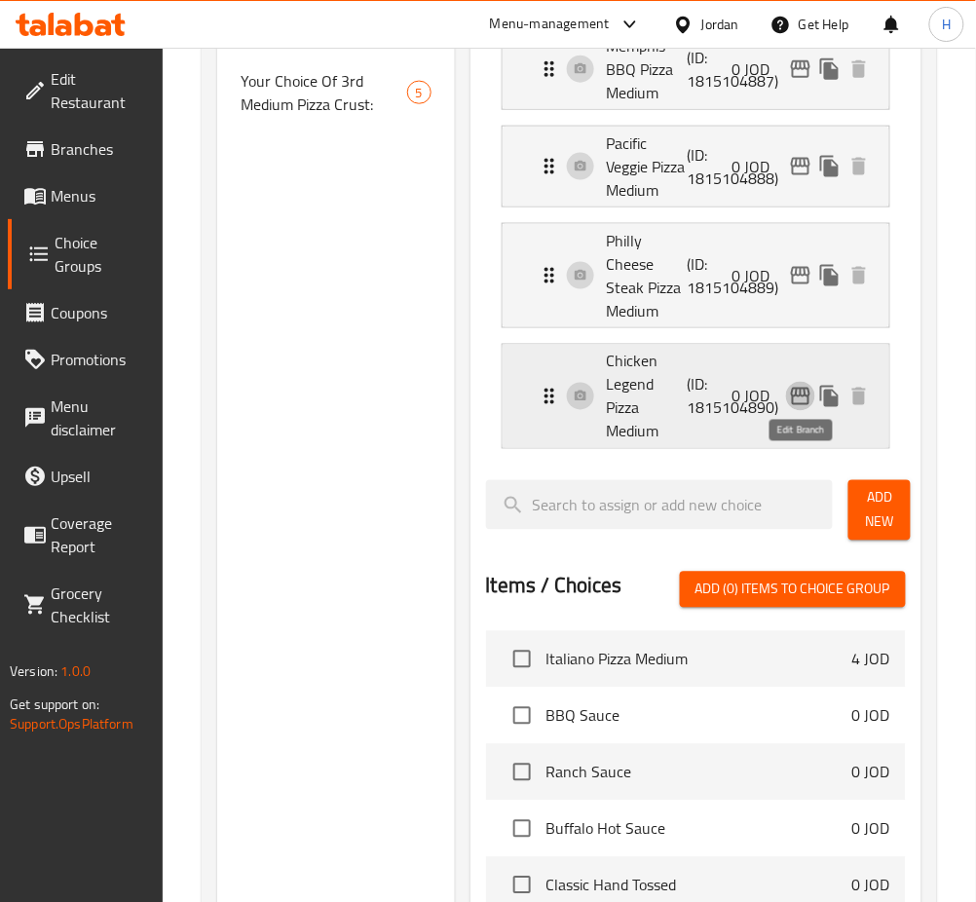
click at [799, 408] on icon "edit" at bounding box center [800, 396] width 23 height 23
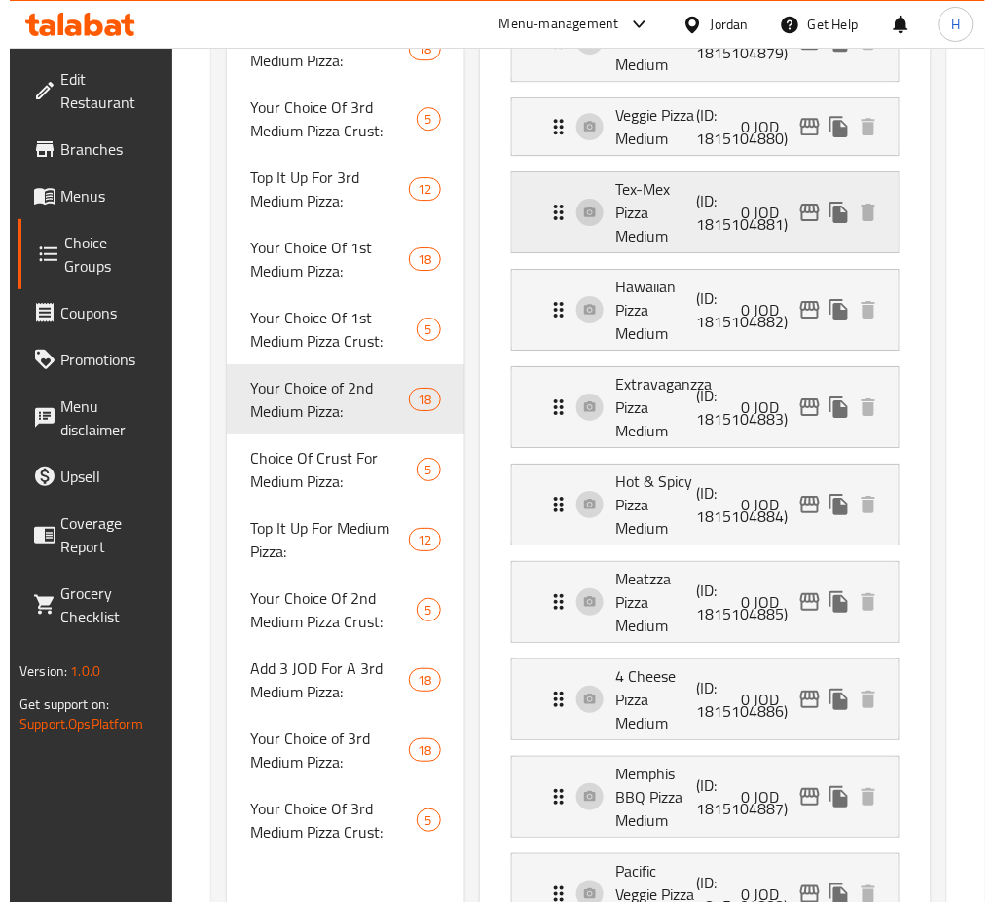
scroll to position [835, 0]
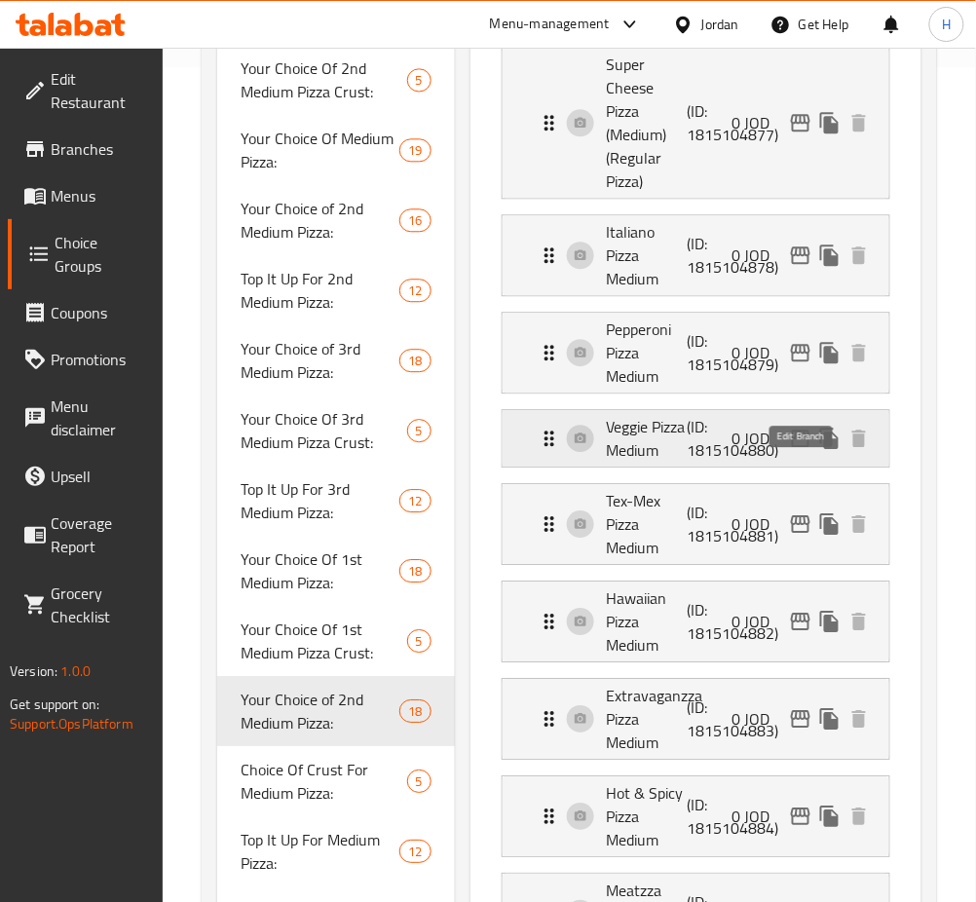
click at [795, 450] on icon "edit" at bounding box center [800, 438] width 23 height 23
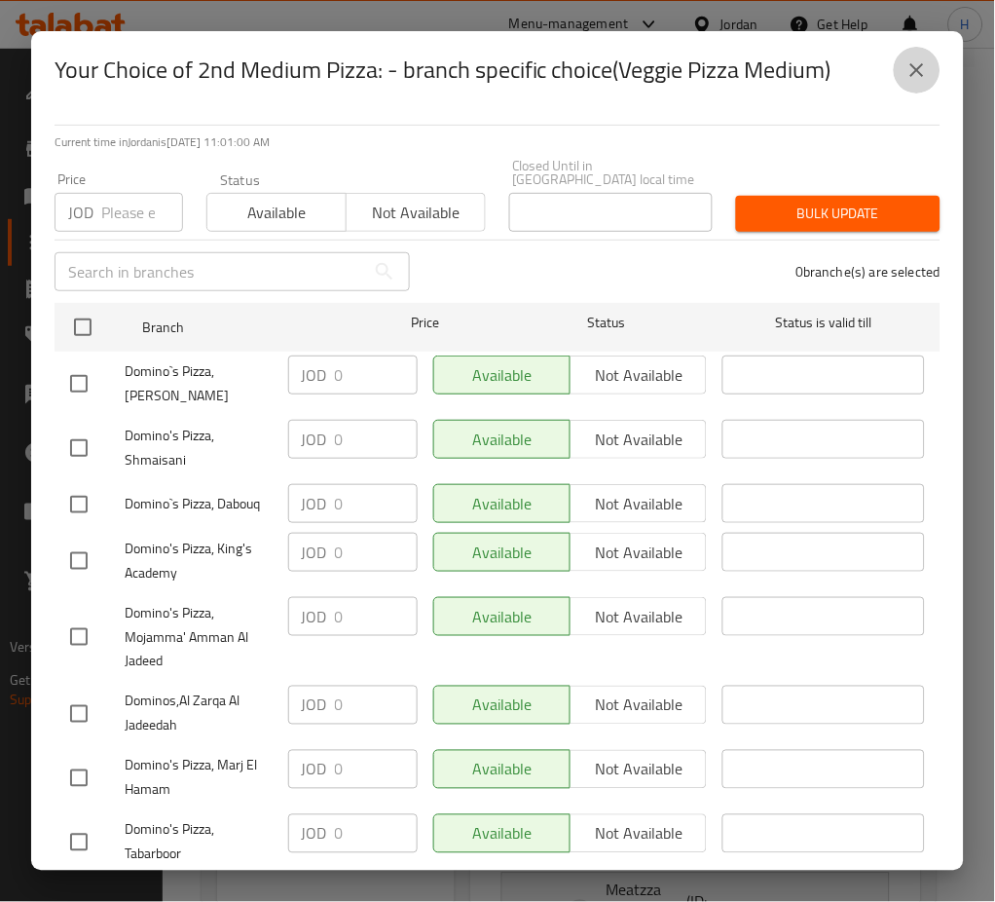
click at [912, 70] on icon "close" at bounding box center [917, 69] width 23 height 23
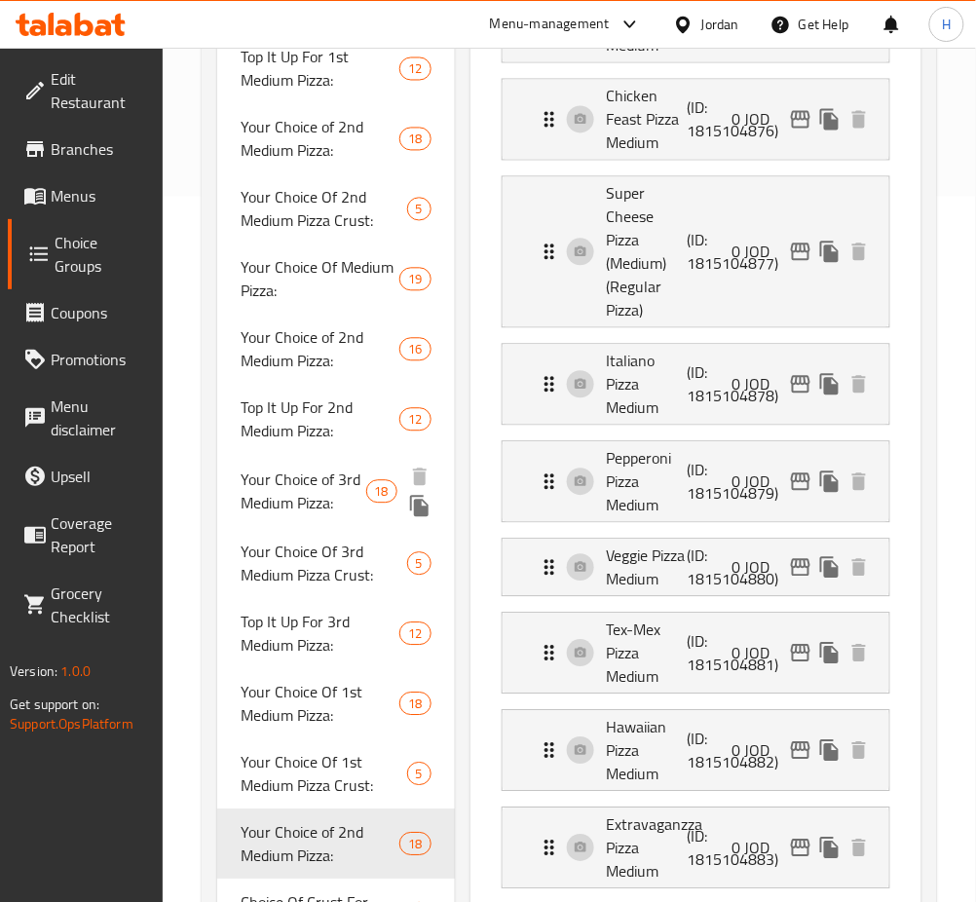
scroll to position [0, 0]
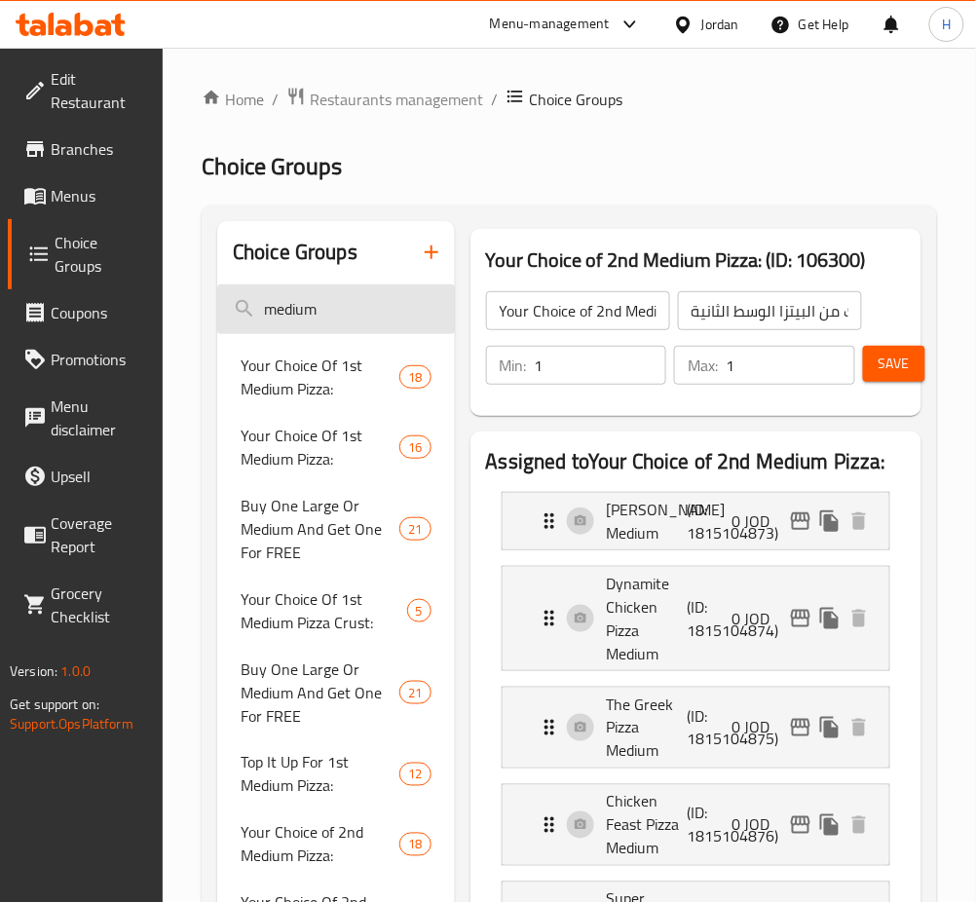
click at [337, 314] on input "medium" at bounding box center [336, 309] width 238 height 50
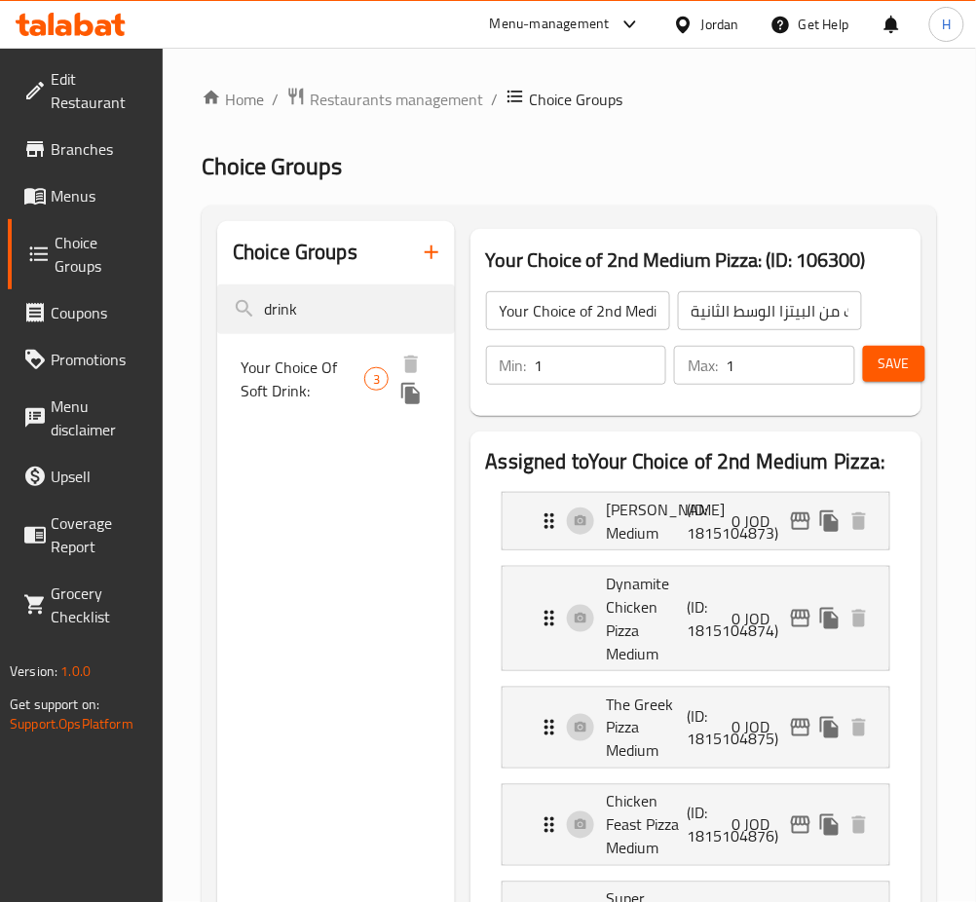
type input "drink"
click at [285, 338] on nav "Your Choice Of Soft Drink: 3" at bounding box center [336, 379] width 238 height 90
drag, startPoint x: 281, startPoint y: 368, endPoint x: 181, endPoint y: 334, distance: 105.9
click at [281, 366] on span "Your Choice Of Soft Drink:" at bounding box center [324, 376] width 167 height 47
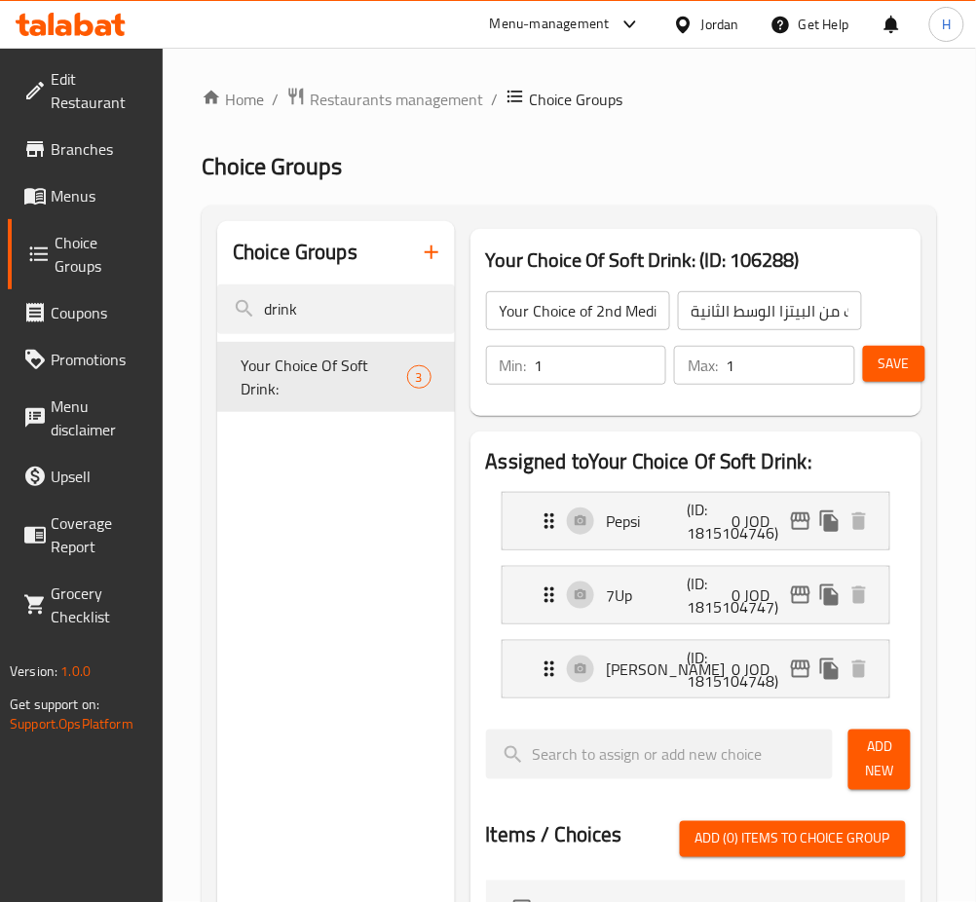
type input "Your Choice Of Soft Drink:"
type input "اختيارك من مشروب غازي:"
click at [784, 514] on p "0 JOD" at bounding box center [759, 520] width 54 height 23
click at [798, 514] on icon "edit" at bounding box center [800, 521] width 19 height 18
click at [409, 393] on icon "duplicate" at bounding box center [410, 393] width 19 height 21
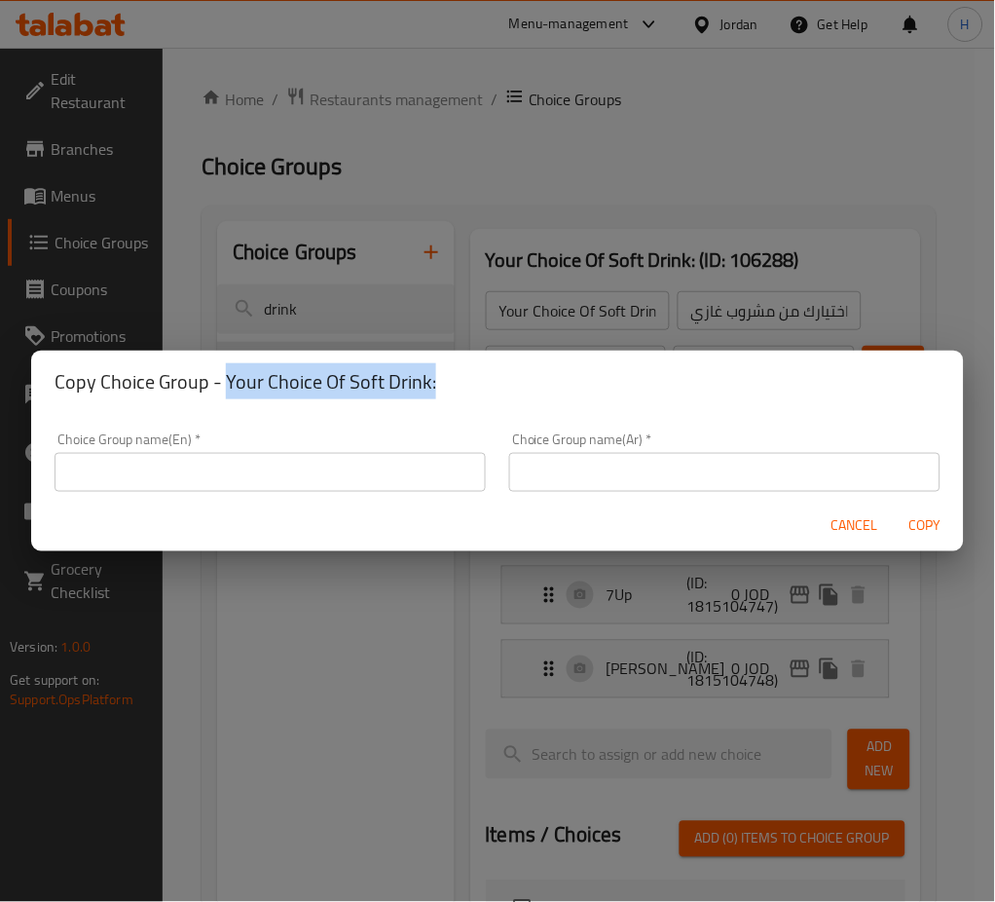
drag, startPoint x: 476, startPoint y: 381, endPoint x: 224, endPoint y: 388, distance: 252.3
click at [224, 387] on h2 "Copy Choice Group - Your Choice Of Soft Drink:" at bounding box center [498, 381] width 886 height 31
copy h2 "Your Choice Of Soft Drink:"
click at [204, 484] on input "text" at bounding box center [270, 472] width 431 height 39
paste input "Your Choice Of Soft Drink:"
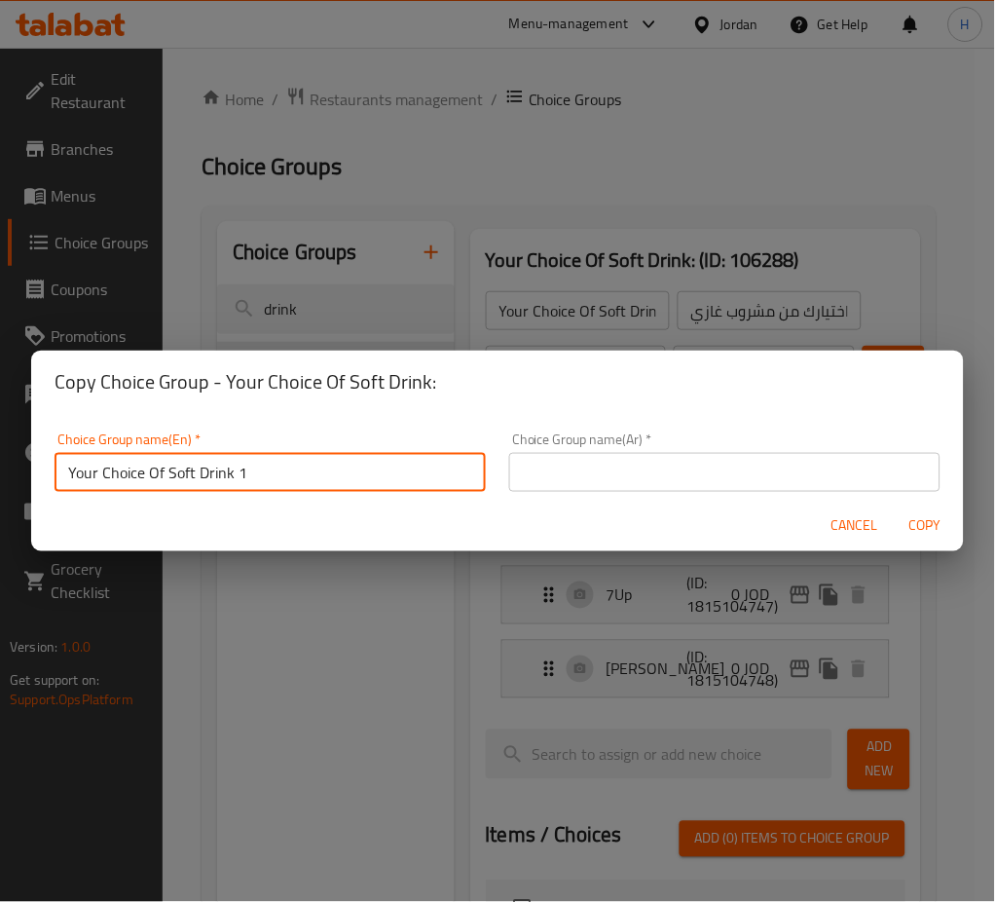
type input "Your Choice Of Soft Drink 1"
click at [671, 474] on input "text" at bounding box center [724, 472] width 431 height 39
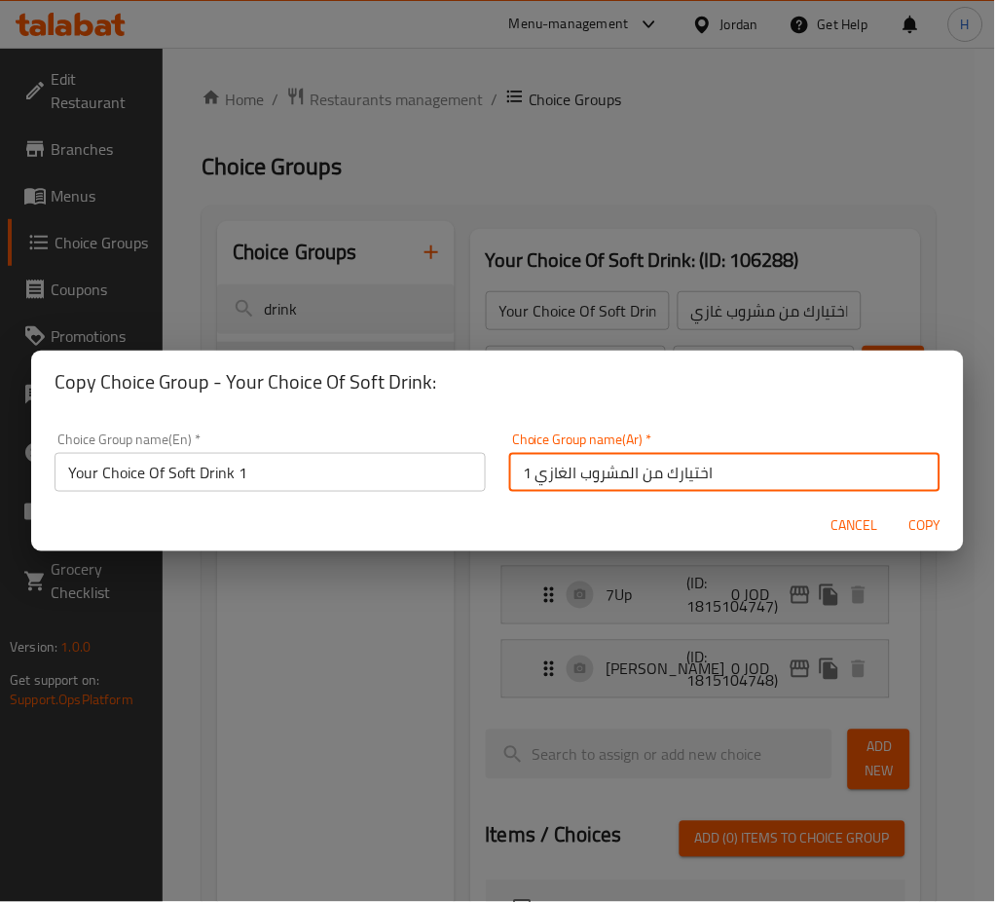
type input "اختيارك من المشروب الغازي 1"
click at [894, 507] on button "Copy" at bounding box center [925, 525] width 62 height 36
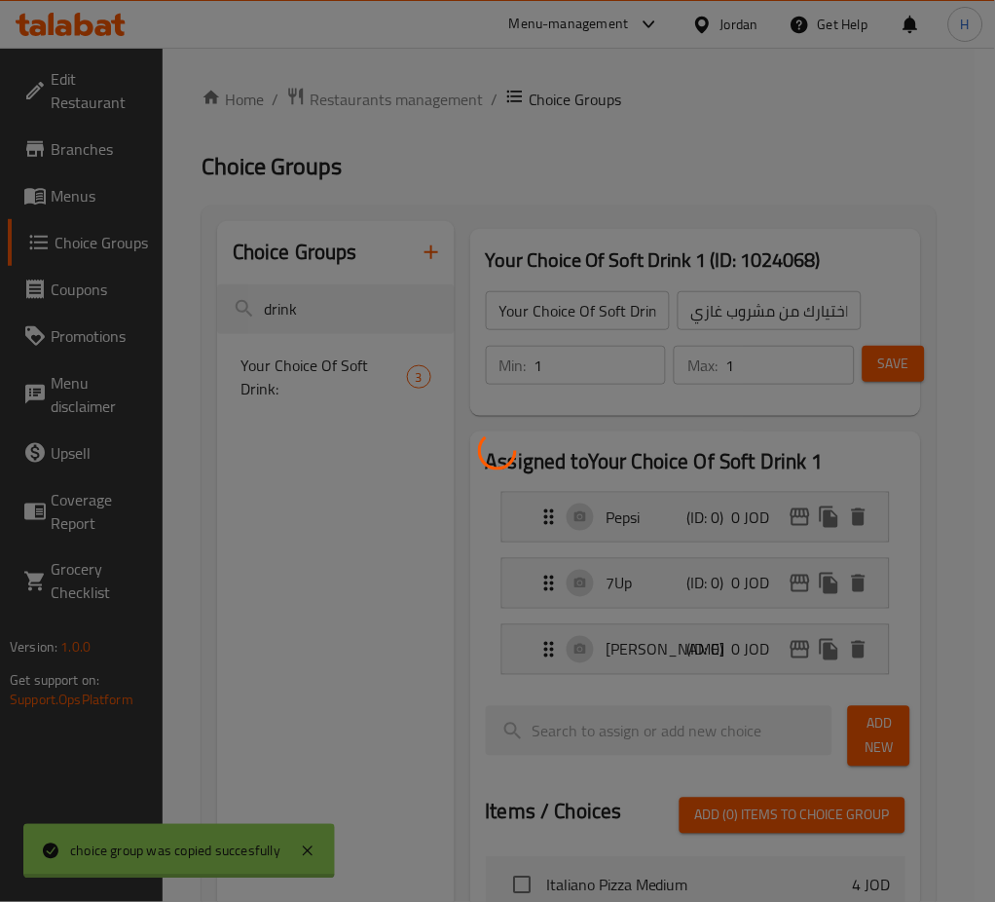
type input "Your Choice Of Soft Drink 1"
type input "اختيارك من المشروب الغازي 1"
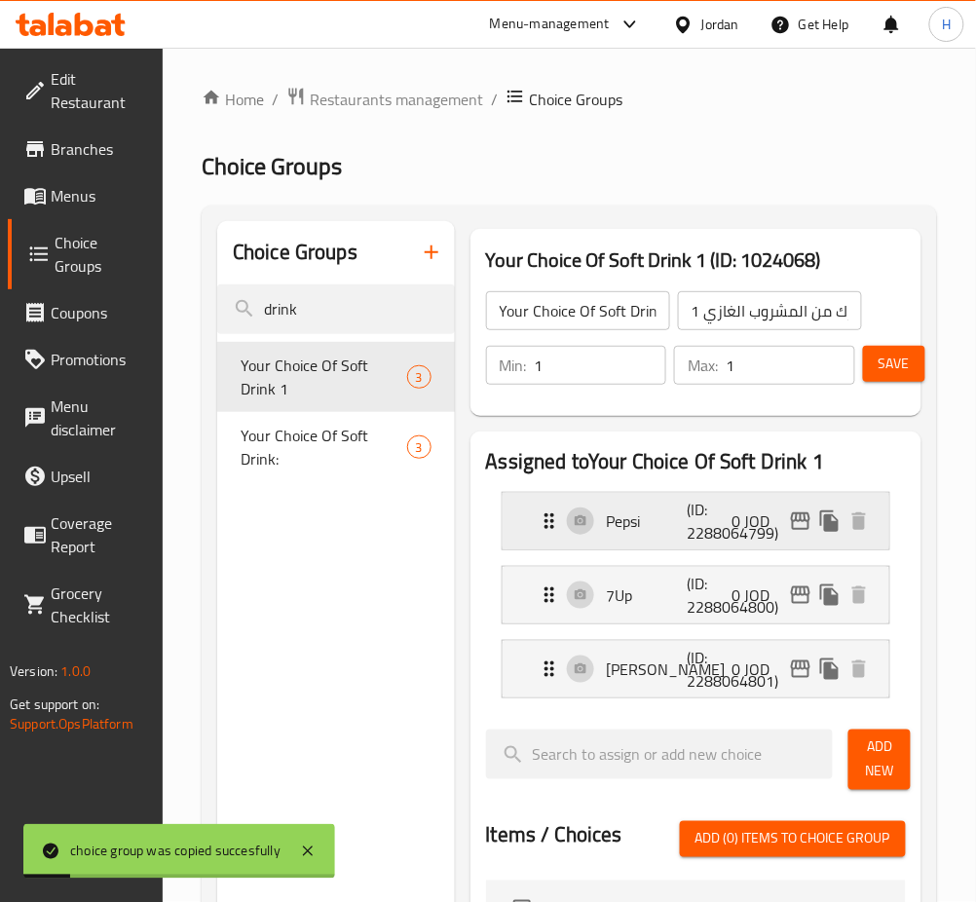
click at [801, 518] on icon "edit" at bounding box center [800, 521] width 19 height 18
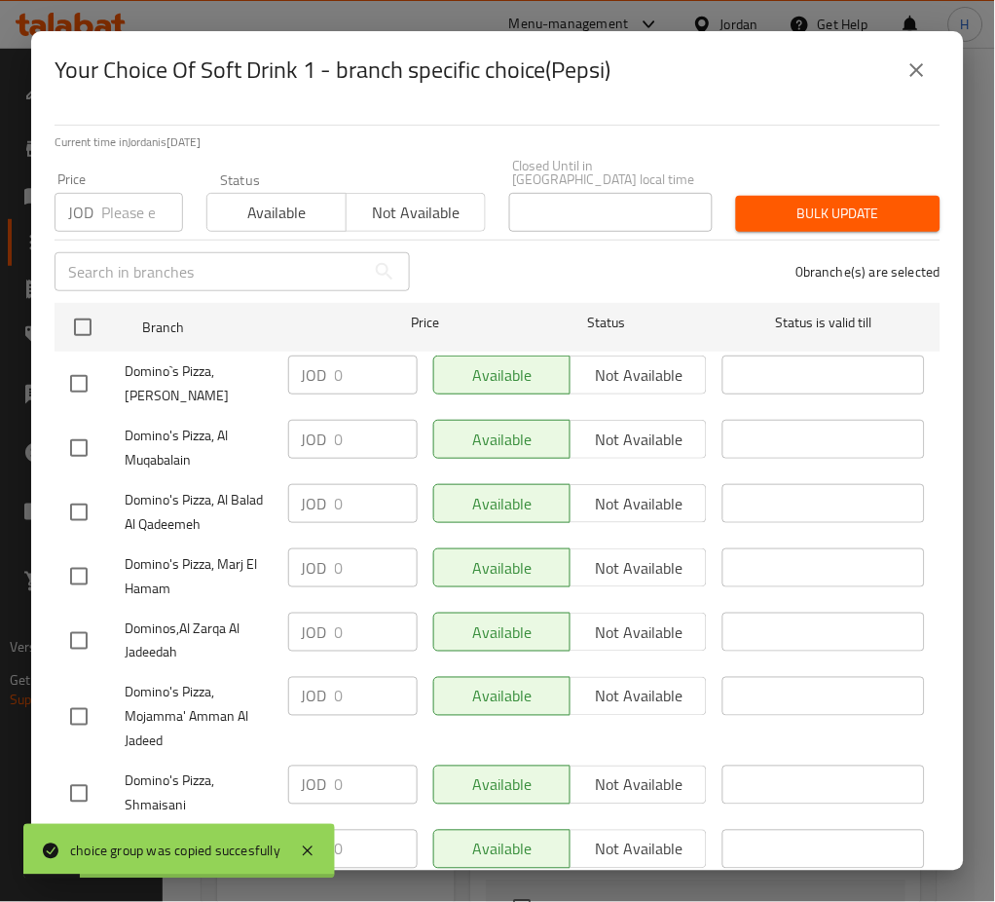
click at [800, 540] on div "​" at bounding box center [824, 576] width 218 height 72
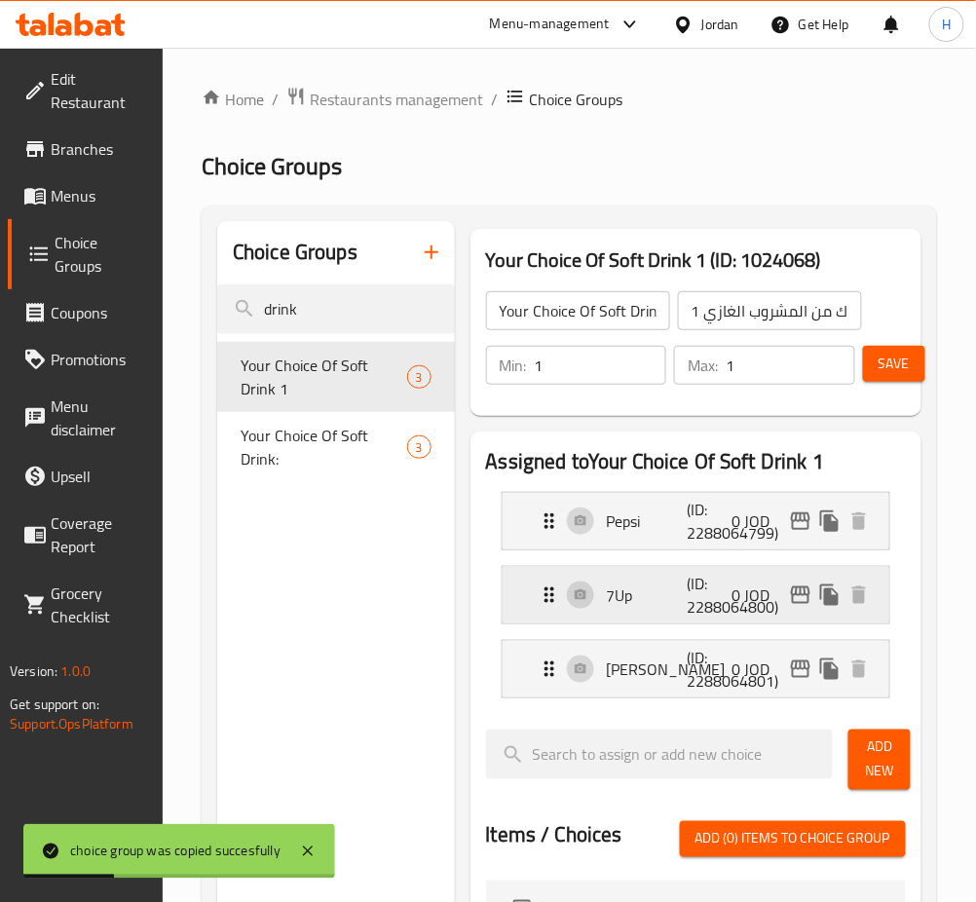
click at [798, 589] on icon "edit" at bounding box center [800, 595] width 19 height 18
click at [800, 677] on icon "edit" at bounding box center [800, 668] width 23 height 23
click at [910, 359] on span "Save" at bounding box center [893, 364] width 31 height 24
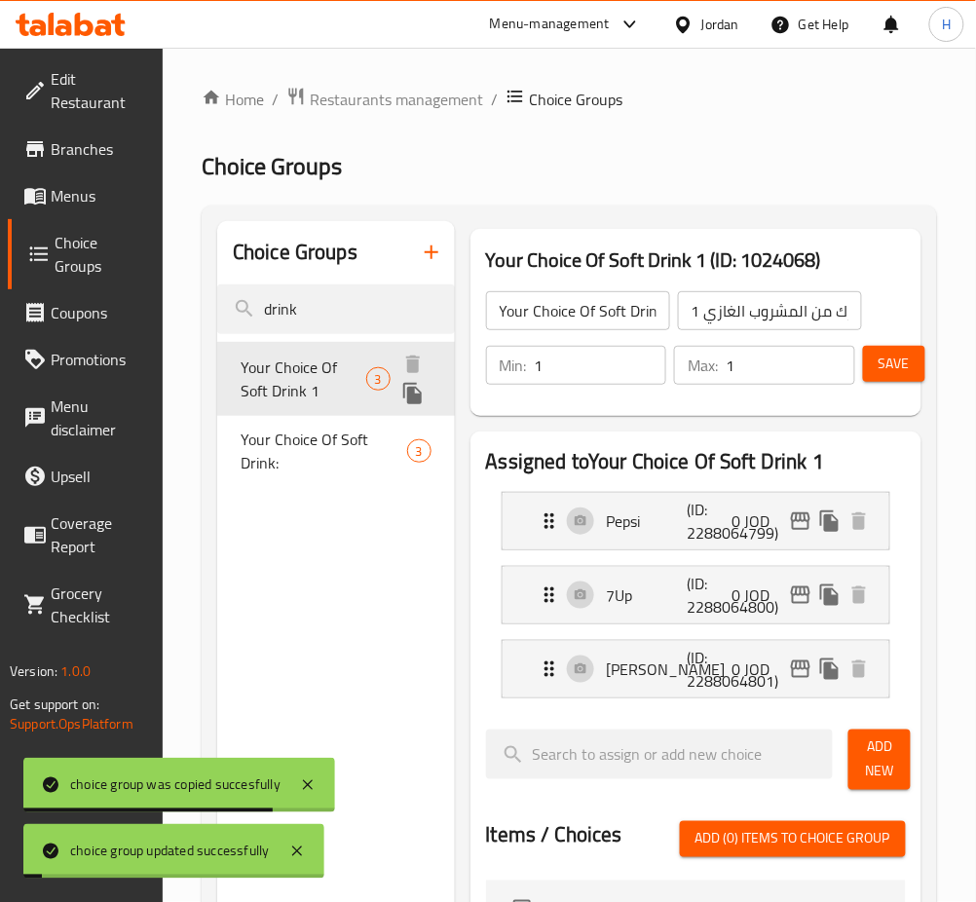
click at [419, 388] on icon "duplicate" at bounding box center [412, 393] width 23 height 23
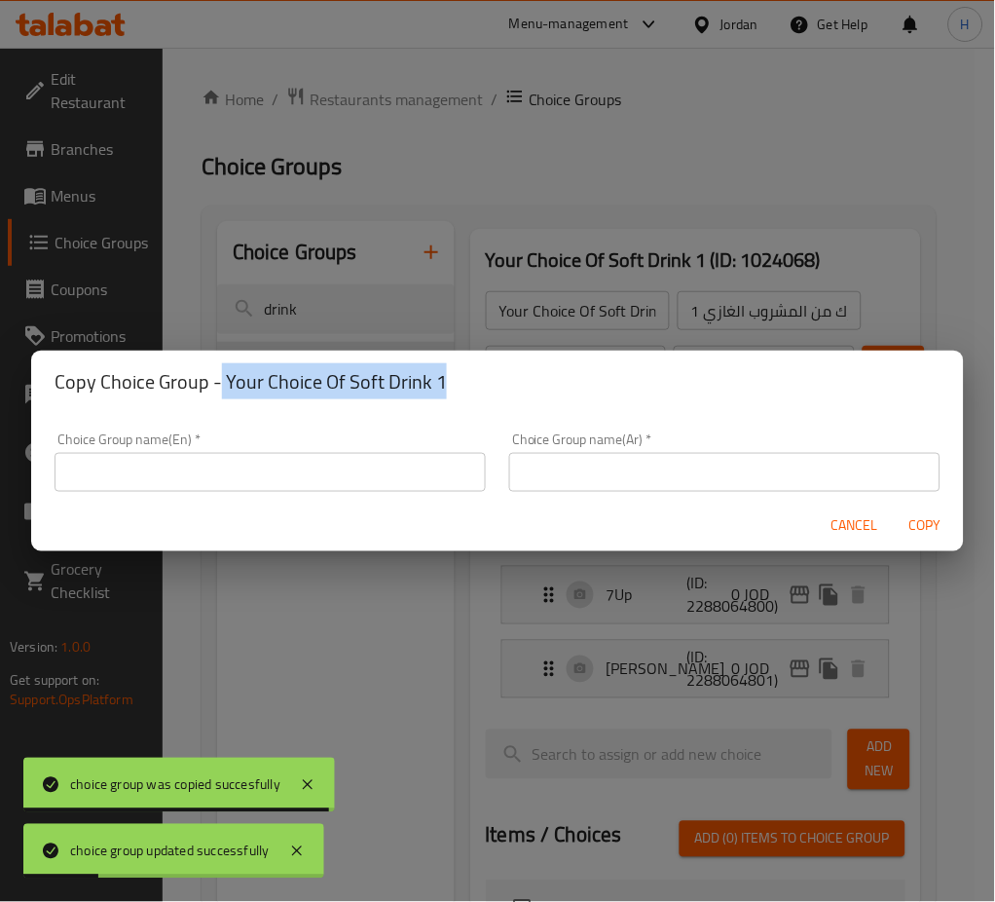
drag, startPoint x: 444, startPoint y: 380, endPoint x: 221, endPoint y: 395, distance: 223.5
click at [221, 395] on h2 "Copy Choice Group - Your Choice Of Soft Drink 1" at bounding box center [498, 381] width 886 height 31
copy h2 "Your Choice Of Soft Drink 1"
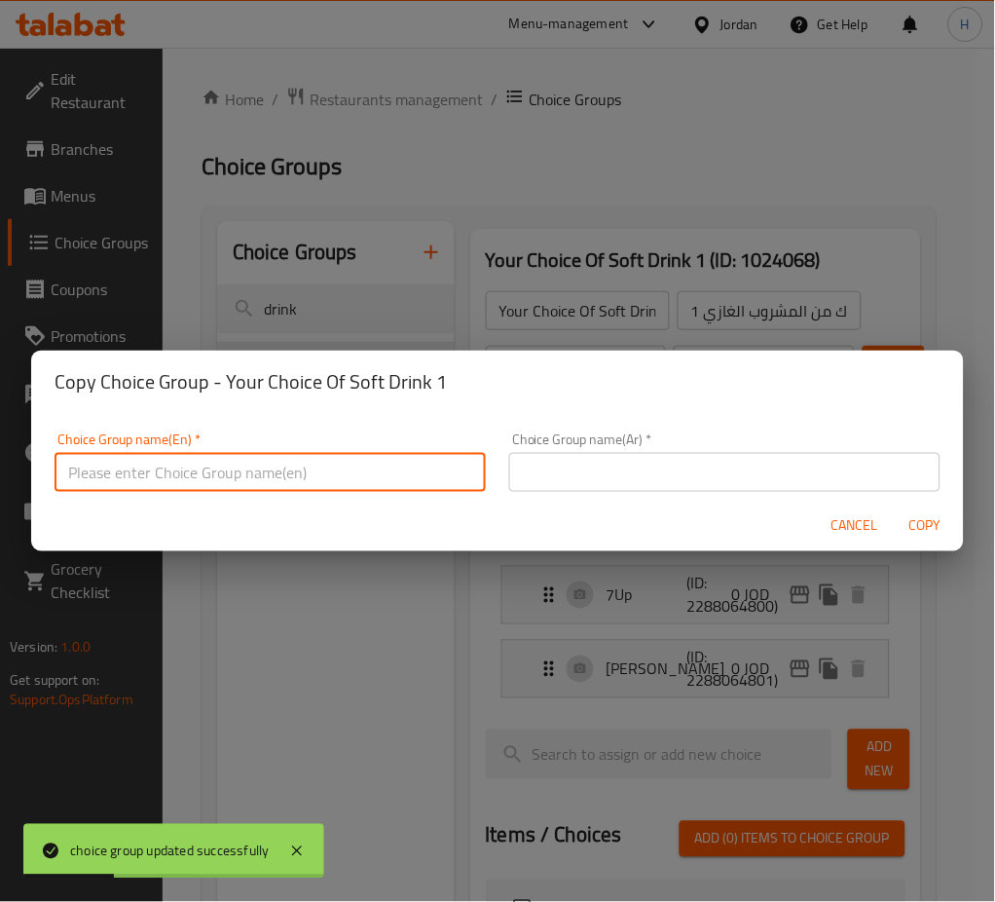
click at [226, 471] on input "text" at bounding box center [270, 472] width 431 height 39
paste input "Your Choice Of Soft Drink 1"
type input "Your Choice Of Soft Drink 2"
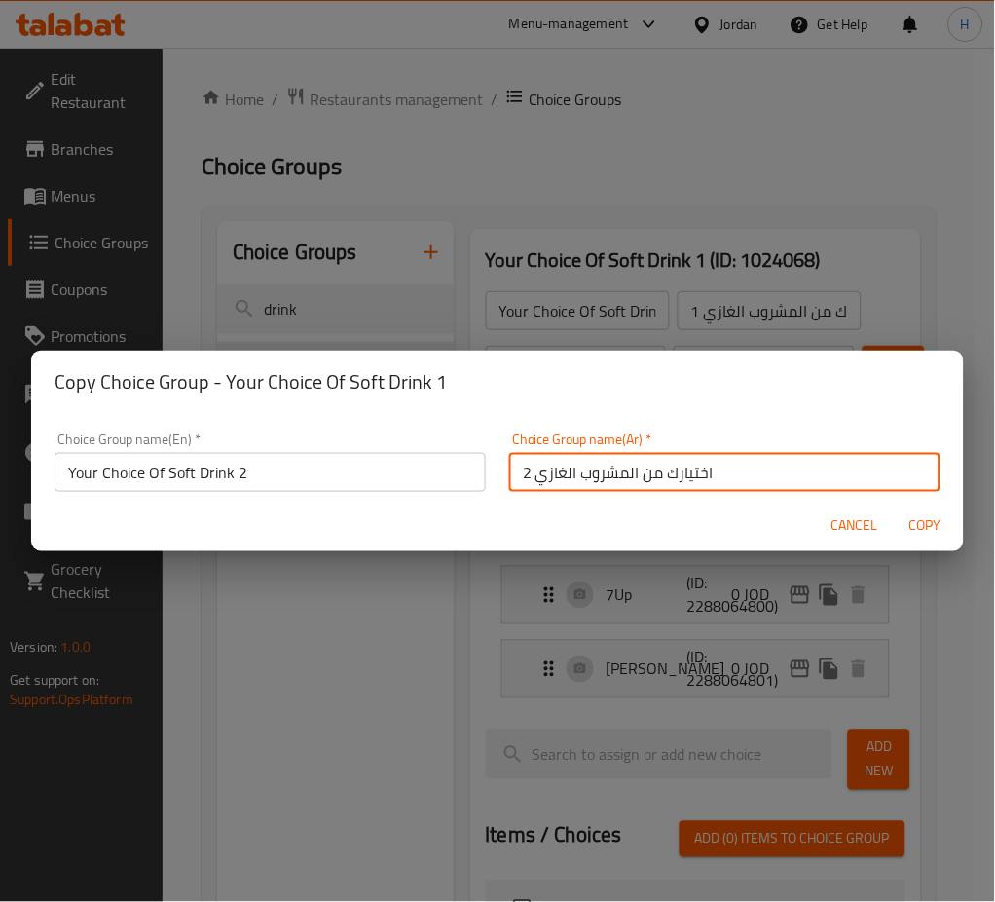
type input "اختيارك من المشروب الغازي 2"
click at [919, 524] on span "Copy" at bounding box center [925, 525] width 47 height 24
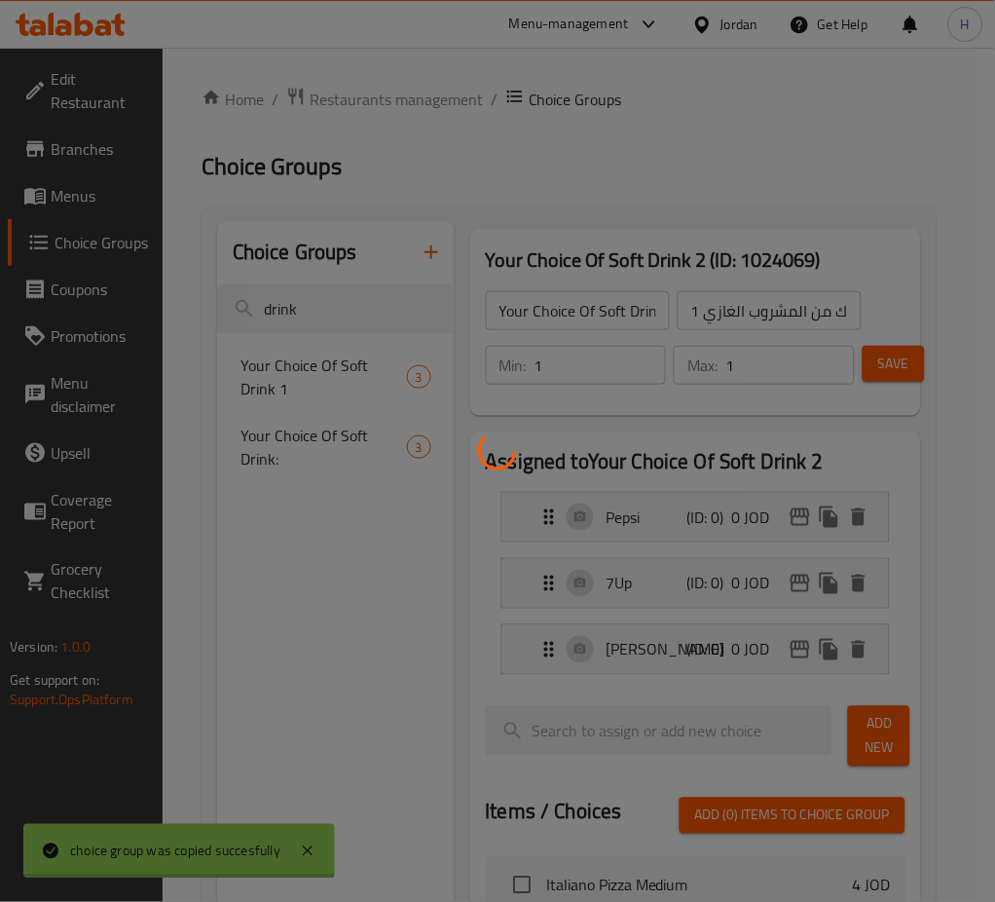
type input "Your Choice Of Soft Drink 2"
type input "اختيارك من المشروب الغازي 2"
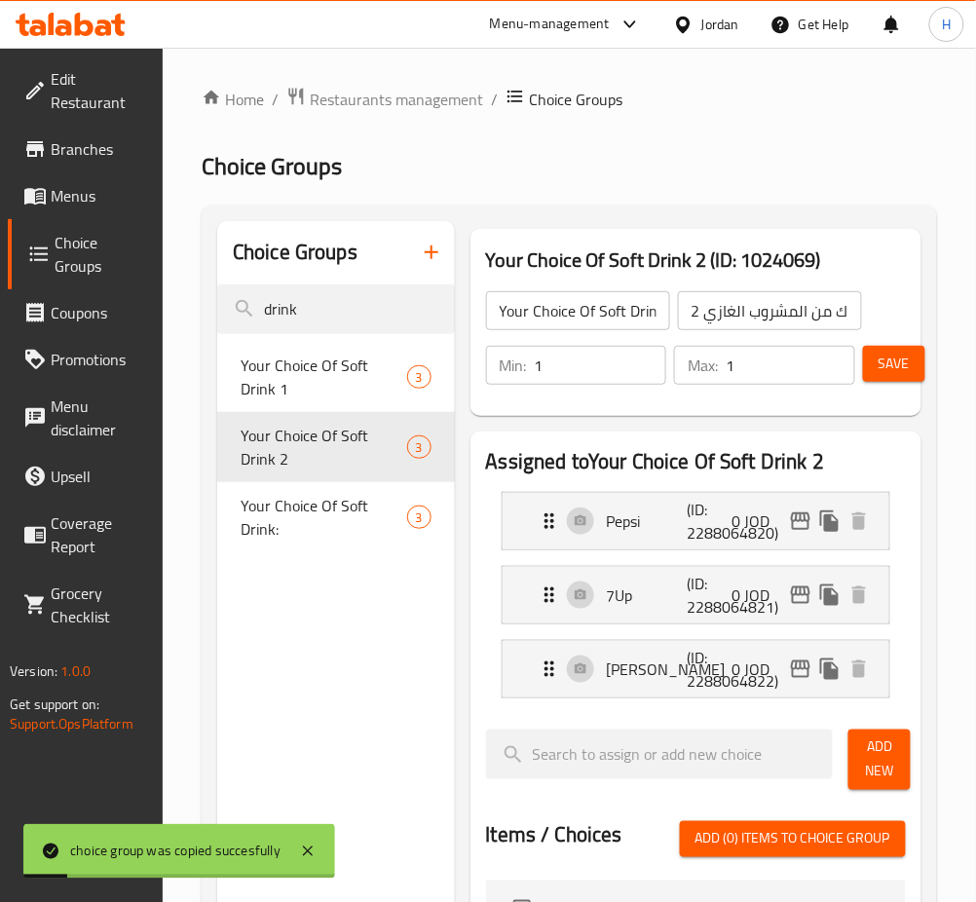
click at [891, 356] on span "Save" at bounding box center [893, 364] width 31 height 24
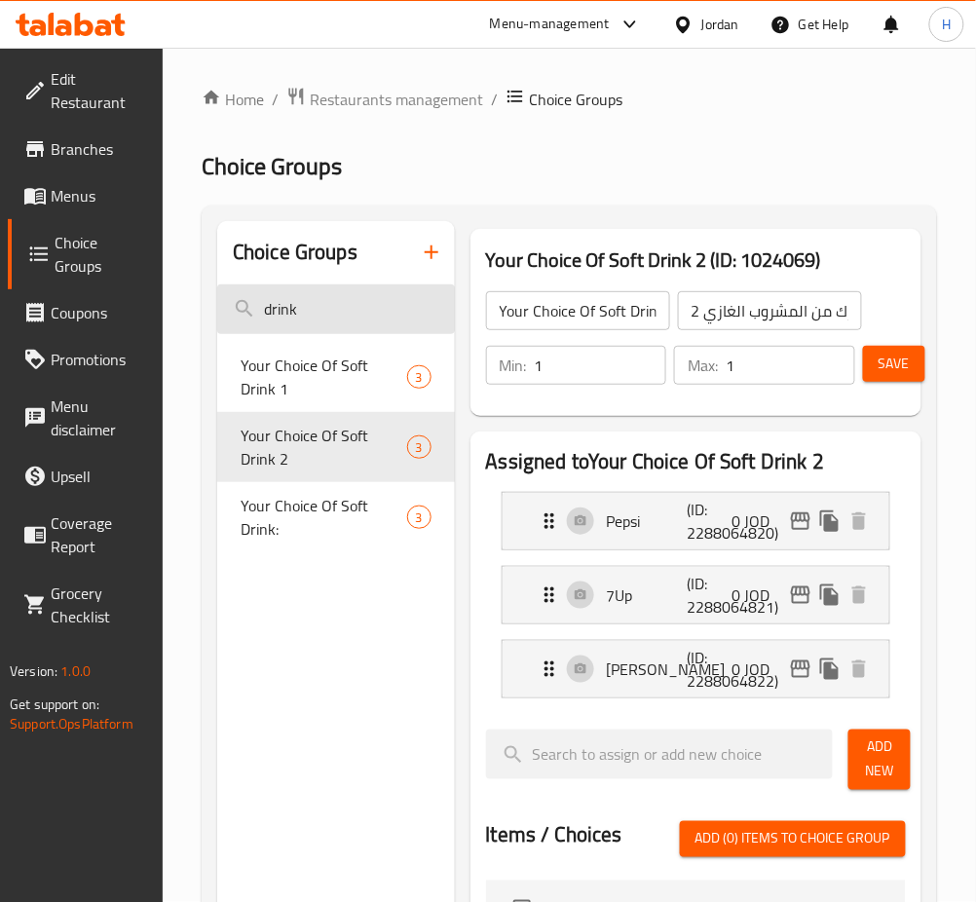
click at [280, 293] on input "drink" at bounding box center [336, 309] width 238 height 50
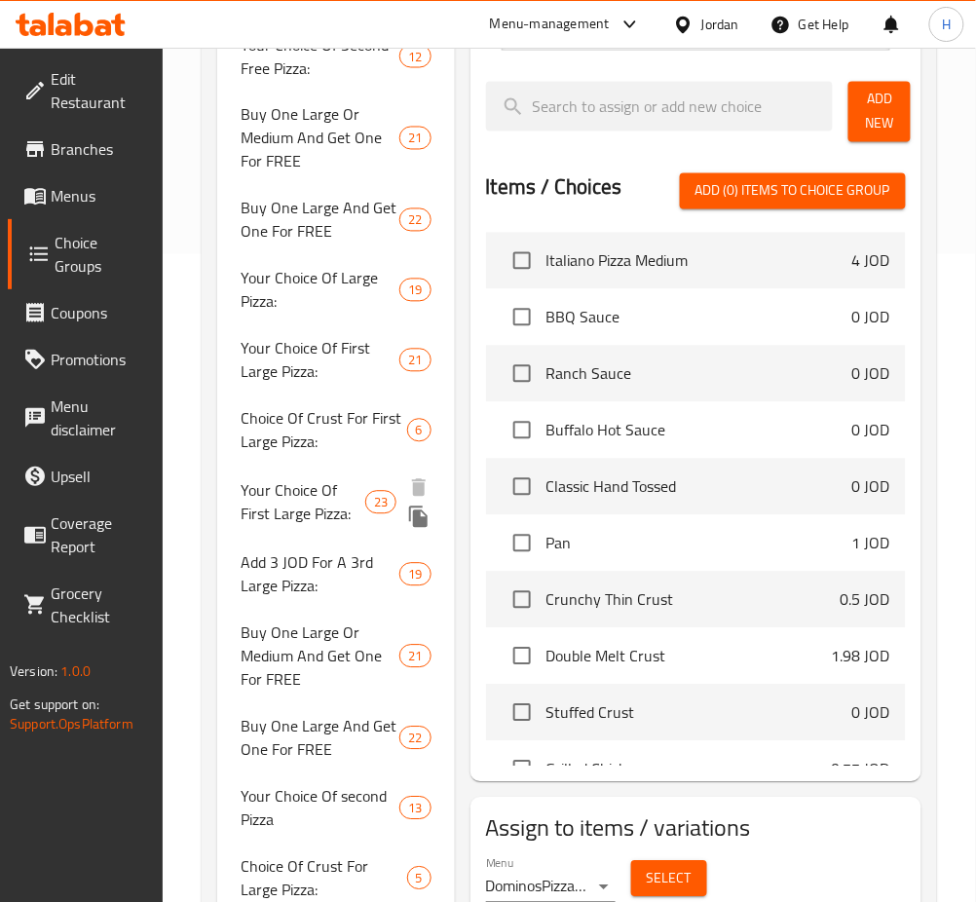
scroll to position [649, 0]
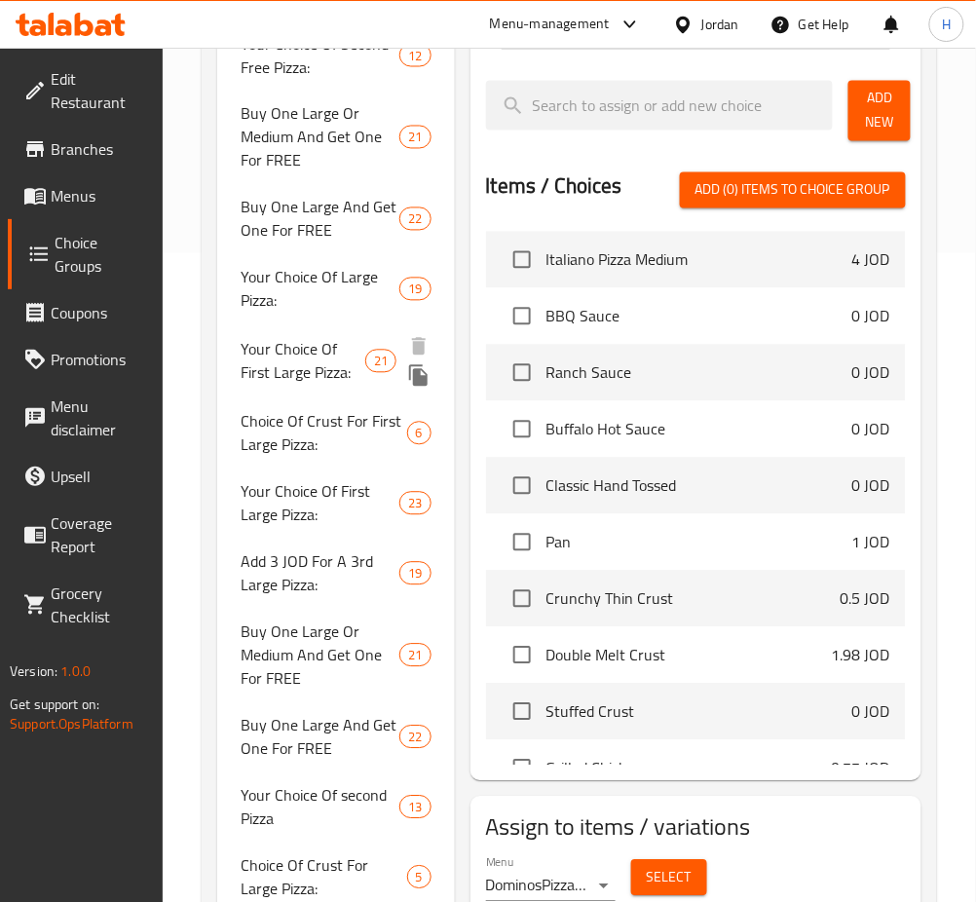
type input "large"
click at [294, 358] on span "Your Choice Of First Large Pizza:" at bounding box center [303, 361] width 125 height 47
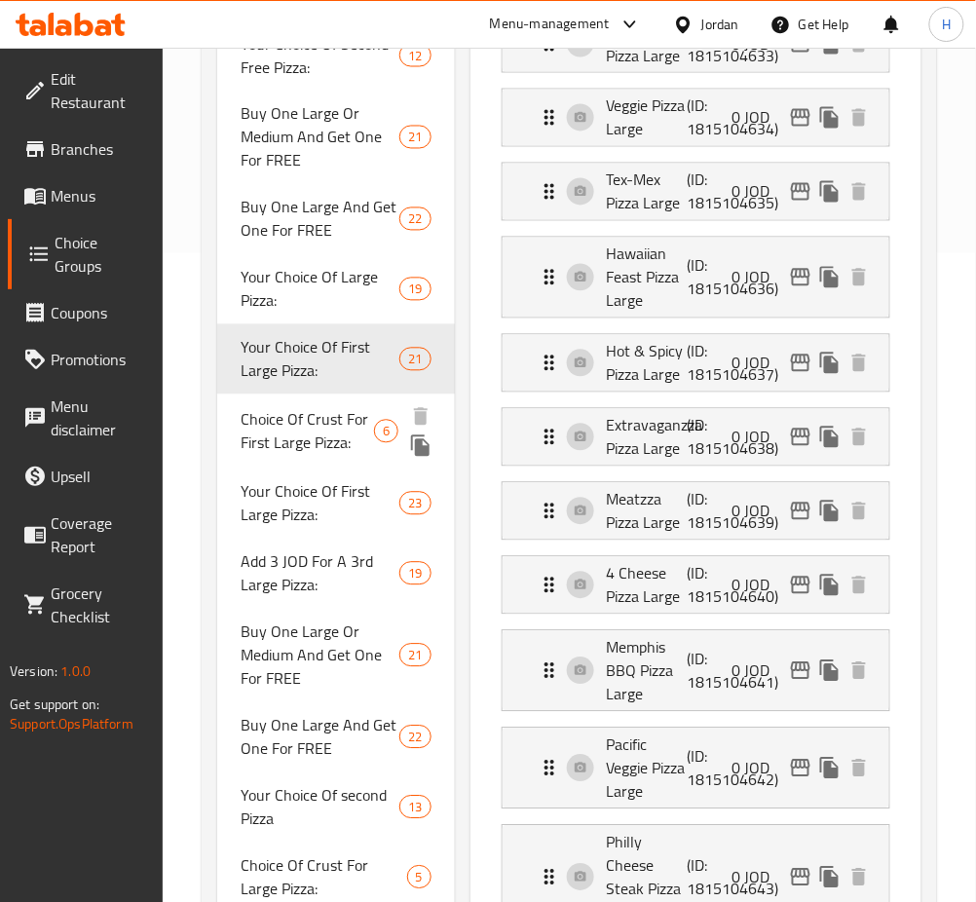
type input "Your Choice Of First Large Pizza:"
type input "اختيارك من البيتزا الكبيرة الأولي:"
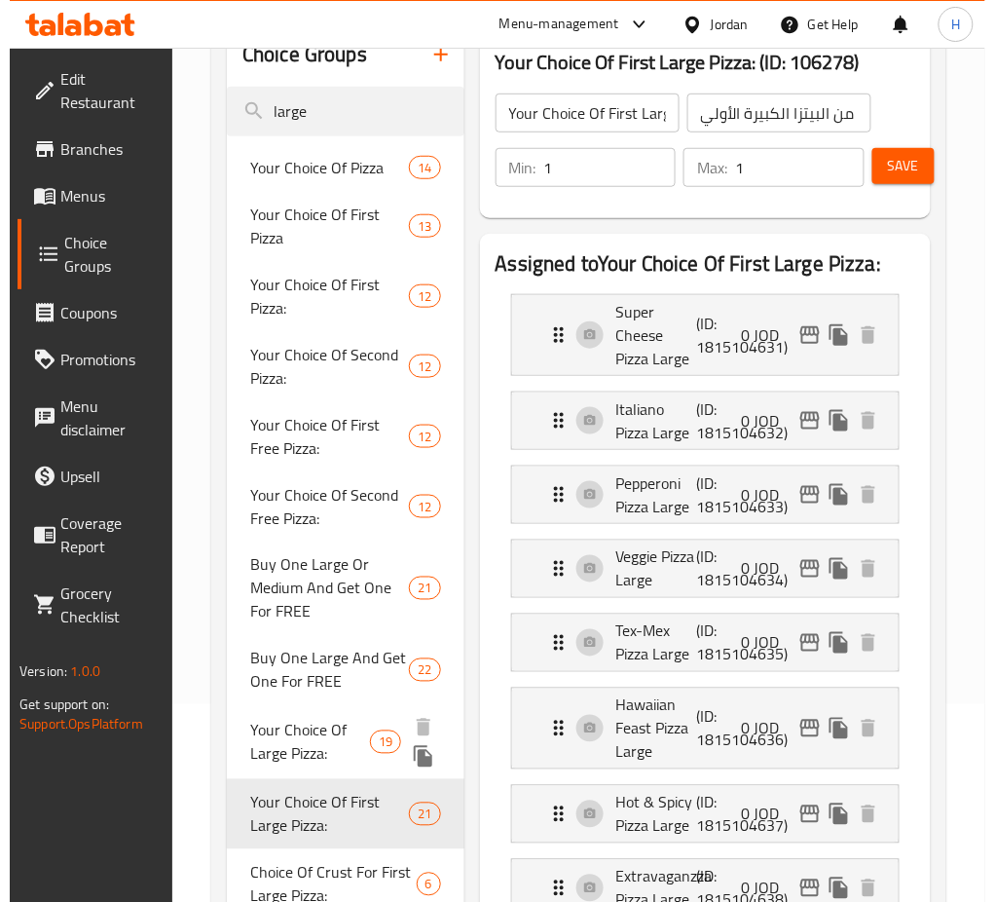
scroll to position [0, 0]
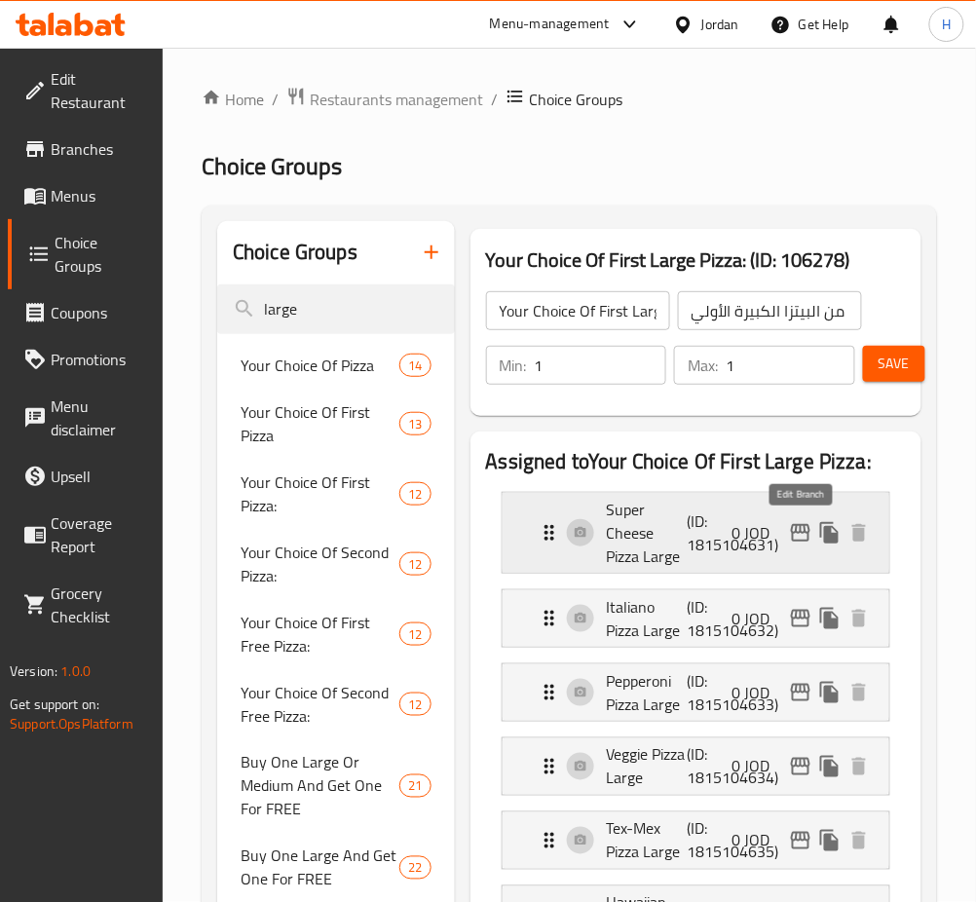
click at [798, 532] on icon "edit" at bounding box center [800, 532] width 23 height 23
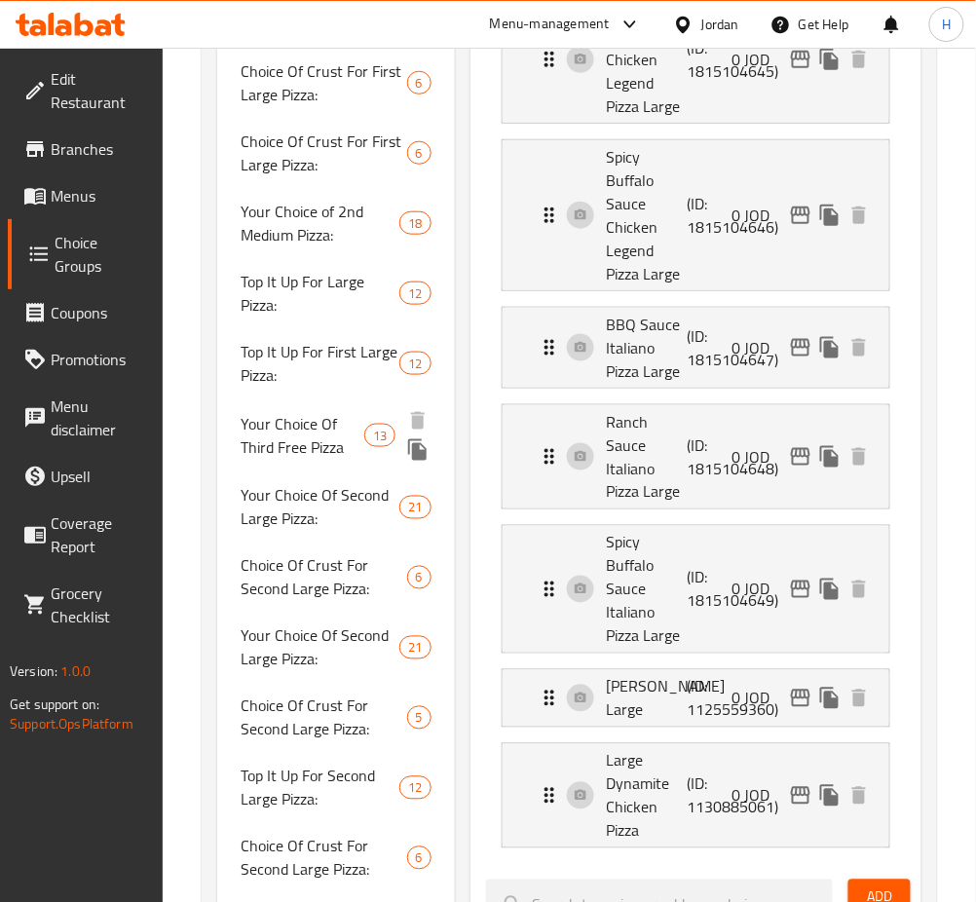
scroll to position [1817, 0]
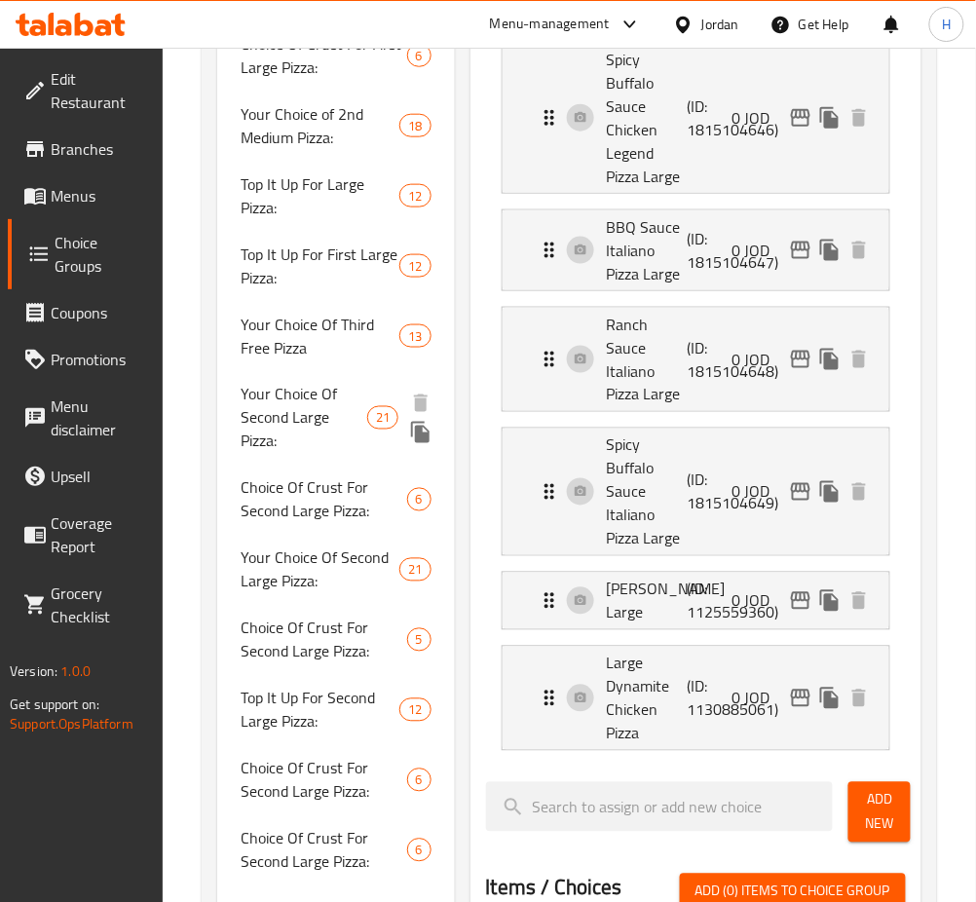
click at [310, 407] on span "Your Choice Of Second Large Pizza:" at bounding box center [304, 418] width 127 height 70
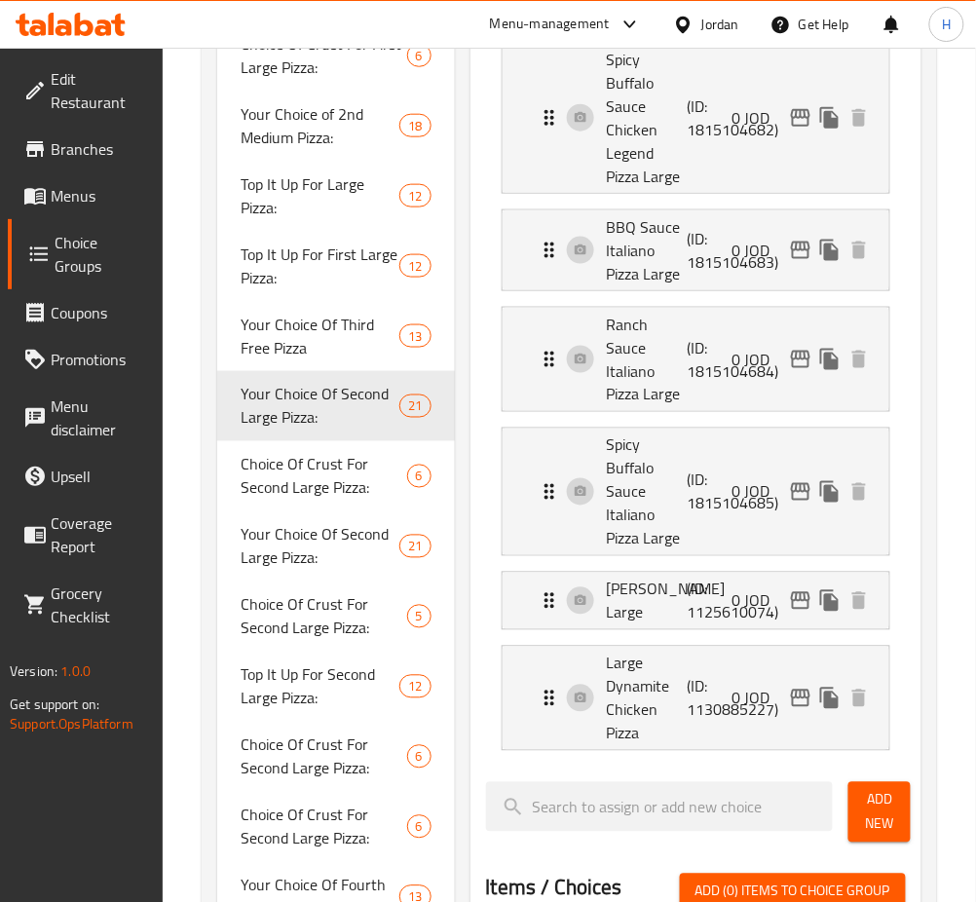
type input "Your Choice Of Second Large Pizza:"
type input "اختيارك من البيتزا الكبيرة الثانية:"
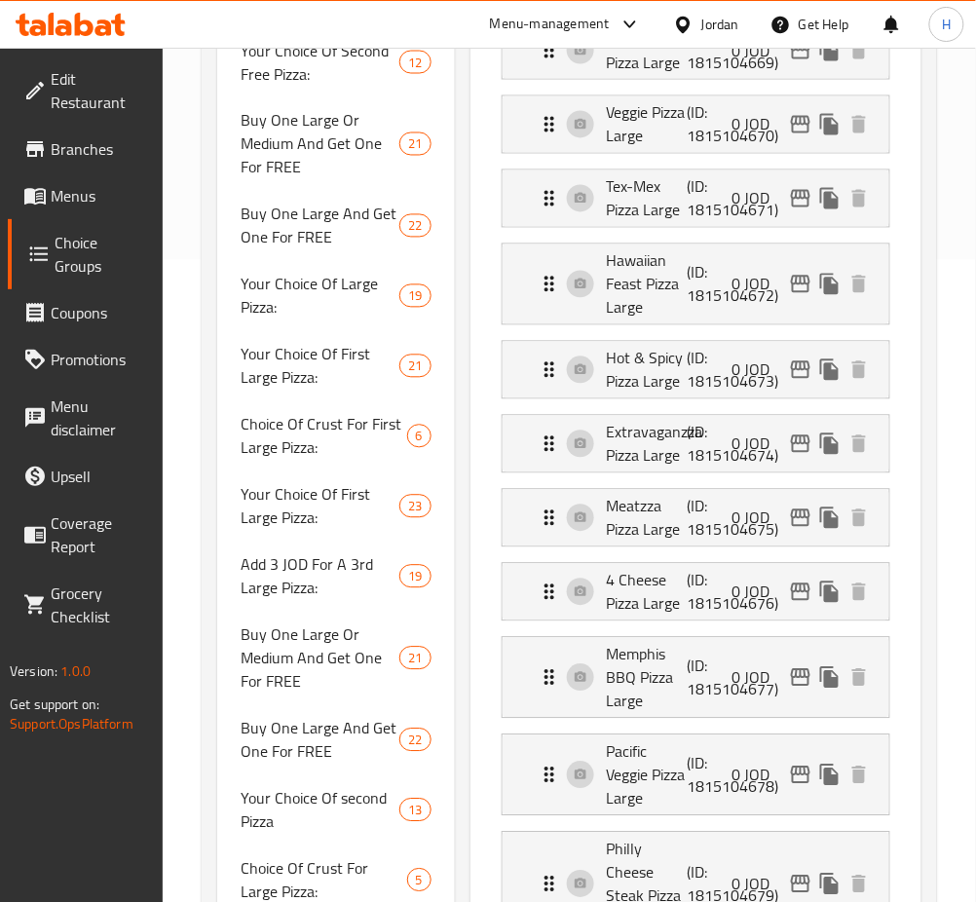
scroll to position [130, 0]
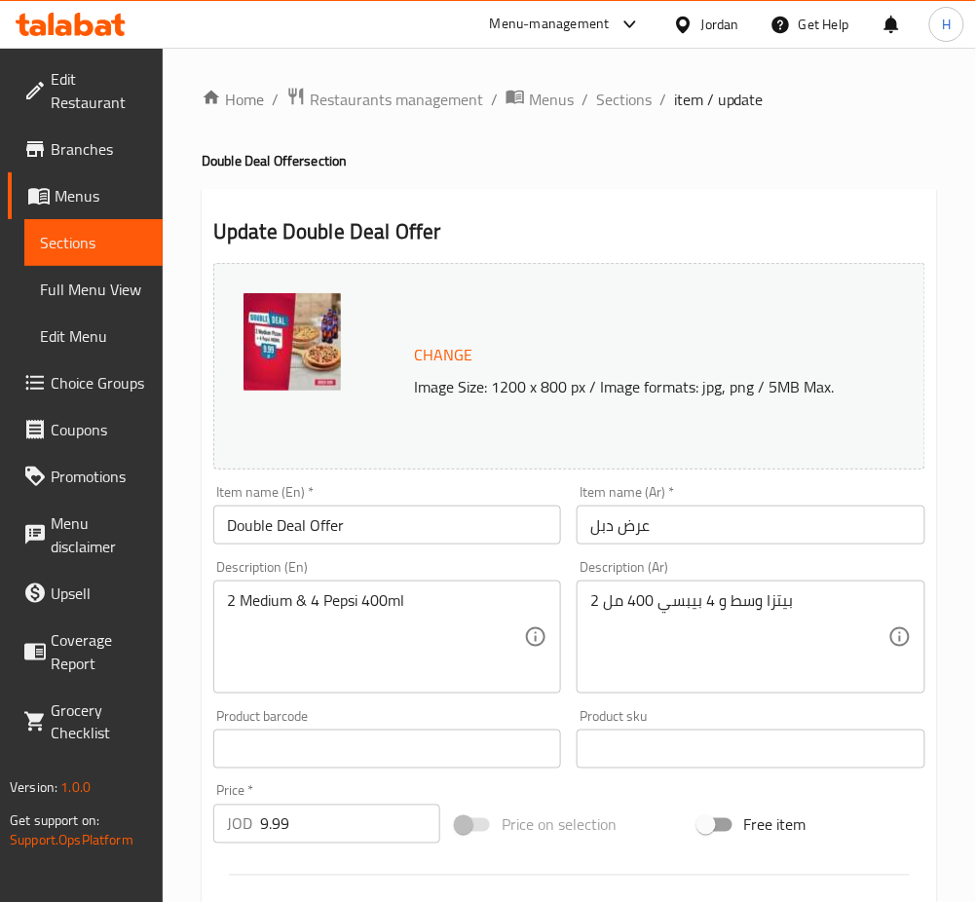
scroll to position [500, 0]
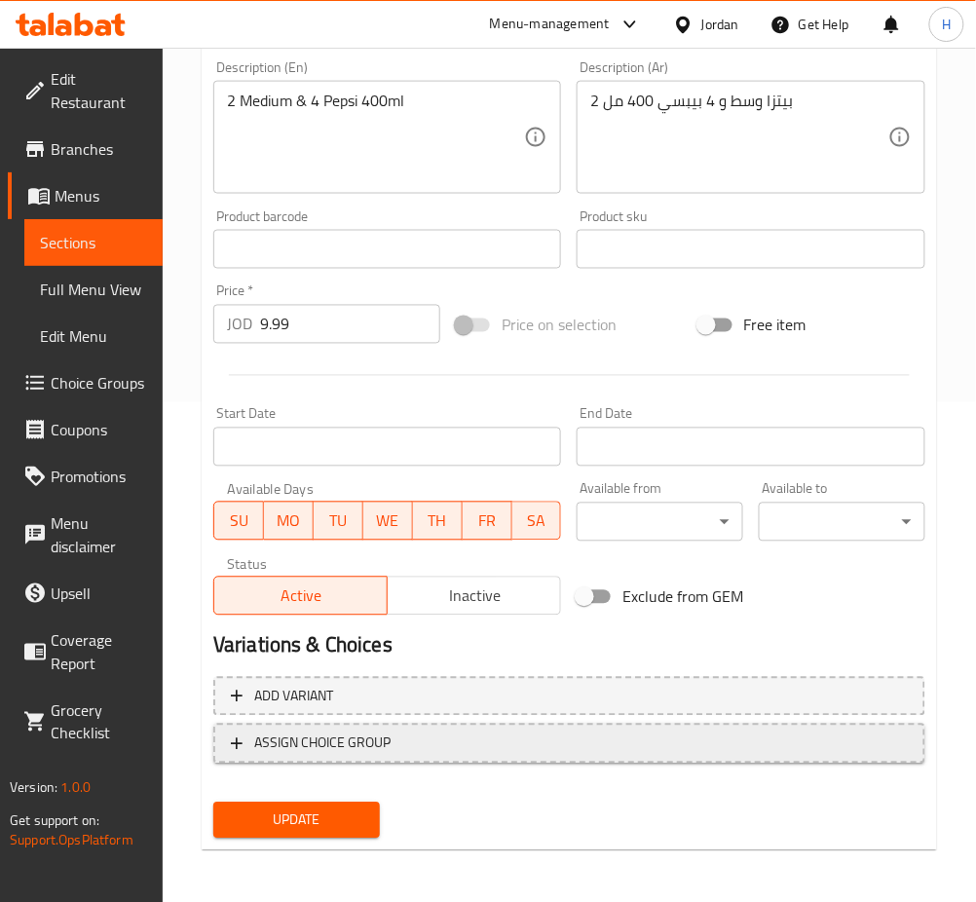
click at [369, 746] on span "ASSIGN CHOICE GROUP" at bounding box center [322, 743] width 136 height 24
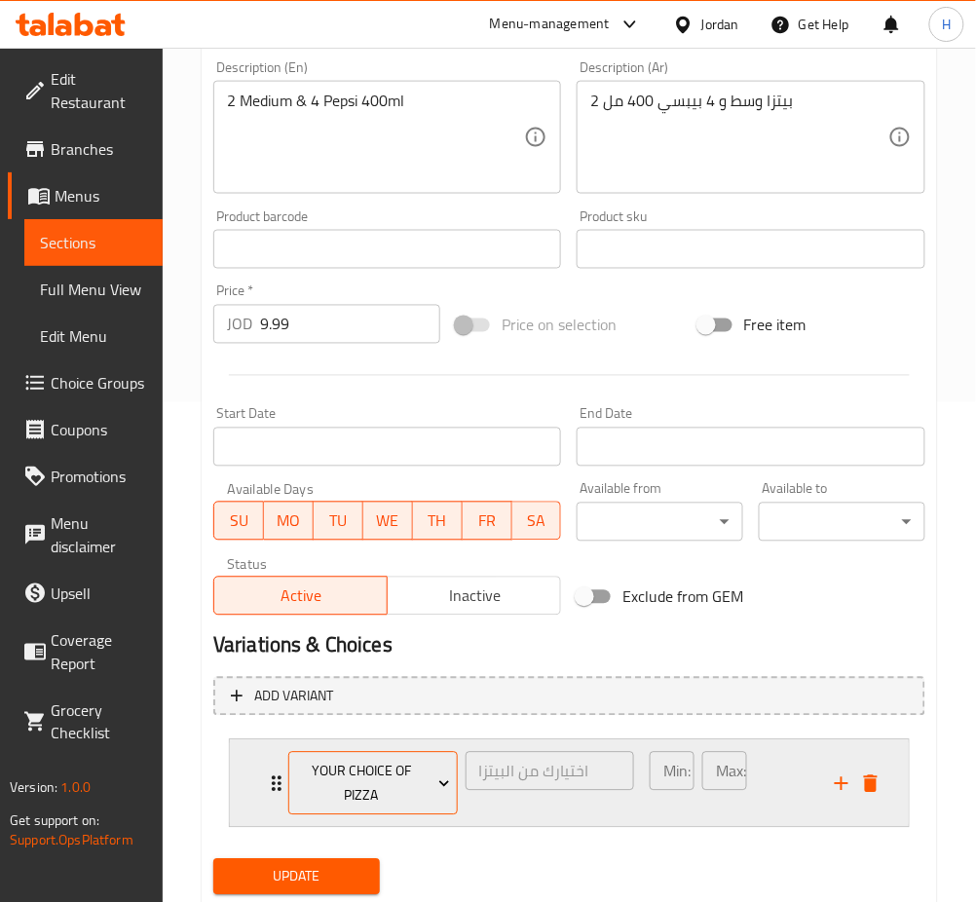
click at [354, 779] on span "Your Choice Of Pizza" at bounding box center [372, 784] width 155 height 49
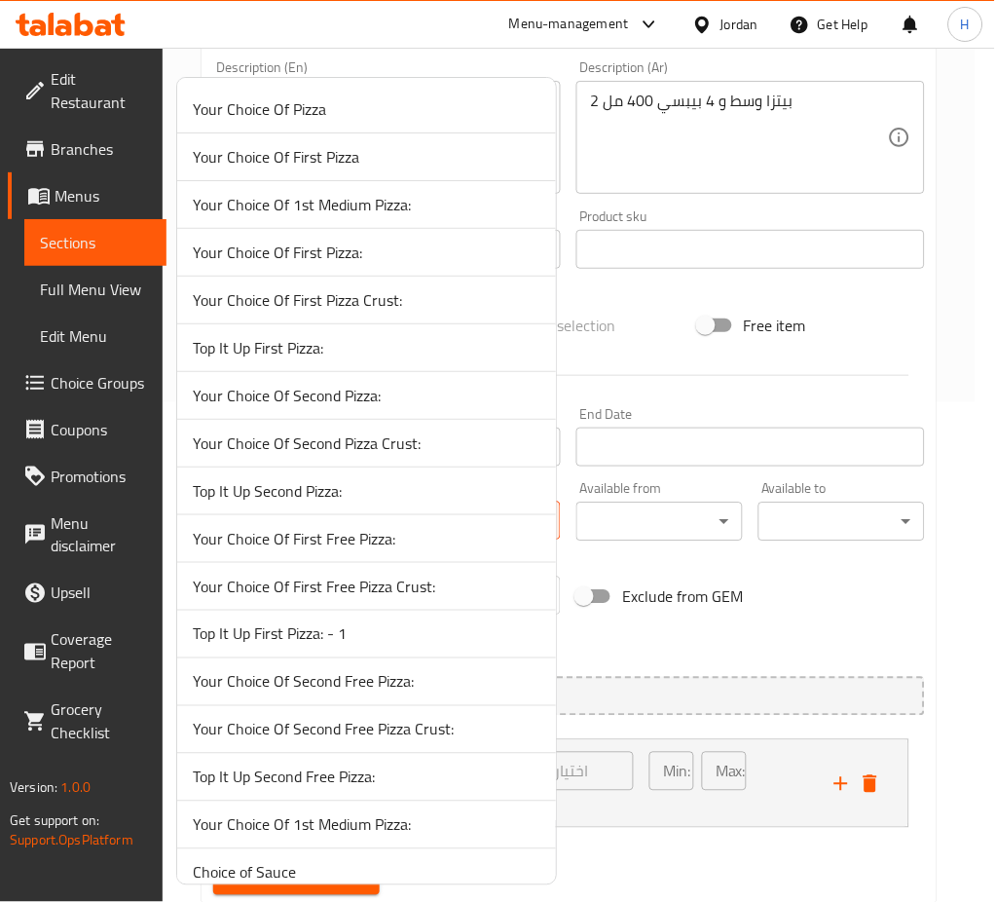
click at [843, 313] on div at bounding box center [497, 451] width 995 height 902
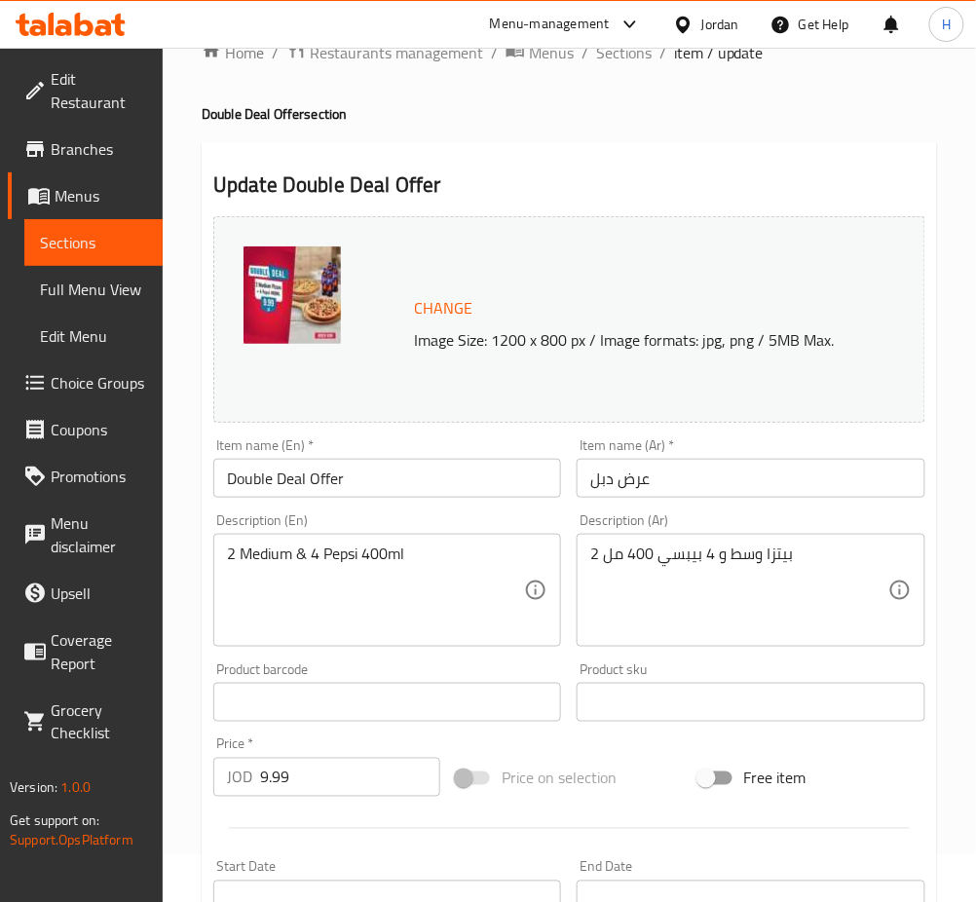
scroll to position [0, 0]
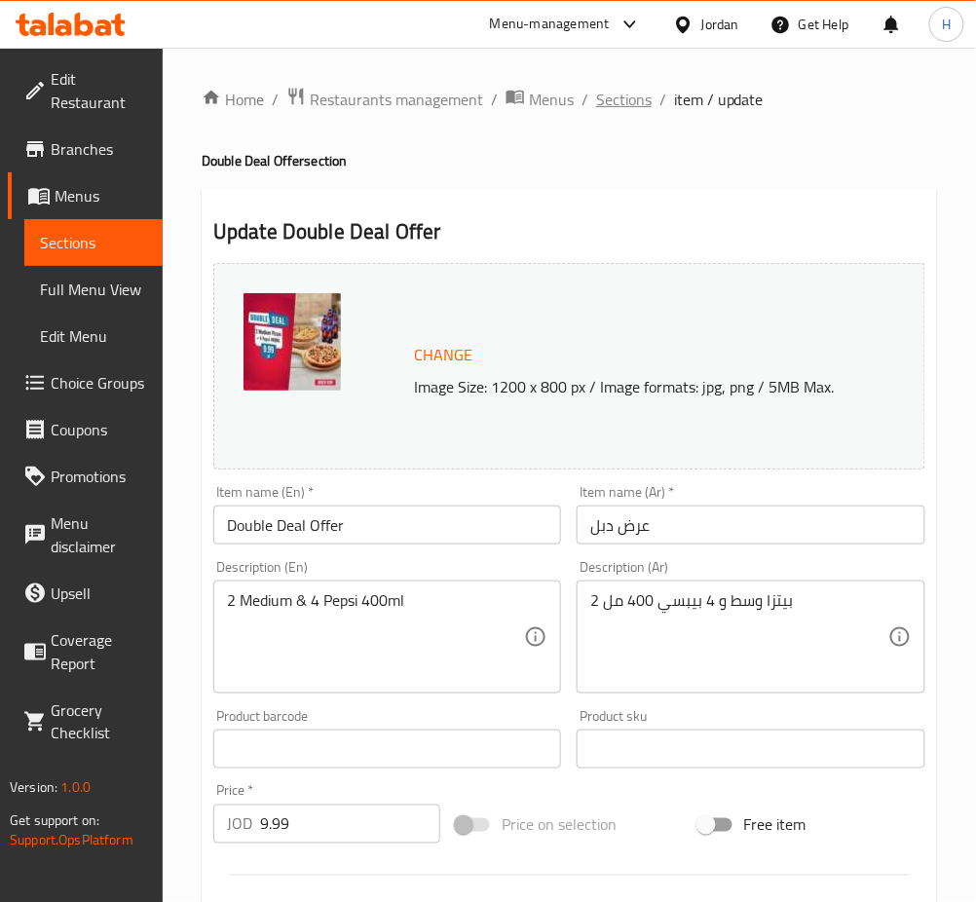
click at [598, 115] on div "Home / Restaurants management / Menus / Sections / item / update Double Deal Of…" at bounding box center [569, 754] width 735 height 1335
click at [621, 88] on span "Sections" at bounding box center [624, 99] width 56 height 23
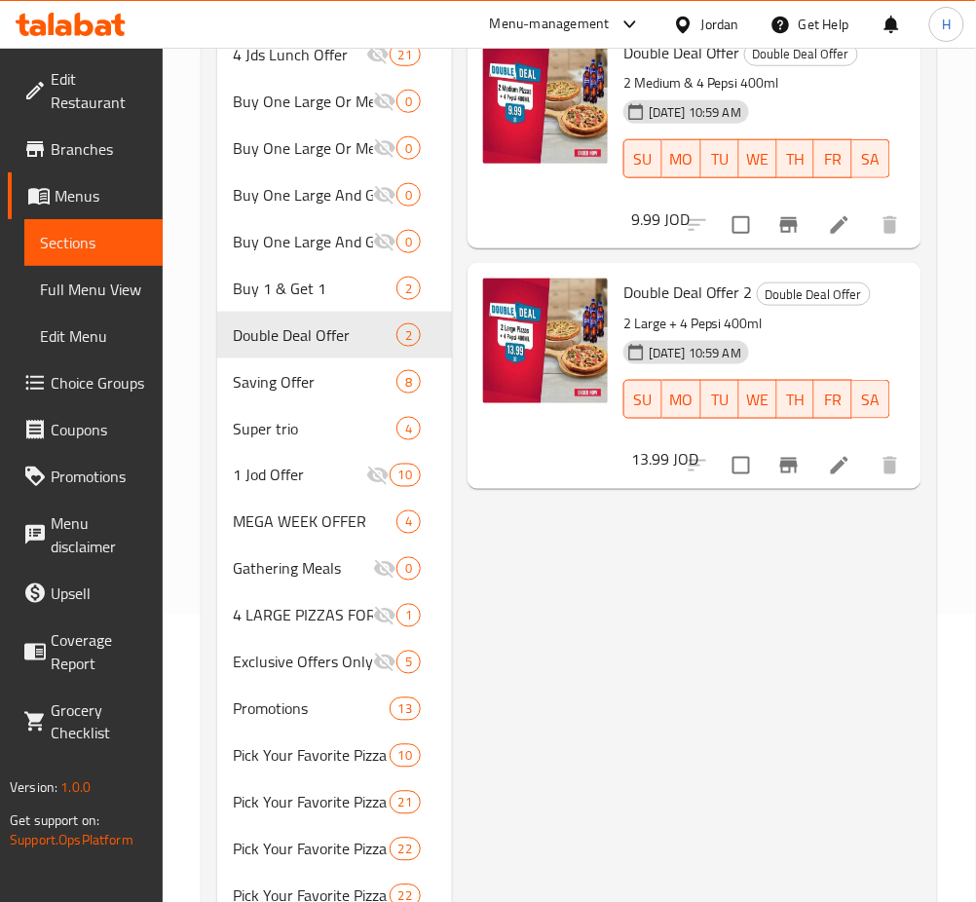
scroll to position [340, 0]
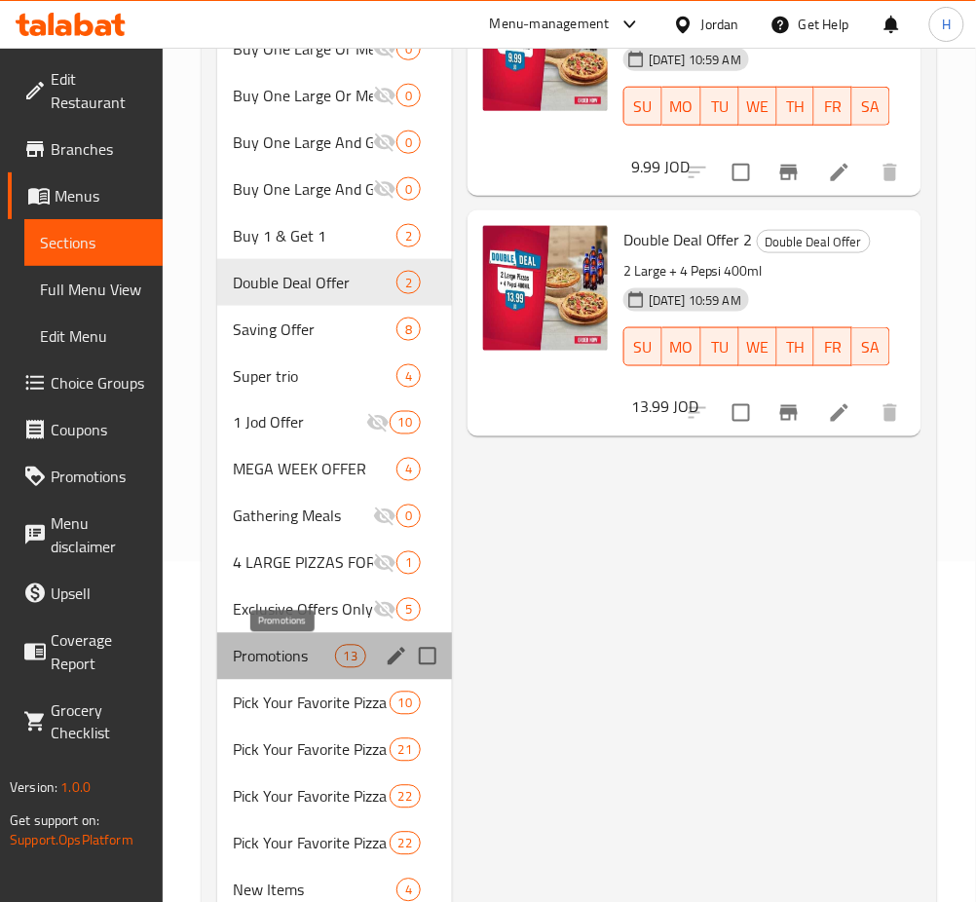
click at [333, 653] on span "Promotions" at bounding box center [284, 656] width 102 height 23
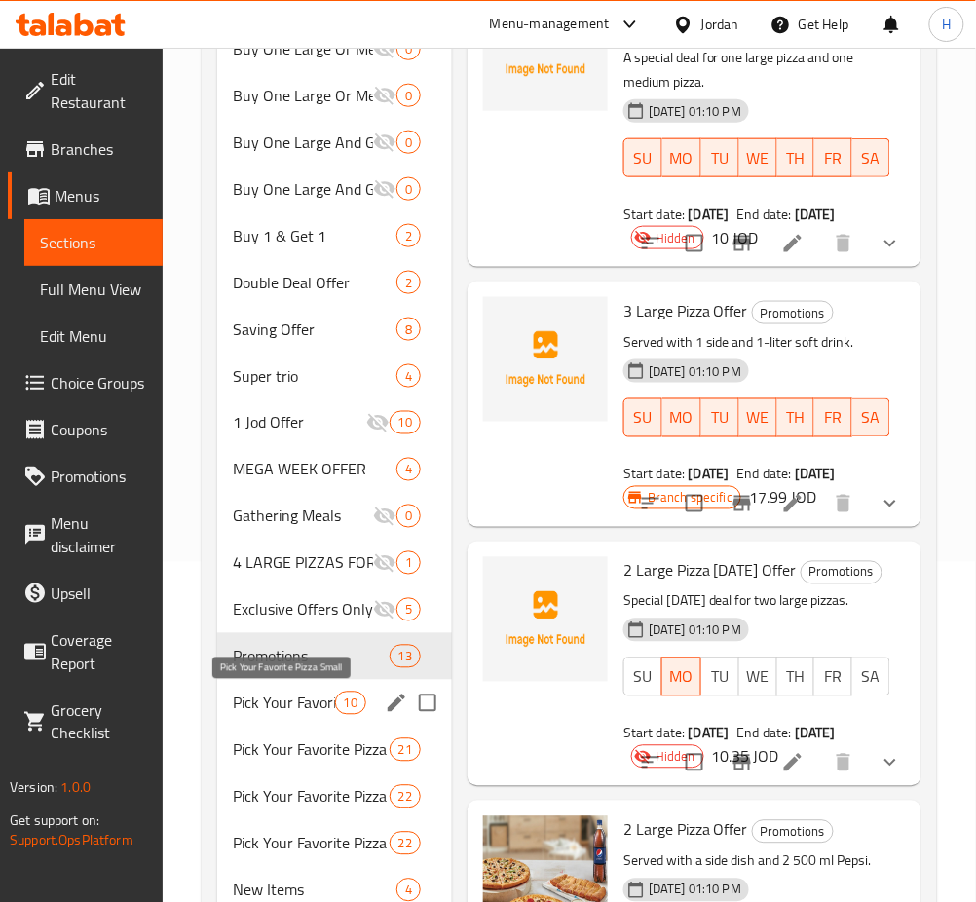
click at [296, 695] on span "Pick Your Favorite Pizza Small" at bounding box center [284, 702] width 102 height 23
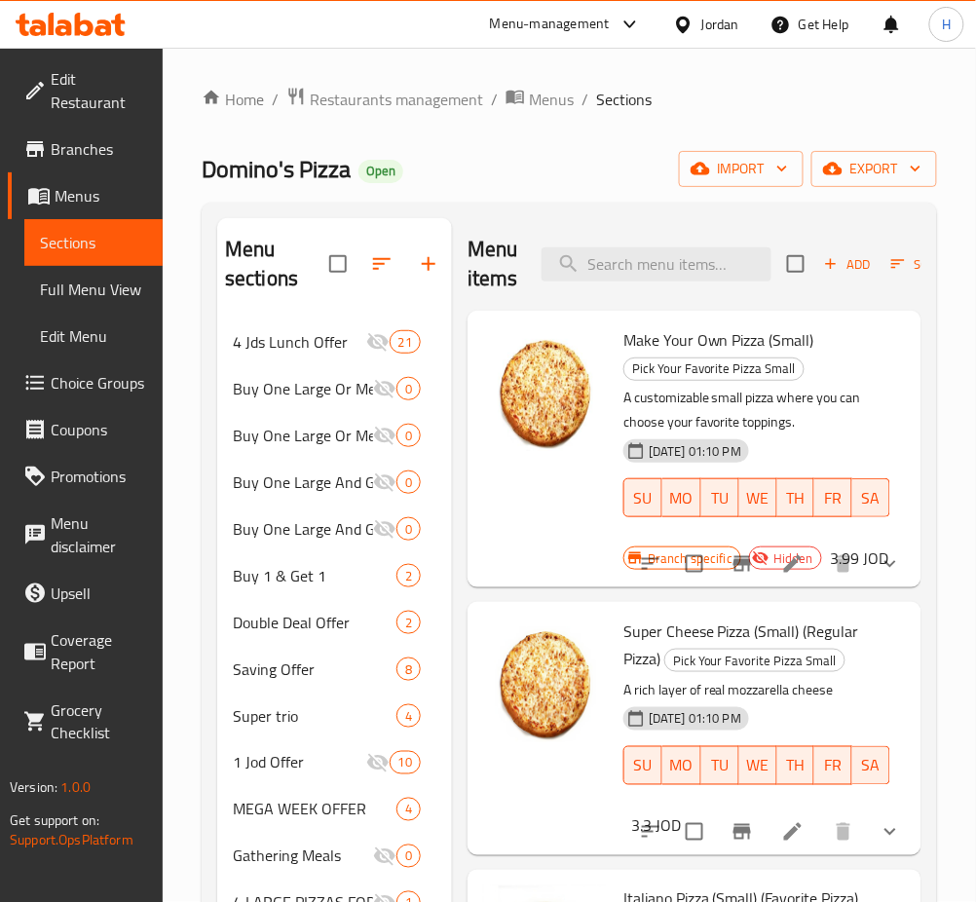
scroll to position [779, 0]
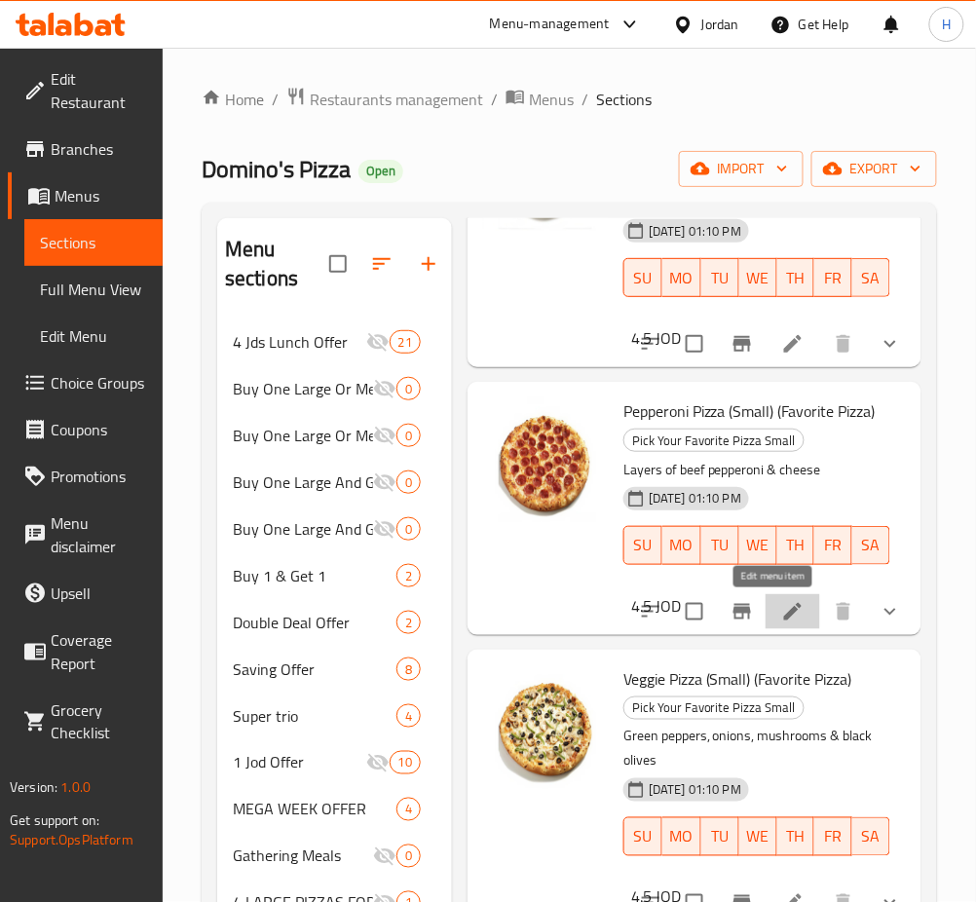
drag, startPoint x: 770, startPoint y: 609, endPoint x: 783, endPoint y: 604, distance: 13.6
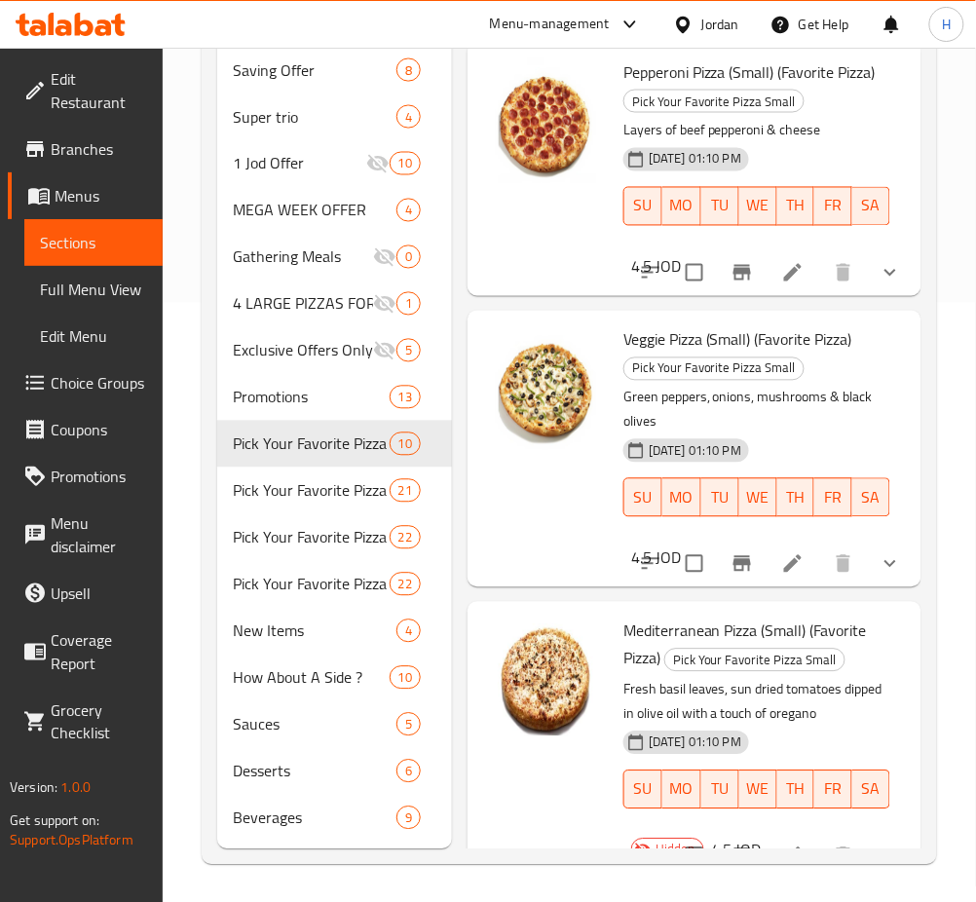
scroll to position [600, 0]
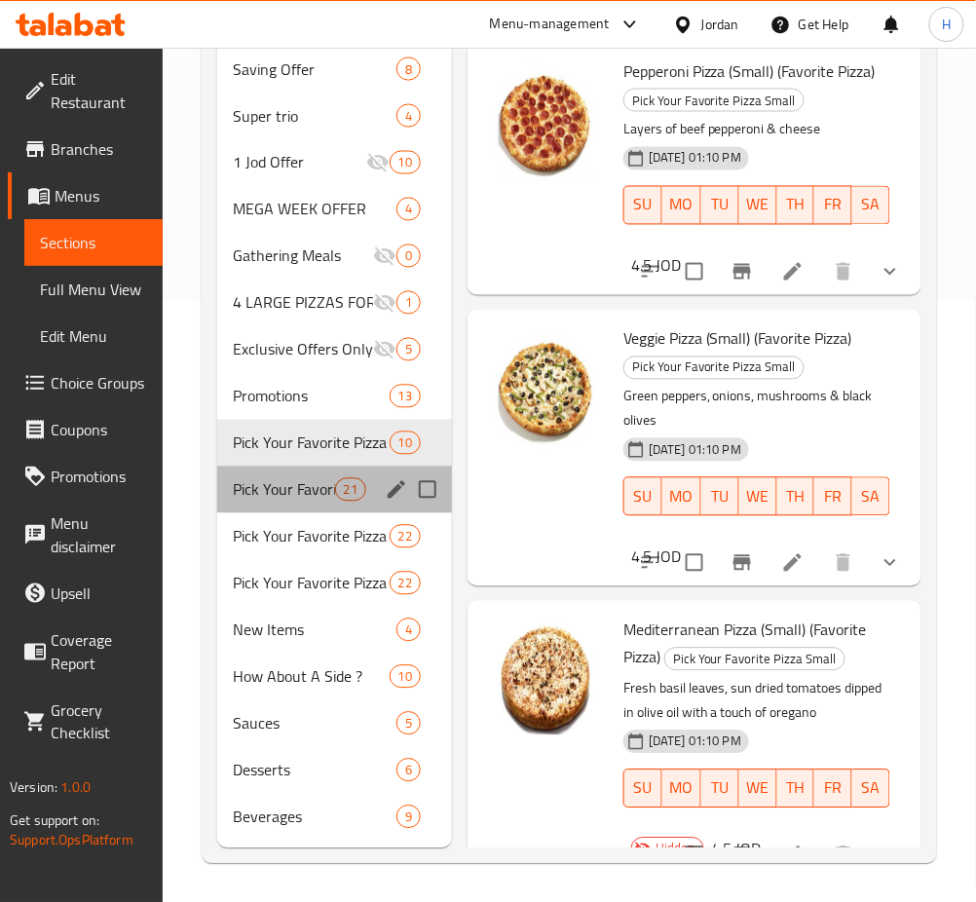
click at [306, 476] on div "Pick Your Favorite Pizza Medium 21" at bounding box center [334, 489] width 235 height 47
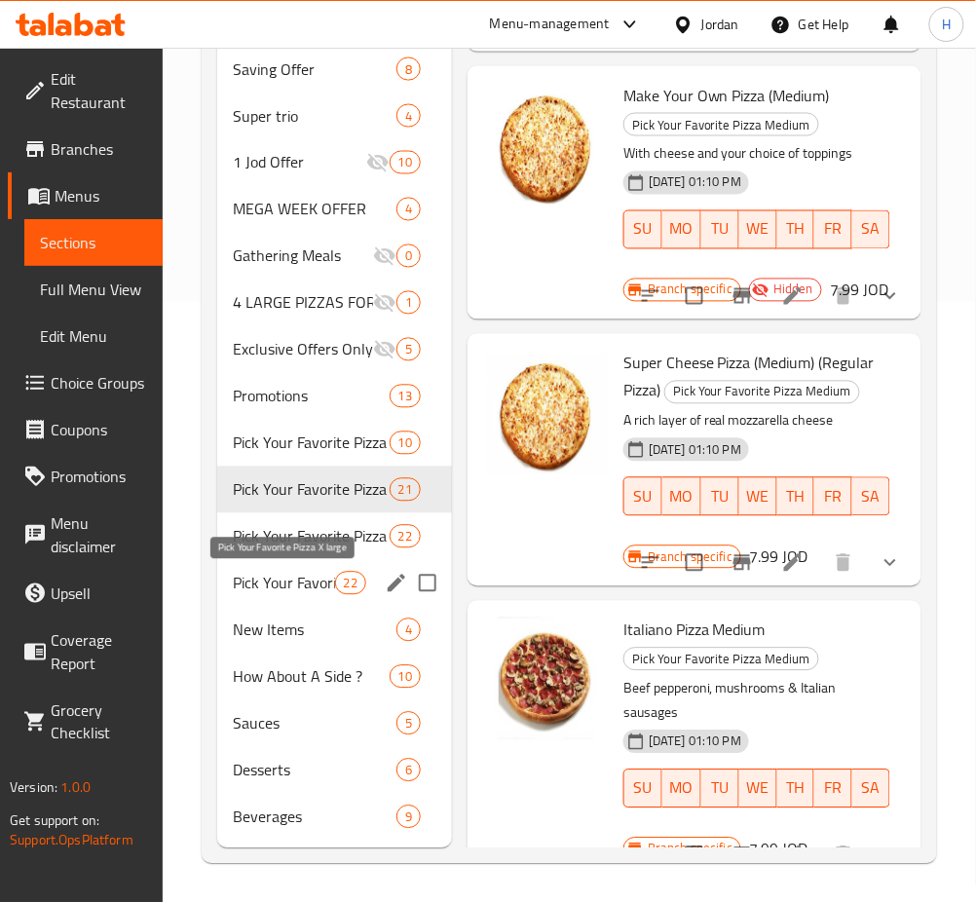
click at [286, 577] on span "Pick Your Favorite Pizza X large" at bounding box center [284, 583] width 102 height 23
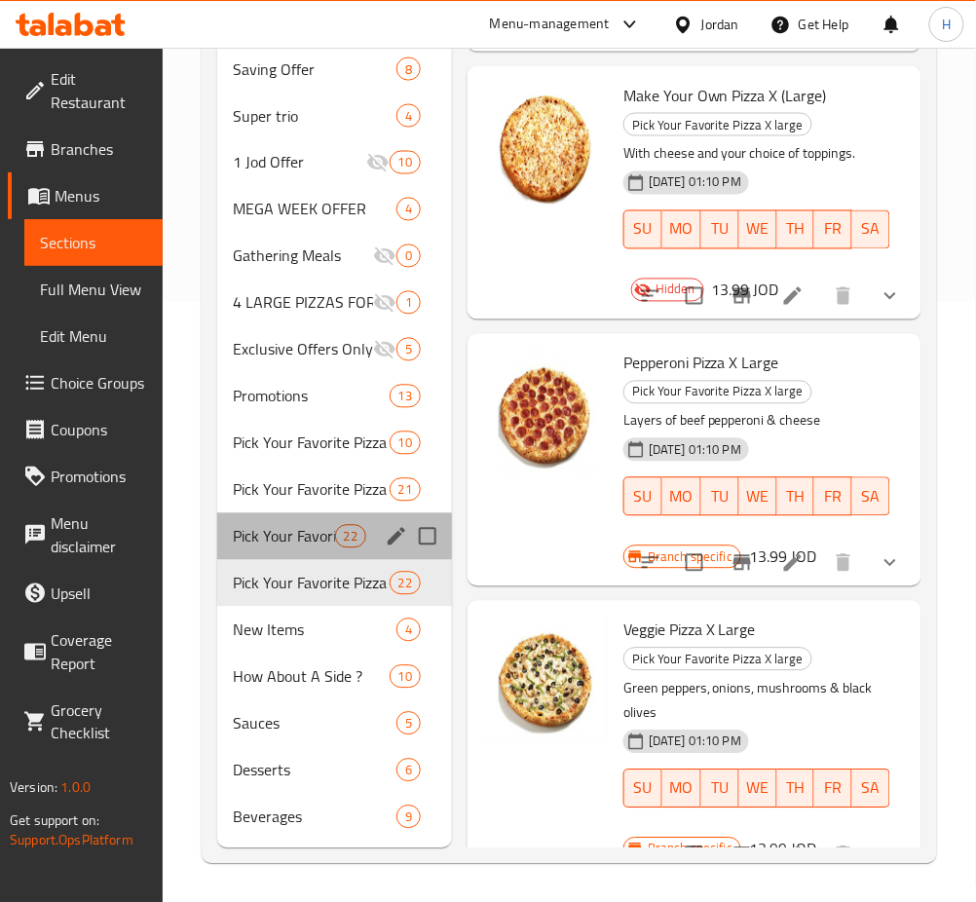
click at [313, 515] on div "Pick Your Favorite Pizza Large 22" at bounding box center [334, 536] width 235 height 47
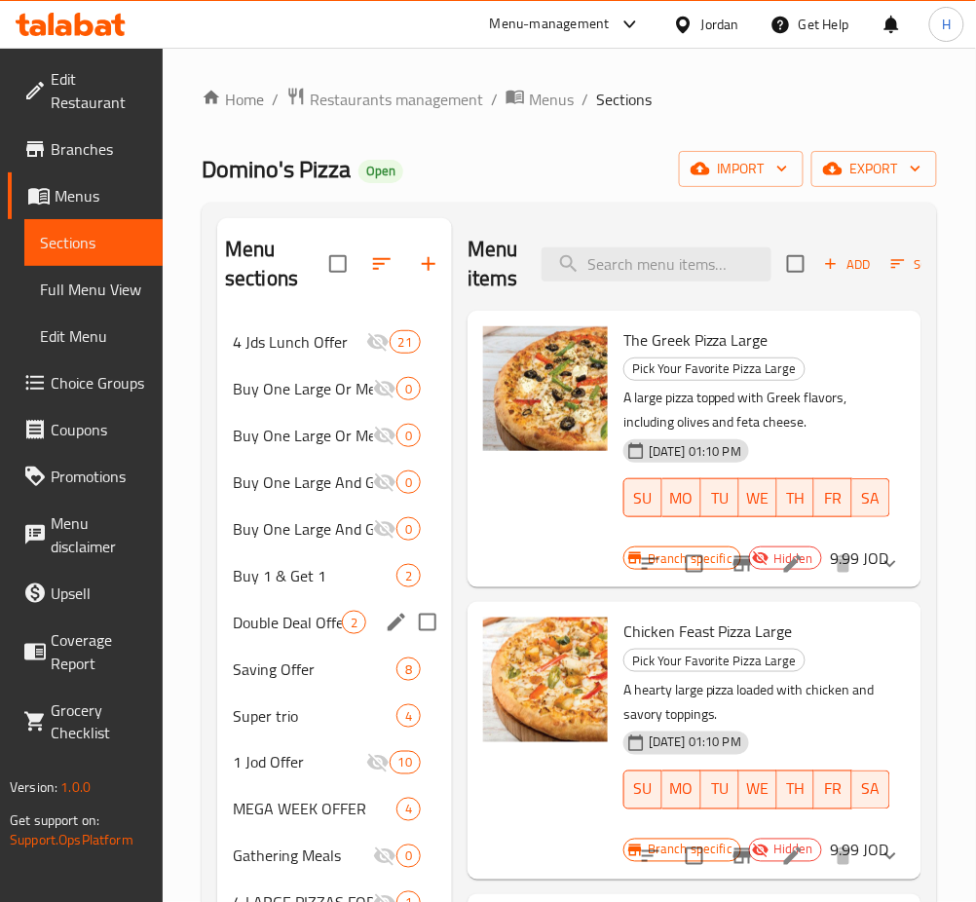
click at [287, 632] on span "Double Deal Offer" at bounding box center [287, 622] width 109 height 23
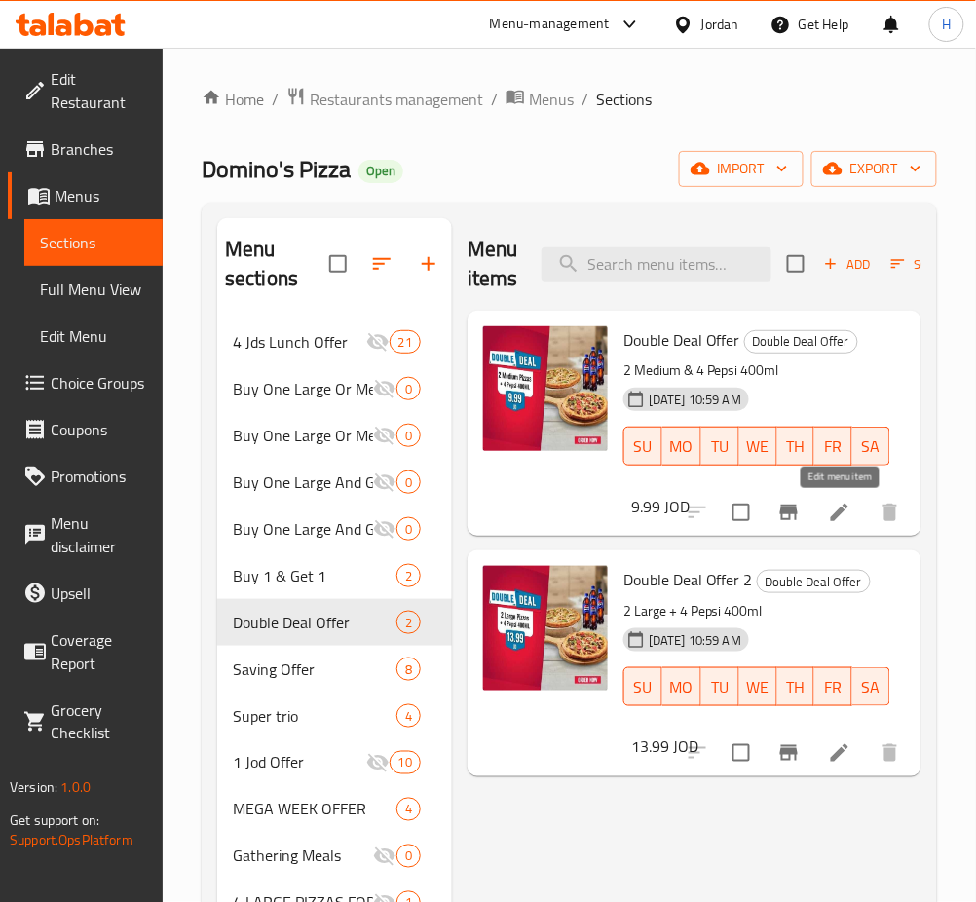
click at [847, 512] on icon at bounding box center [839, 512] width 23 height 23
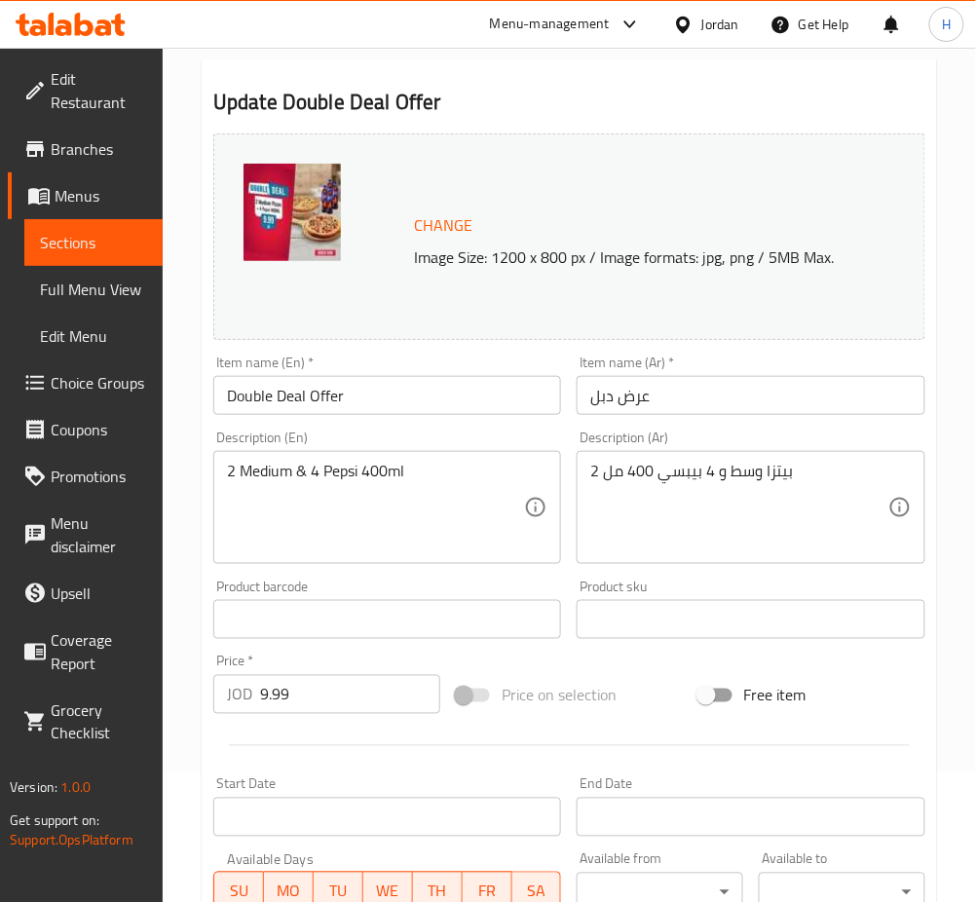
scroll to position [500, 0]
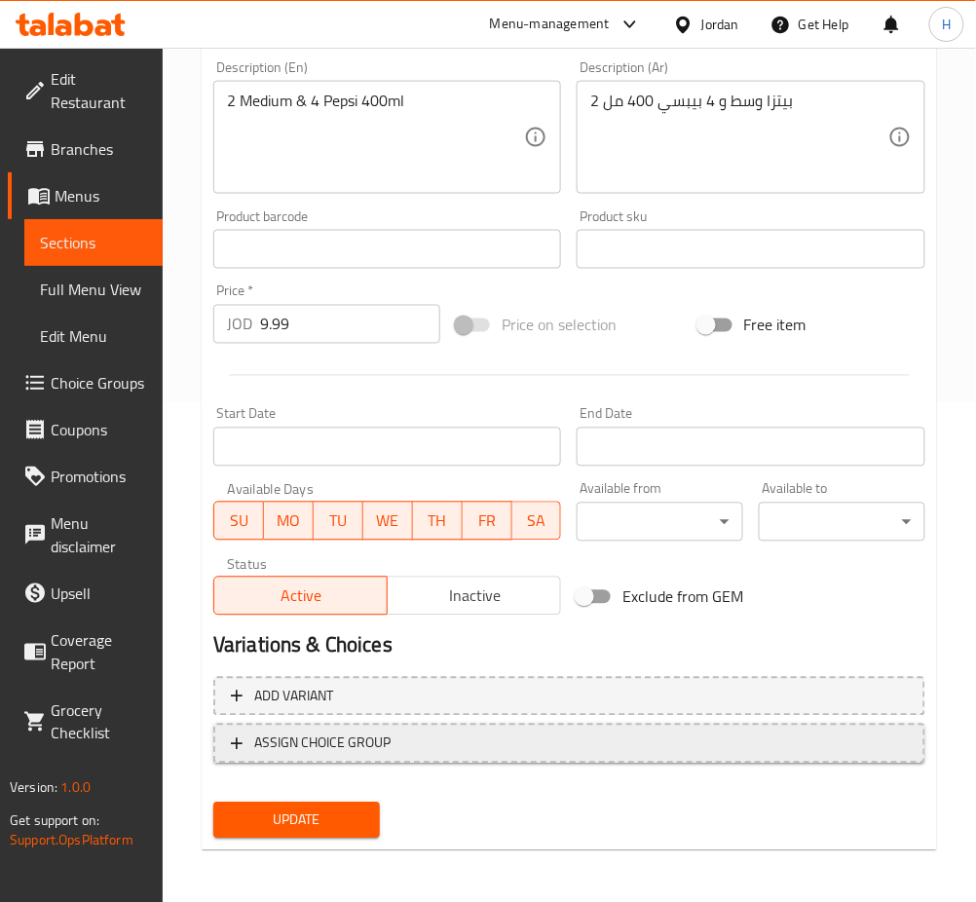
click at [349, 733] on span "ASSIGN CHOICE GROUP" at bounding box center [322, 743] width 136 height 24
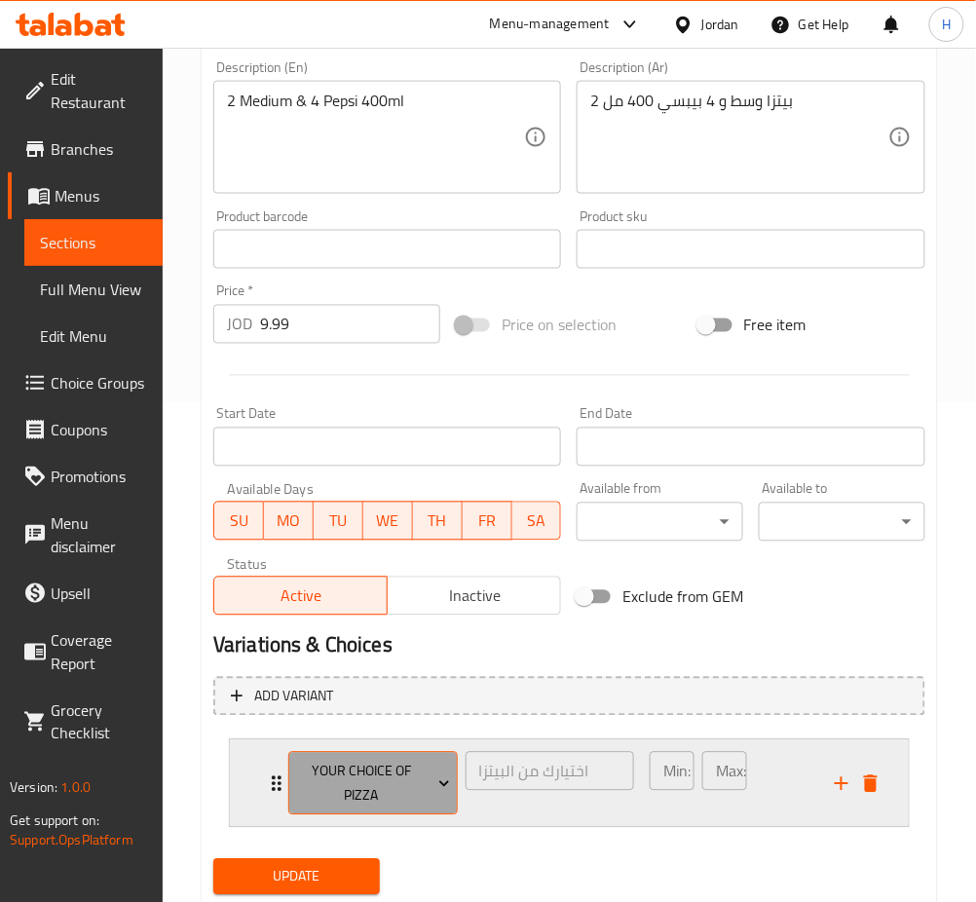
click at [375, 761] on span "Your Choice Of Pizza" at bounding box center [372, 784] width 155 height 49
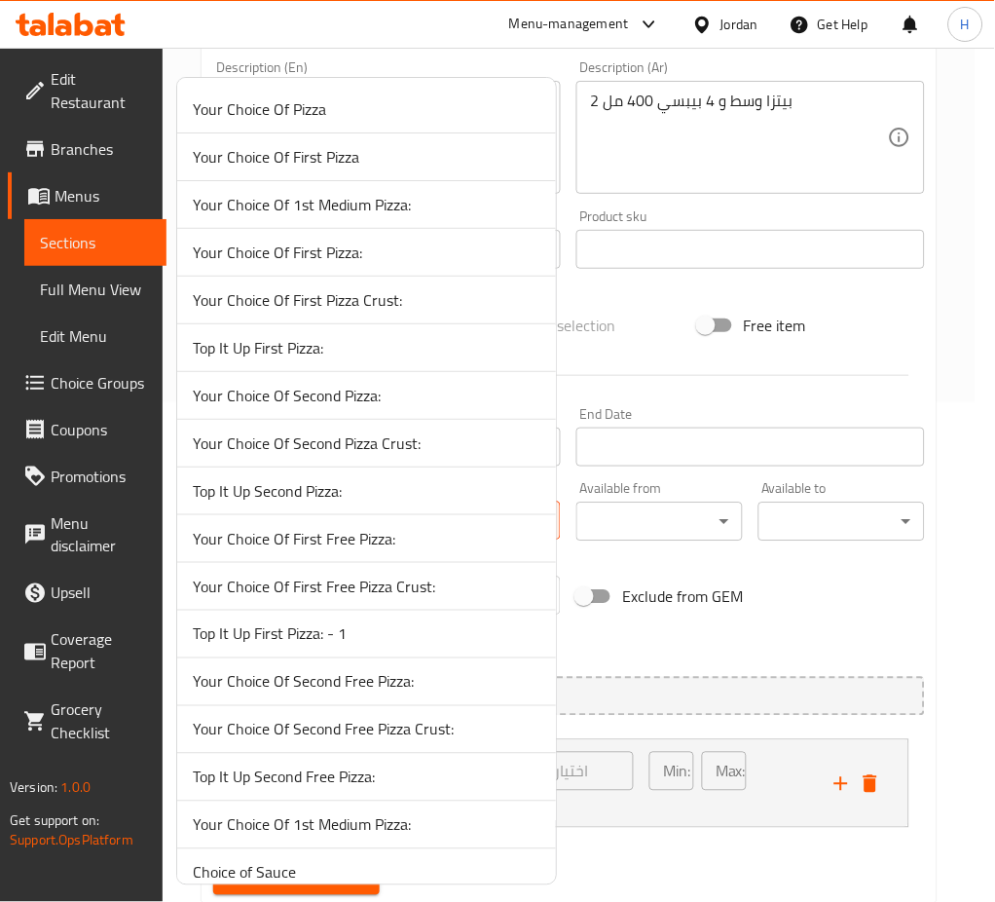
click at [465, 201] on span "Your Choice Of 1st Medium Pizza:" at bounding box center [367, 204] width 348 height 23
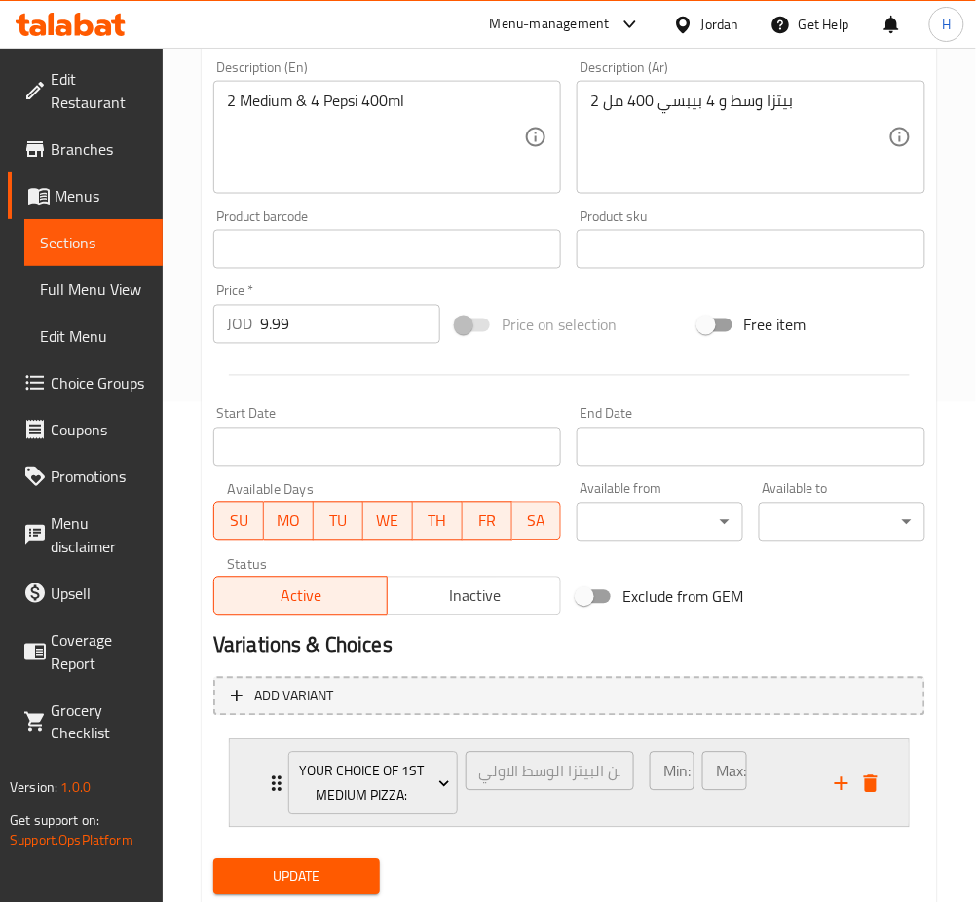
click at [244, 776] on div "Your Choice Of 1st Medium Pizza: إختيارك من البيتزا الوسط الاولي: ​ Min: 1 ​ Ma…" at bounding box center [569, 783] width 679 height 87
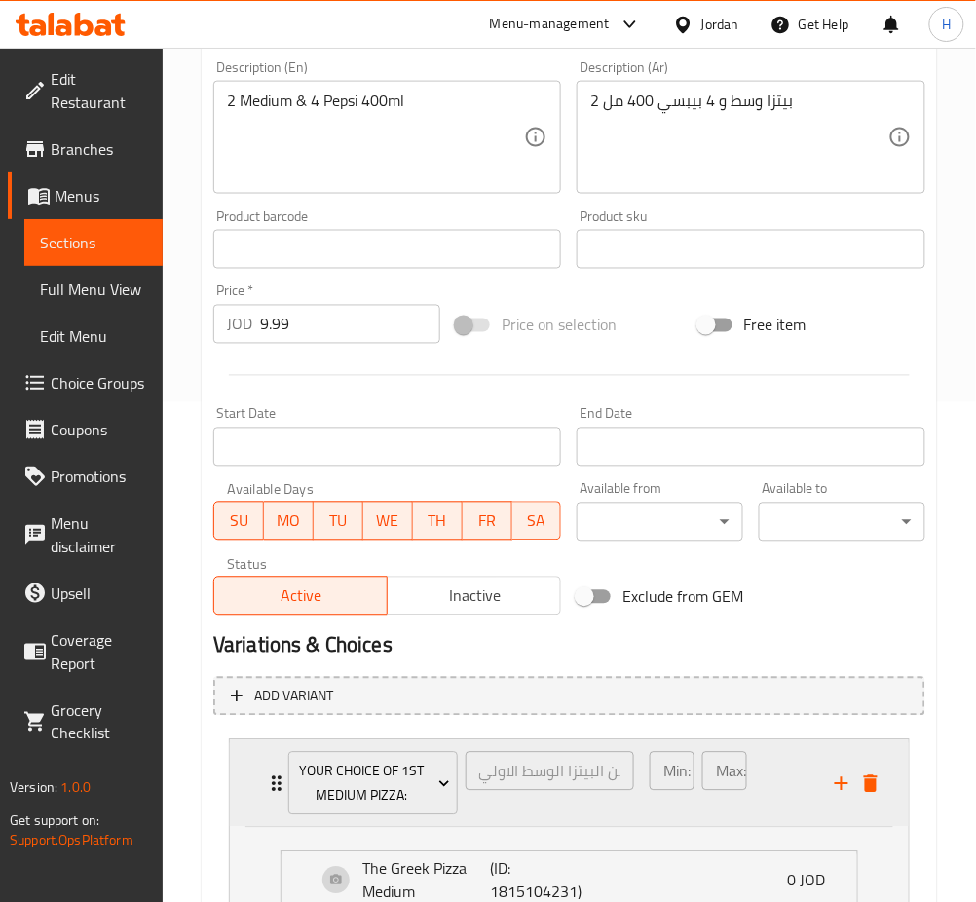
click at [246, 776] on div "Your Choice Of 1st Medium Pizza: إختيارك من البيتزا الوسط الاولي: ​ Min: 1 ​ Ma…" at bounding box center [569, 783] width 679 height 87
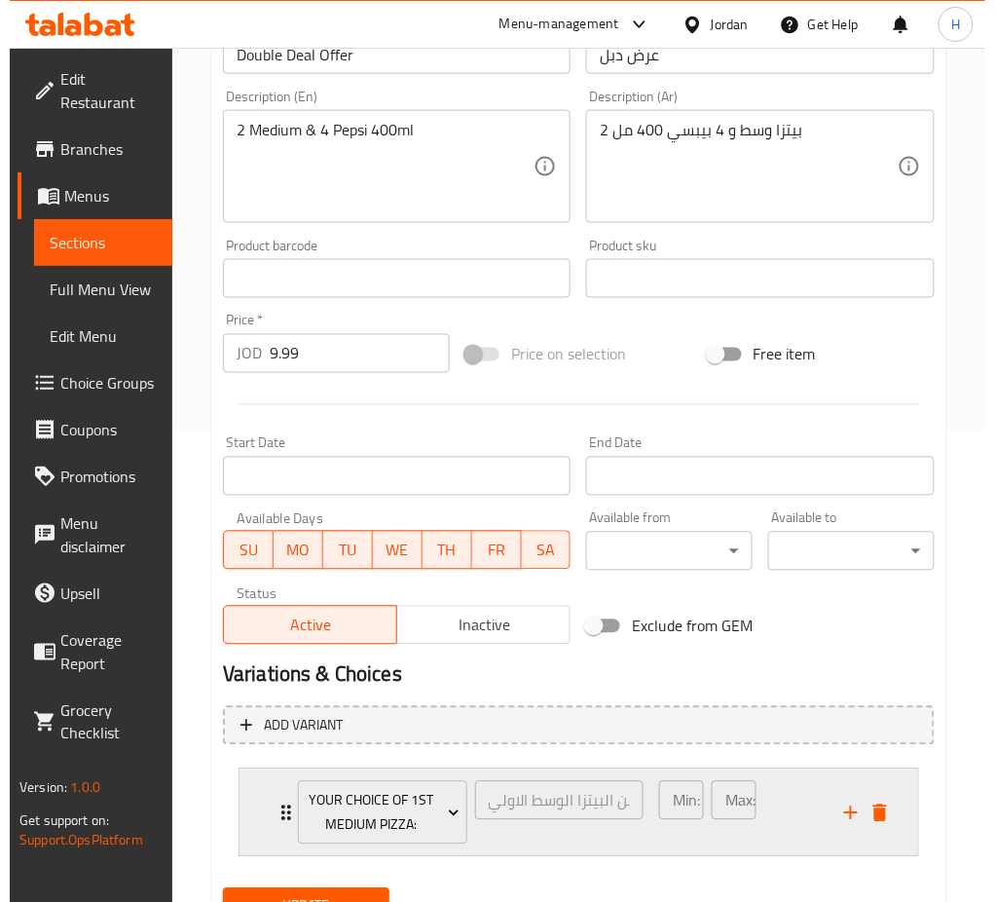
scroll to position [557, 0]
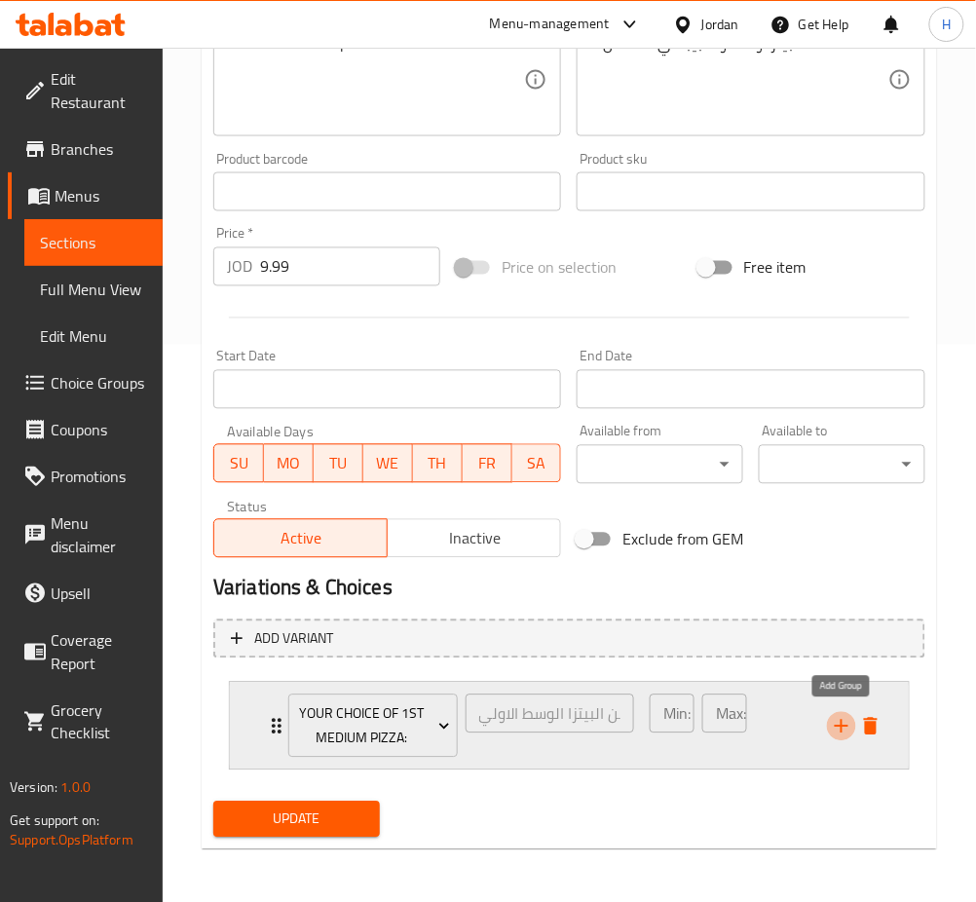
click at [837, 726] on icon "add" at bounding box center [841, 726] width 23 height 23
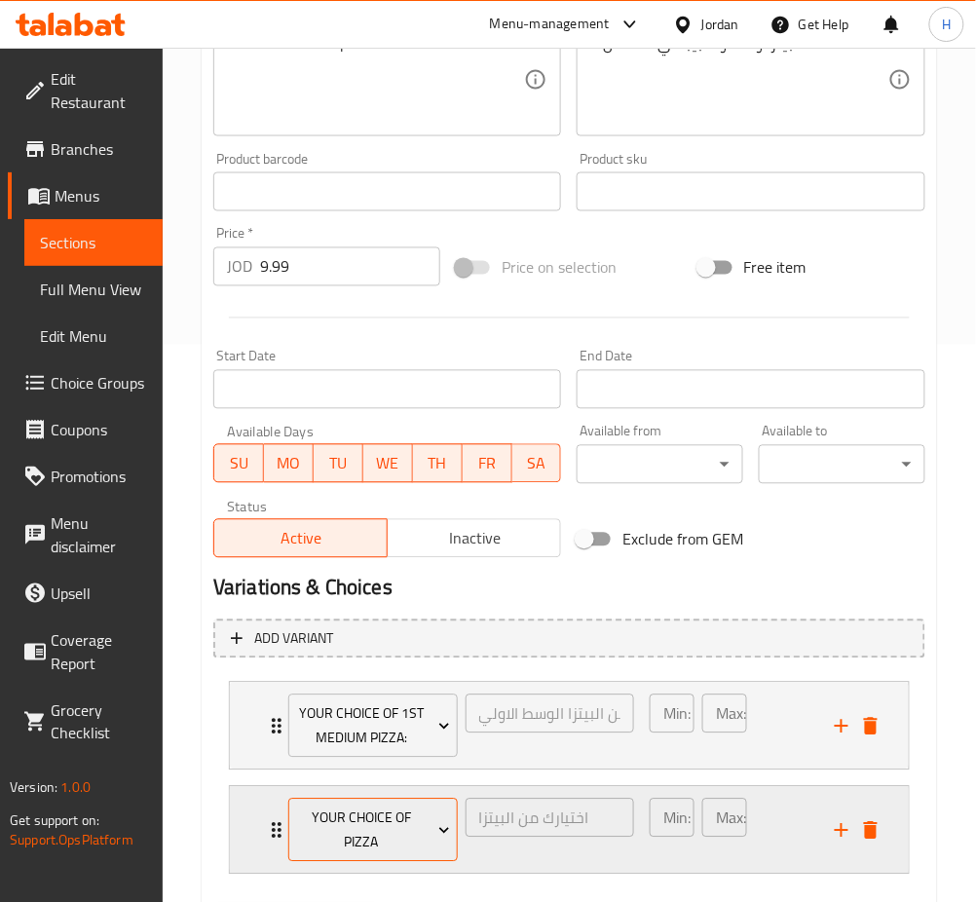
click at [422, 827] on span "Your Choice Of Pizza" at bounding box center [372, 830] width 155 height 49
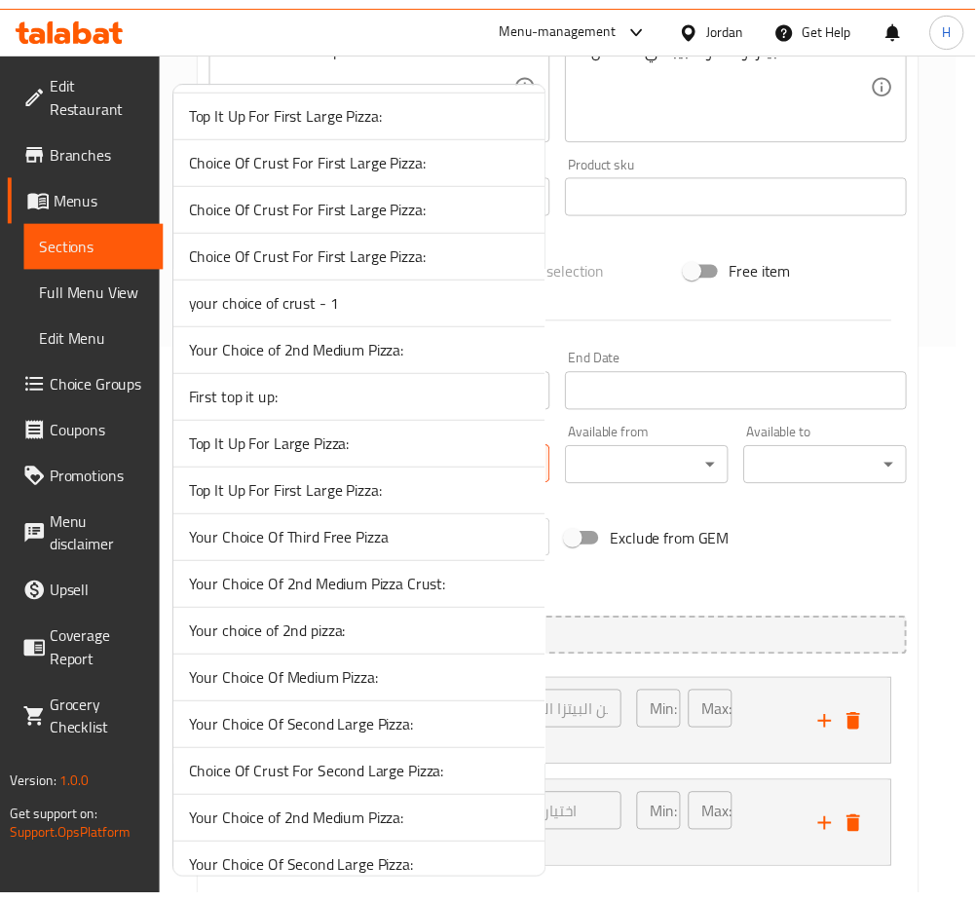
scroll to position [2467, 0]
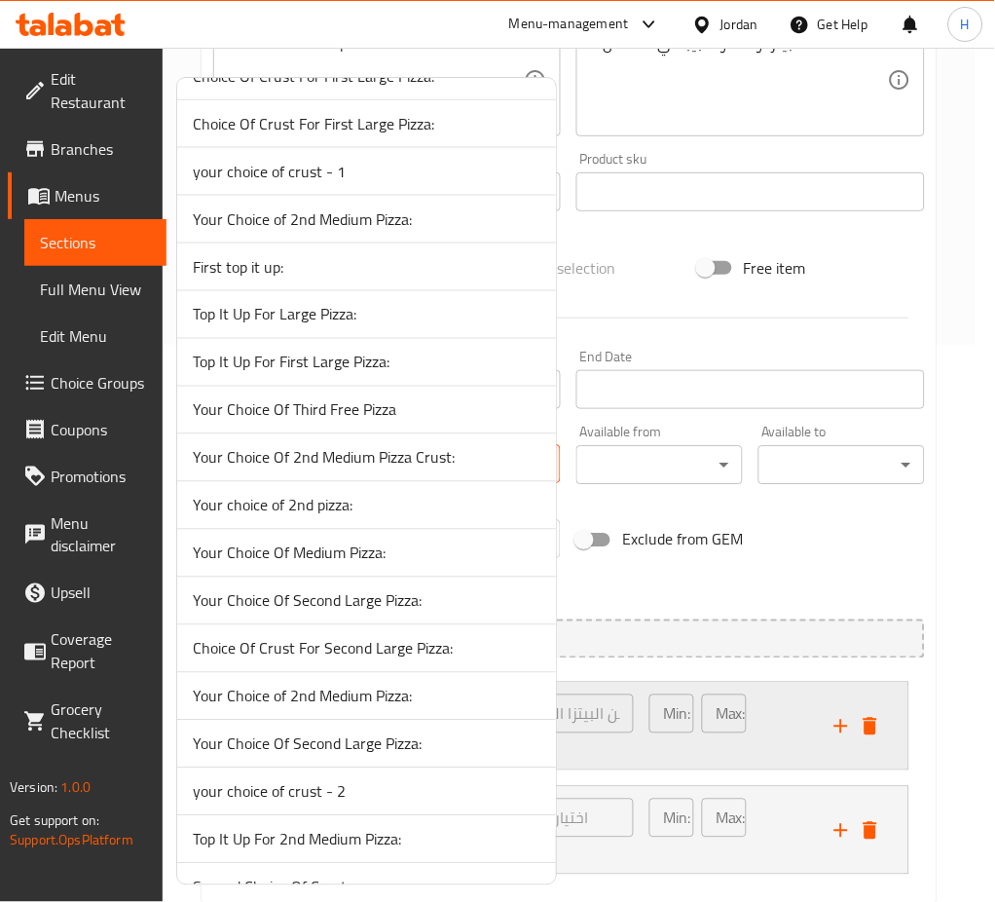
click at [437, 693] on span "Your Choice of 2nd Medium Pizza:" at bounding box center [367, 696] width 348 height 23
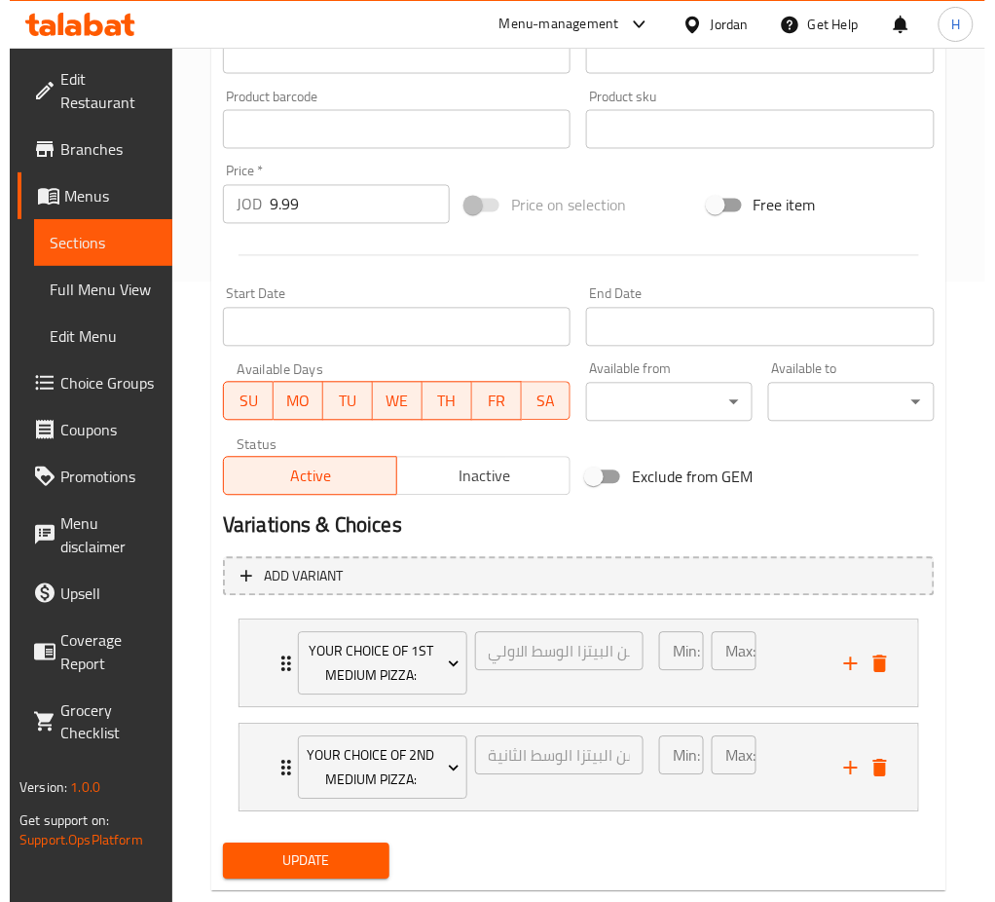
scroll to position [661, 0]
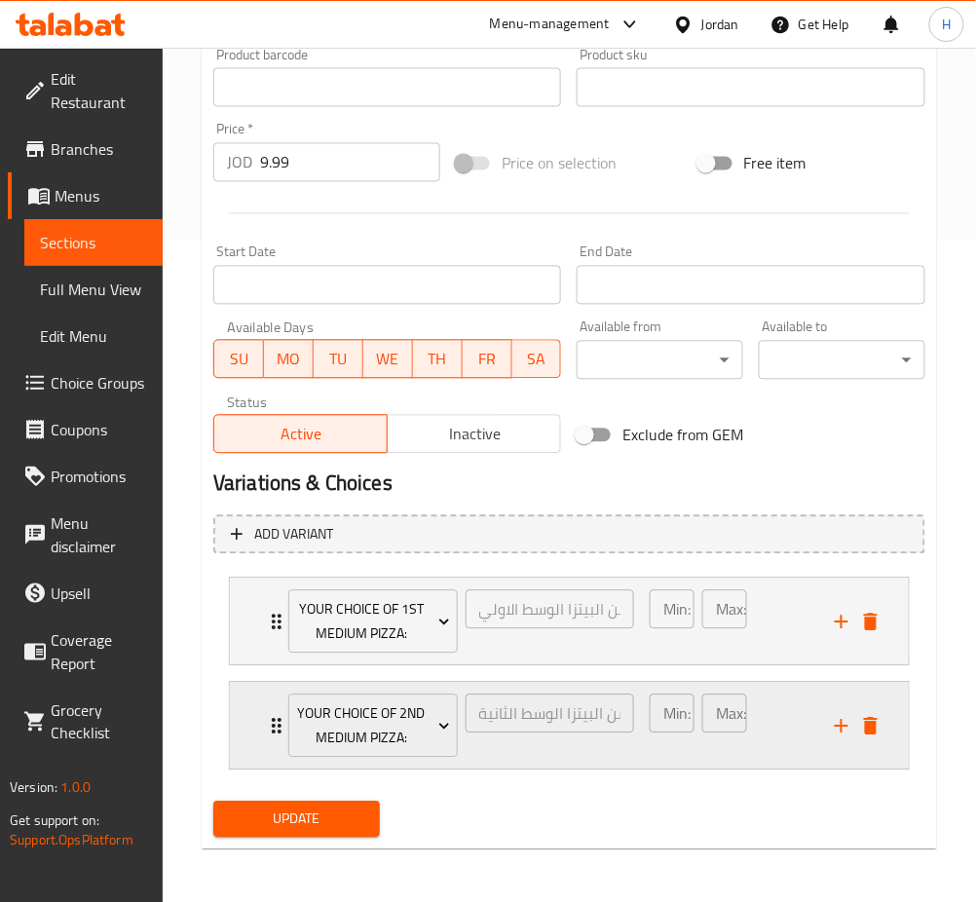
click at [274, 721] on icon "Expand" at bounding box center [277, 727] width 10 height 16
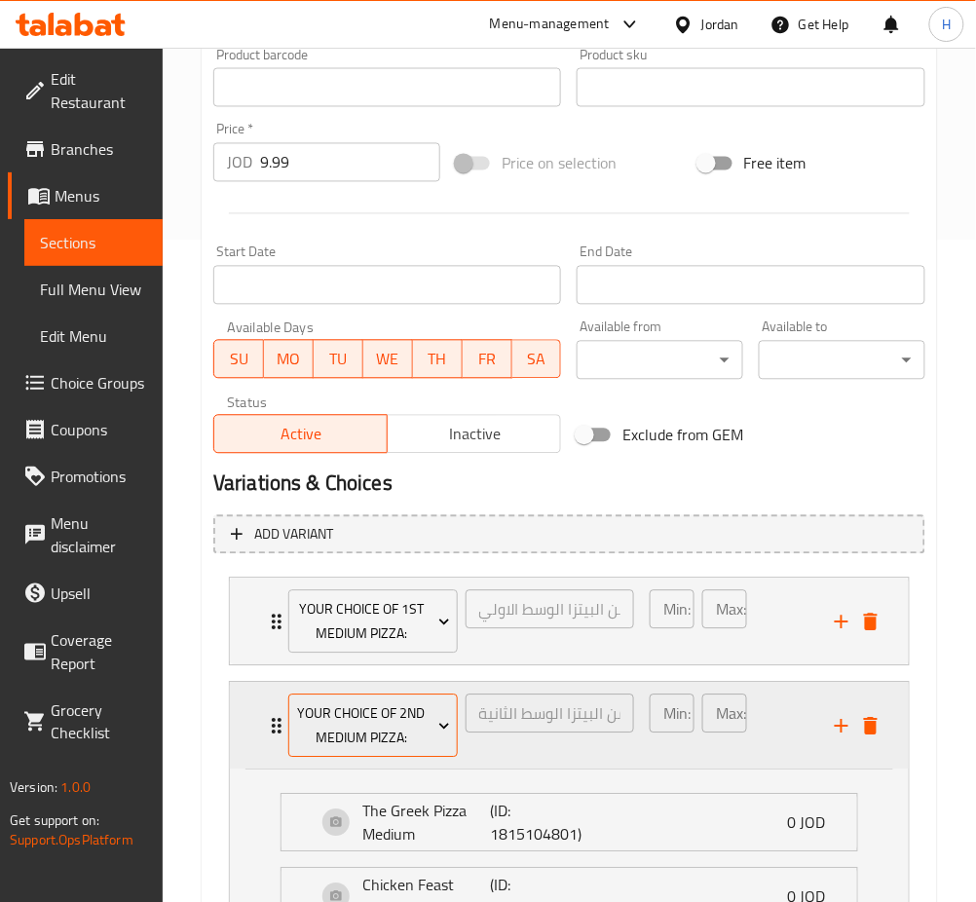
click at [356, 692] on div "Your Choice of 2nd Medium Pizza:" at bounding box center [372, 725] width 177 height 71
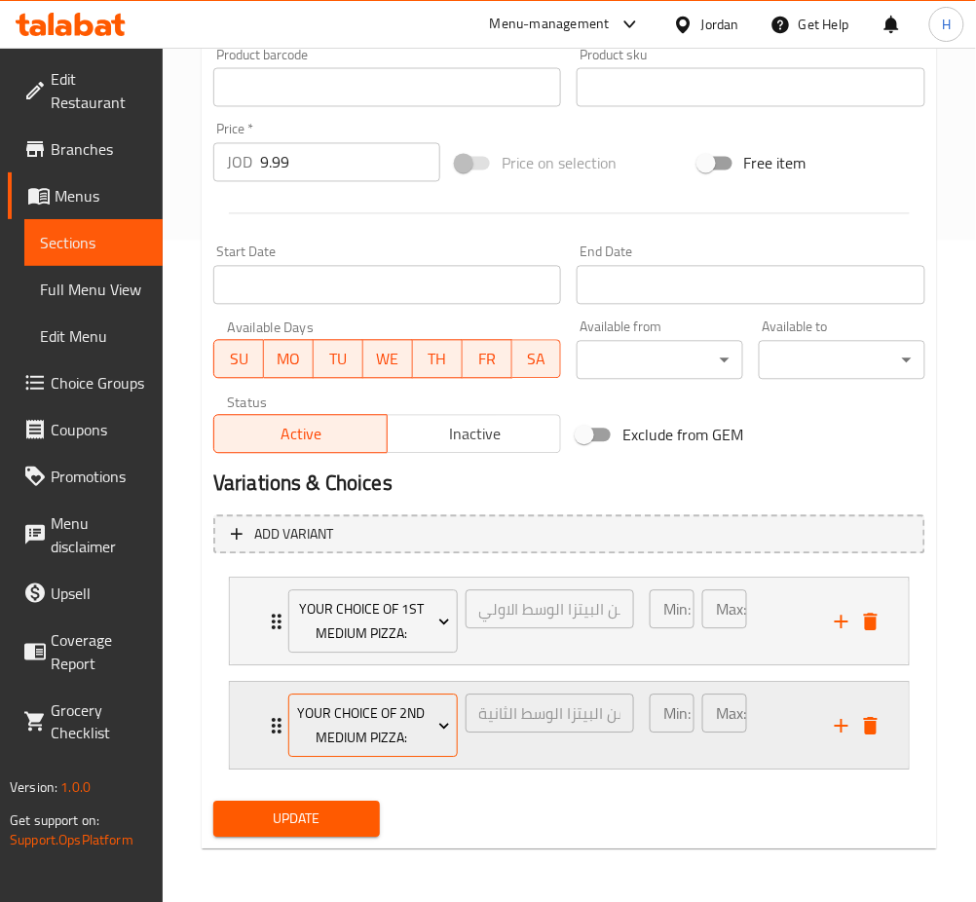
click at [362, 715] on span "Your Choice of 2nd Medium Pizza:" at bounding box center [372, 726] width 155 height 49
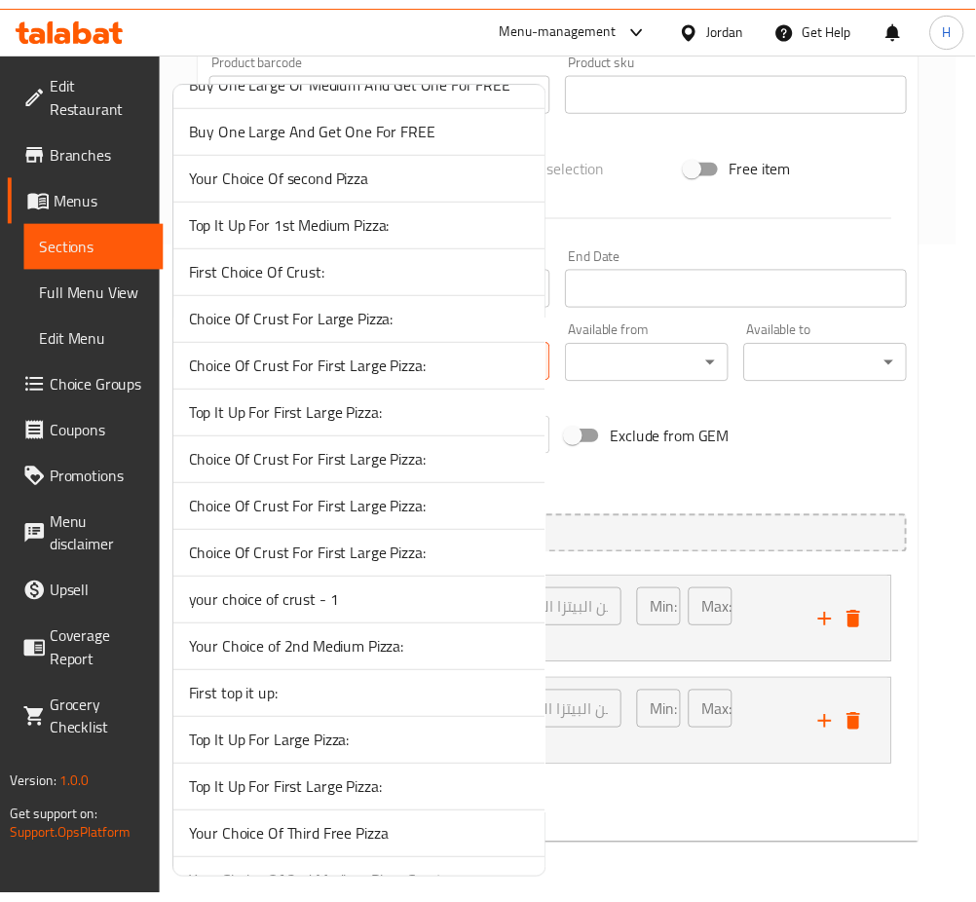
scroll to position [2337, 0]
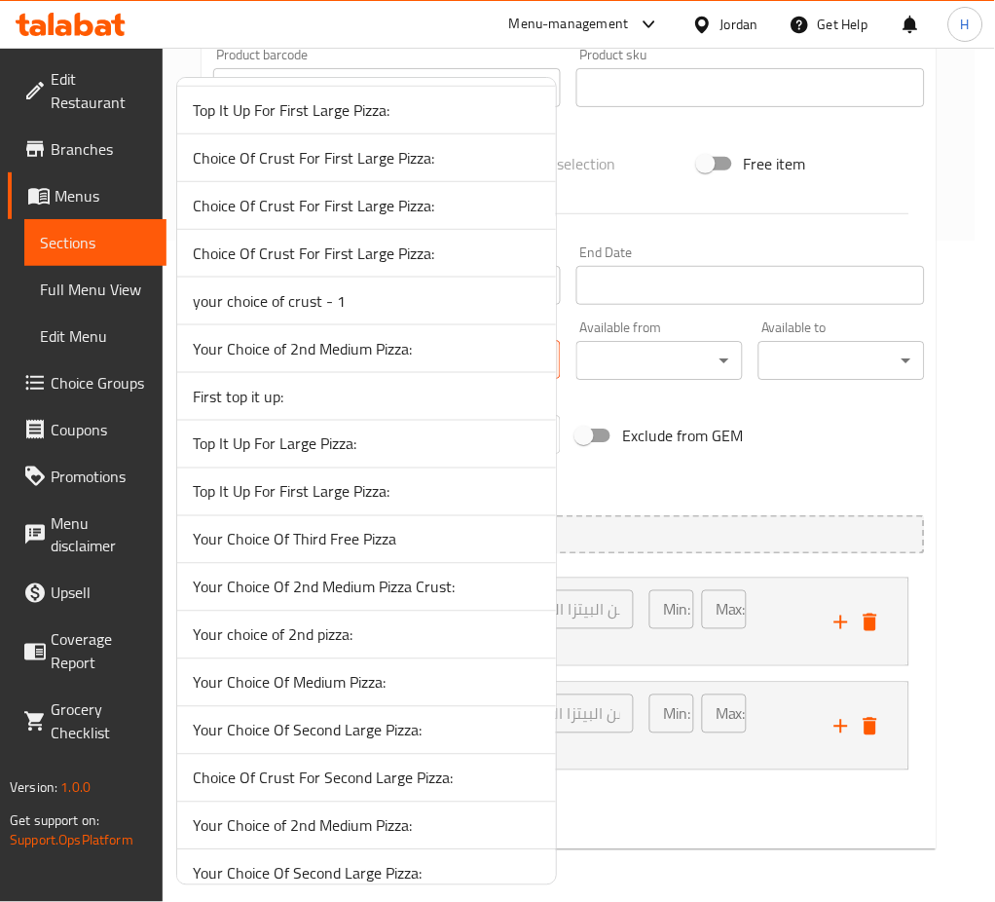
click at [427, 825] on span "Your Choice of 2nd Medium Pizza:" at bounding box center [367, 825] width 348 height 23
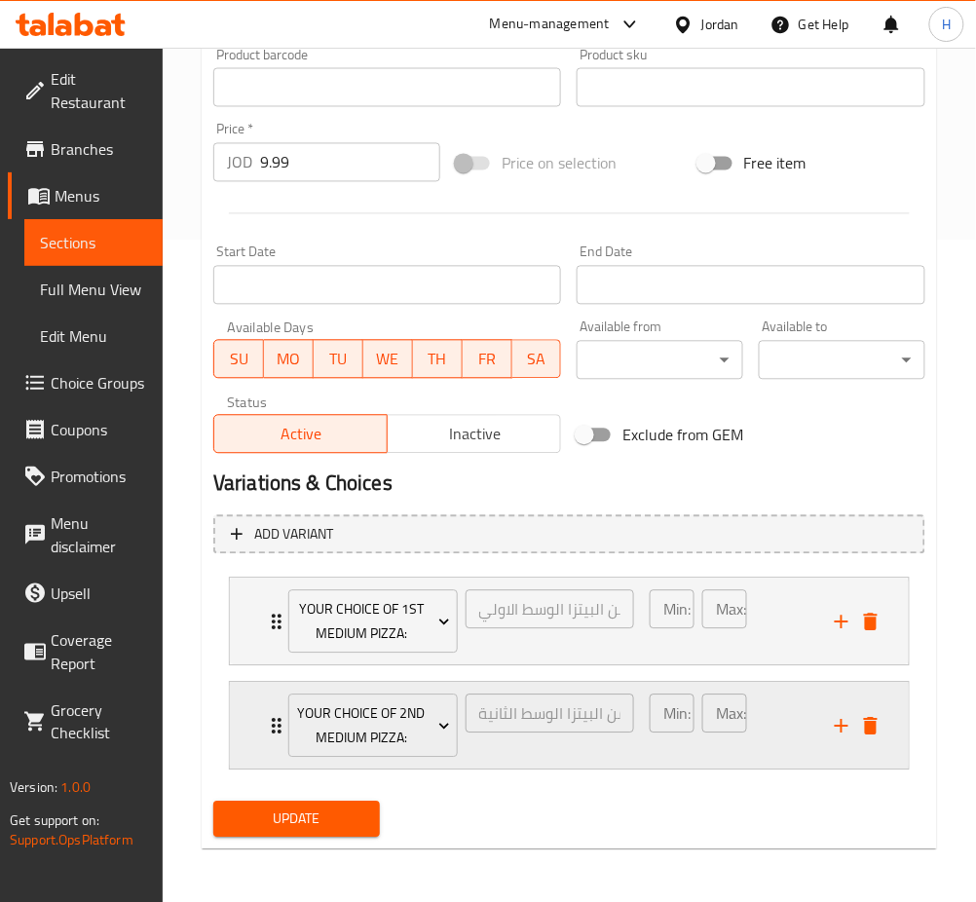
click at [259, 725] on div "Your Choice of 2nd Medium Pizza: إختيارك من البيتزا الوسط الثانية: ​ Min: 1 ​ M…" at bounding box center [569, 726] width 679 height 87
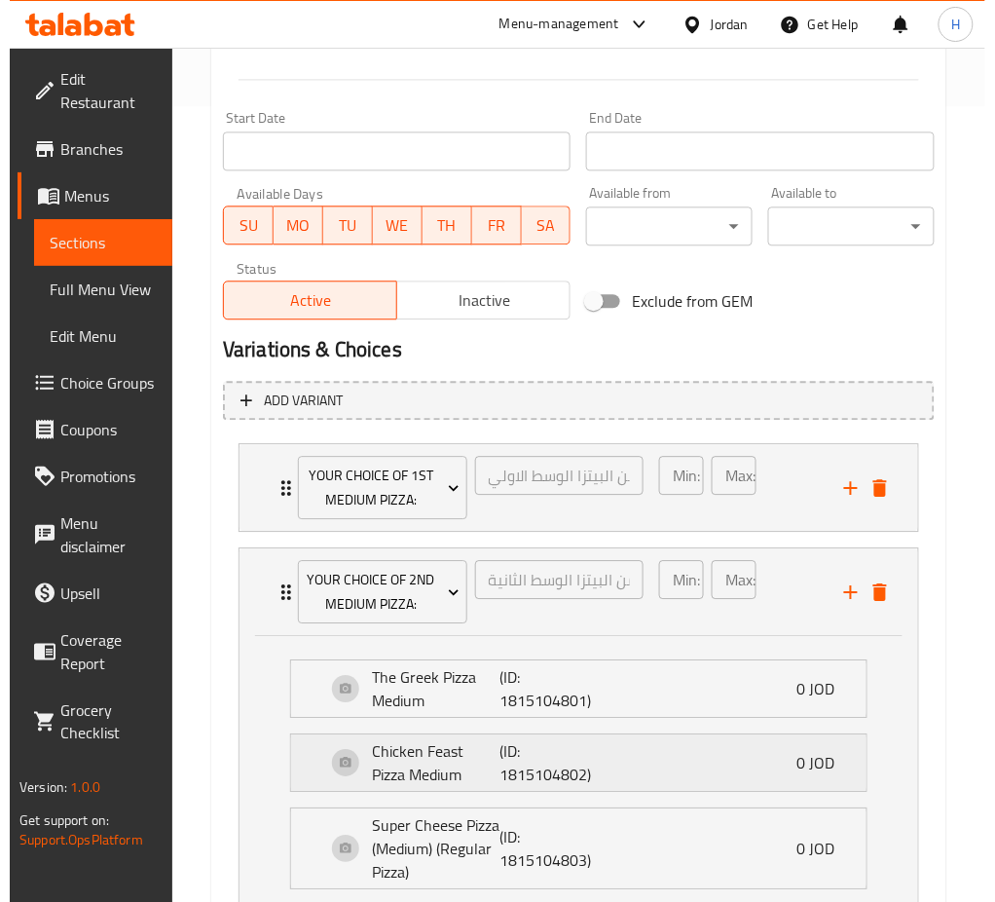
scroll to position [921, 0]
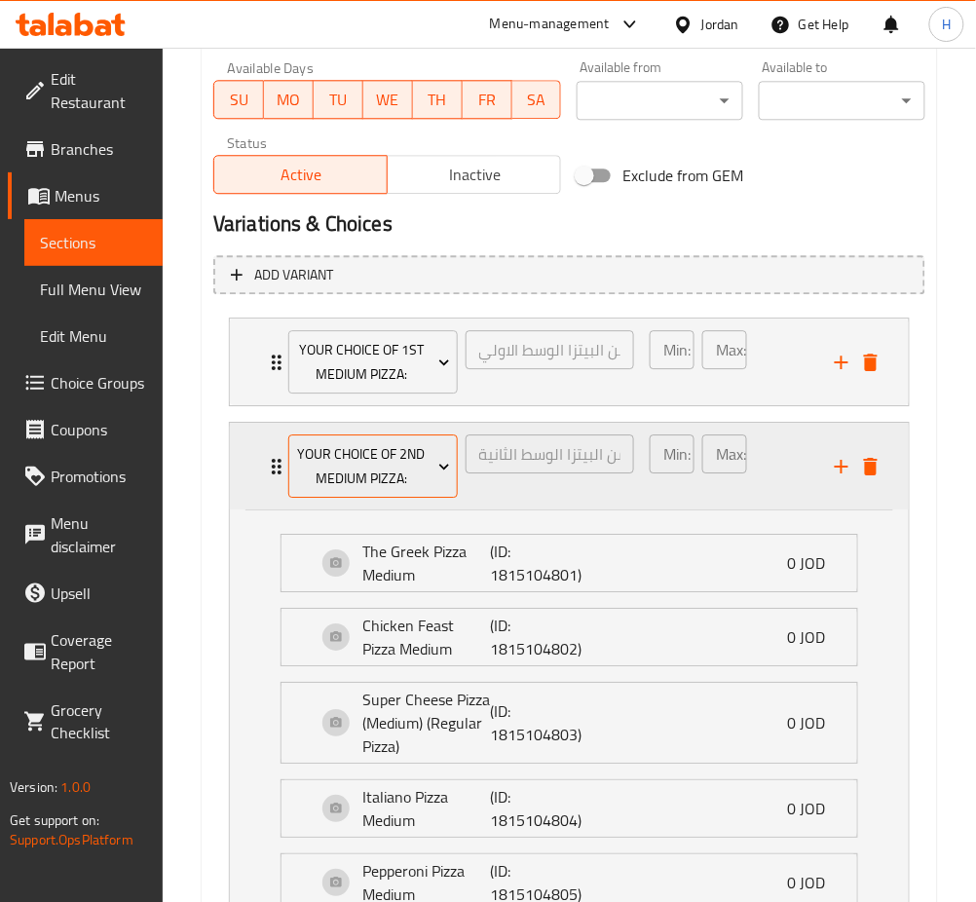
click at [409, 488] on span "Your Choice of 2nd Medium Pizza:" at bounding box center [372, 466] width 155 height 49
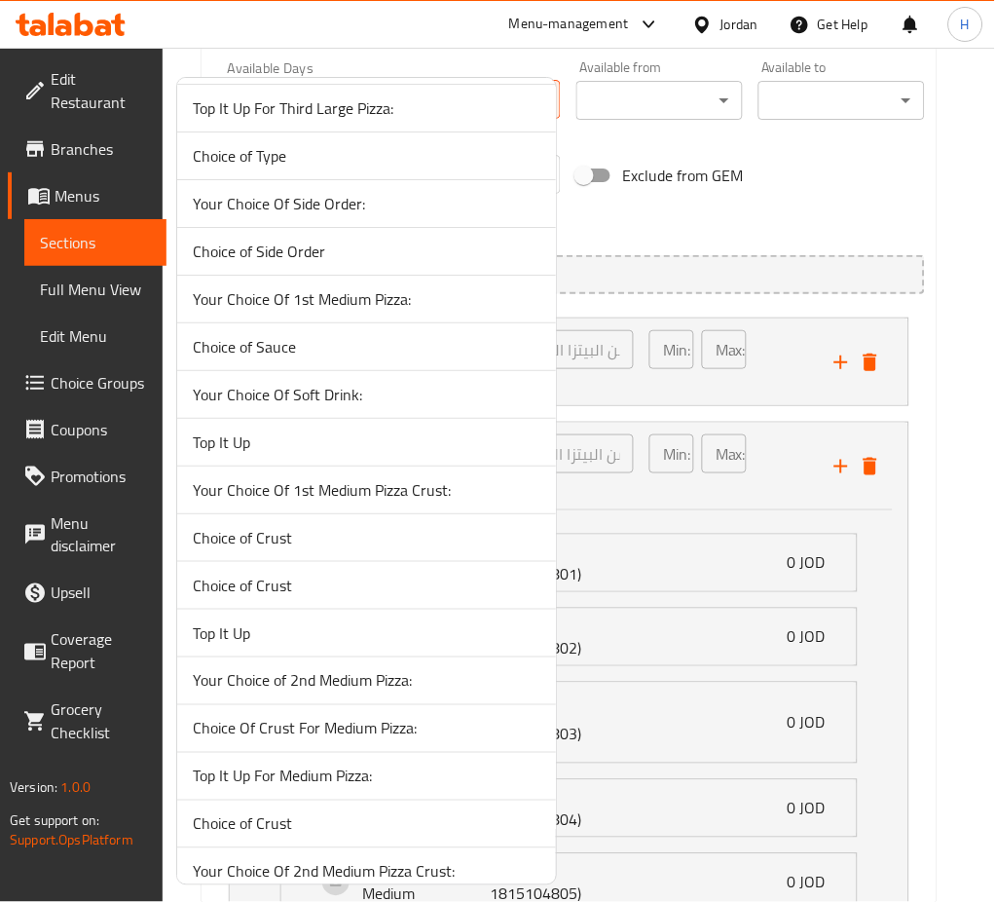
scroll to position [4285, 0]
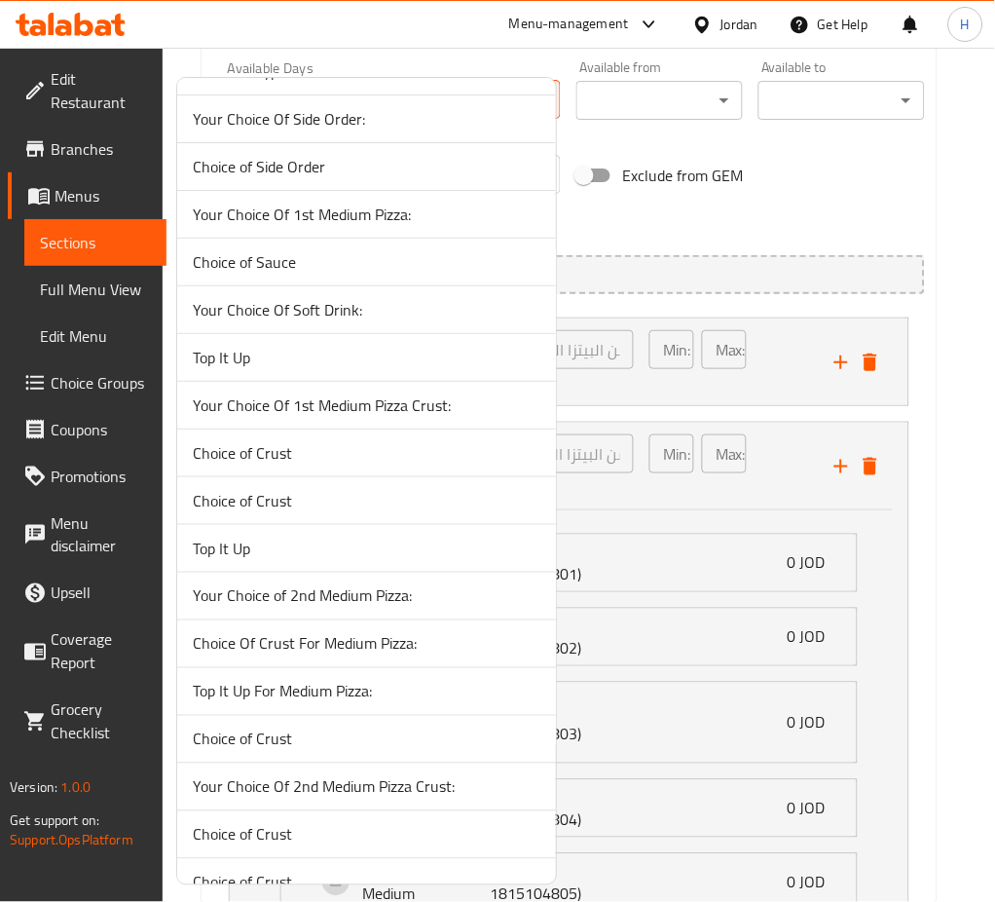
click at [450, 608] on span "Your Choice of 2nd Medium Pizza:" at bounding box center [367, 595] width 348 height 23
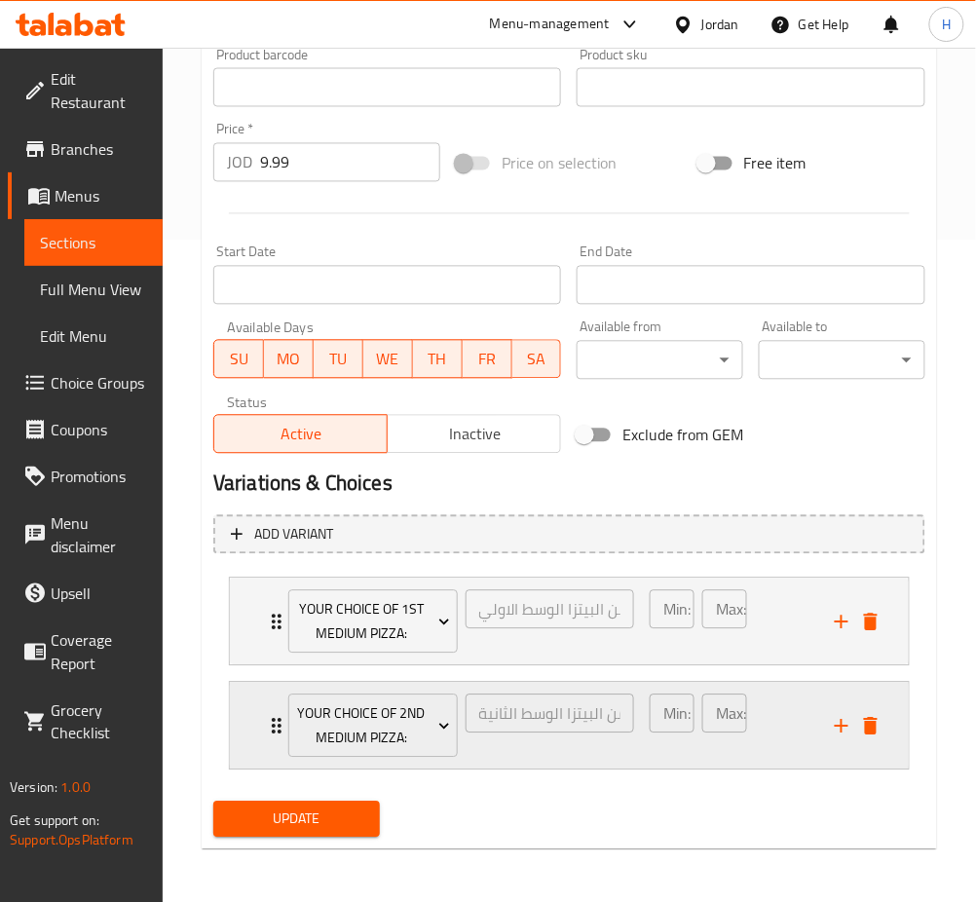
click at [253, 712] on div "Your Choice of 2nd Medium Pizza: إختيارك من البيتزا الوسط الثانية: ​ Min: 1 ​ M…" at bounding box center [569, 726] width 679 height 87
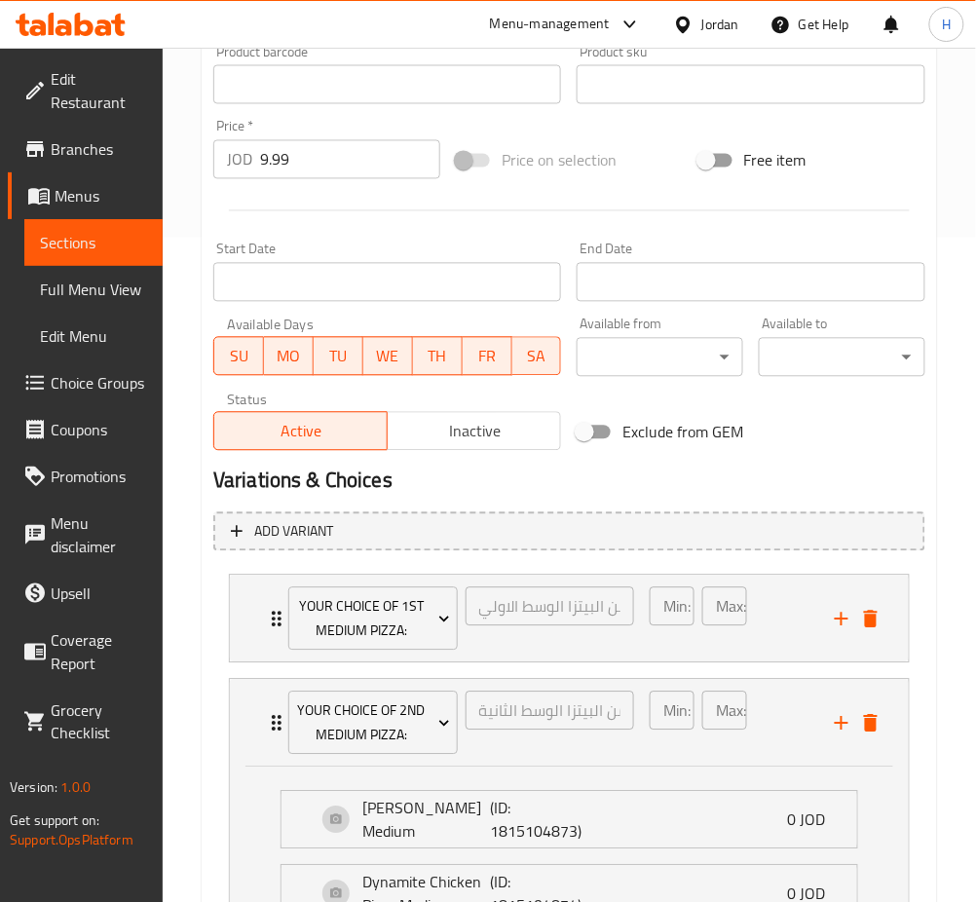
scroll to position [921, 0]
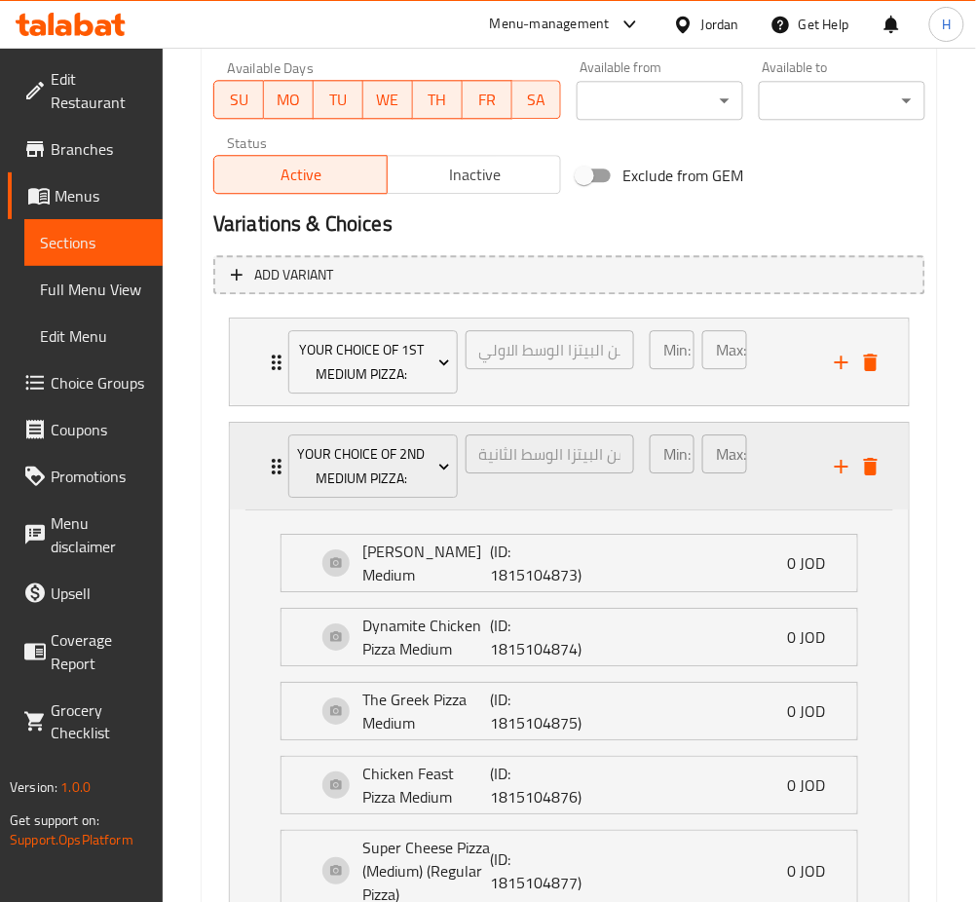
drag, startPoint x: 255, startPoint y: 480, endPoint x: 268, endPoint y: 472, distance: 14.9
click at [254, 481] on div "Your Choice of 2nd Medium Pizza: إختيارك من البيتزا الوسط الثانية: ​ Min: 1 ​ M…" at bounding box center [569, 466] width 679 height 87
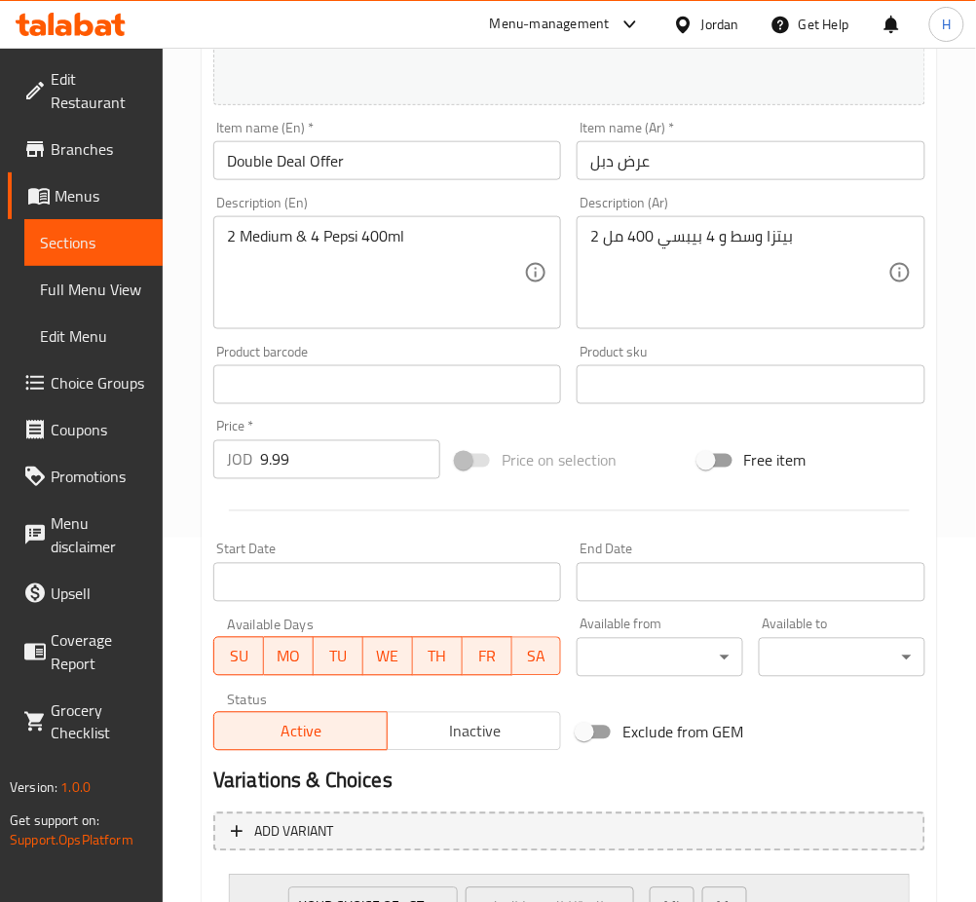
scroll to position [661, 0]
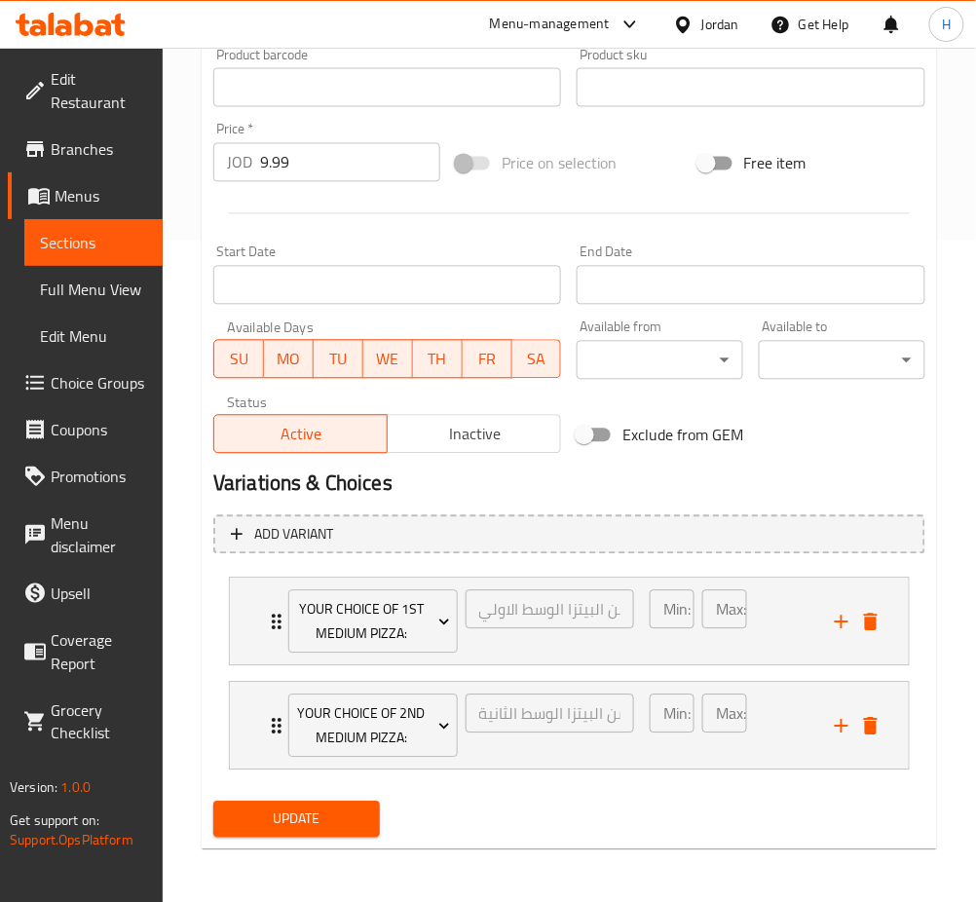
click at [837, 452] on div "Change Image Size: 1200 x 800 px / Image formats: jpg, png / 5MB Max. Item name…" at bounding box center [568, 28] width 727 height 868
click at [347, 824] on span "Update" at bounding box center [296, 819] width 135 height 24
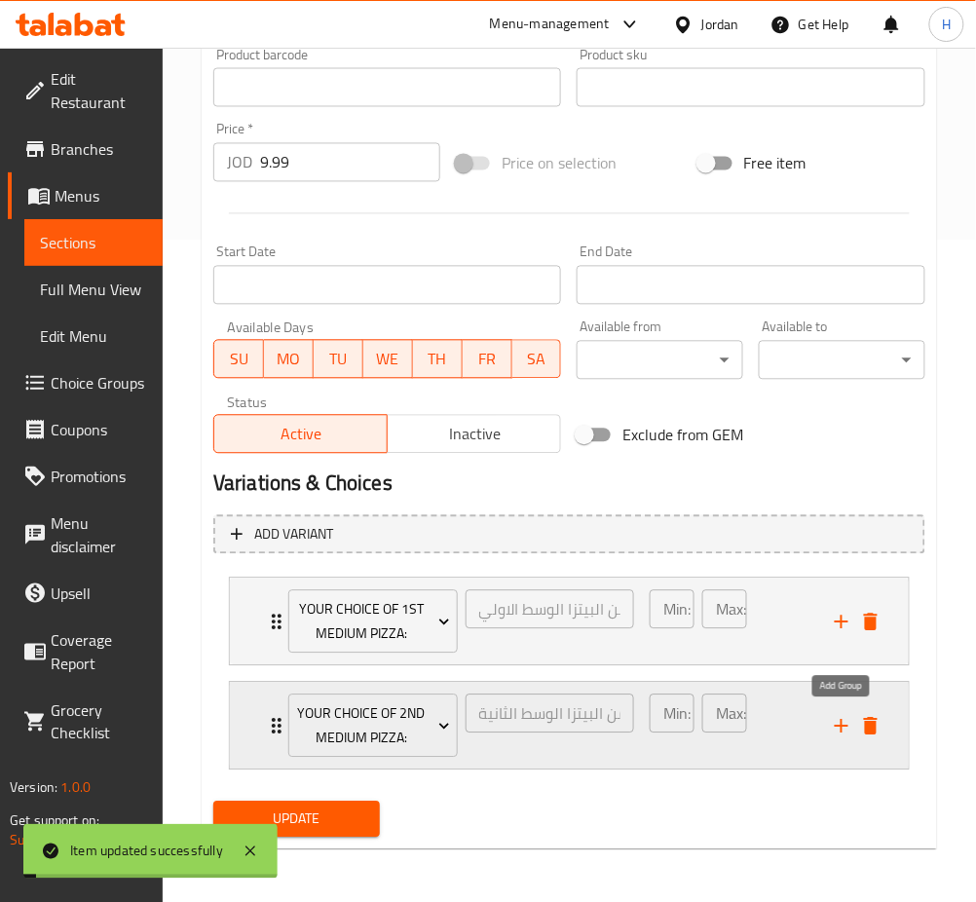
click at [847, 722] on icon "add" at bounding box center [841, 726] width 23 height 23
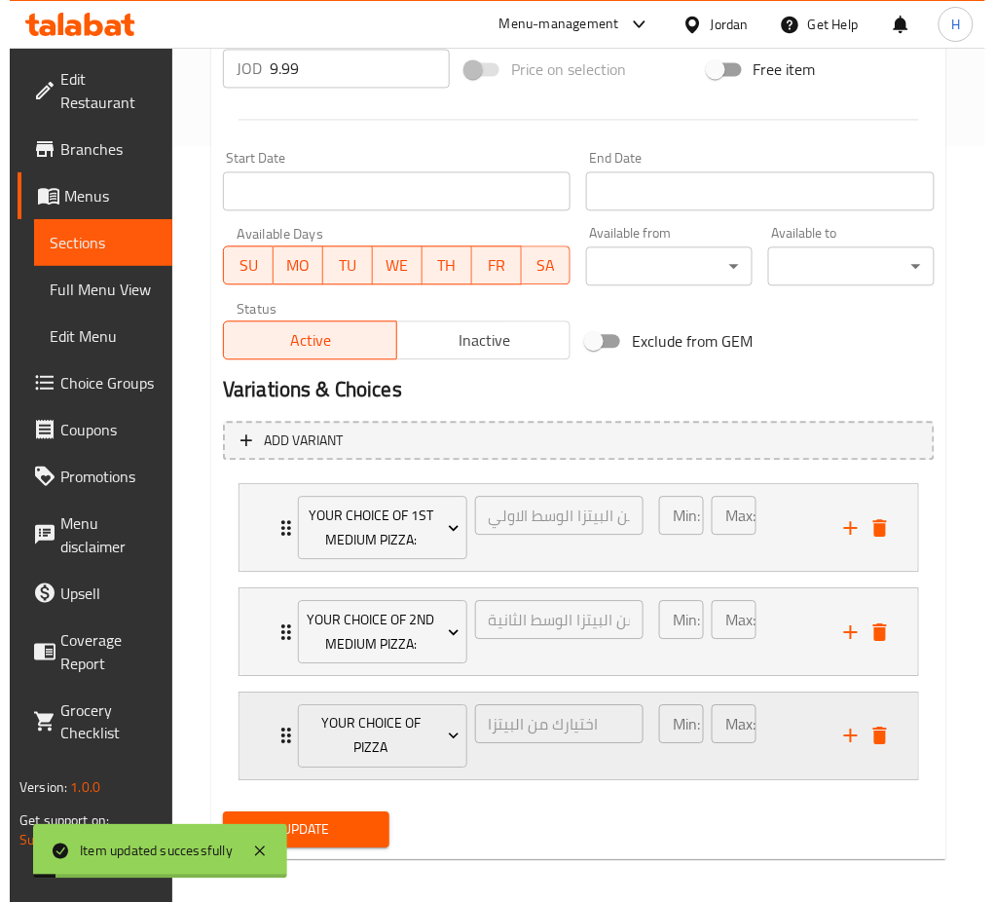
scroll to position [766, 0]
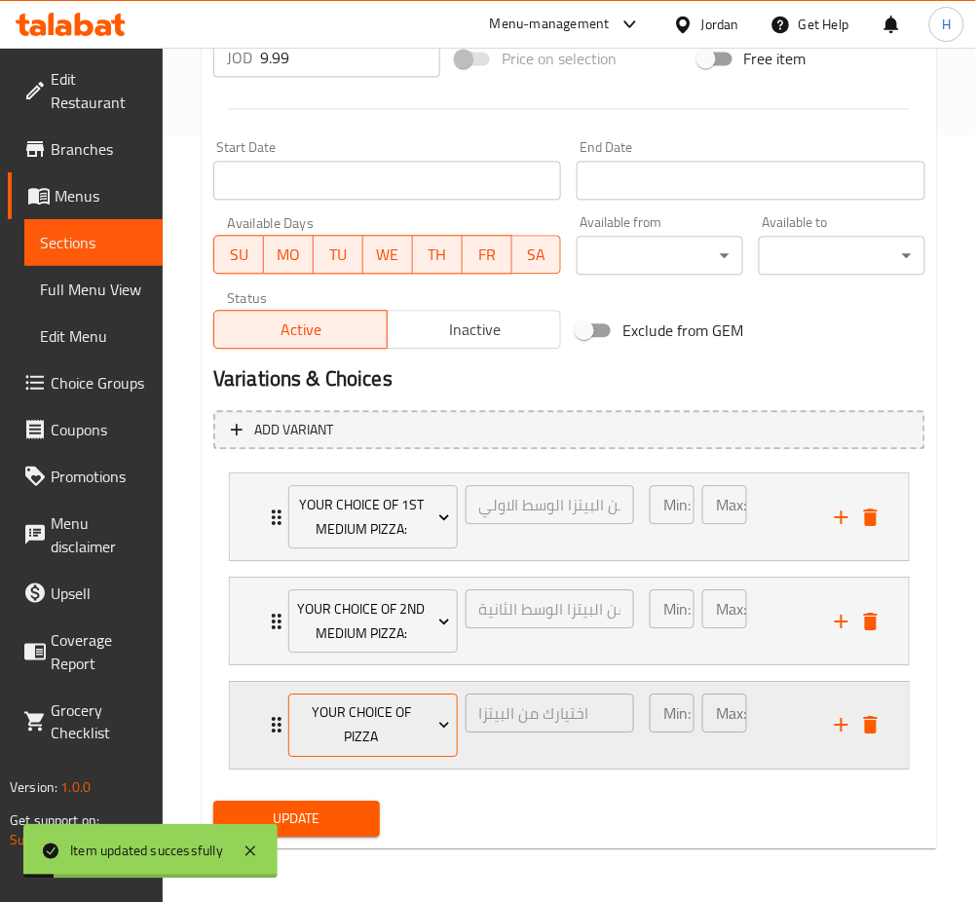
click at [394, 730] on span "Your Choice Of Pizza" at bounding box center [372, 724] width 155 height 49
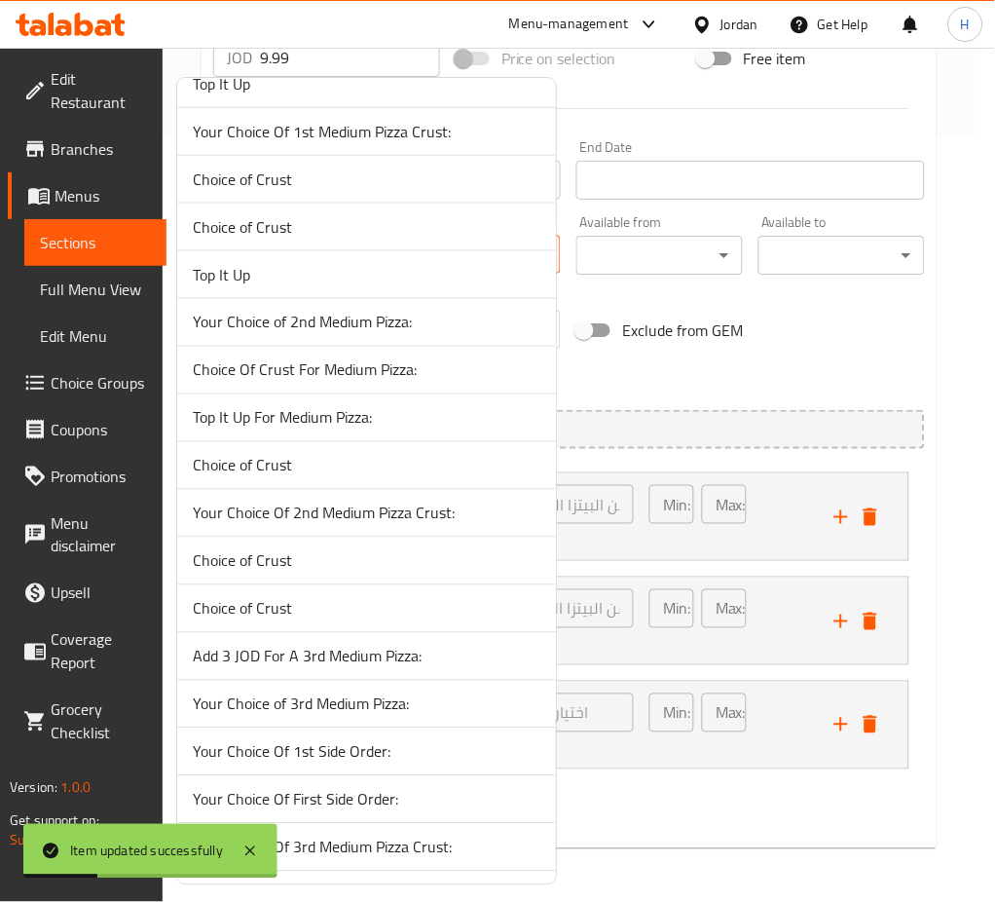
scroll to position [4654, 0]
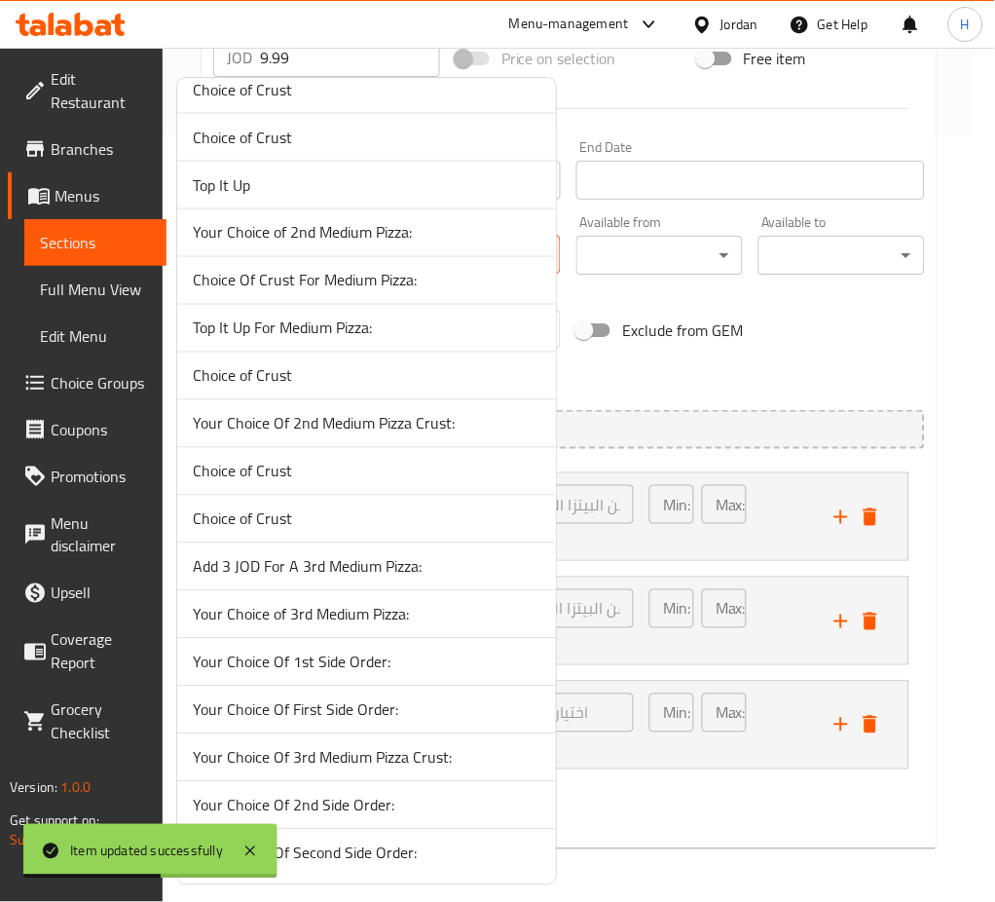
click at [714, 828] on div at bounding box center [497, 451] width 995 height 902
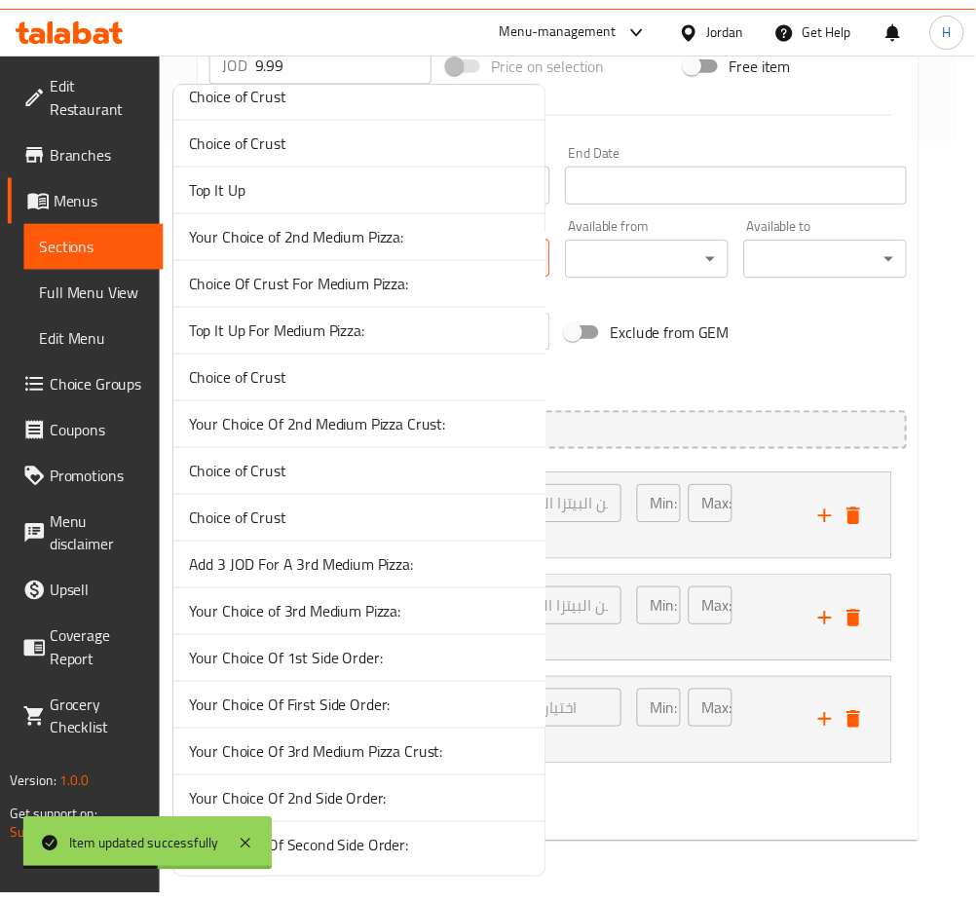
scroll to position [741, 0]
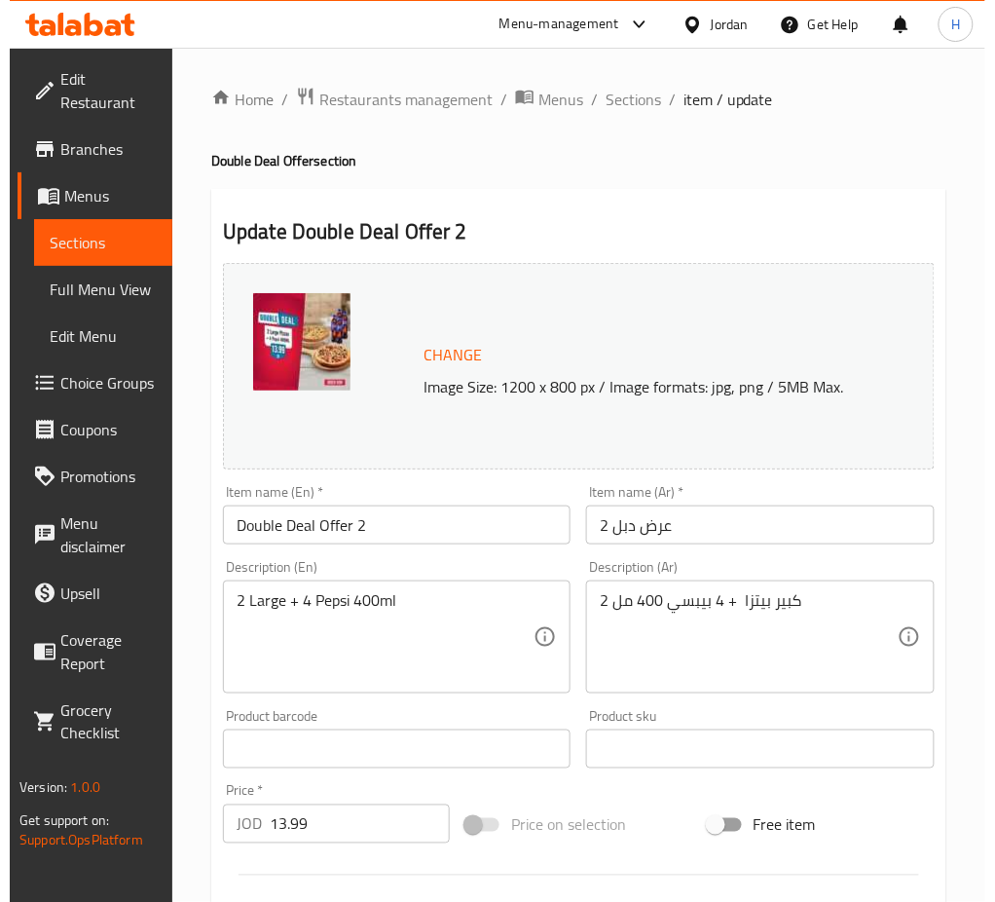
scroll to position [500, 0]
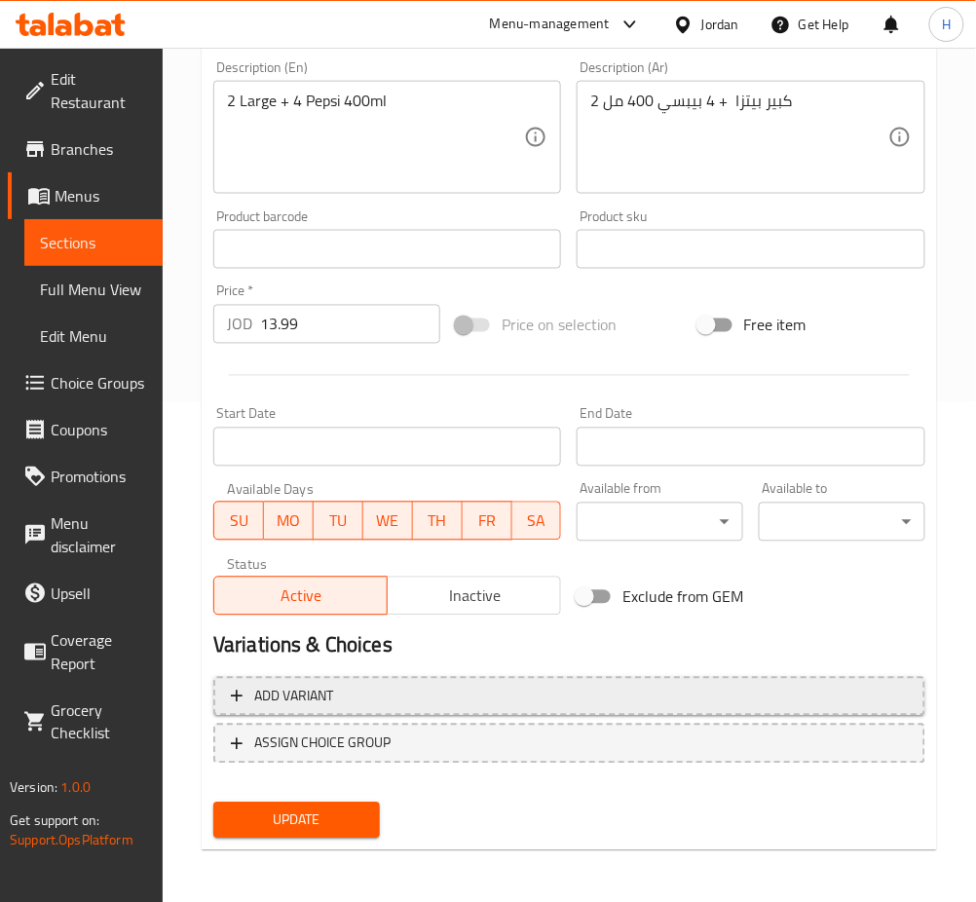
click at [432, 738] on span "ASSIGN CHOICE GROUP" at bounding box center [569, 743] width 677 height 24
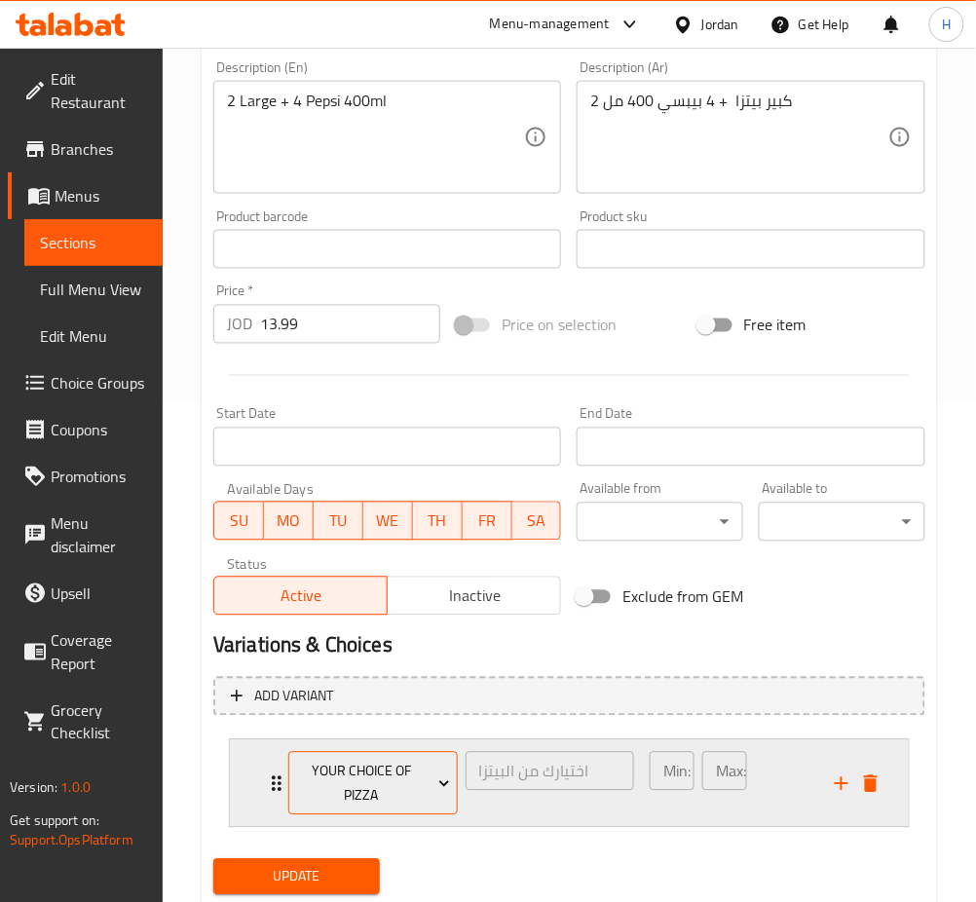
click at [369, 762] on span "Your Choice Of Pizza" at bounding box center [372, 784] width 155 height 49
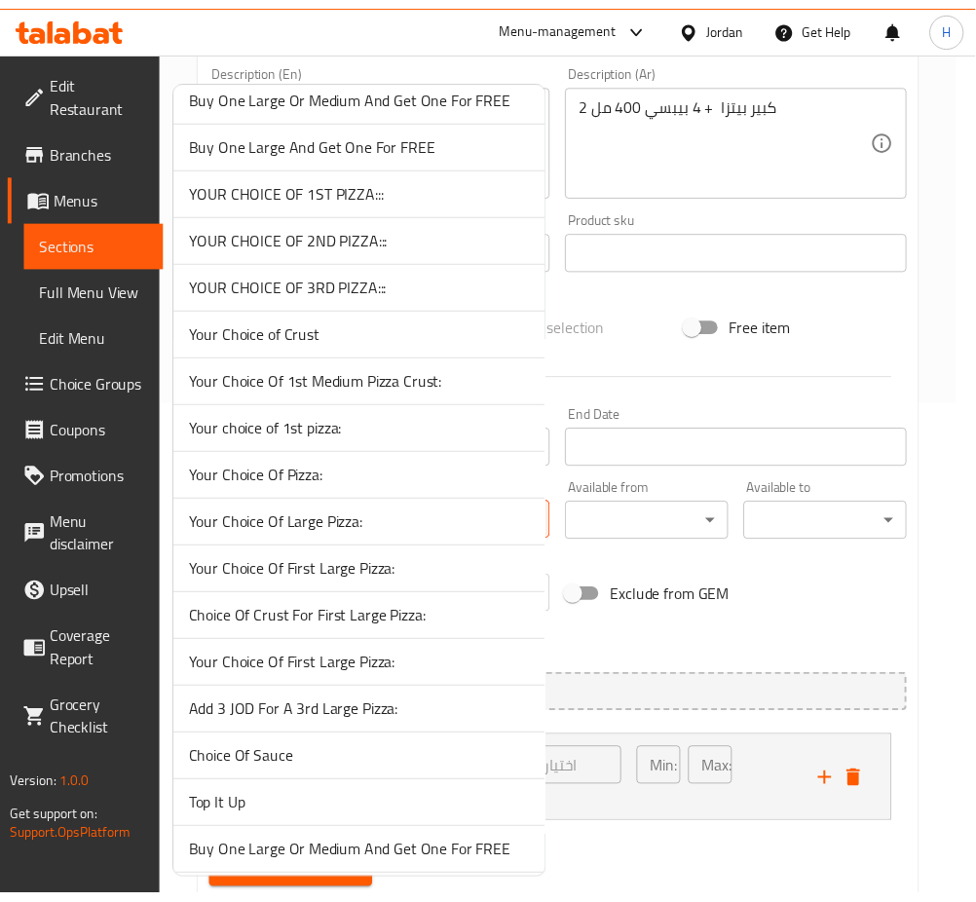
scroll to position [1298, 0]
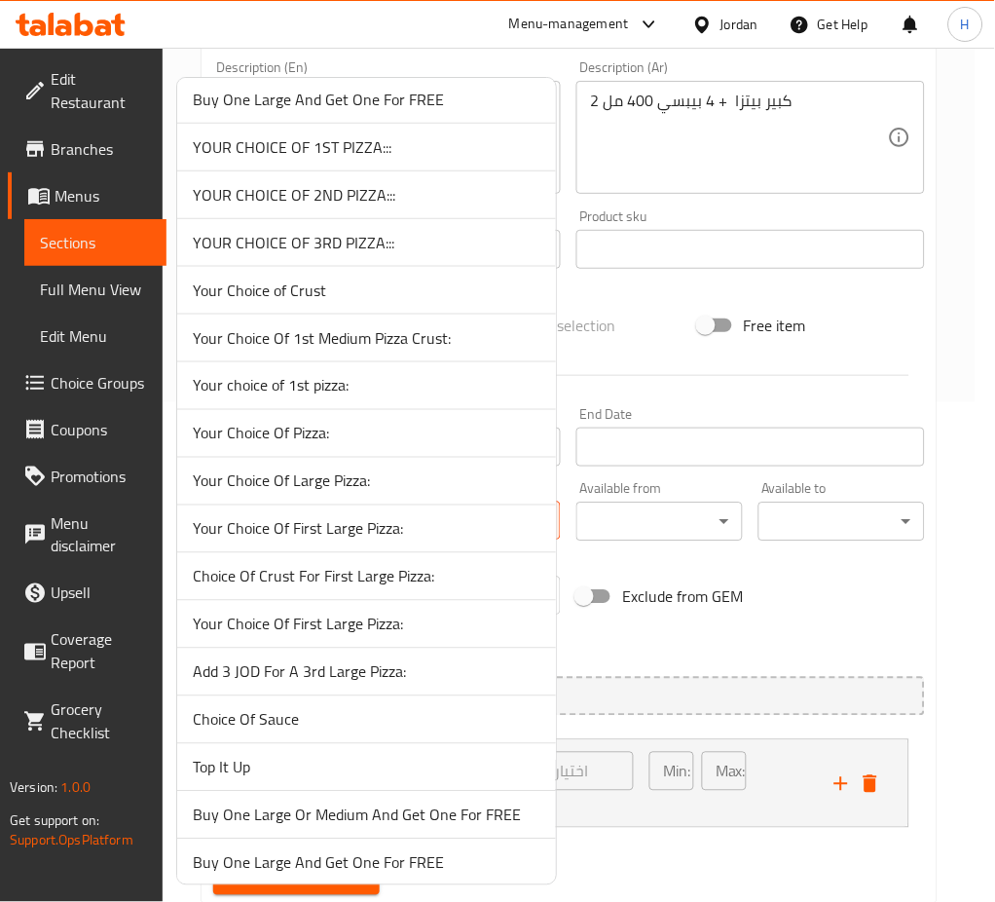
click at [381, 487] on span "Your Choice Of Large Pizza:" at bounding box center [367, 480] width 348 height 23
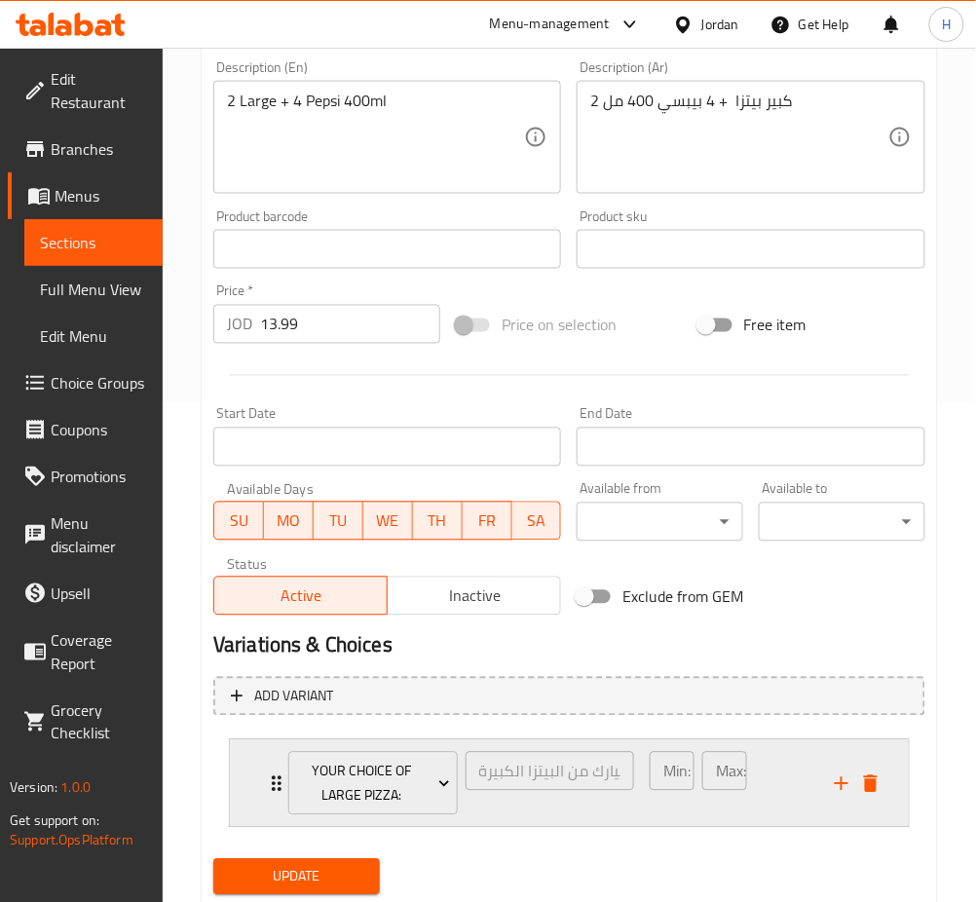
click at [255, 775] on div "Your Choice Of Large Pizza: اختيارك من البيتزا الكبيرة: ​ Min: 1 ​ Max: 1 ​" at bounding box center [569, 783] width 679 height 87
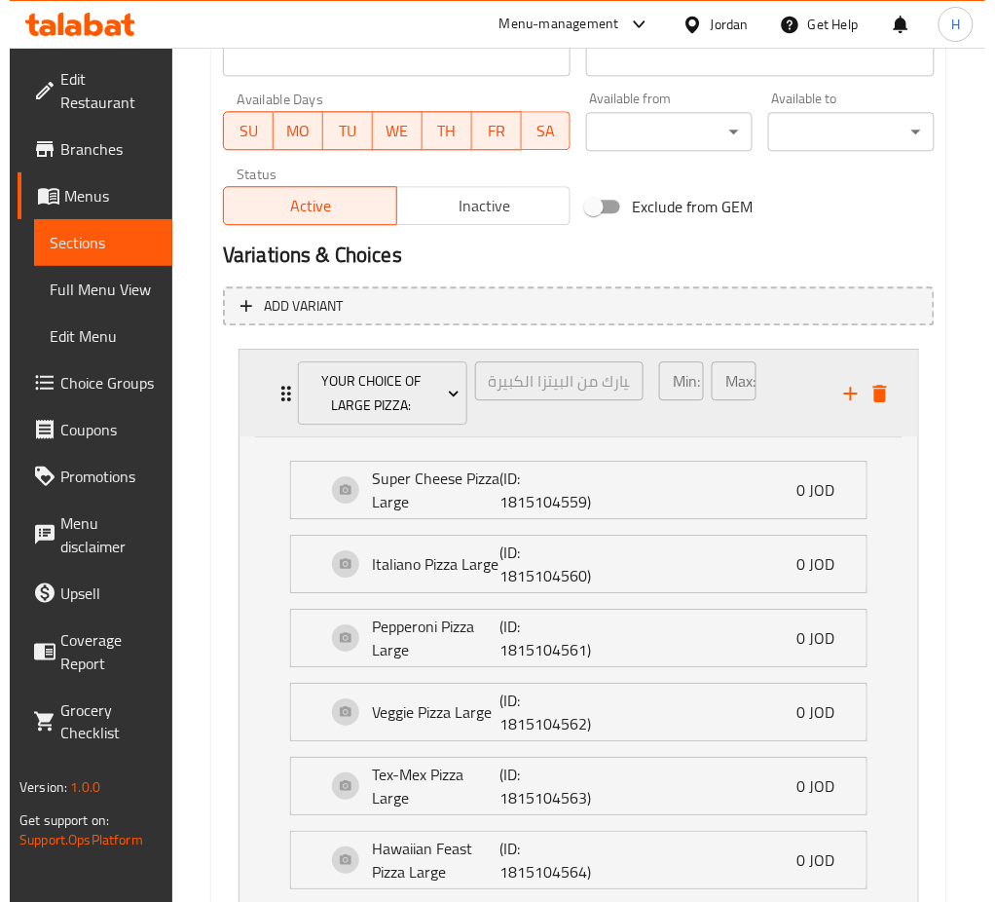
scroll to position [889, 0]
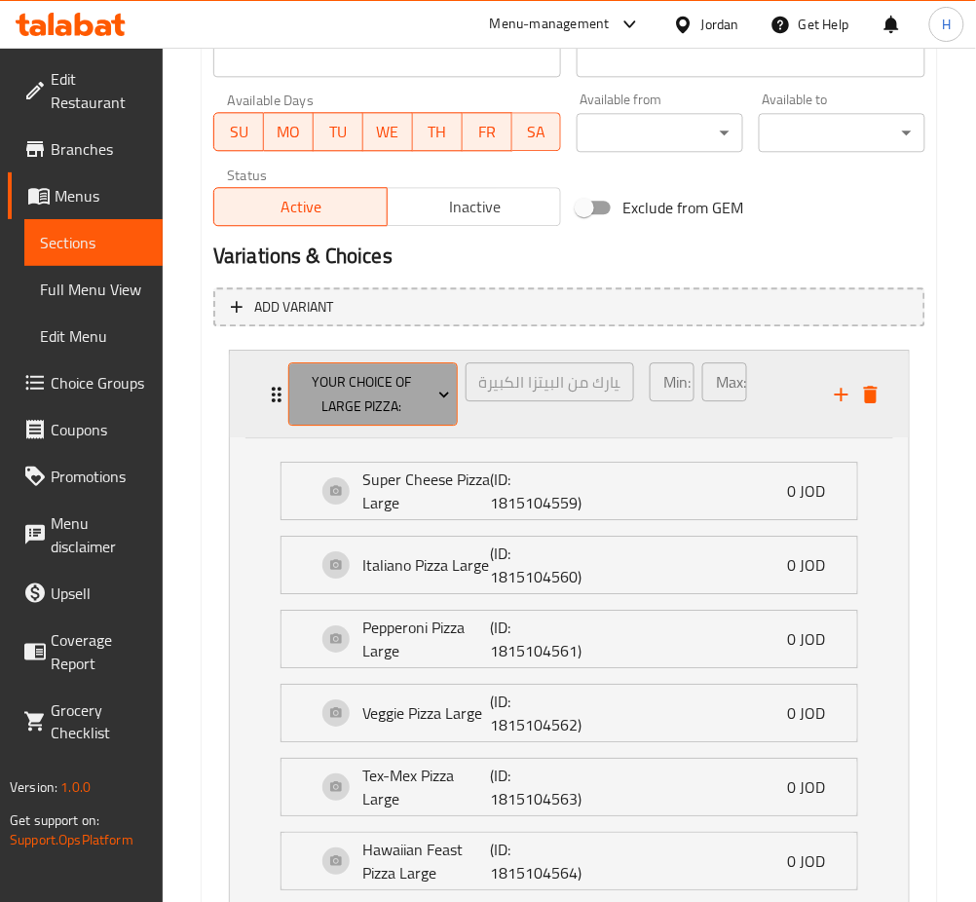
click at [409, 381] on span "Your Choice Of Large Pizza:" at bounding box center [372, 394] width 155 height 49
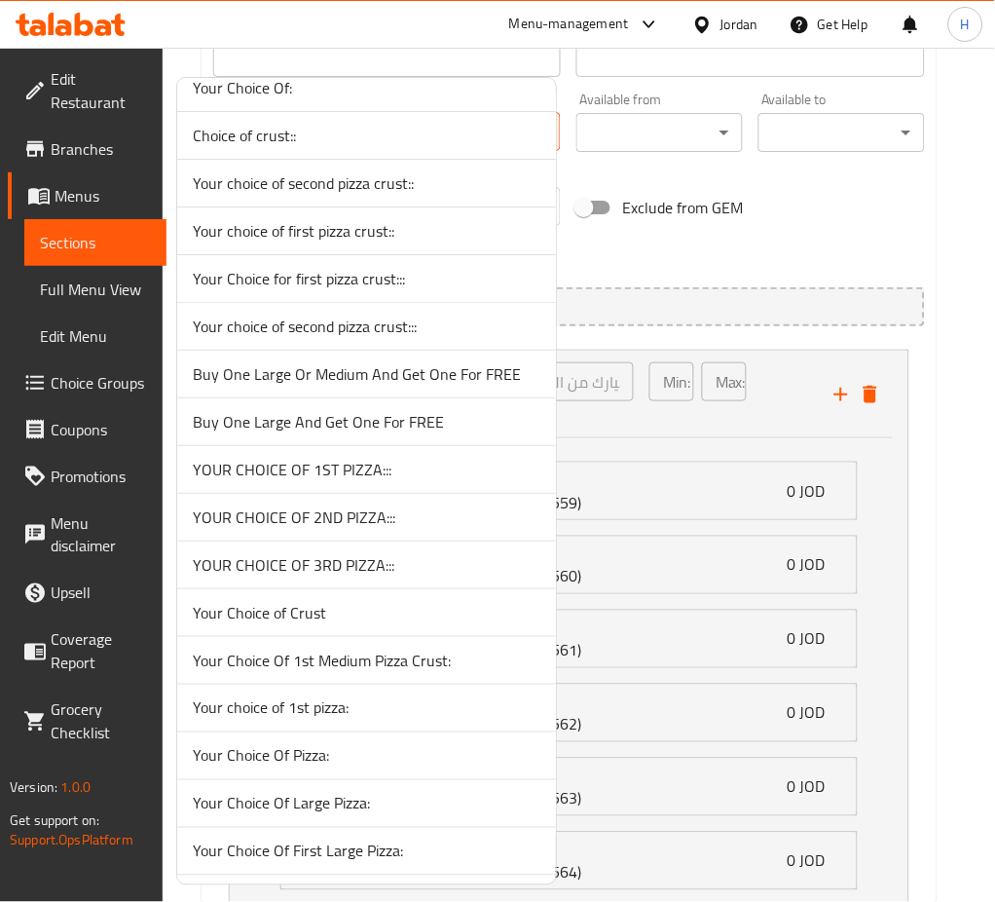
scroll to position [1038, 0]
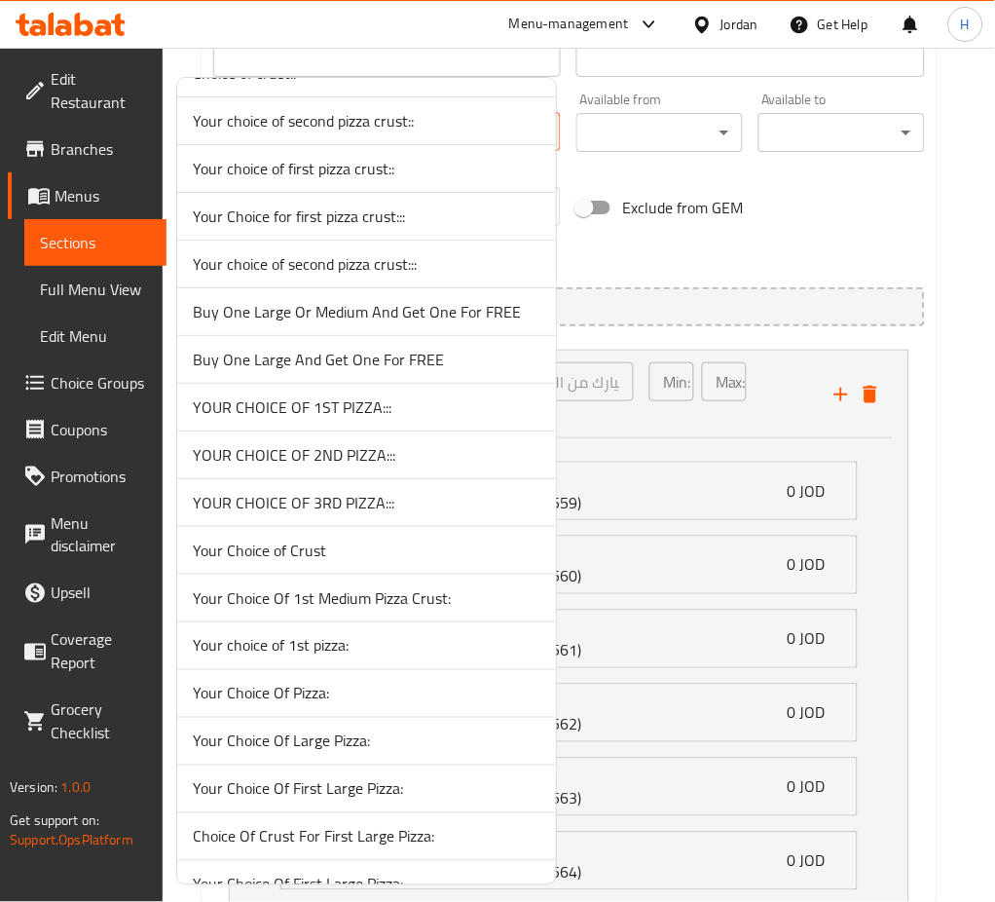
click at [378, 734] on span "Your Choice Of Large Pizza:" at bounding box center [367, 740] width 348 height 23
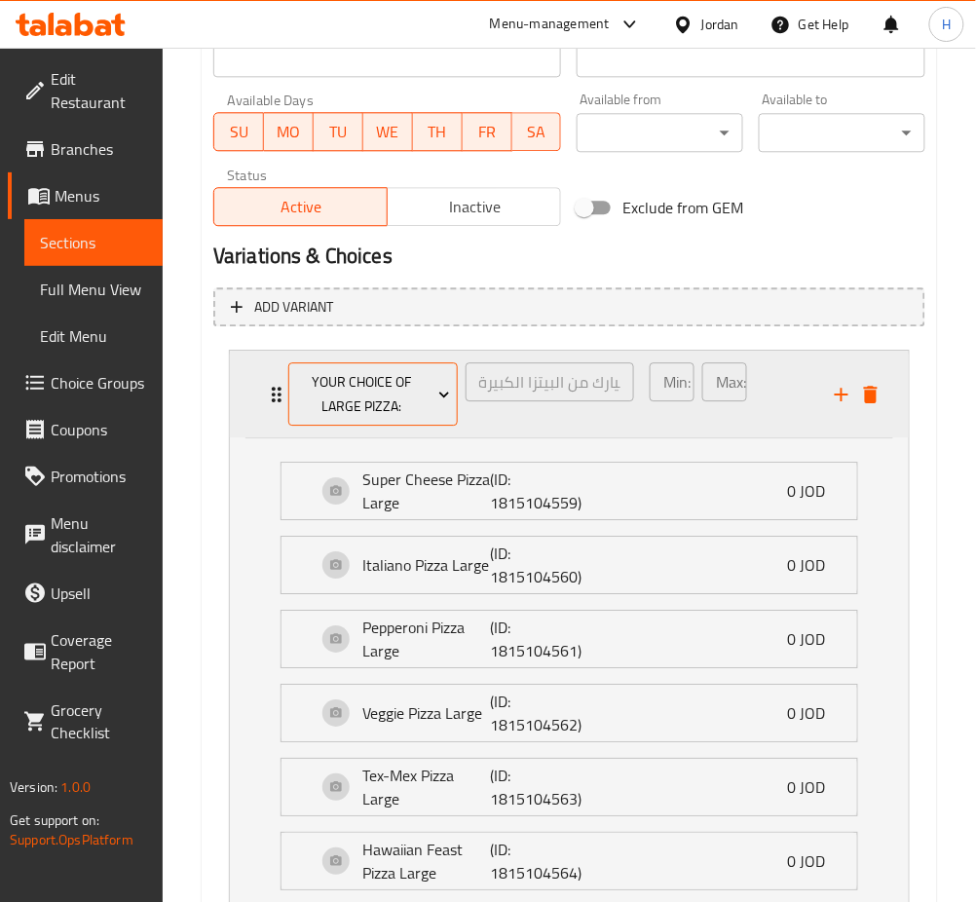
click at [411, 420] on button "Your Choice Of Large Pizza:" at bounding box center [372, 393] width 169 height 63
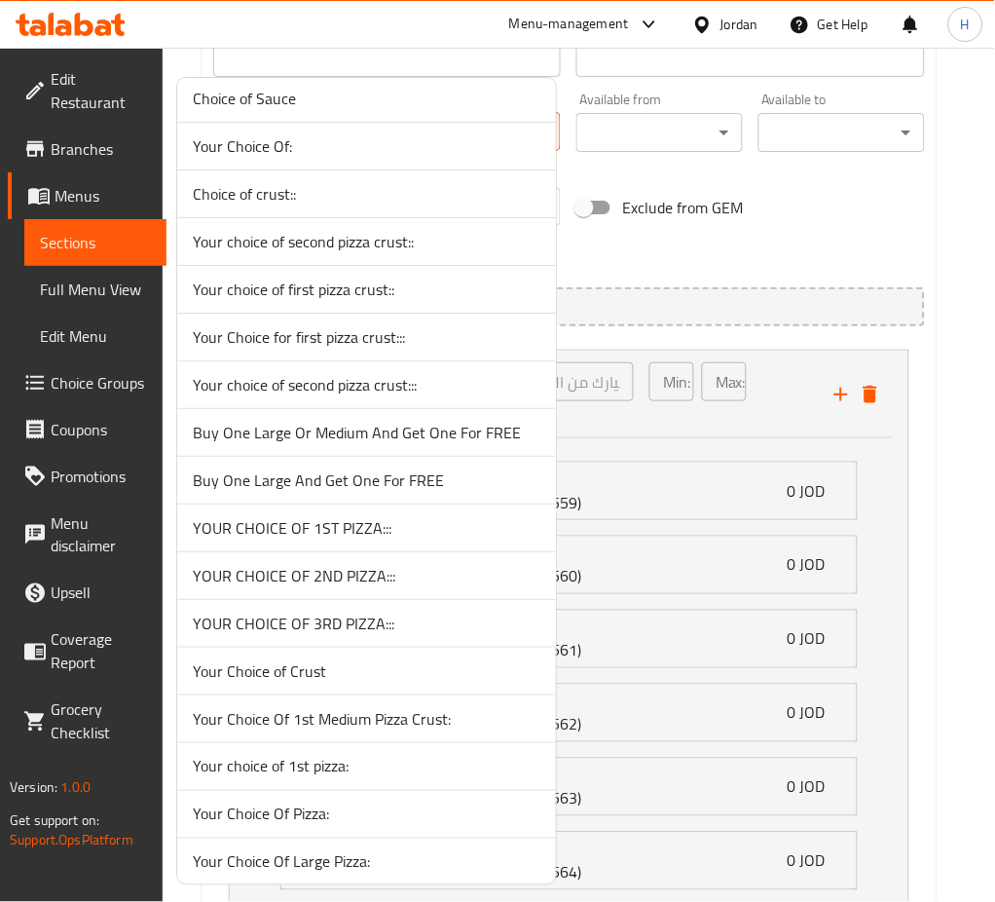
scroll to position [1169, 0]
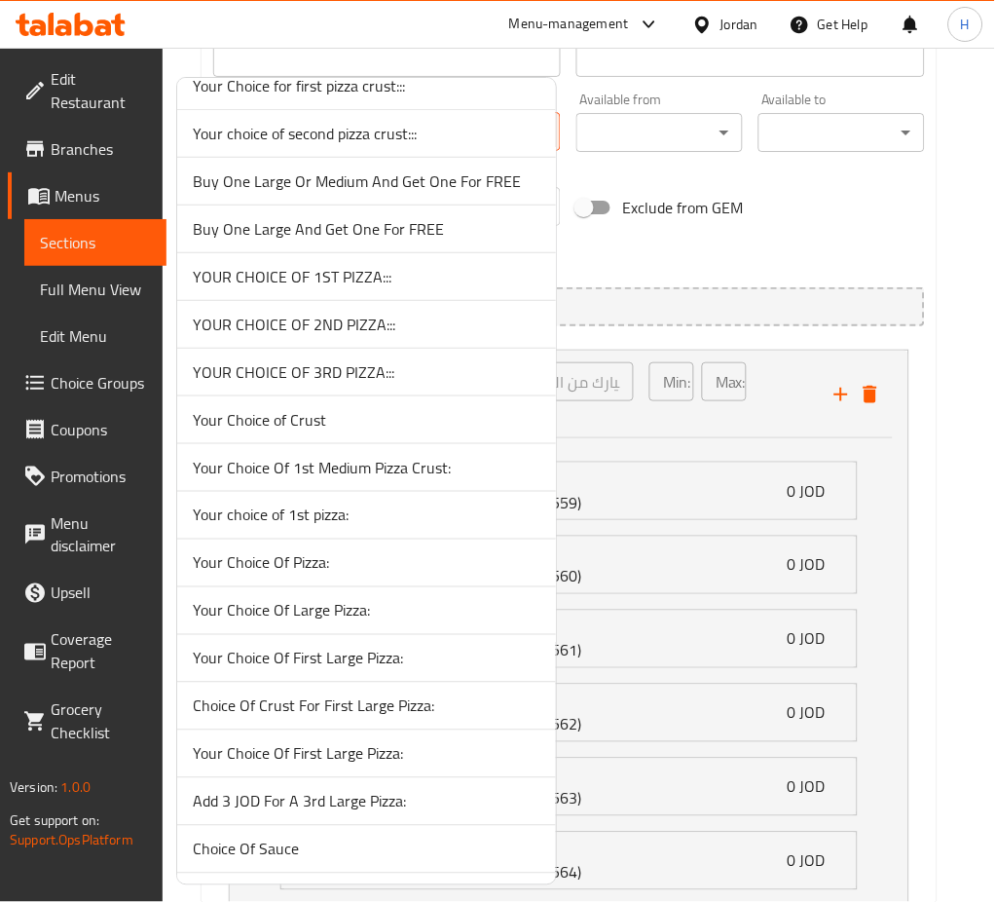
click at [419, 662] on span "Your Choice Of First Large Pizza:" at bounding box center [367, 658] width 348 height 23
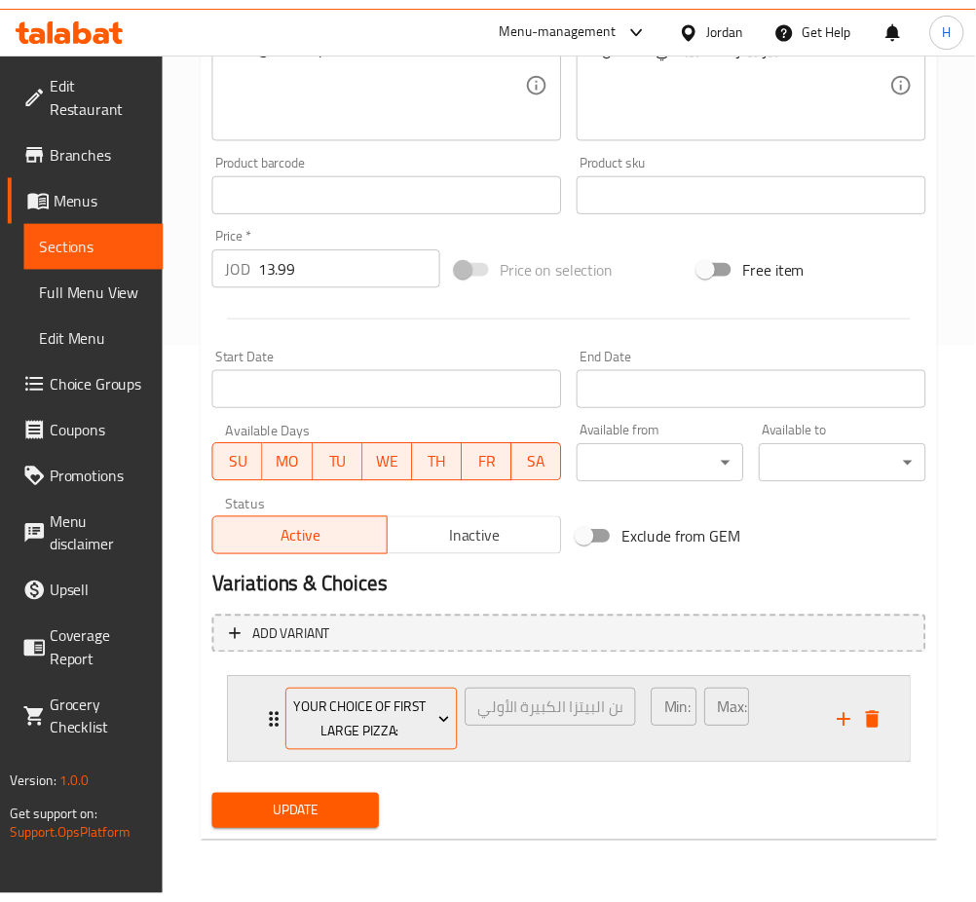
scroll to position [557, 0]
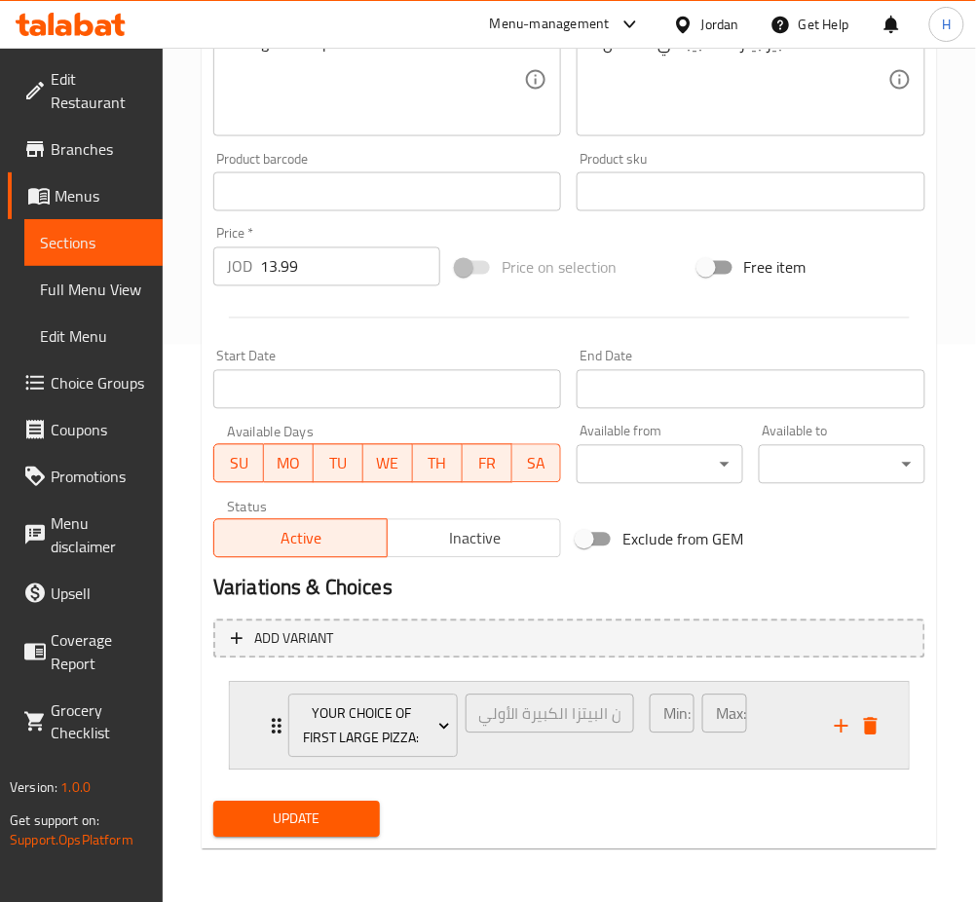
click at [250, 706] on div "Your Choice Of First Large Pizza: اختيارك من البيتزا الكبيرة الأولي: ​ Min: 1 ​…" at bounding box center [569, 726] width 679 height 87
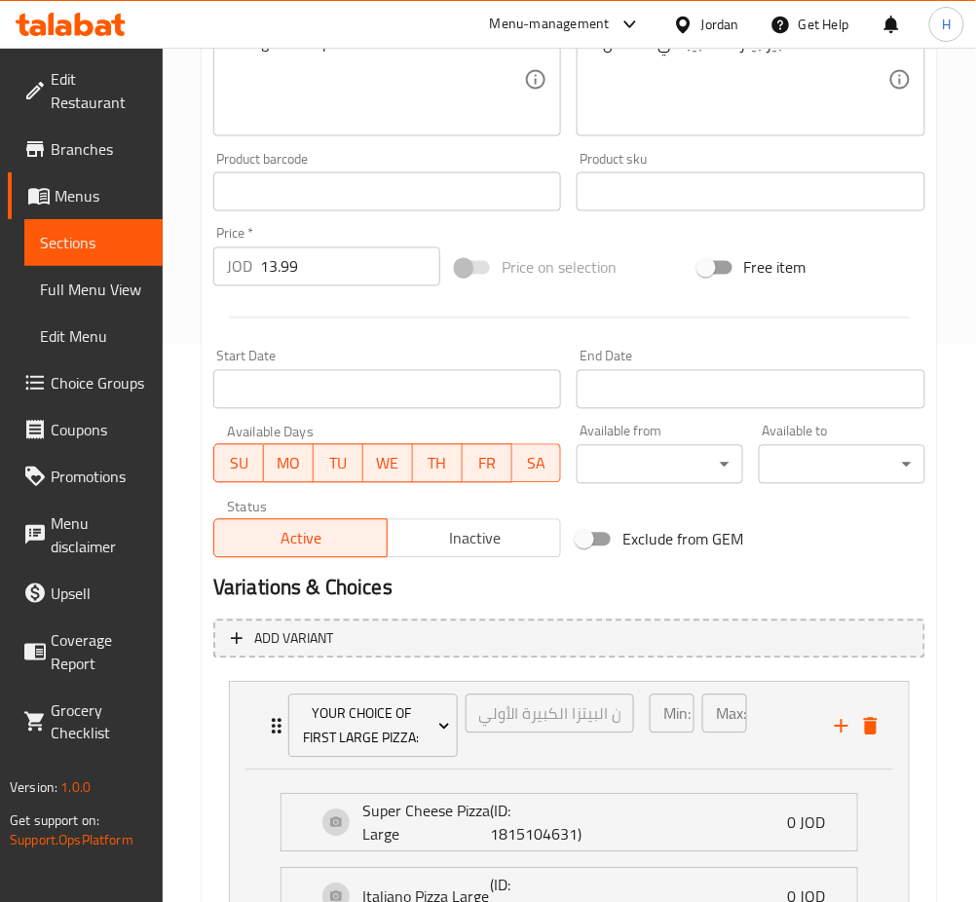
scroll to position [889, 0]
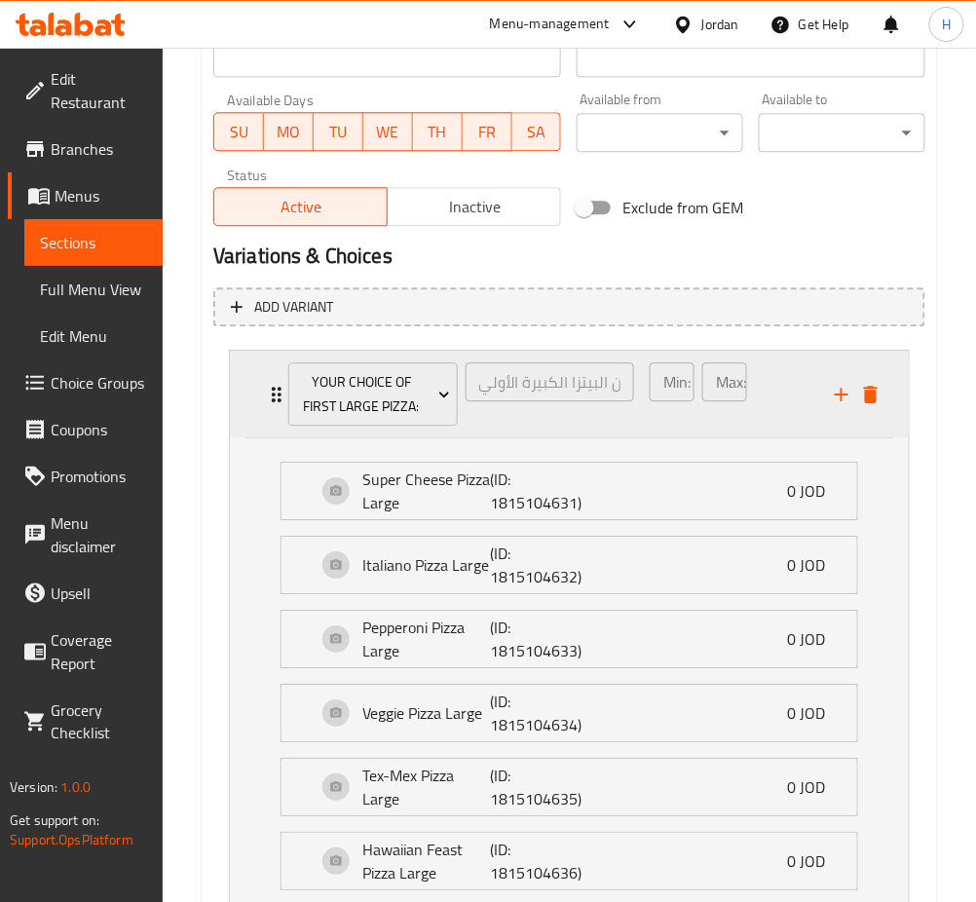
click at [260, 418] on div "Your Choice Of First Large Pizza: اختيارك من البيتزا الكبيرة الأولي: ​ Min: 1 ​…" at bounding box center [569, 394] width 679 height 87
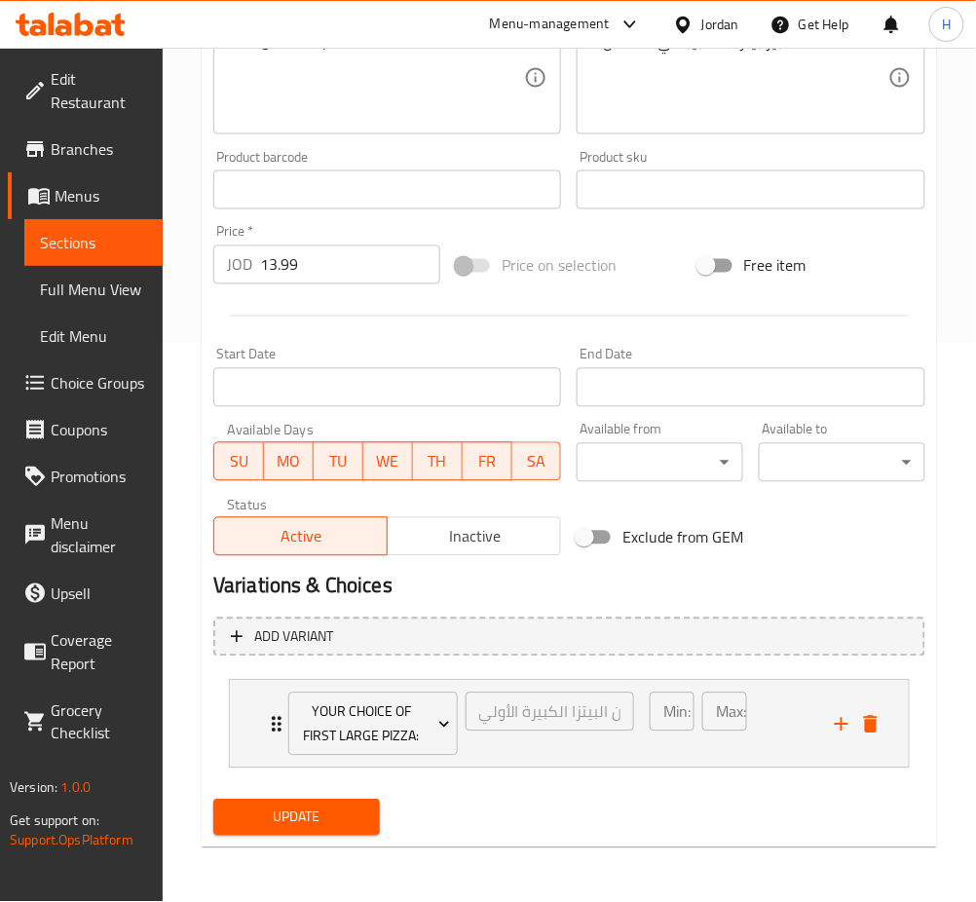
scroll to position [557, 0]
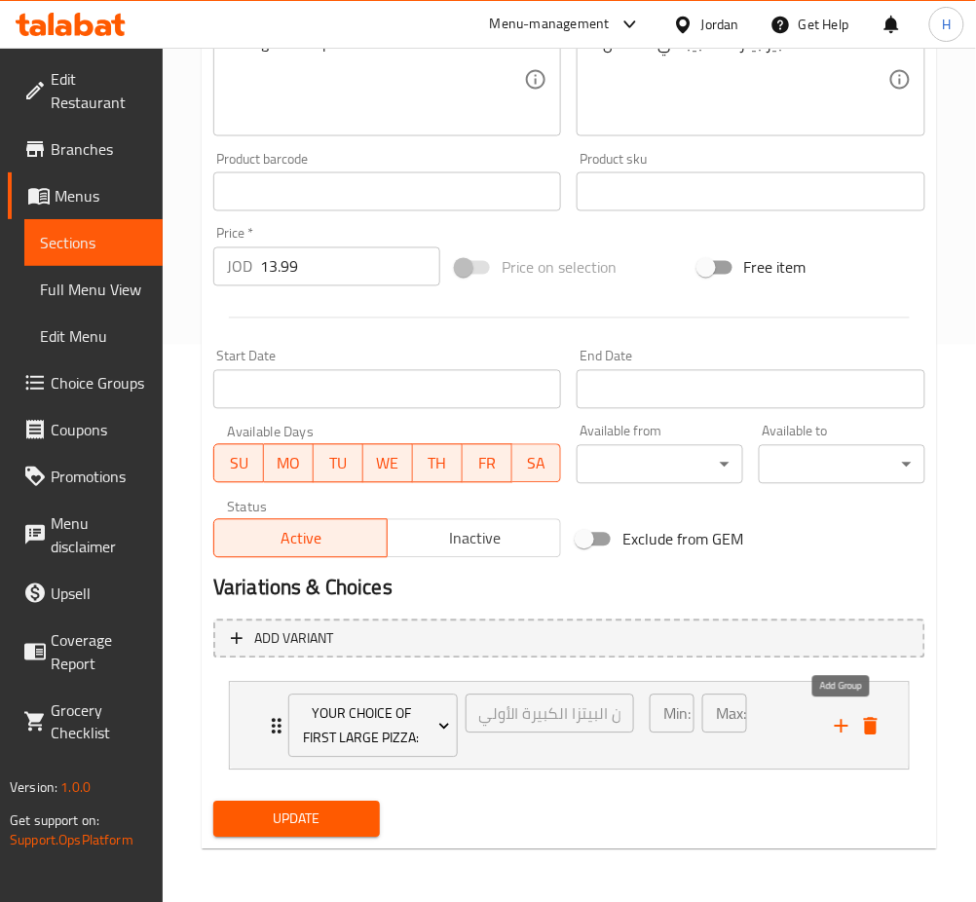
drag, startPoint x: 843, startPoint y: 722, endPoint x: 343, endPoint y: 784, distance: 504.4
click at [842, 722] on icon "add" at bounding box center [841, 726] width 23 height 23
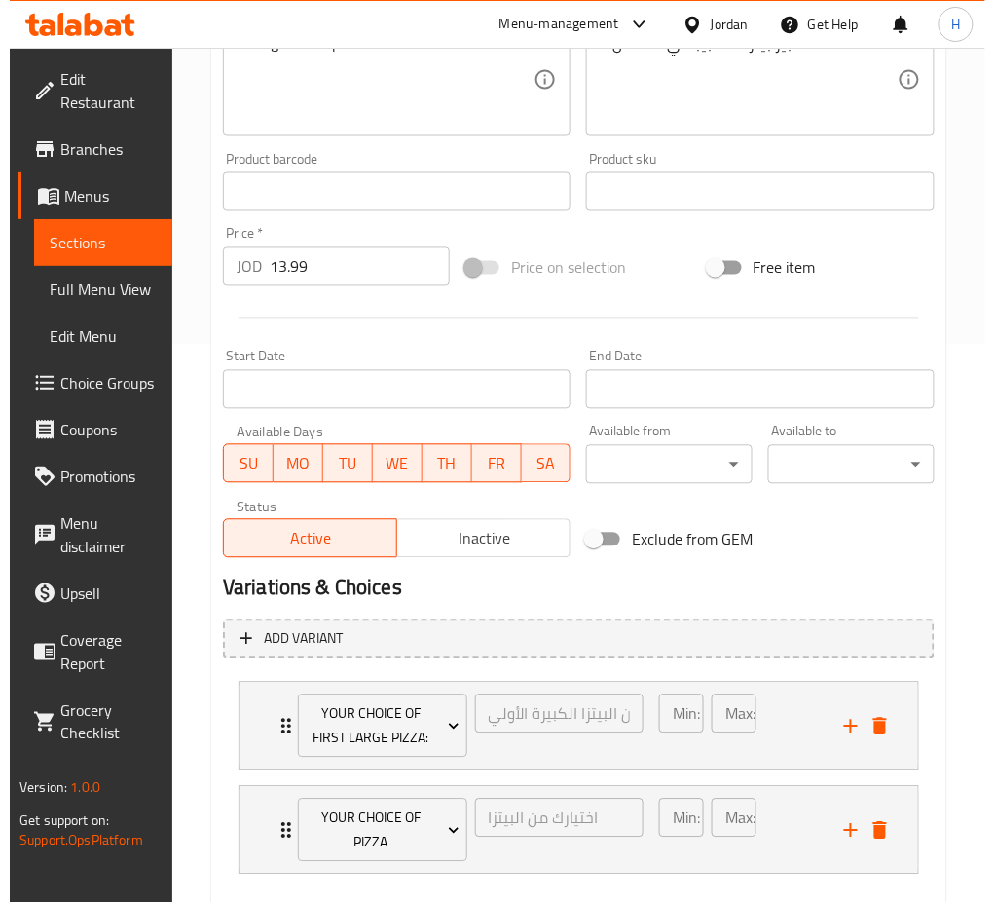
scroll to position [661, 0]
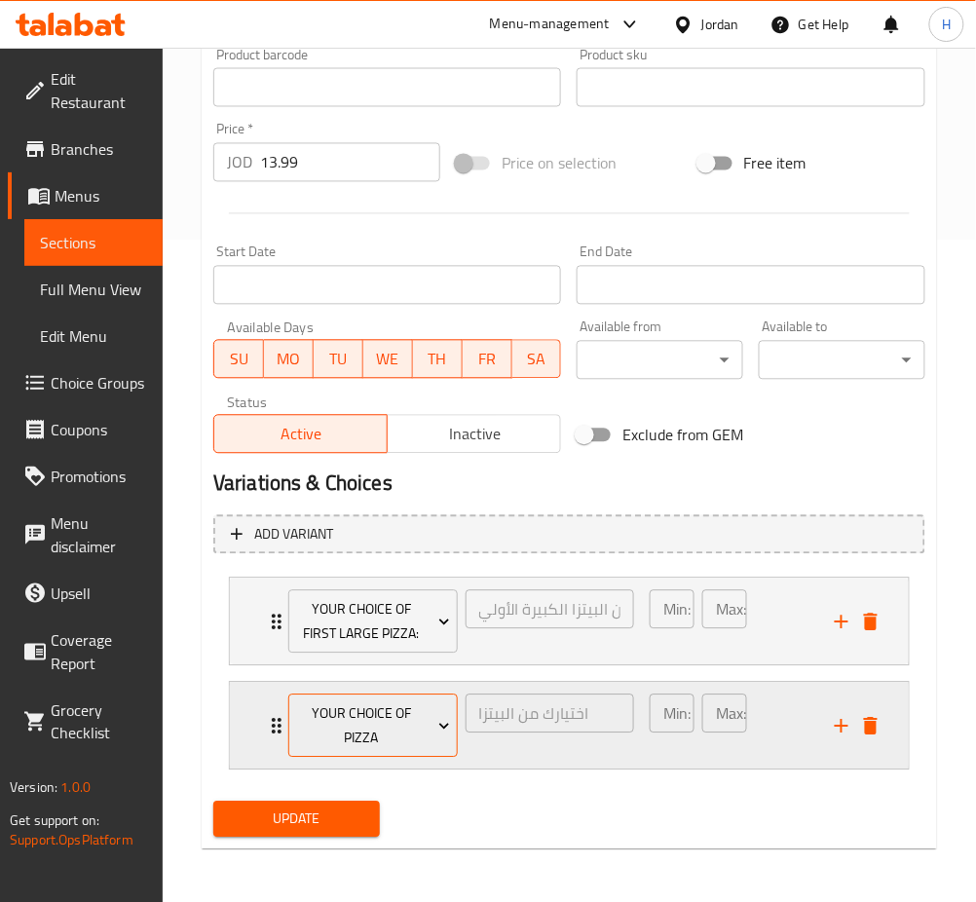
click at [379, 734] on span "Your Choice Of Pizza" at bounding box center [372, 726] width 155 height 49
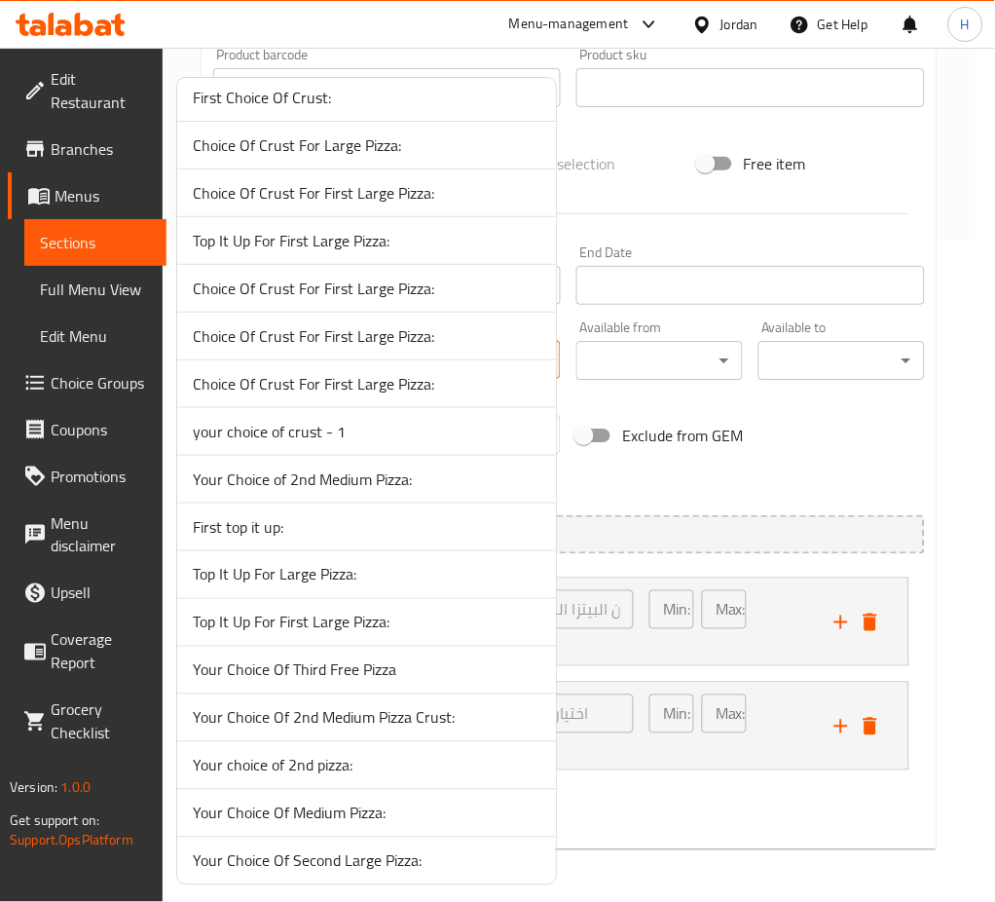
scroll to position [2467, 0]
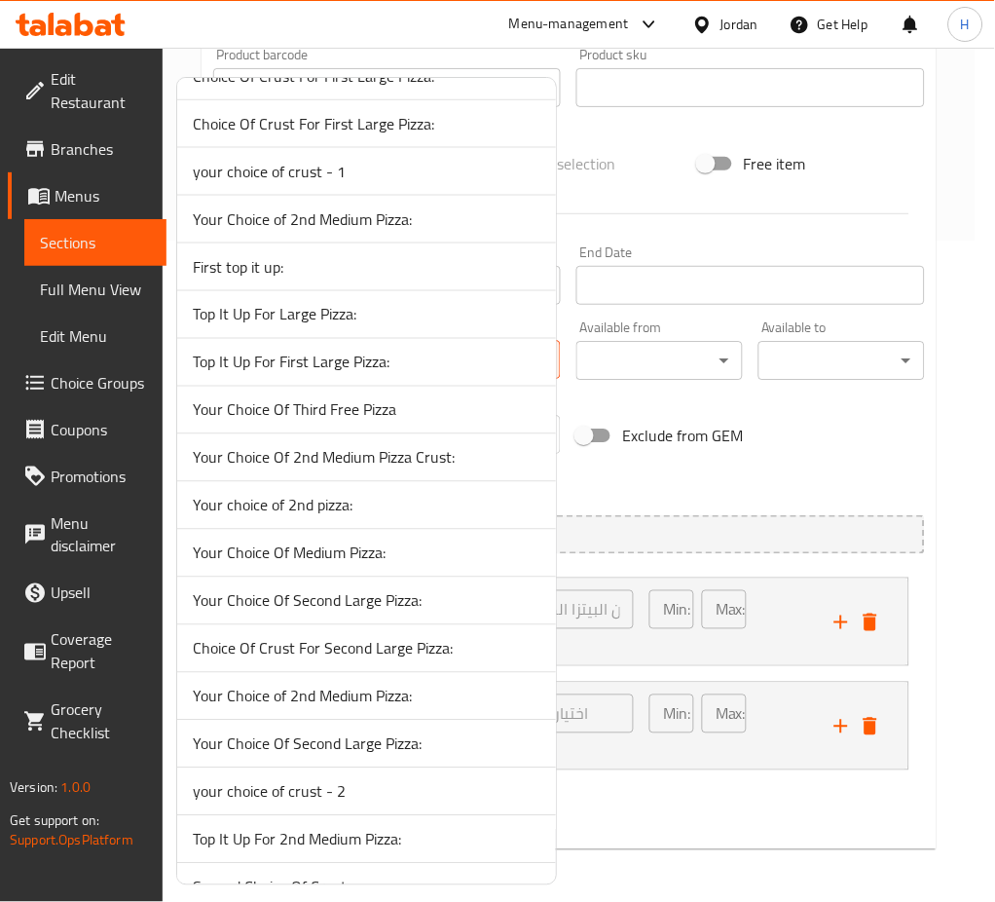
click at [432, 612] on span "Your Choice Of Second Large Pizza:" at bounding box center [367, 600] width 348 height 23
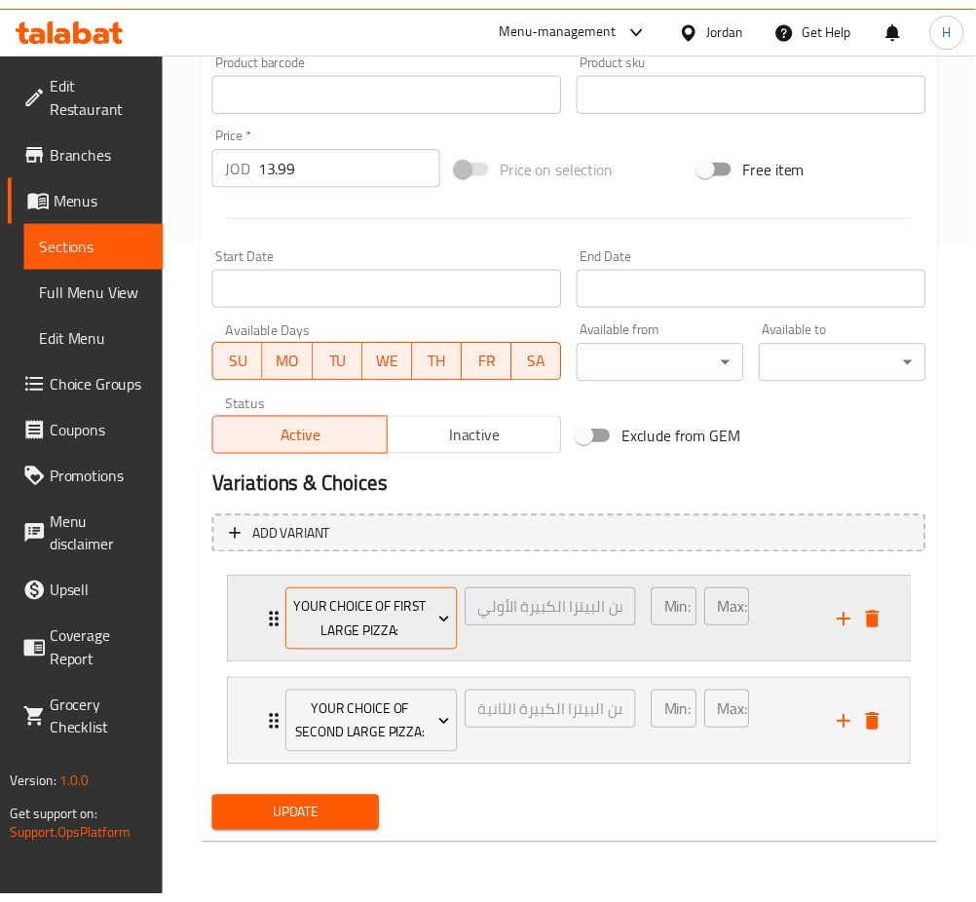
scroll to position [637, 0]
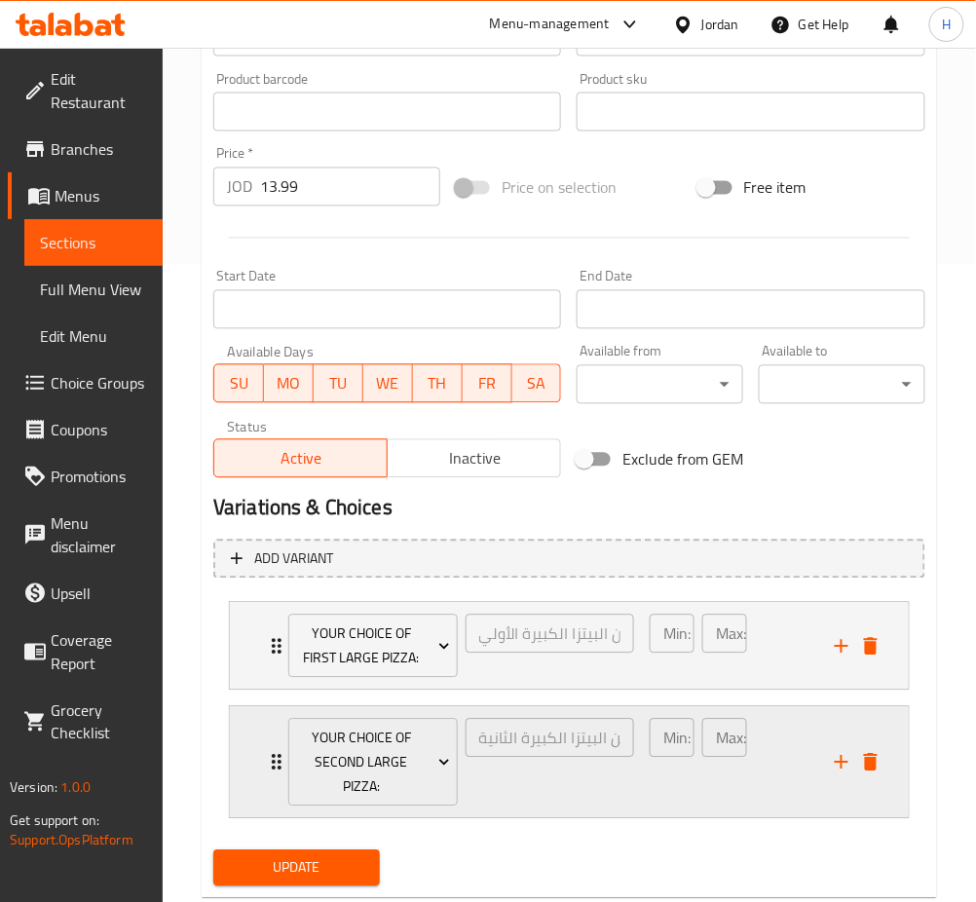
click at [271, 751] on icon "Expand" at bounding box center [276, 762] width 23 height 23
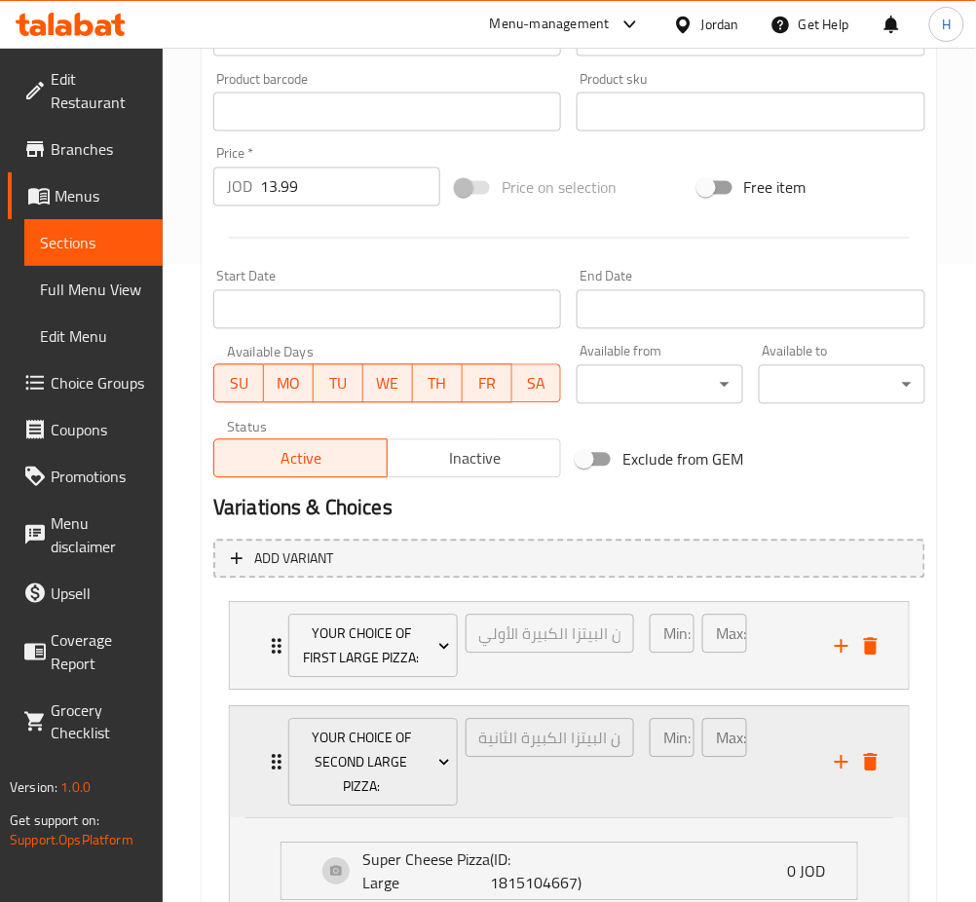
click at [271, 751] on icon "Expand" at bounding box center [276, 762] width 23 height 23
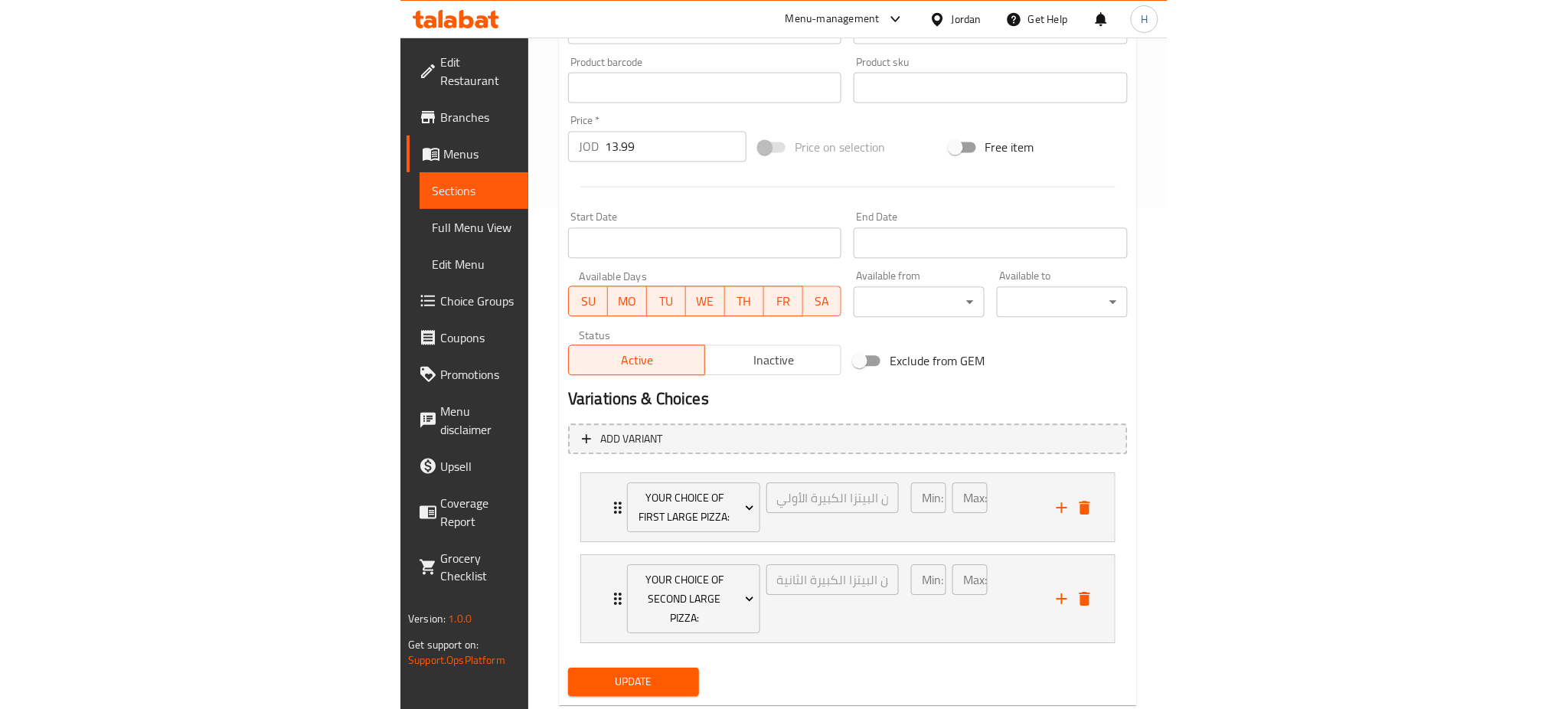
scroll to position [483, 0]
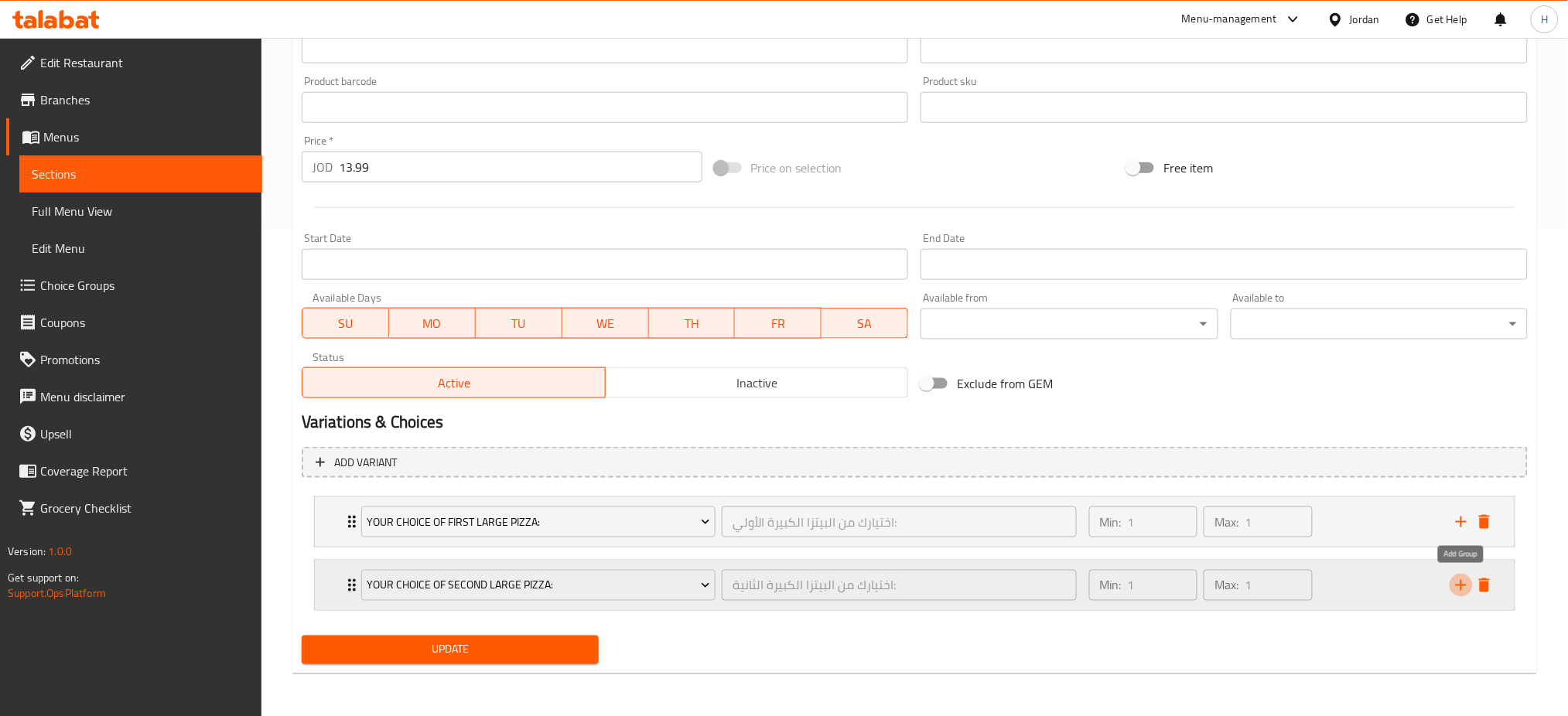
click at [1461, 587] on icon "add" at bounding box center [1461, 584] width 18 height 18
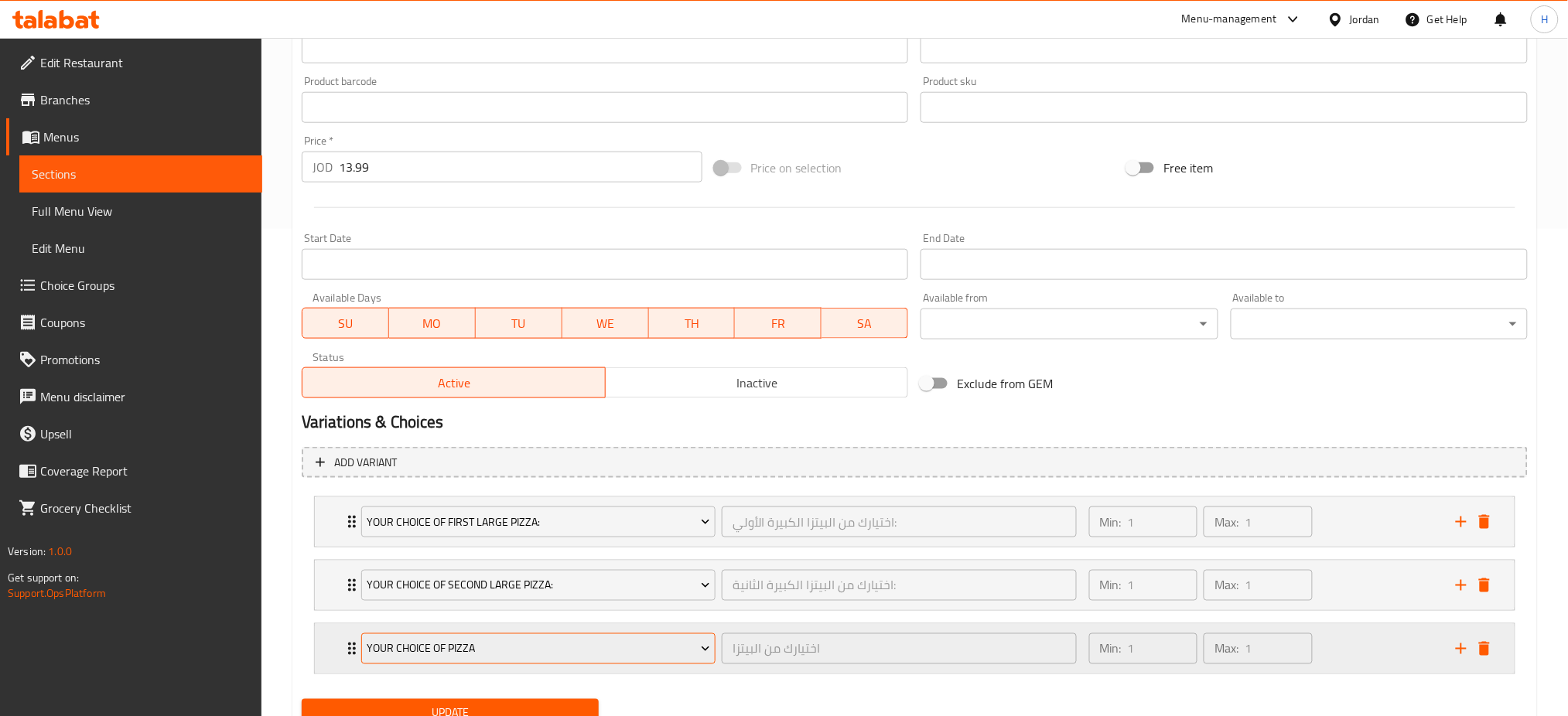
click at [437, 649] on span "Your Choice Of Pizza" at bounding box center [539, 649] width 343 height 19
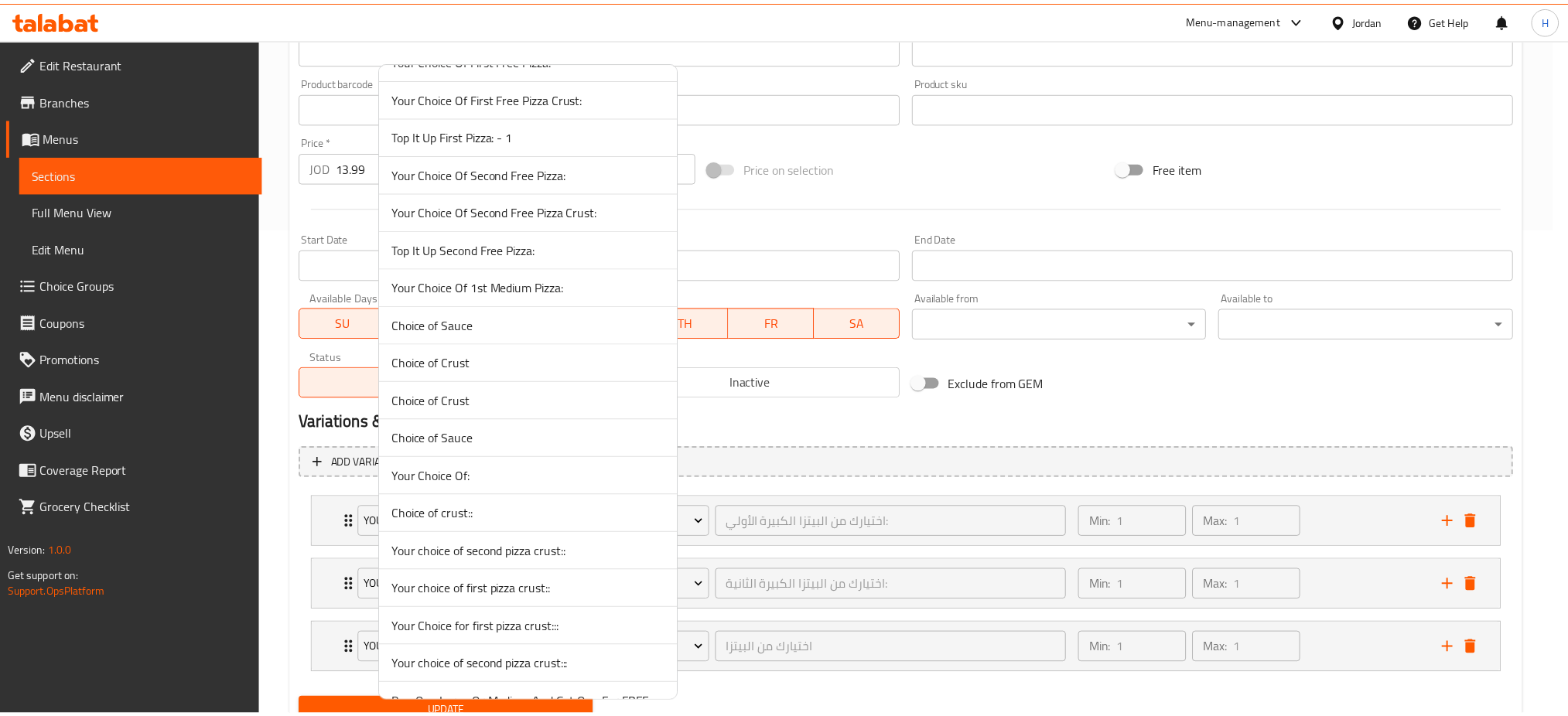
scroll to position [618, 0]
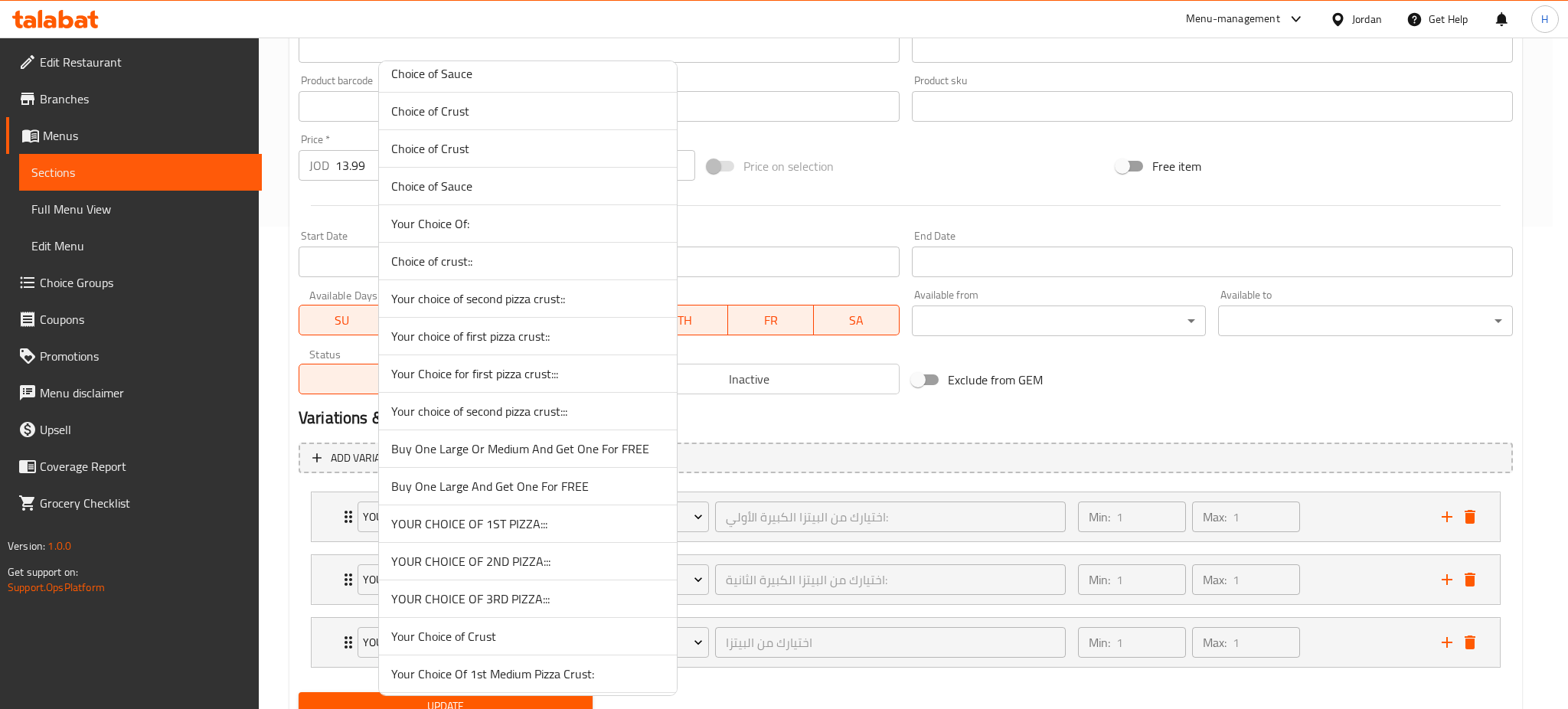
click at [1118, 413] on div at bounding box center [784, 354] width 1568 height 709
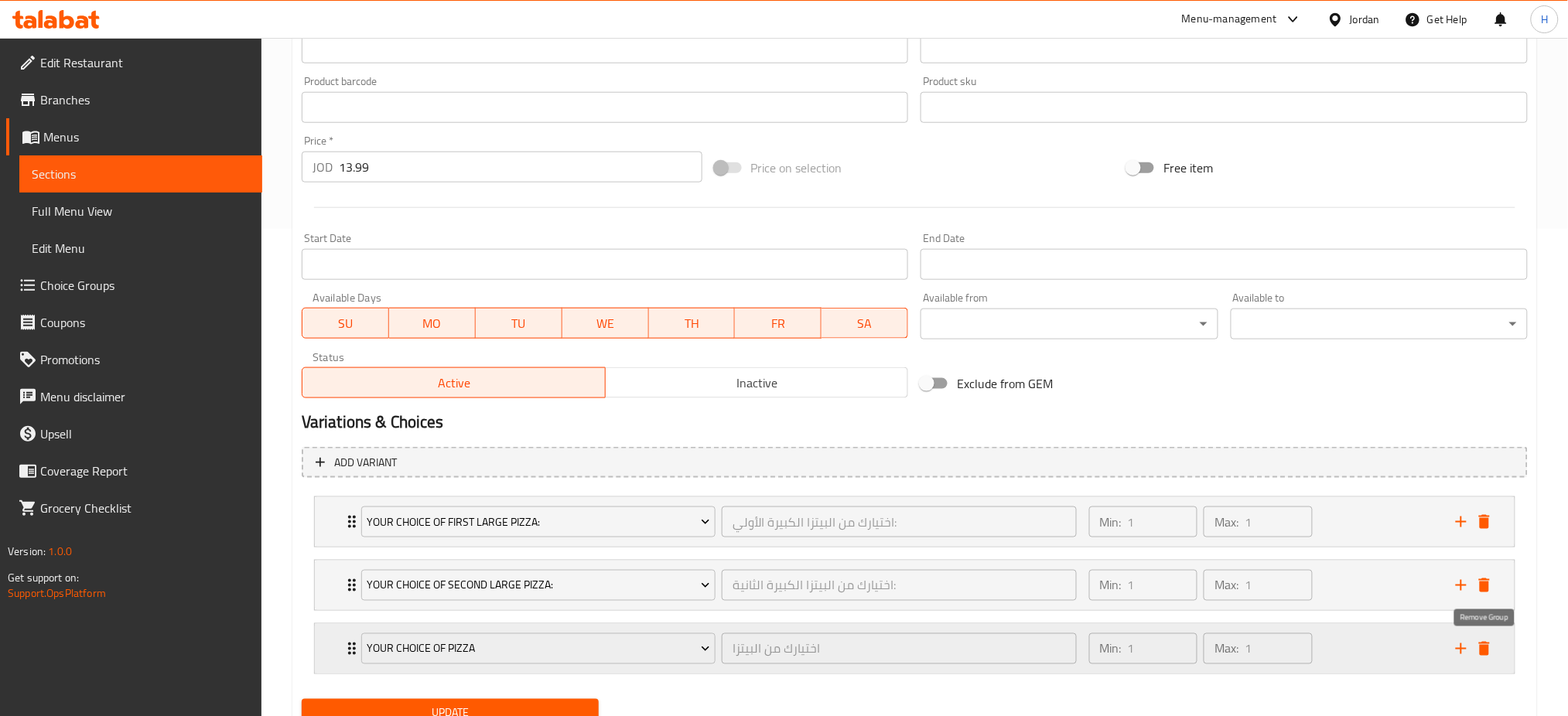
click at [1482, 650] on icon "delete" at bounding box center [1485, 649] width 11 height 14
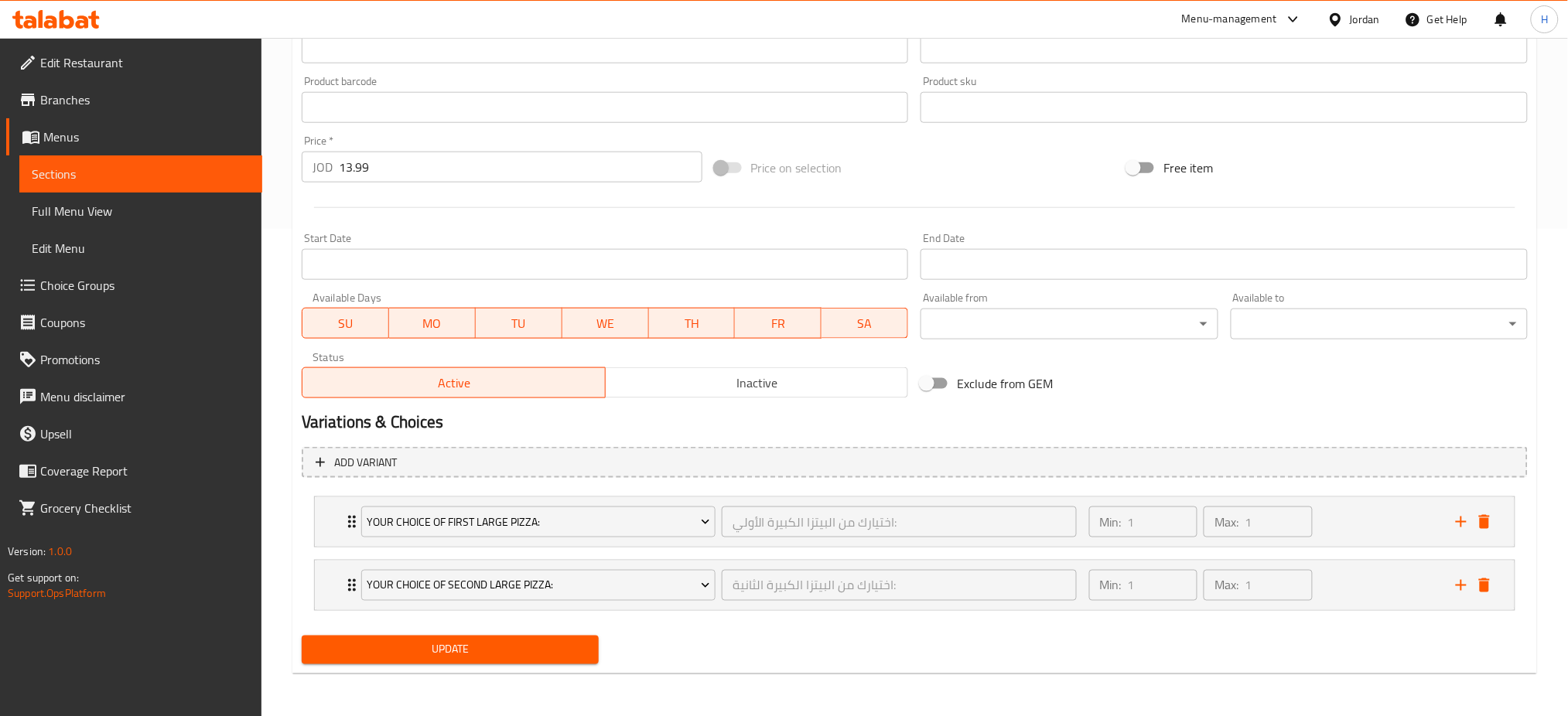
click at [554, 645] on span "Update" at bounding box center [450, 649] width 272 height 19
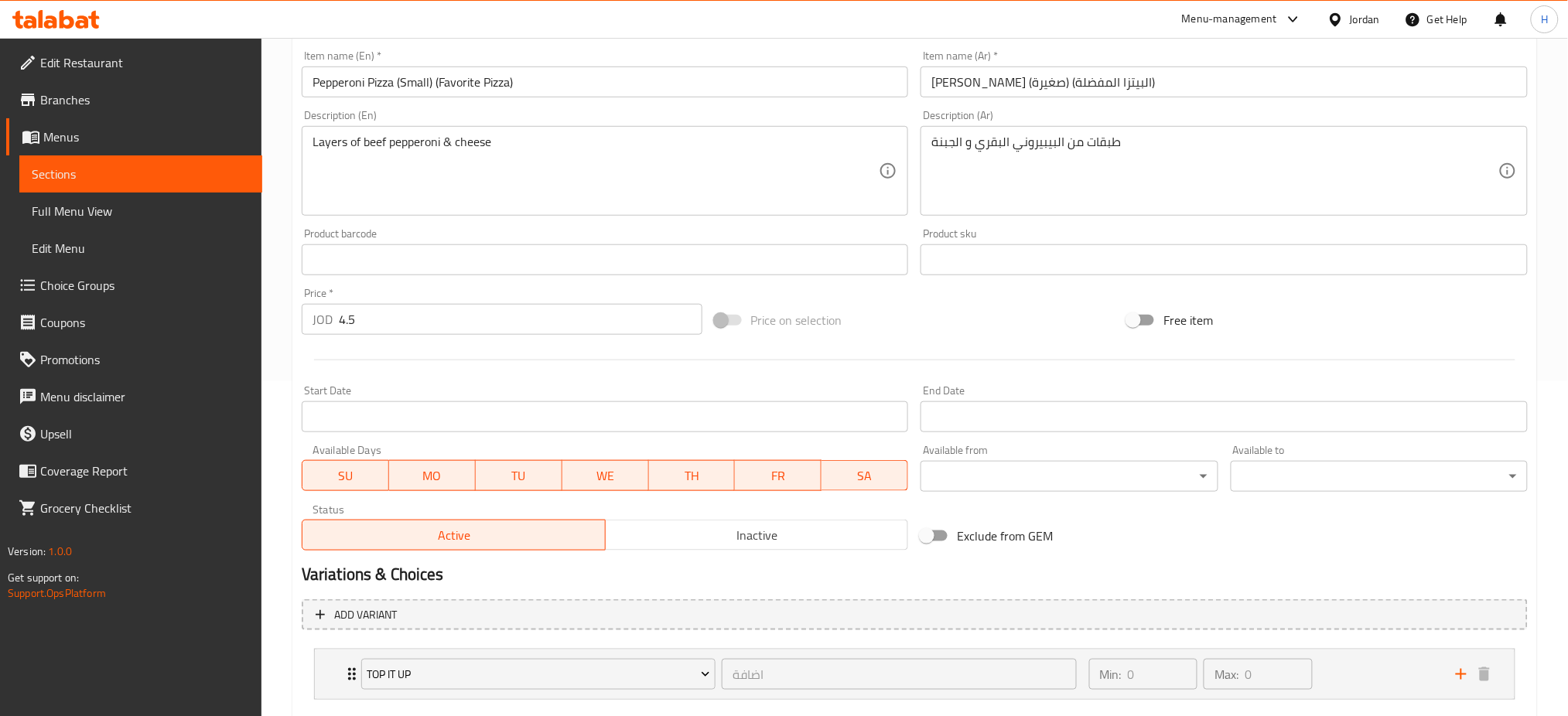
scroll to position [424, 0]
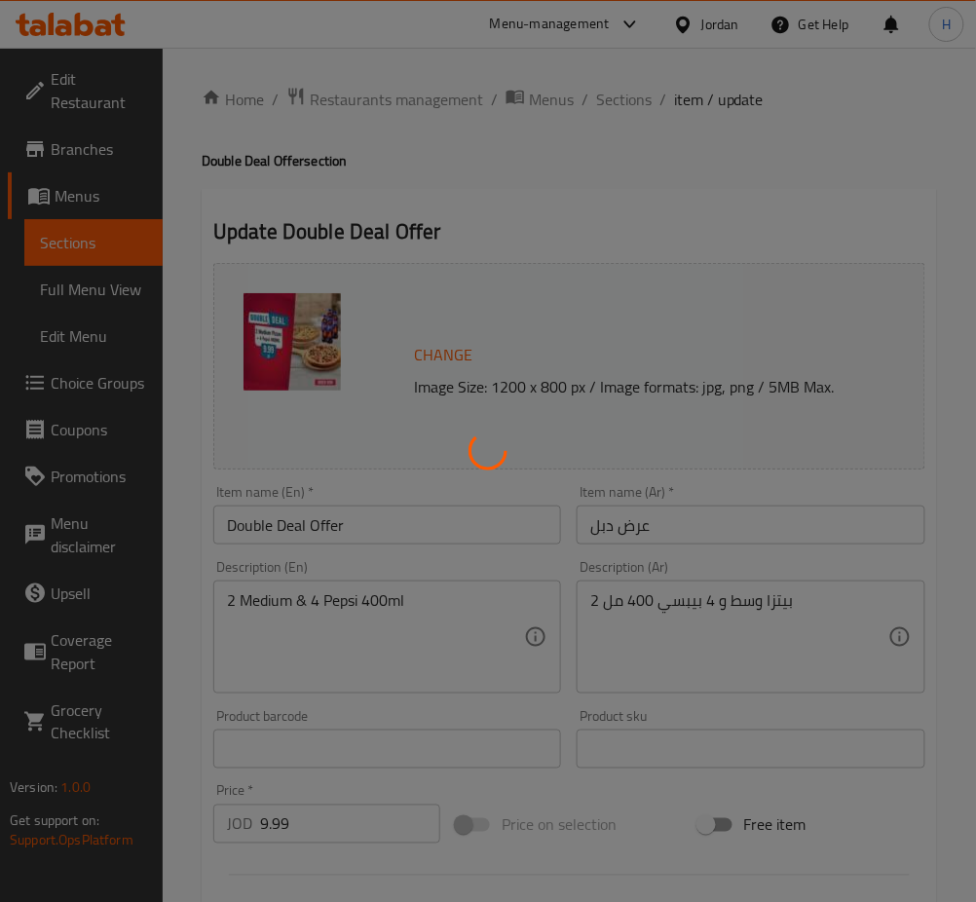
type input "إختيارك من البيتزا الوسط الاولي:"
type input "1"
type input "إختيارك من البيتزا الوسط الثانية:"
type input "1"
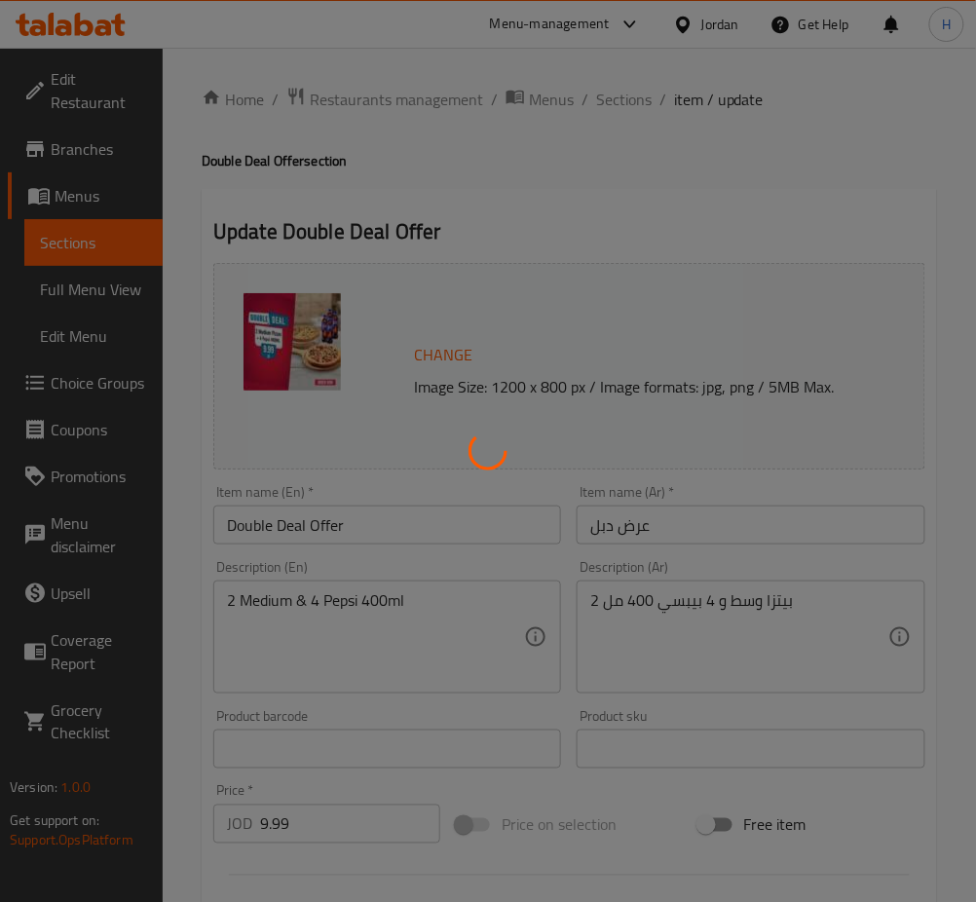
type input "1"
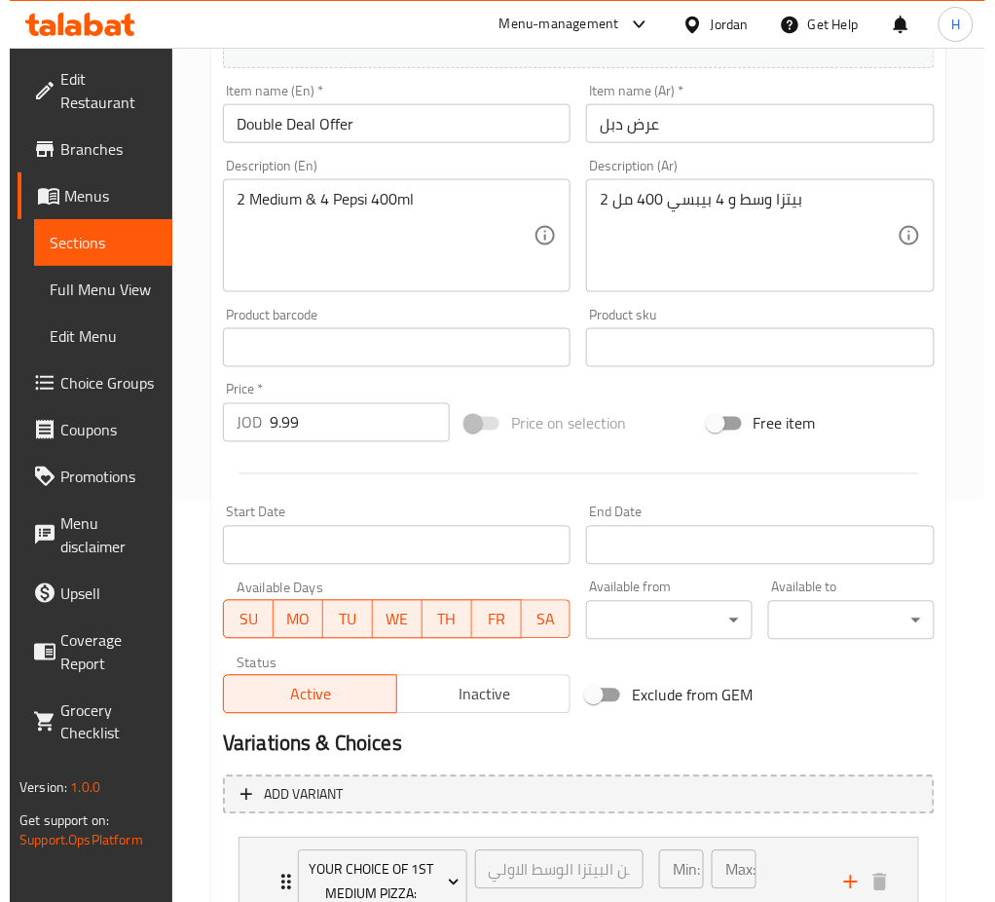
scroll to position [661, 0]
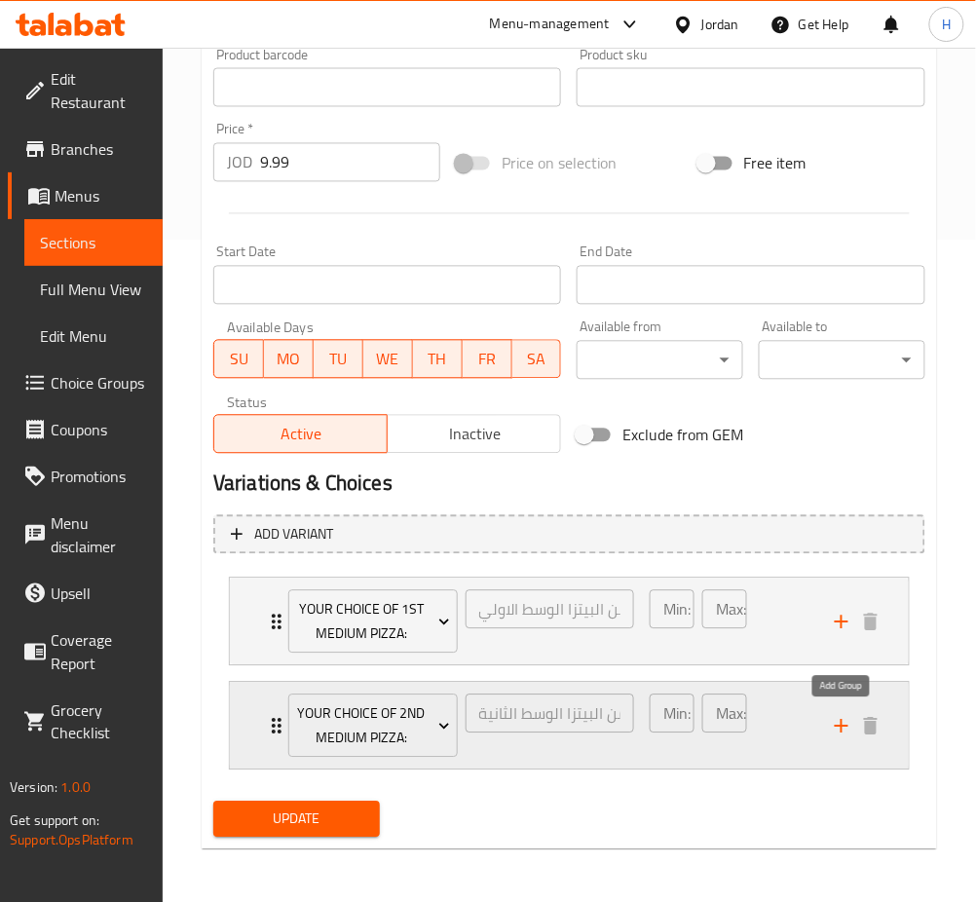
click at [838, 728] on icon "add" at bounding box center [841, 726] width 23 height 23
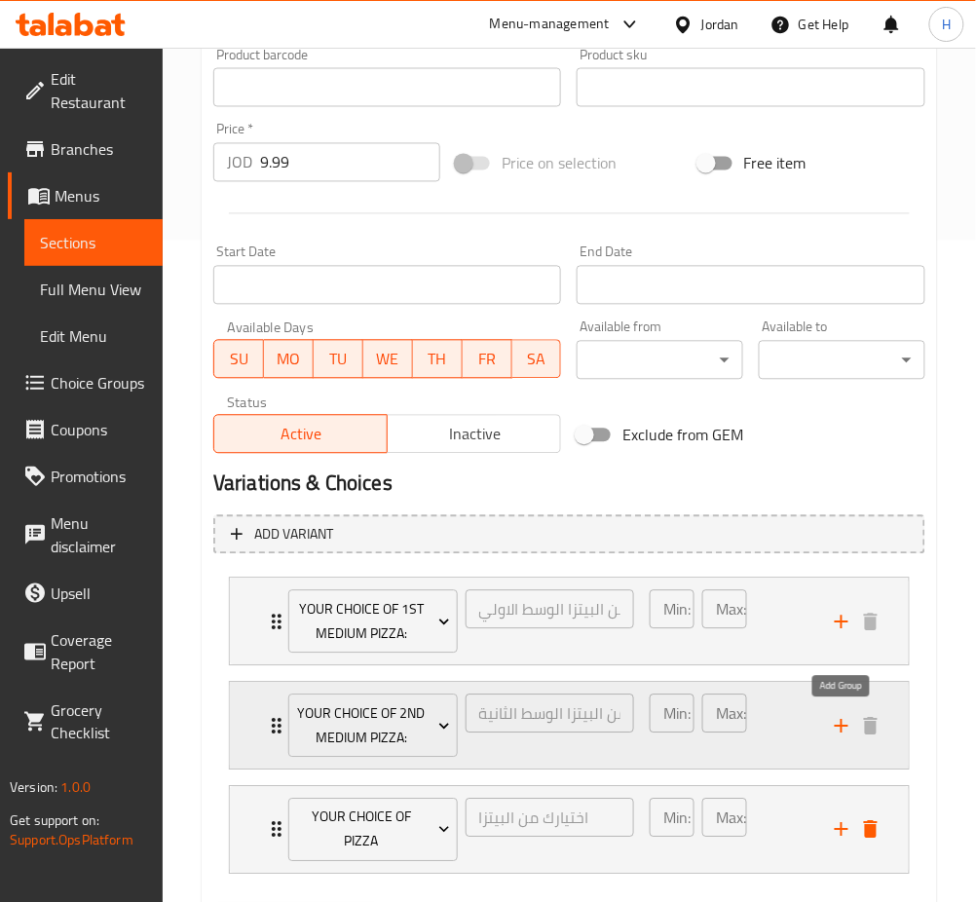
click at [838, 730] on icon "add" at bounding box center [841, 726] width 23 height 23
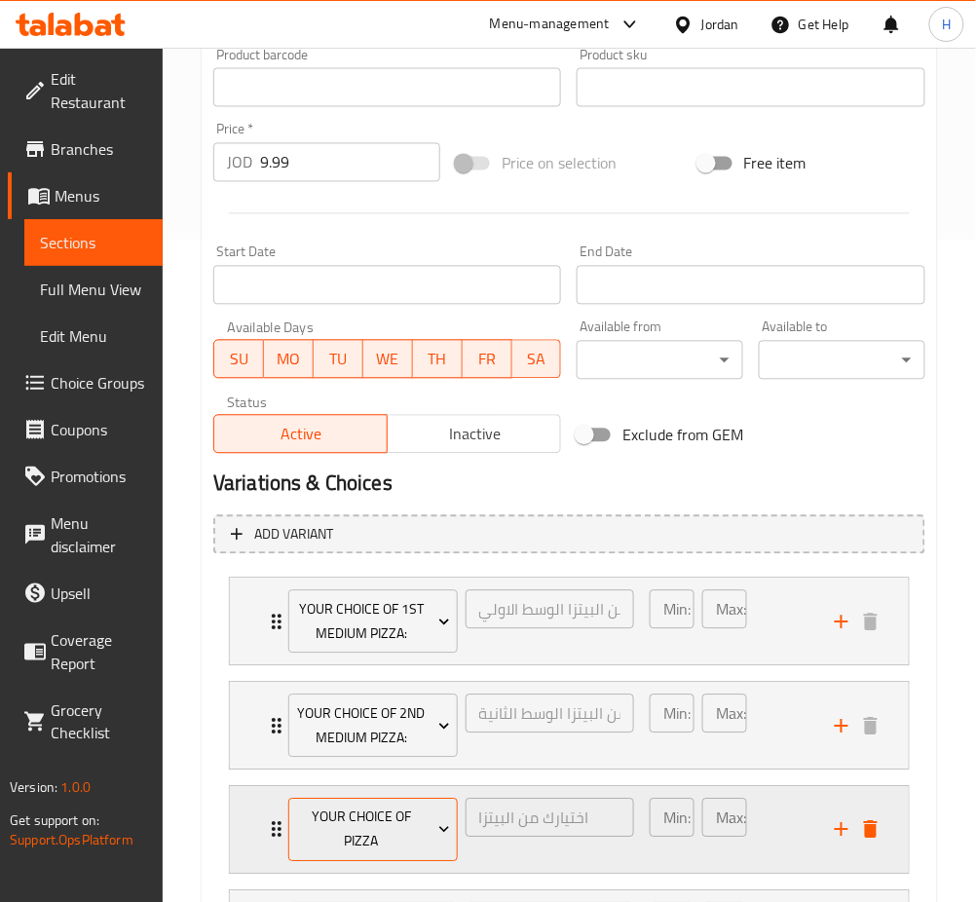
click at [382, 832] on span "Your Choice Of Pizza" at bounding box center [372, 829] width 155 height 49
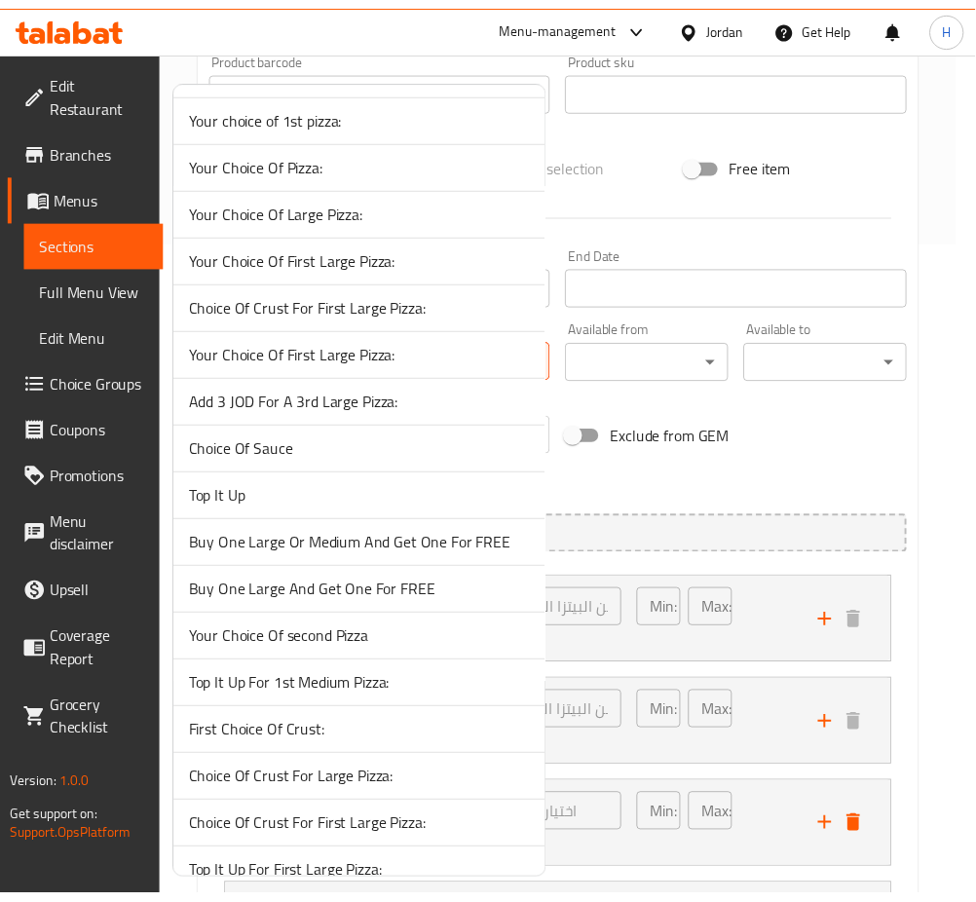
scroll to position [1298, 0]
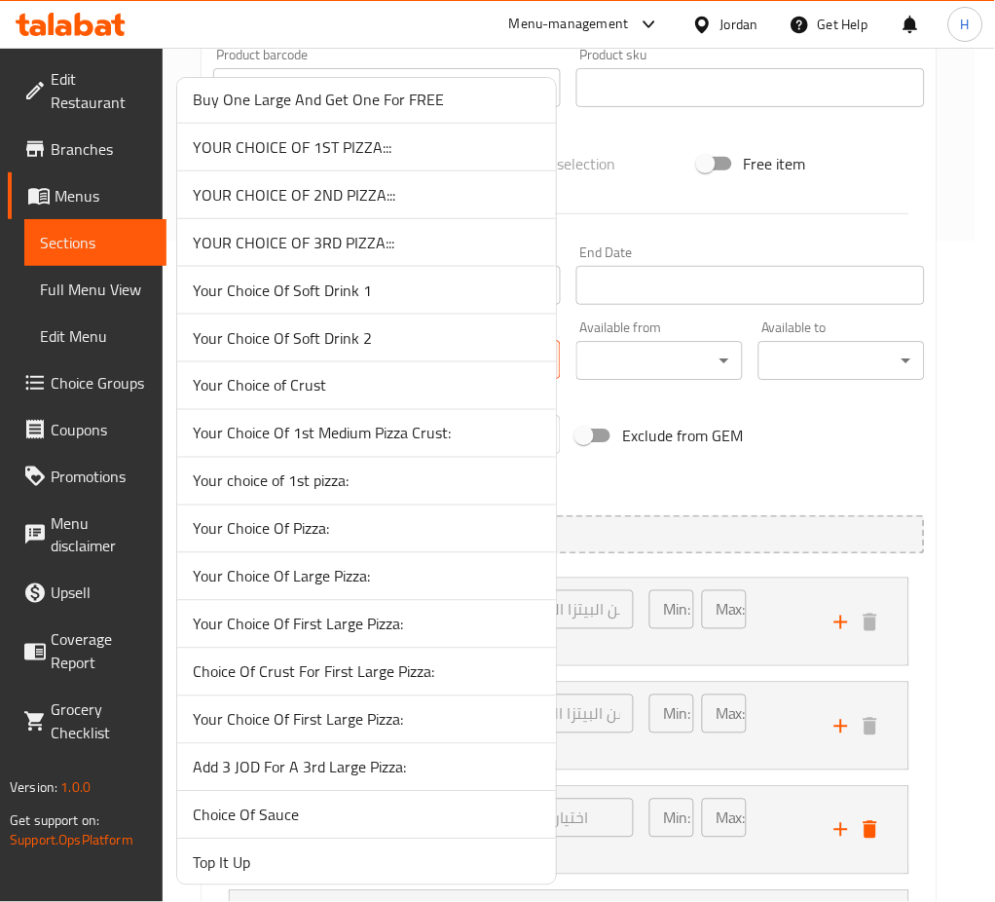
drag, startPoint x: 262, startPoint y: 303, endPoint x: 425, endPoint y: 550, distance: 296.0
click at [262, 302] on span "Your Choice Of Soft Drink 1" at bounding box center [367, 290] width 348 height 23
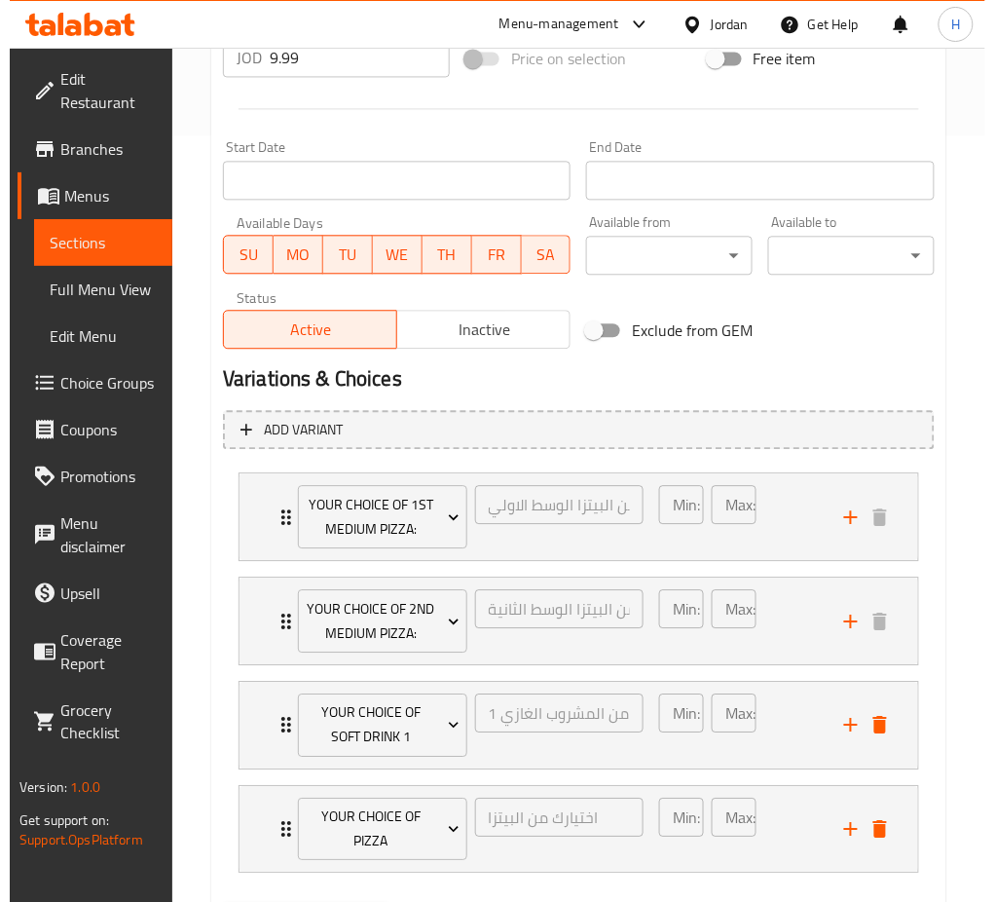
scroll to position [870, 0]
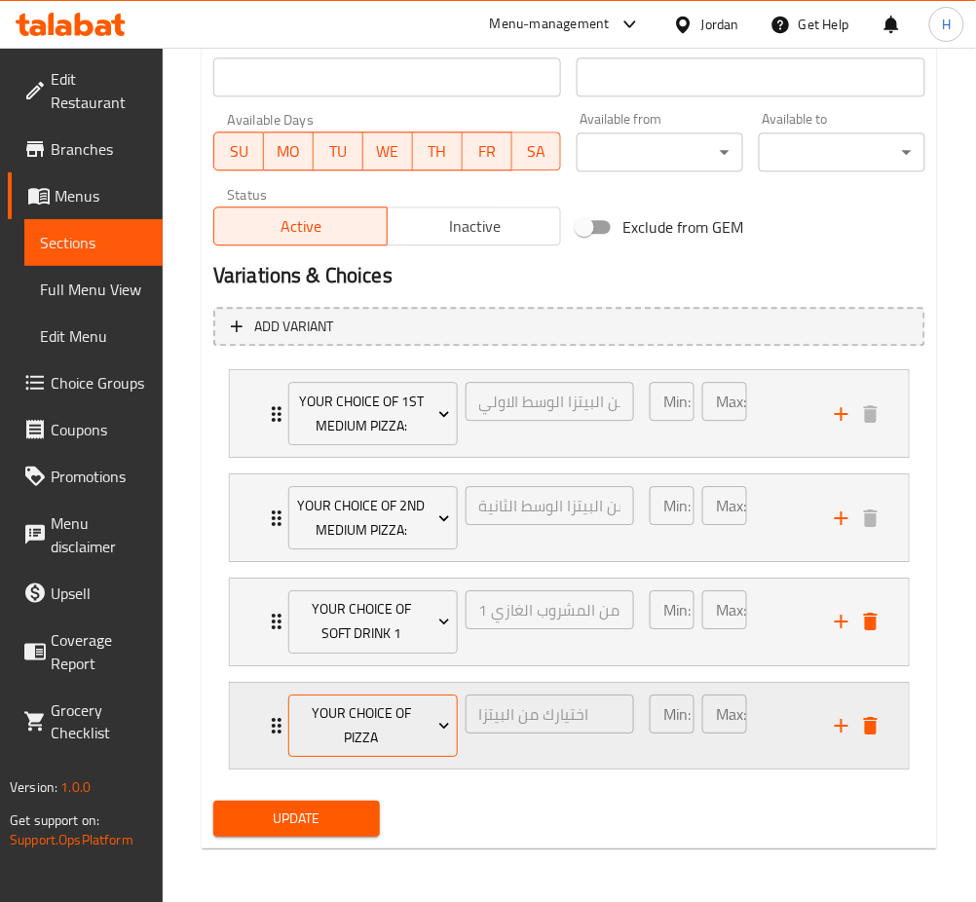
click at [378, 739] on span "Your Choice Of Pizza" at bounding box center [372, 725] width 155 height 49
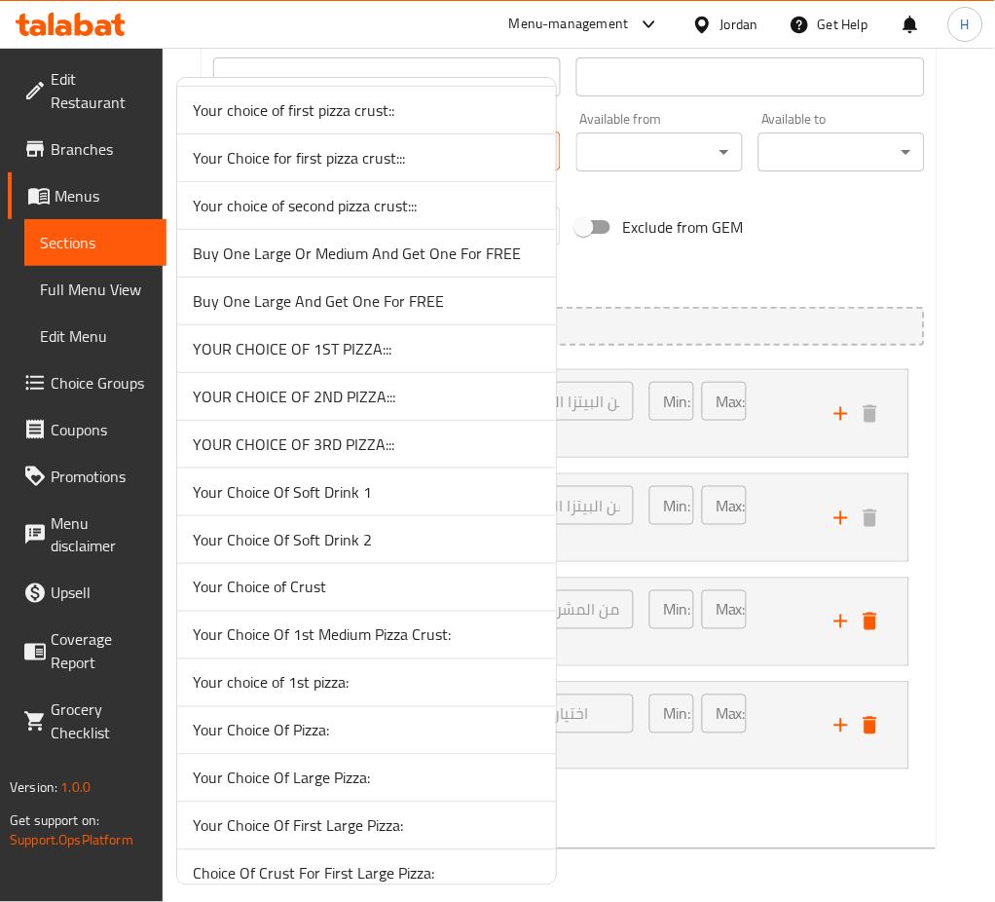
scroll to position [909, 0]
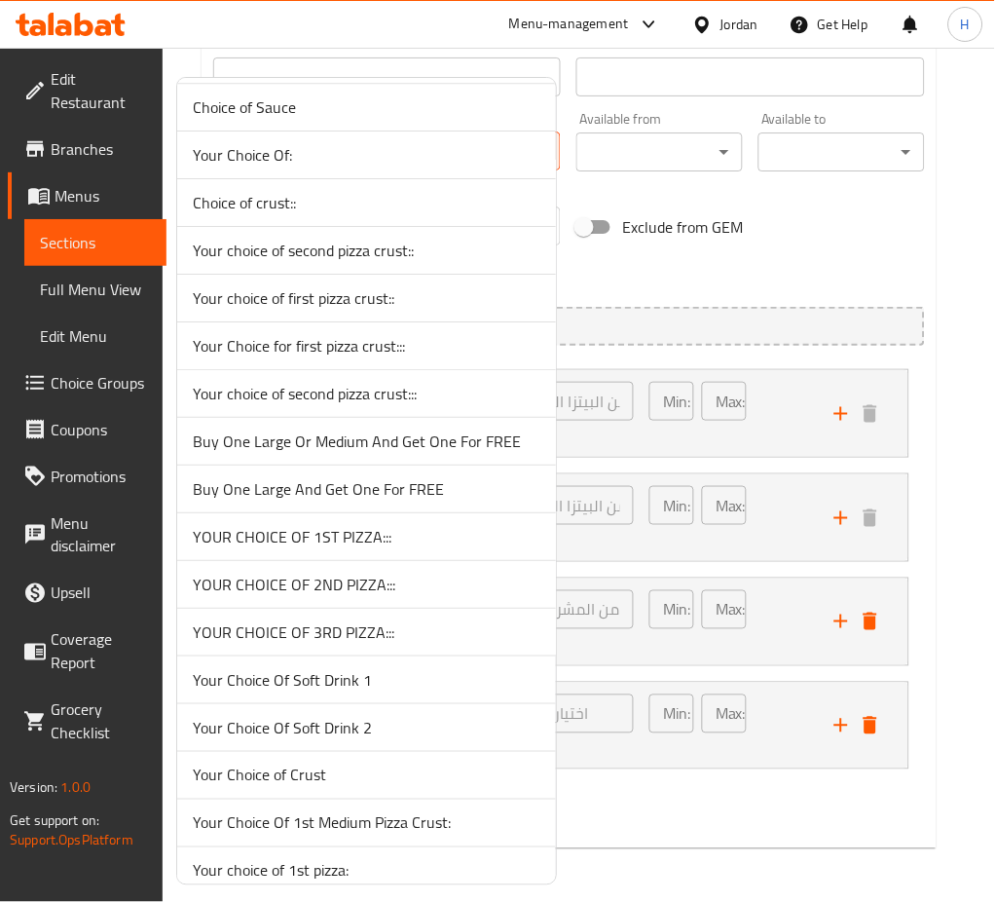
click at [352, 722] on span "Your Choice Of Soft Drink 2" at bounding box center [367, 727] width 348 height 23
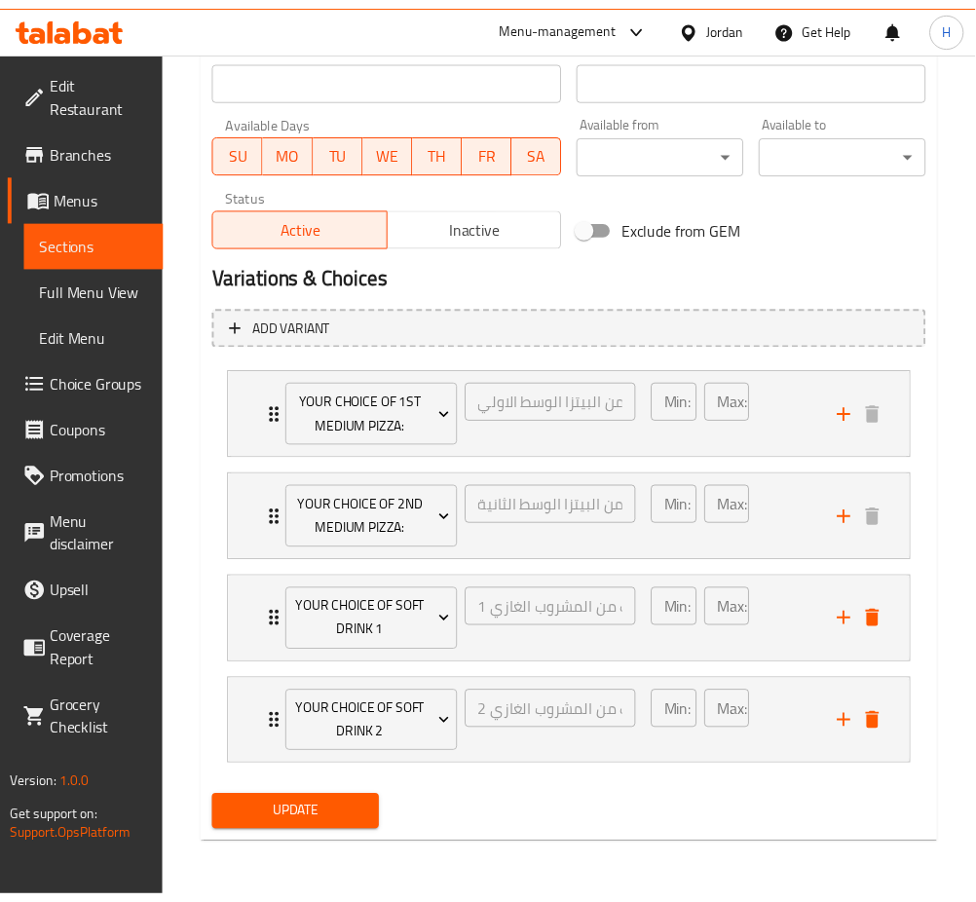
scroll to position [846, 0]
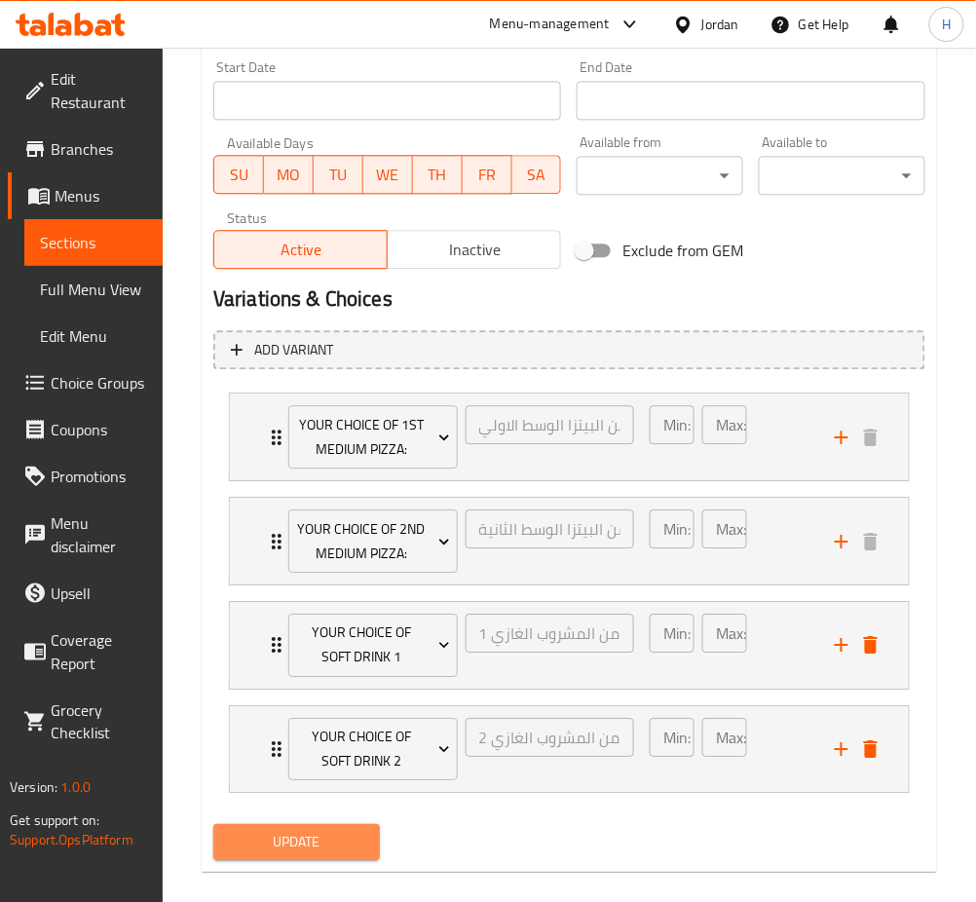
click at [315, 848] on span "Update" at bounding box center [296, 842] width 135 height 24
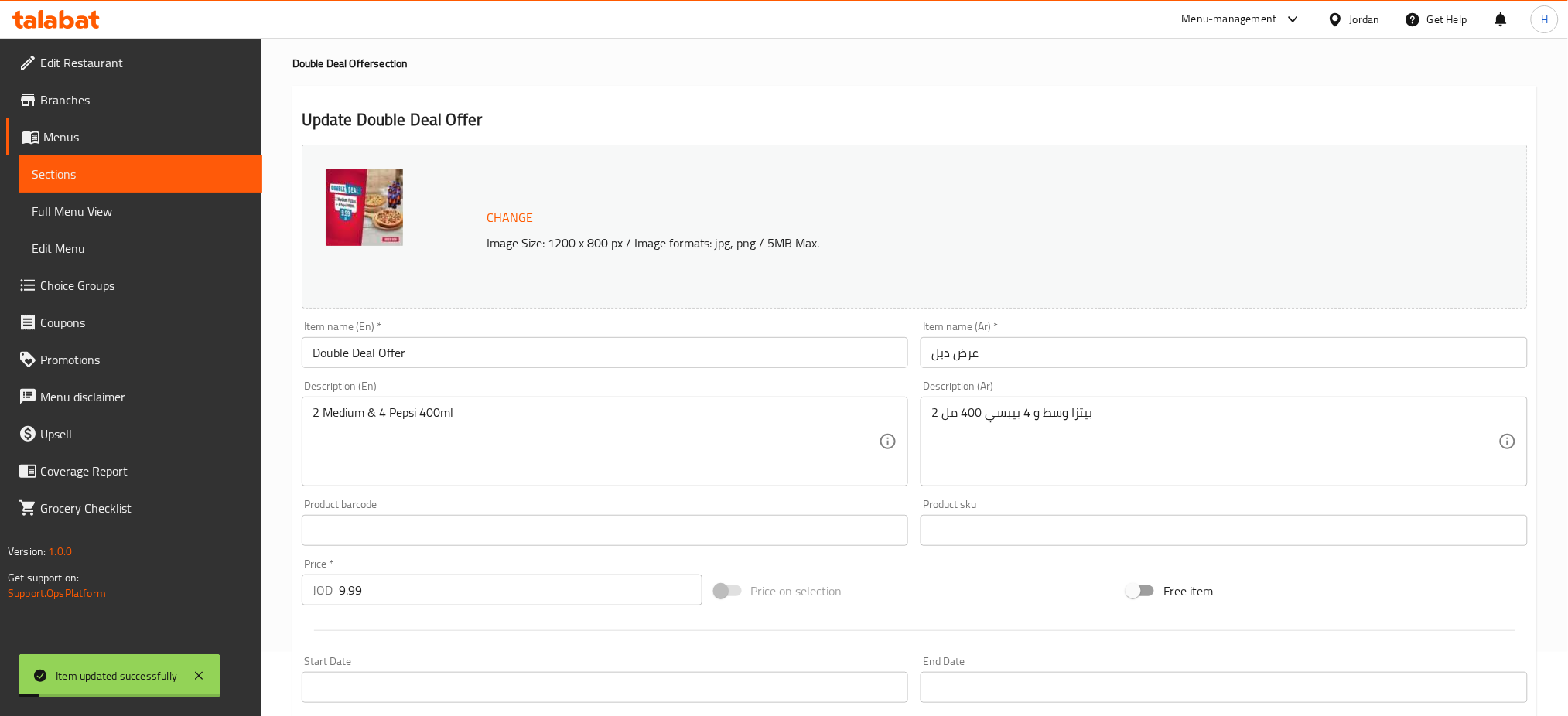
scroll to position [0, 0]
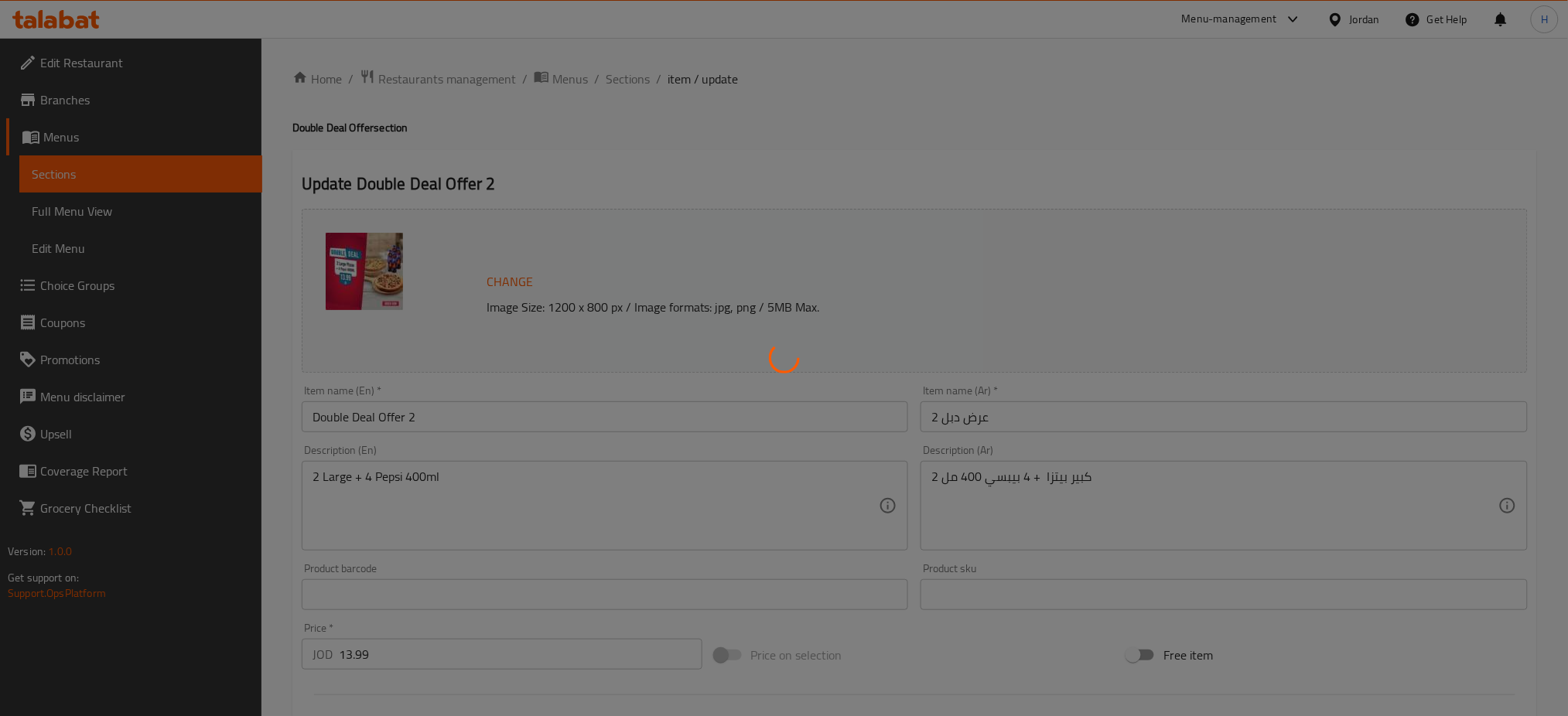
type input "اختيارك من البيتزا الكبيرة الأولي:"
type input "1"
type input "اختيارك من البيتزا الكبيرة الثانية:"
type input "1"
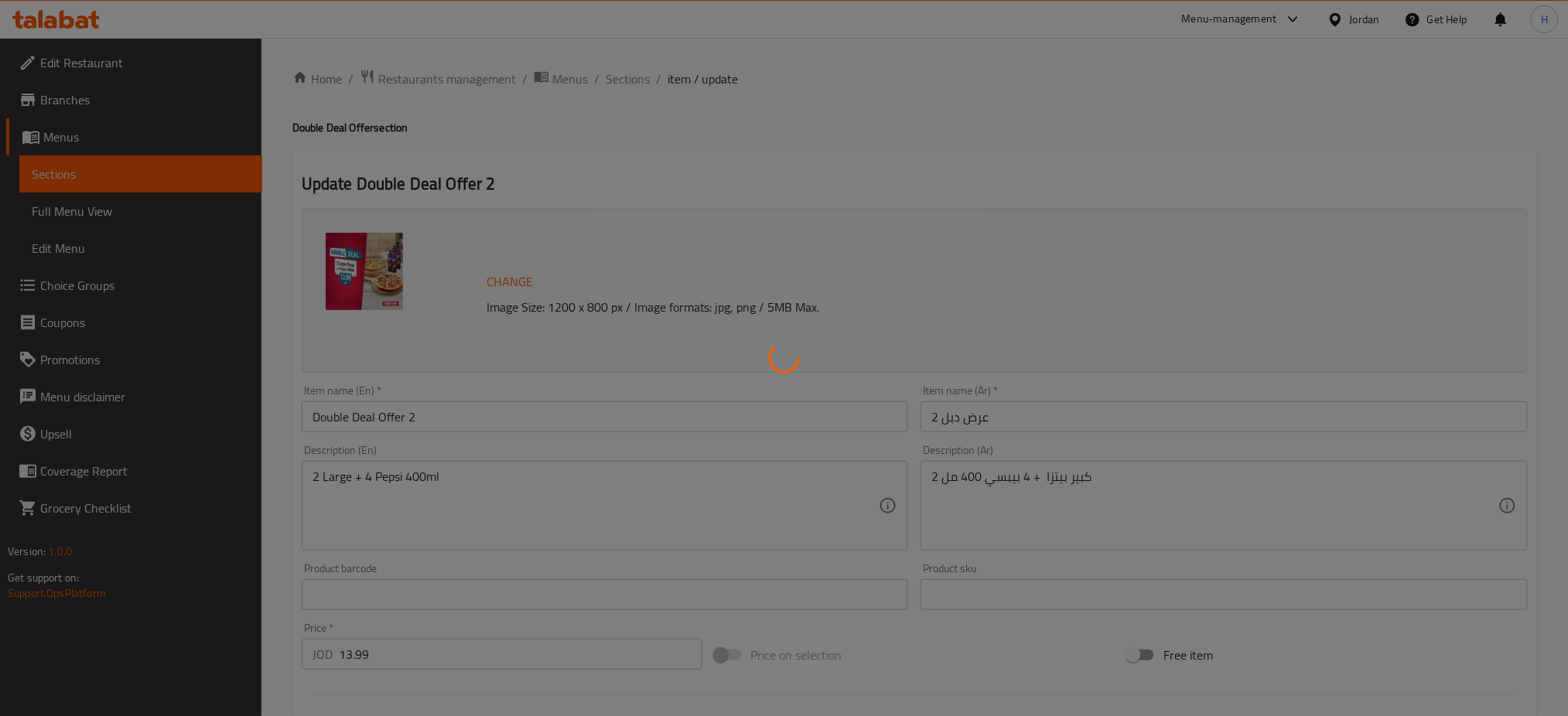
type input "1"
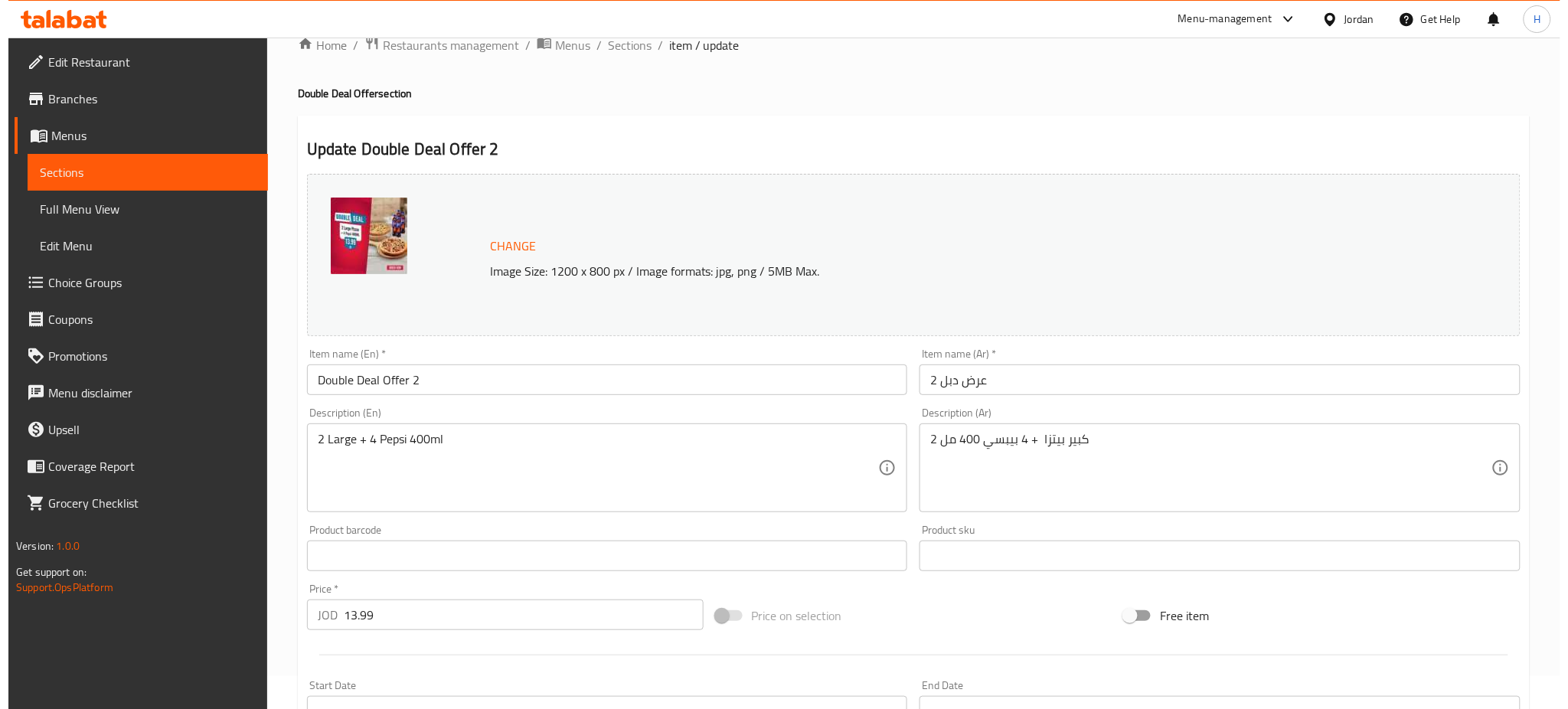
scroll to position [483, 0]
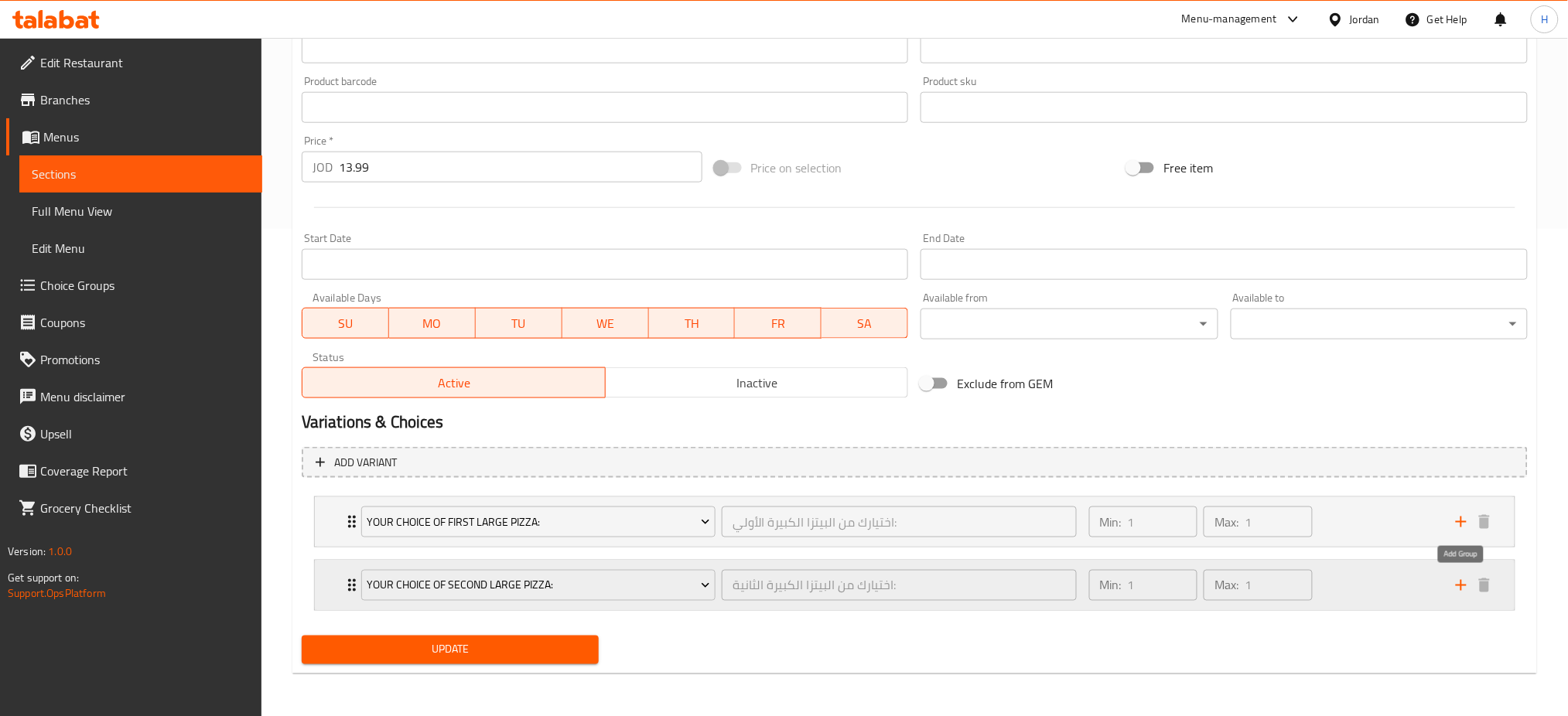
click at [1462, 587] on icon "add" at bounding box center [1462, 585] width 11 height 11
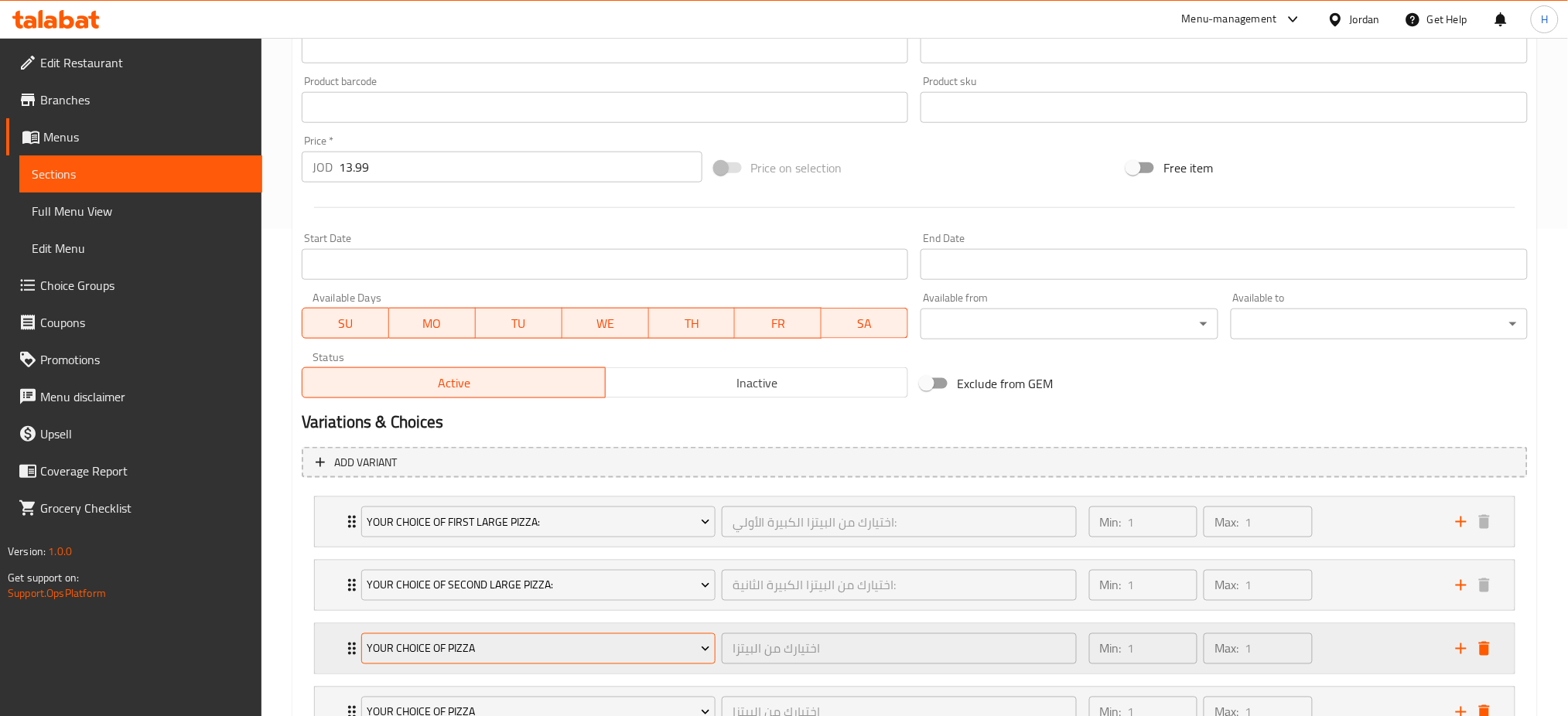
click at [451, 650] on span "Your Choice Of Pizza" at bounding box center [539, 649] width 343 height 19
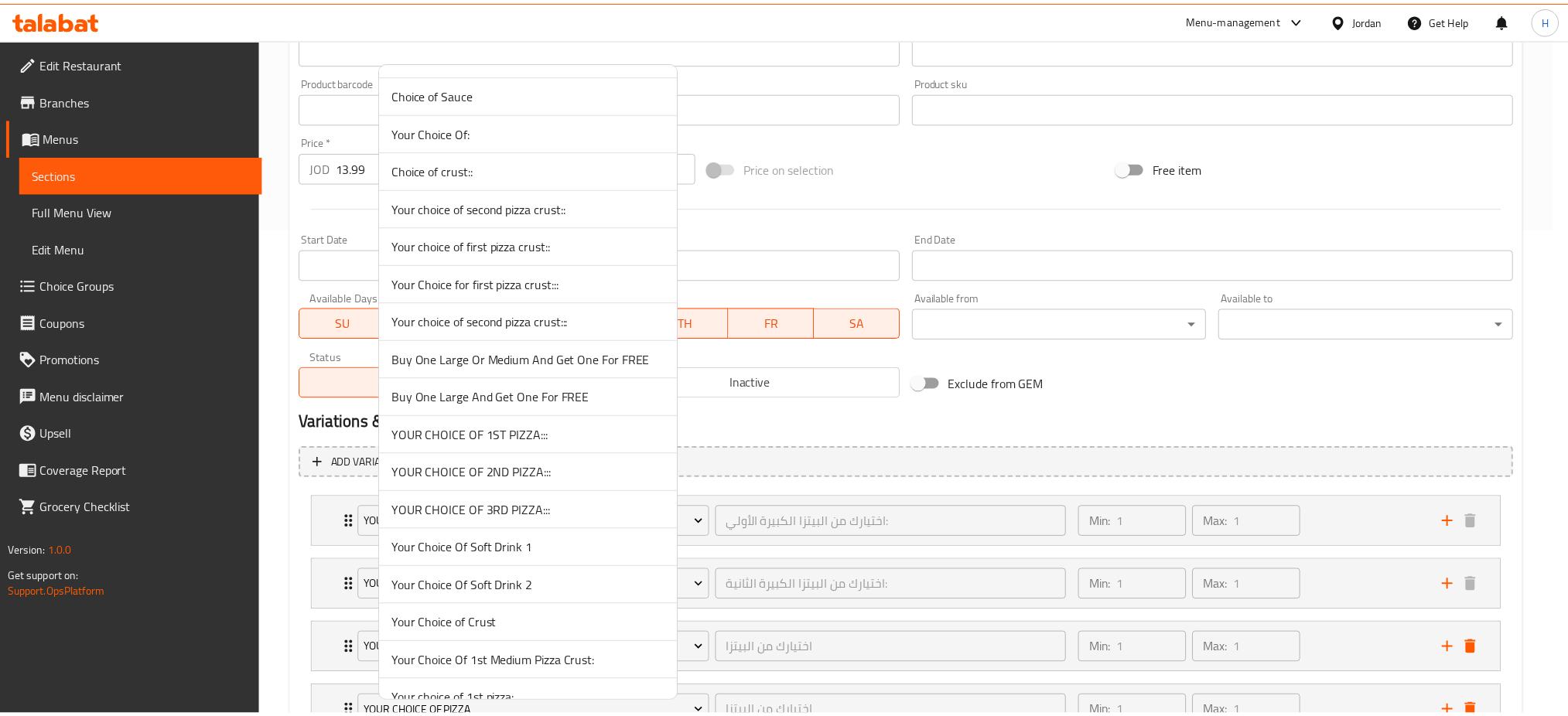
scroll to position [722, 0]
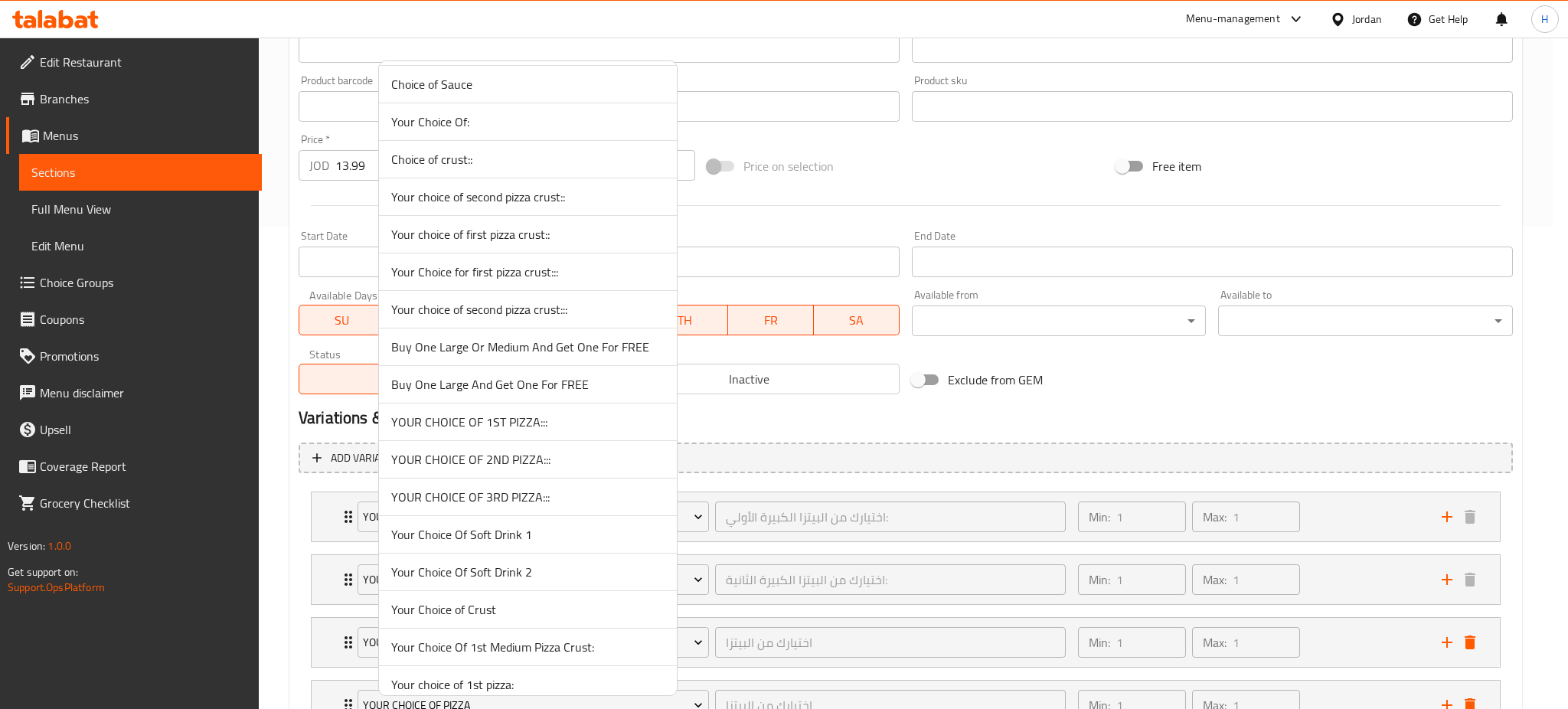
click at [558, 540] on span "Your Choice Of Soft Drink 1" at bounding box center [528, 534] width 274 height 18
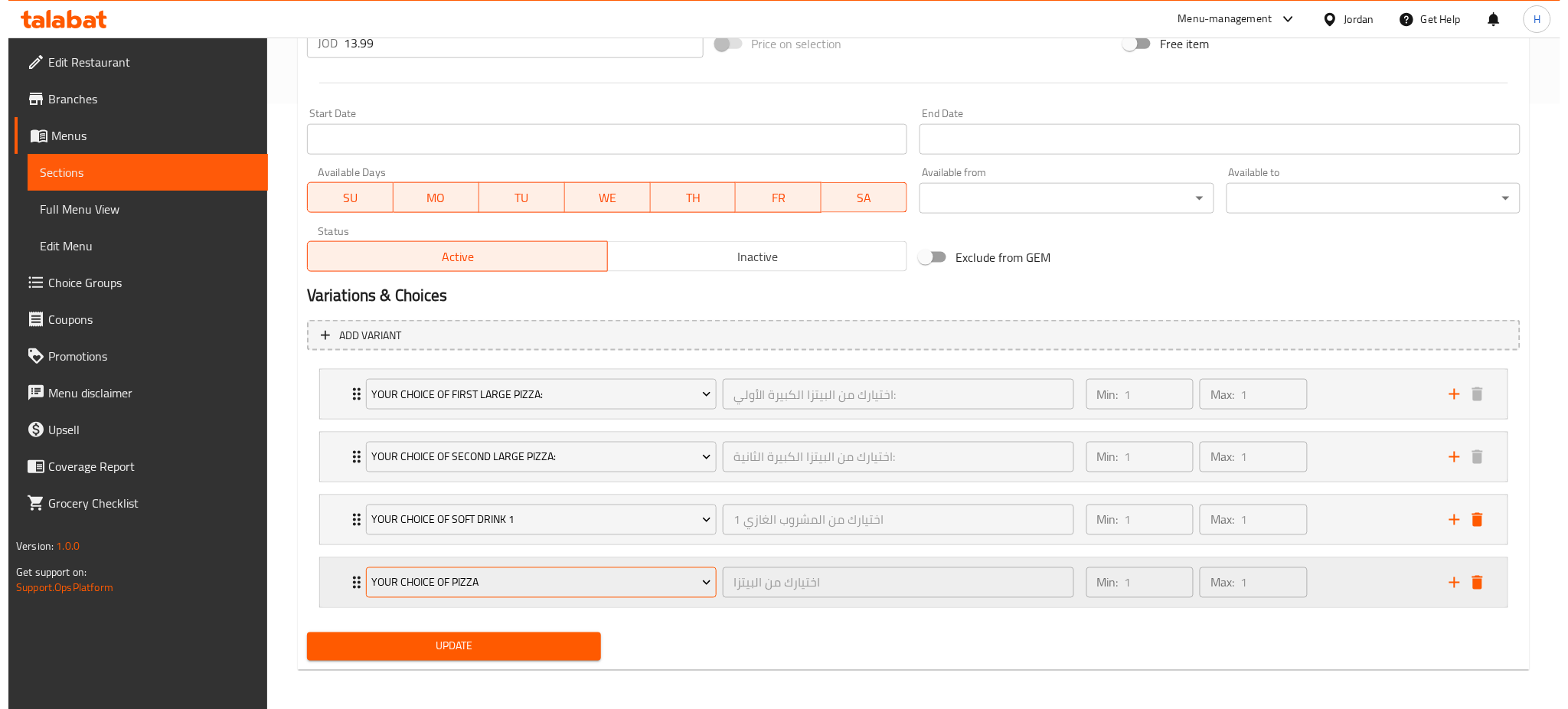
scroll to position [608, 0]
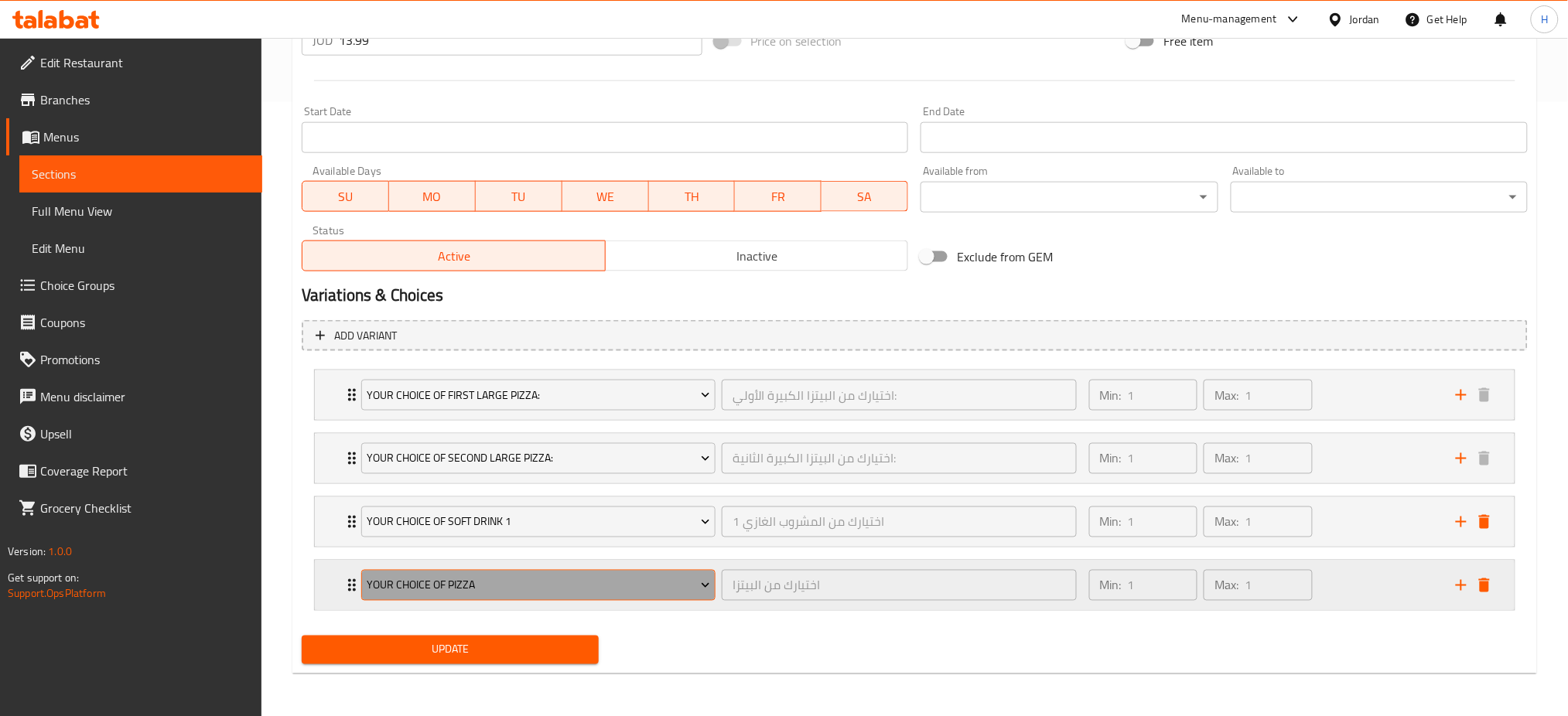
click at [557, 587] on span "Your Choice Of Pizza" at bounding box center [539, 585] width 343 height 19
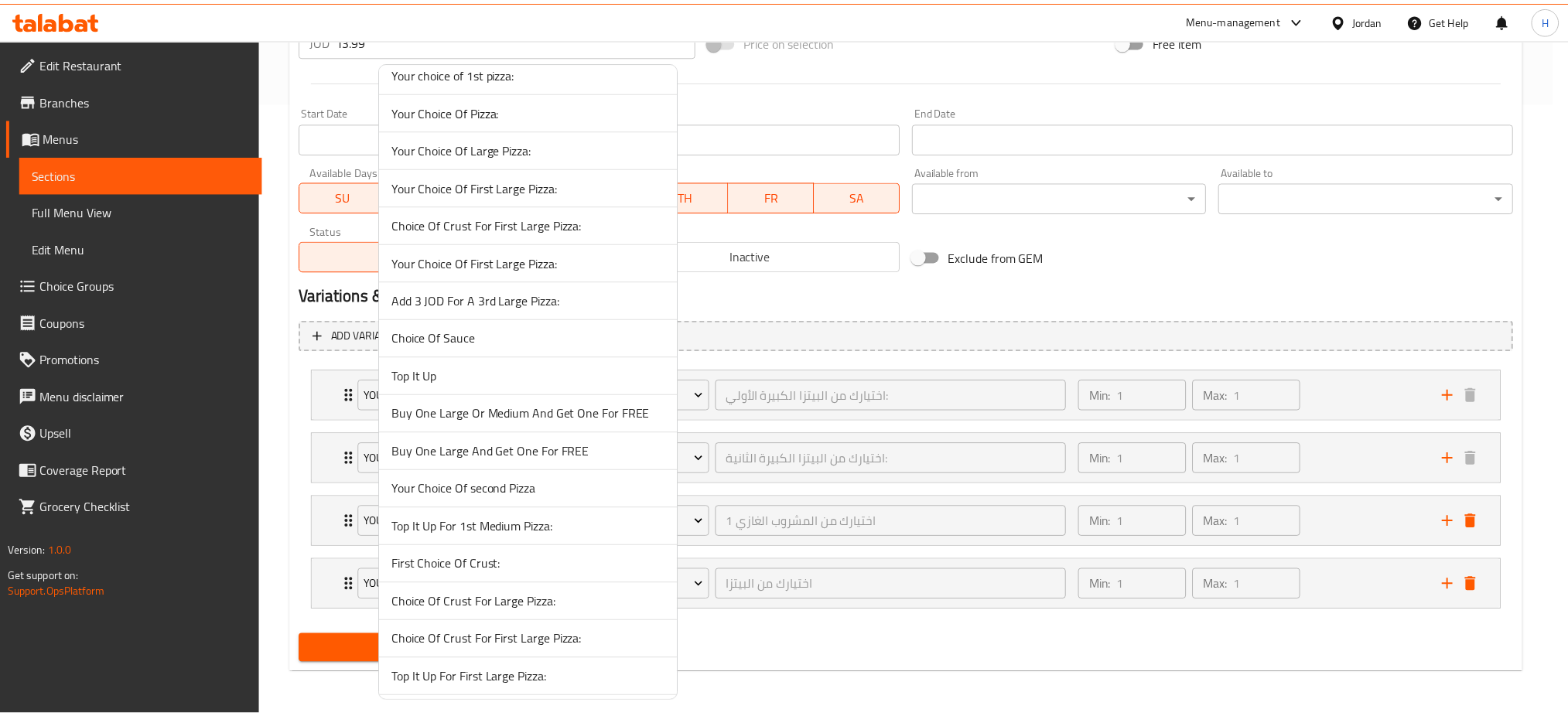
scroll to position [824, 0]
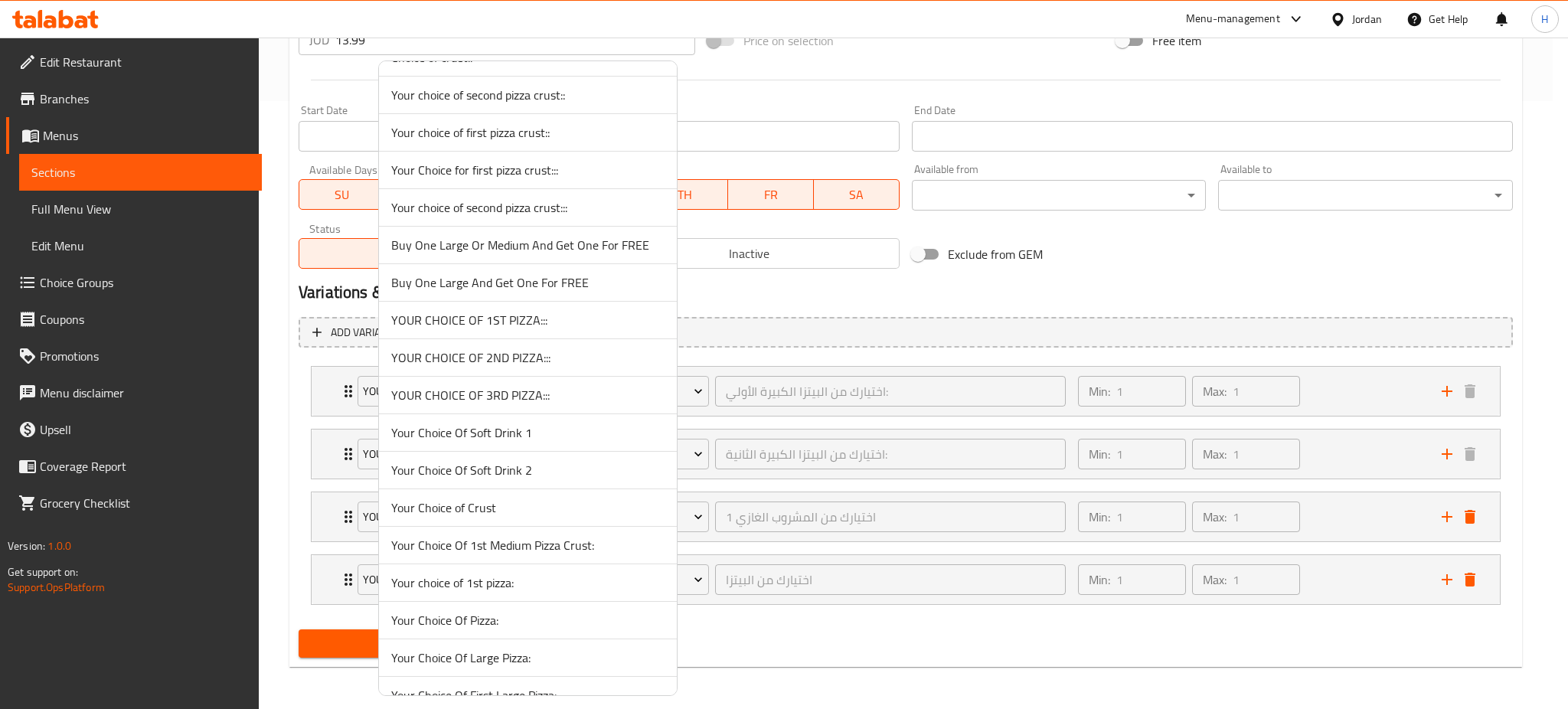
click at [539, 474] on span "Your Choice Of Soft Drink 2" at bounding box center [528, 469] width 274 height 18
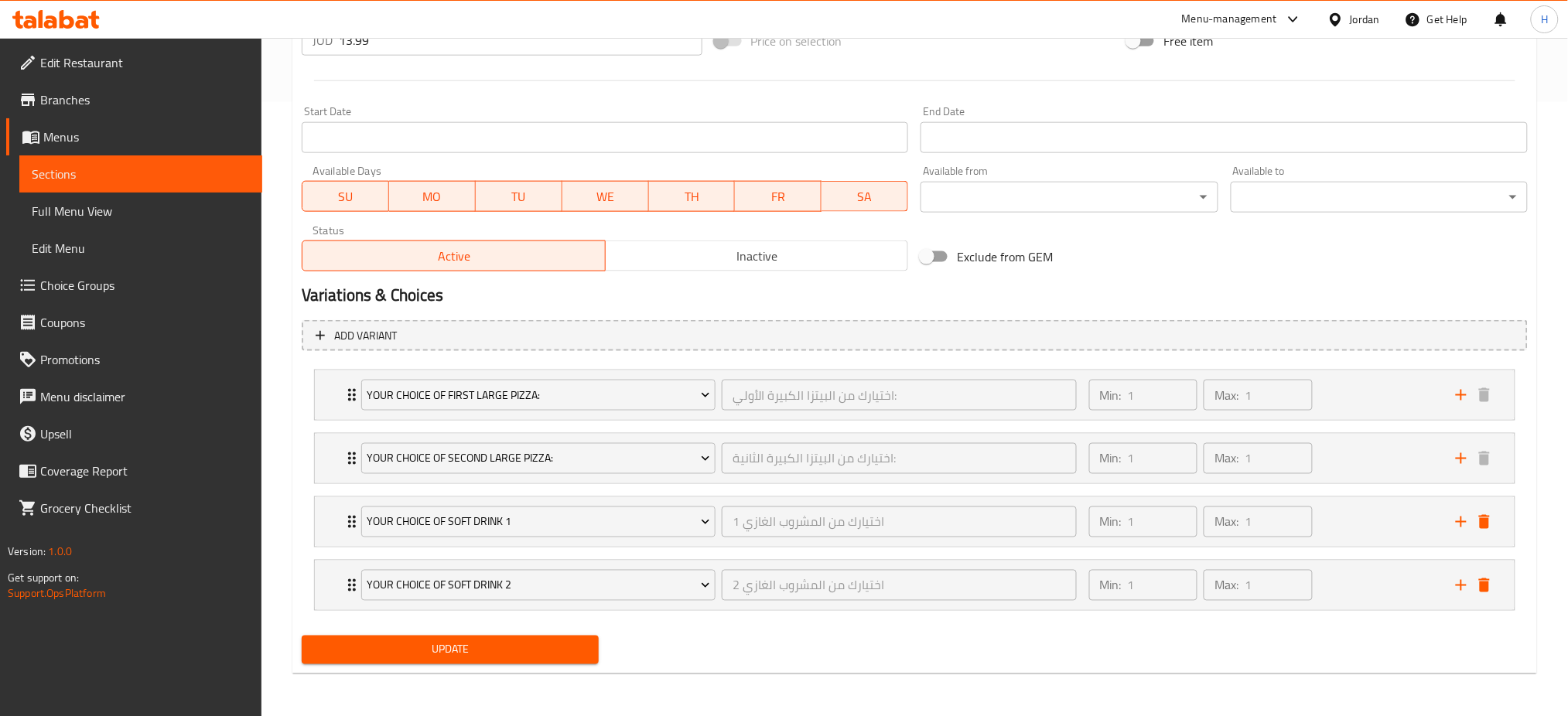
click at [444, 644] on span "Update" at bounding box center [450, 649] width 272 height 19
